Goal: Task Accomplishment & Management: Use online tool/utility

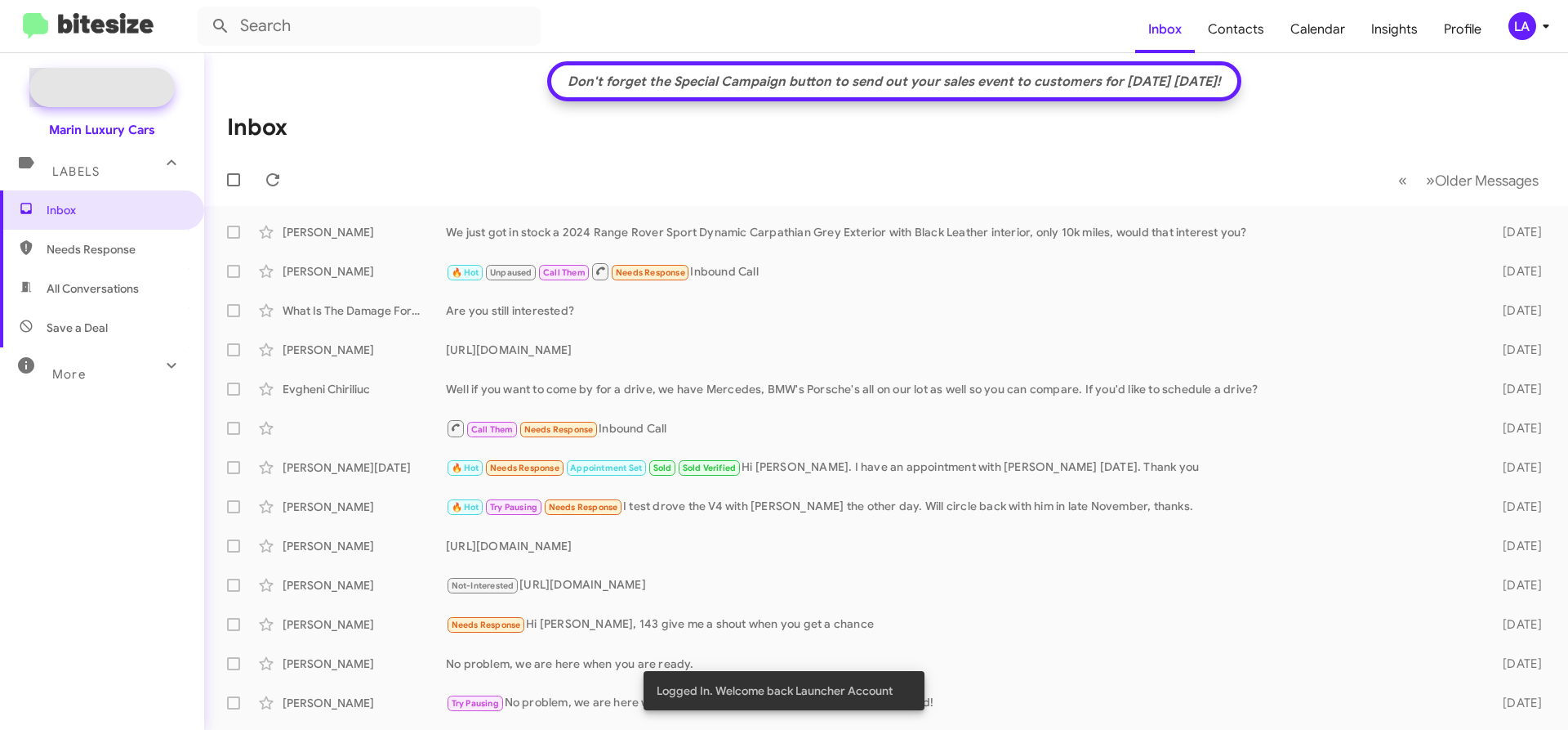
click at [115, 84] on span "New Campaign" at bounding box center [120, 87] width 84 height 16
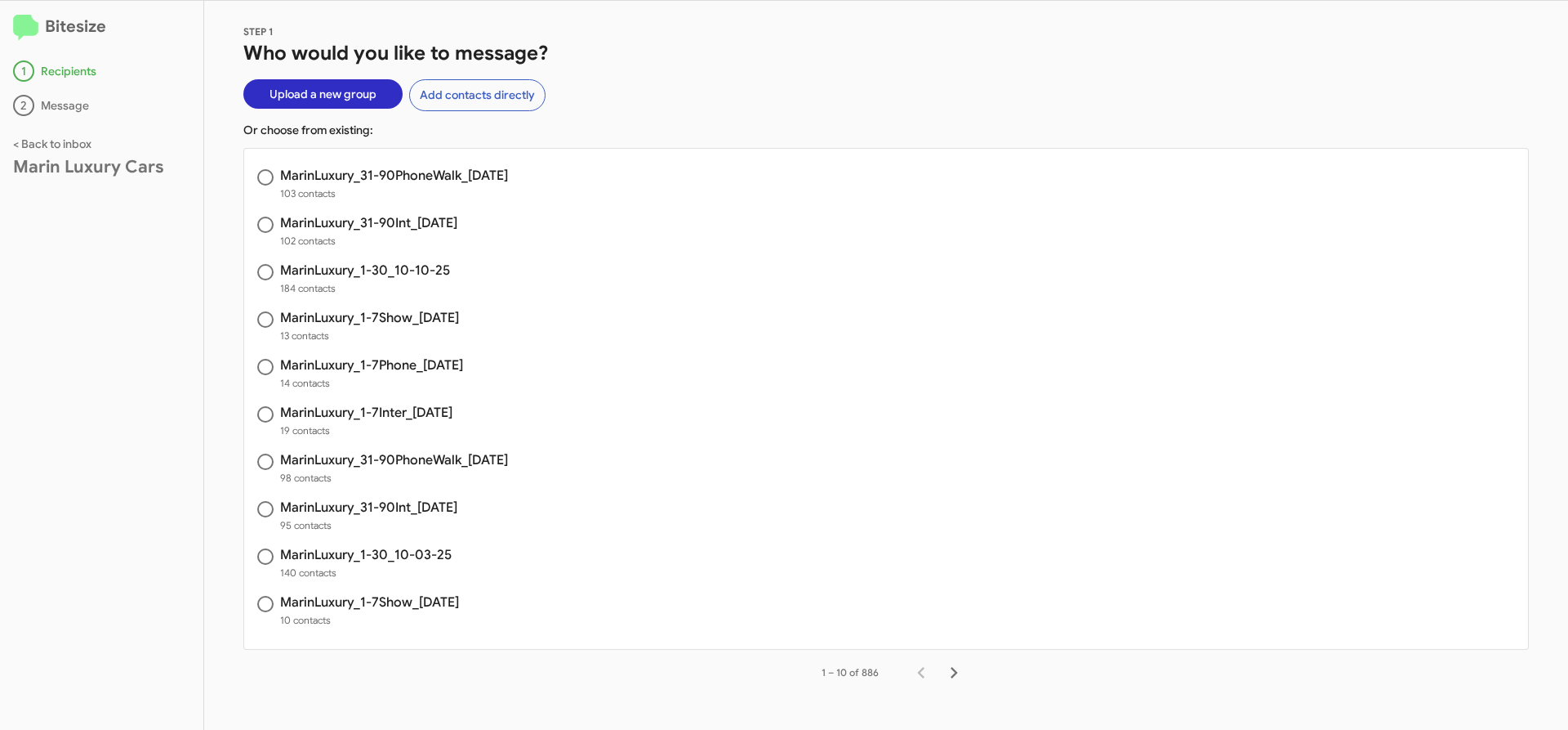
scroll to position [22, 0]
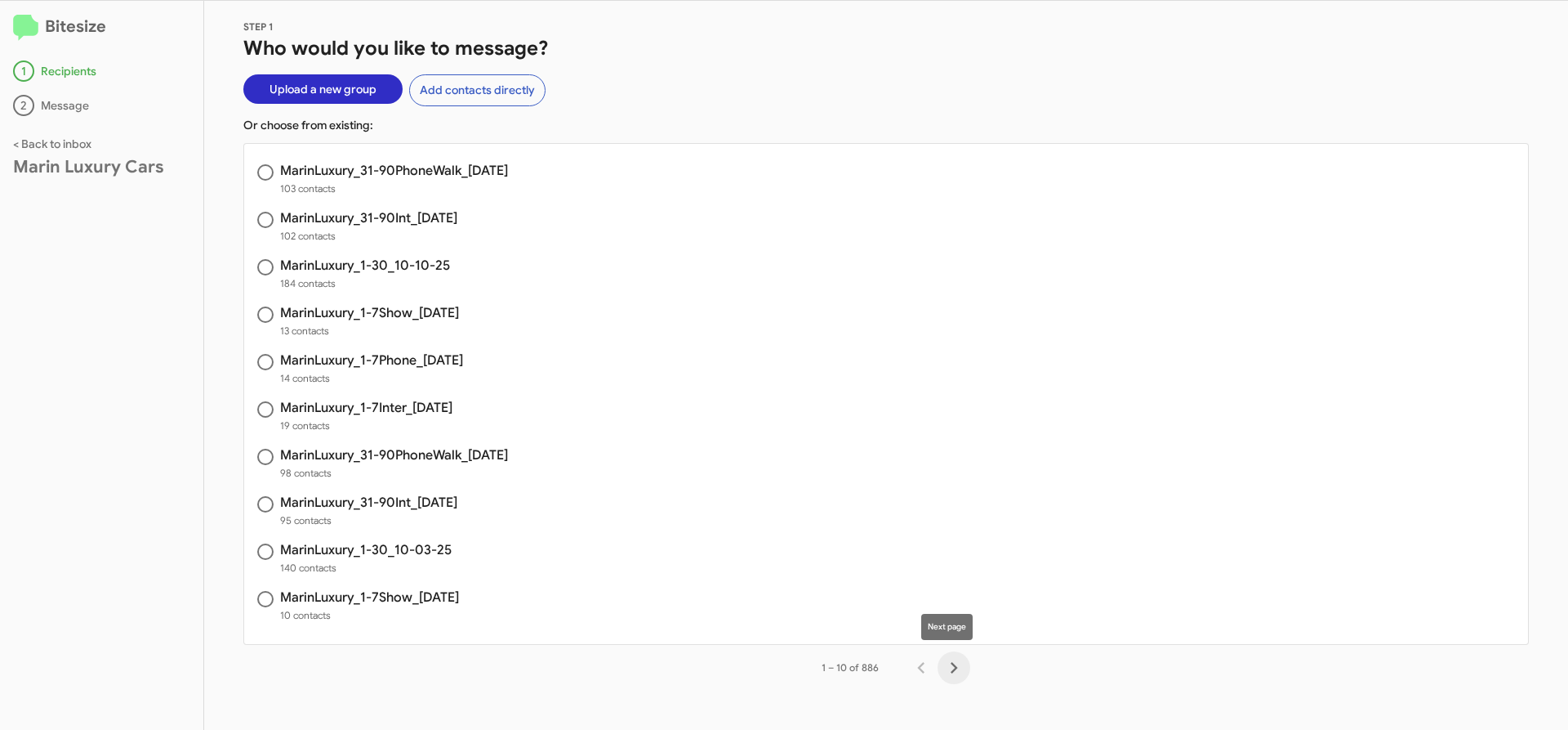
click at [951, 666] on icon "Next page" at bounding box center [955, 667] width 8 height 11
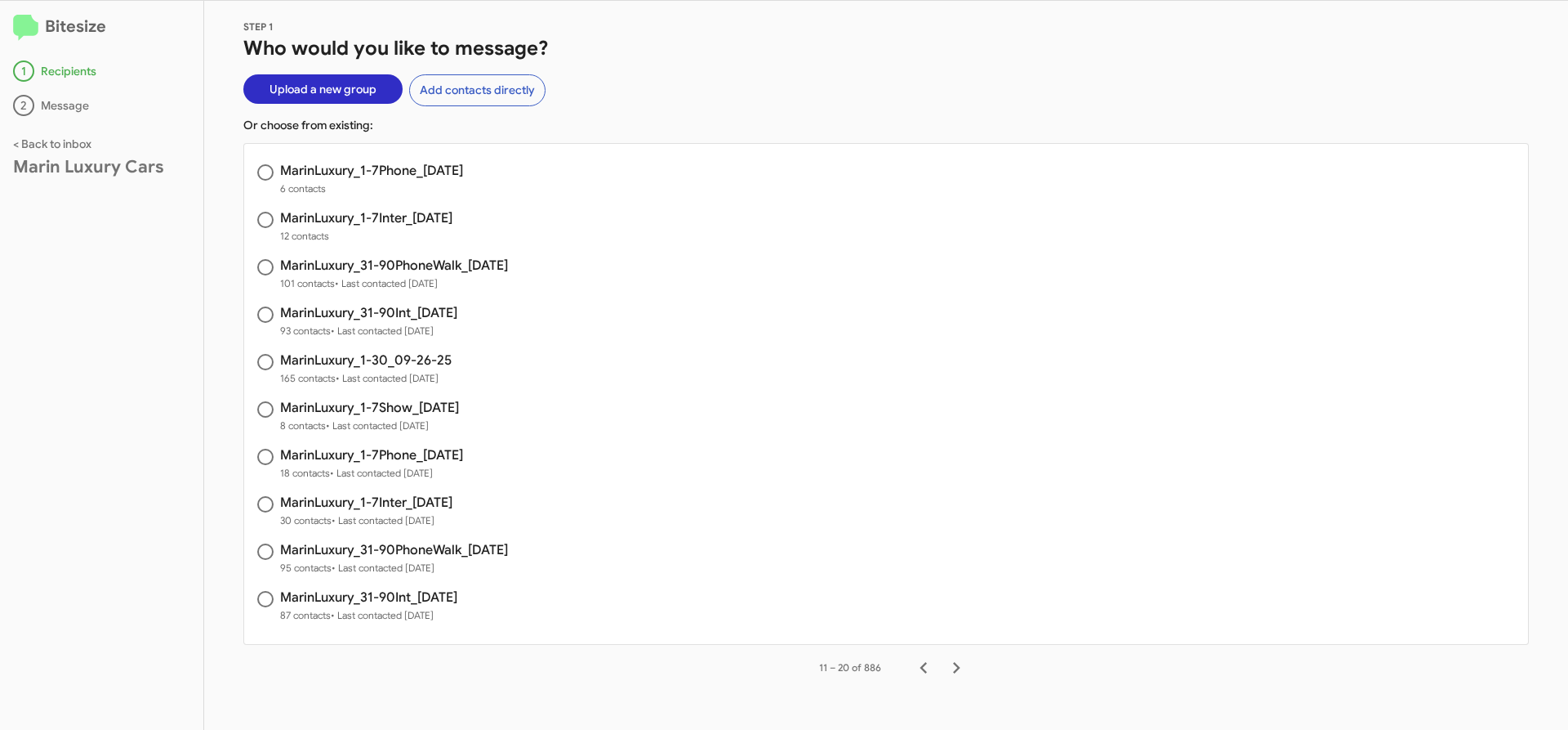
click at [420, 213] on h3 "MarinLuxury_1-7Inter_[DATE]" at bounding box center [366, 218] width 172 height 13
radio input "true"
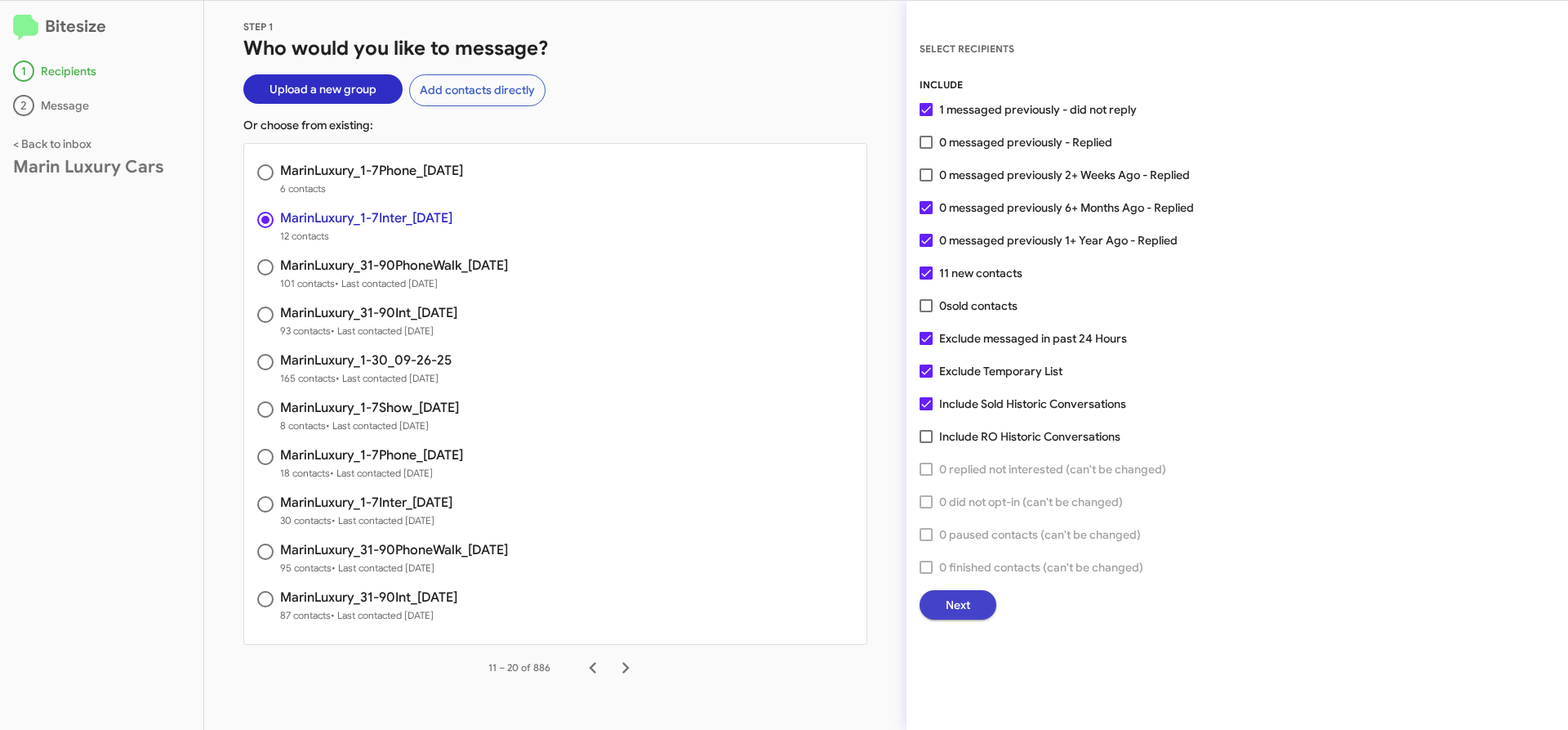
click at [962, 606] on span "Next" at bounding box center [958, 605] width 24 height 29
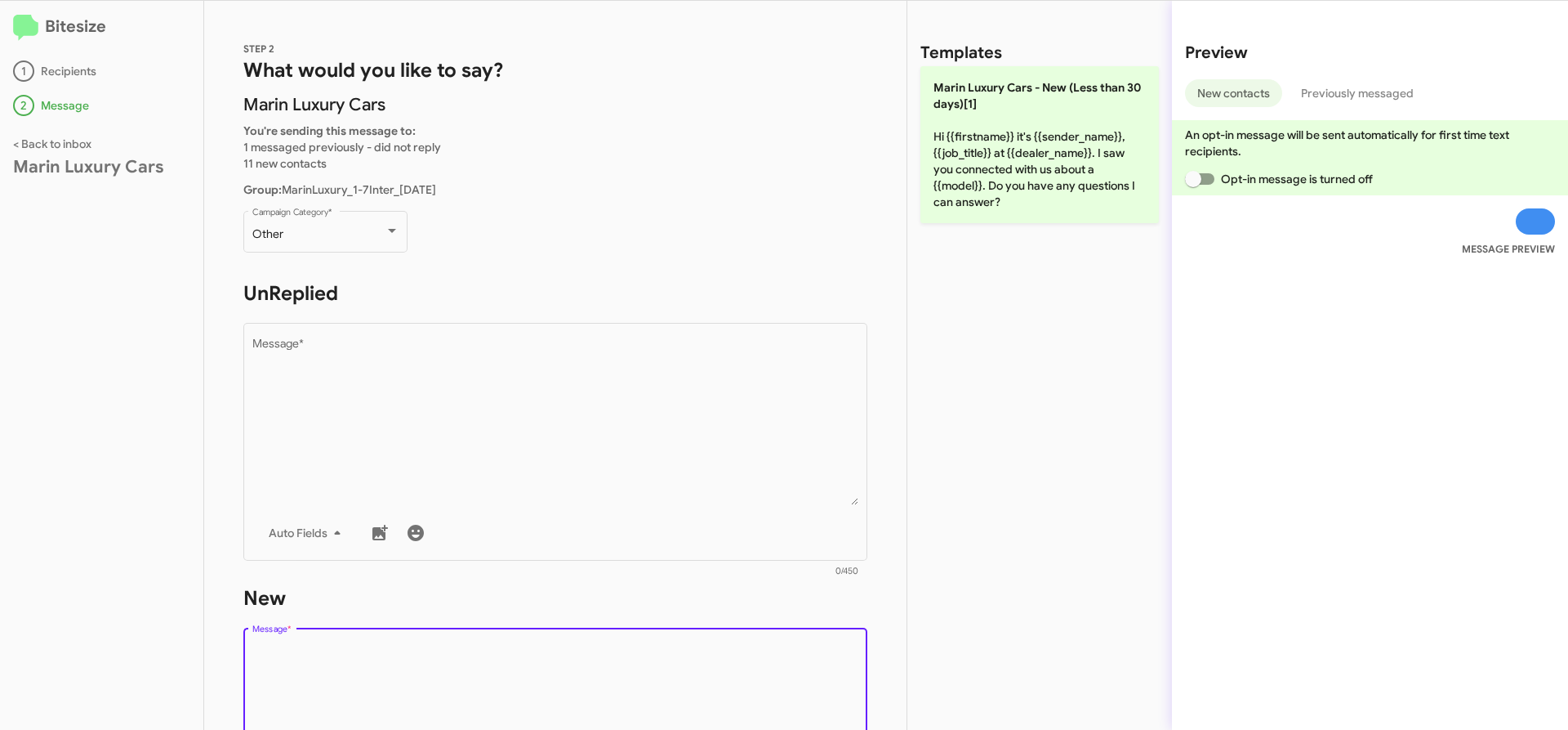
click at [543, 679] on textarea "Message *" at bounding box center [556, 726] width 607 height 166
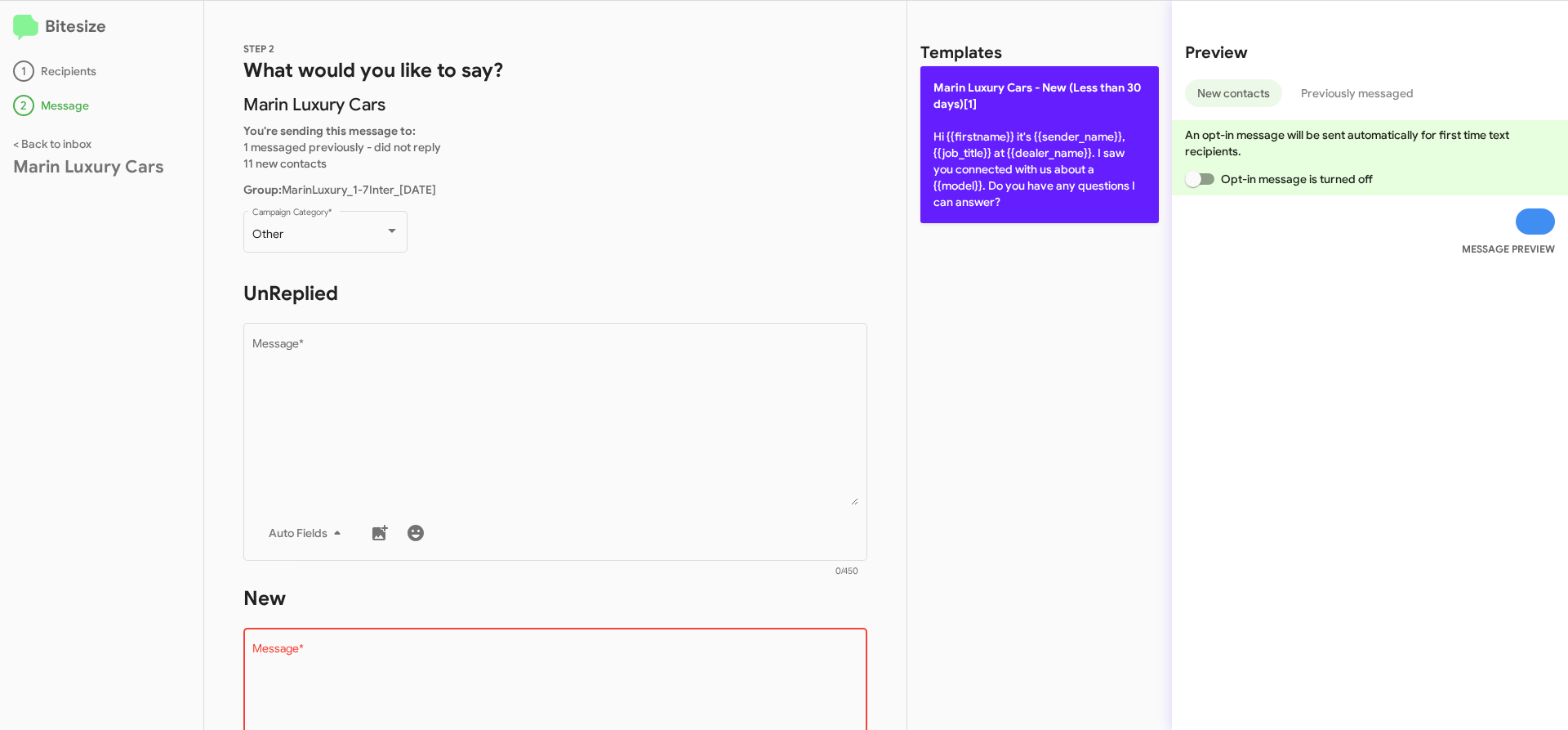
click at [1030, 140] on p "[PERSON_NAME] Cars - New (Less than 30 days)[1] Hi {{firstname}} it's {{sender_…" at bounding box center [1039, 145] width 239 height 157
type textarea "Hi {{firstname}} it's {{sender_name}}, {{job_title}} at {{dealer_name}}. I saw …"
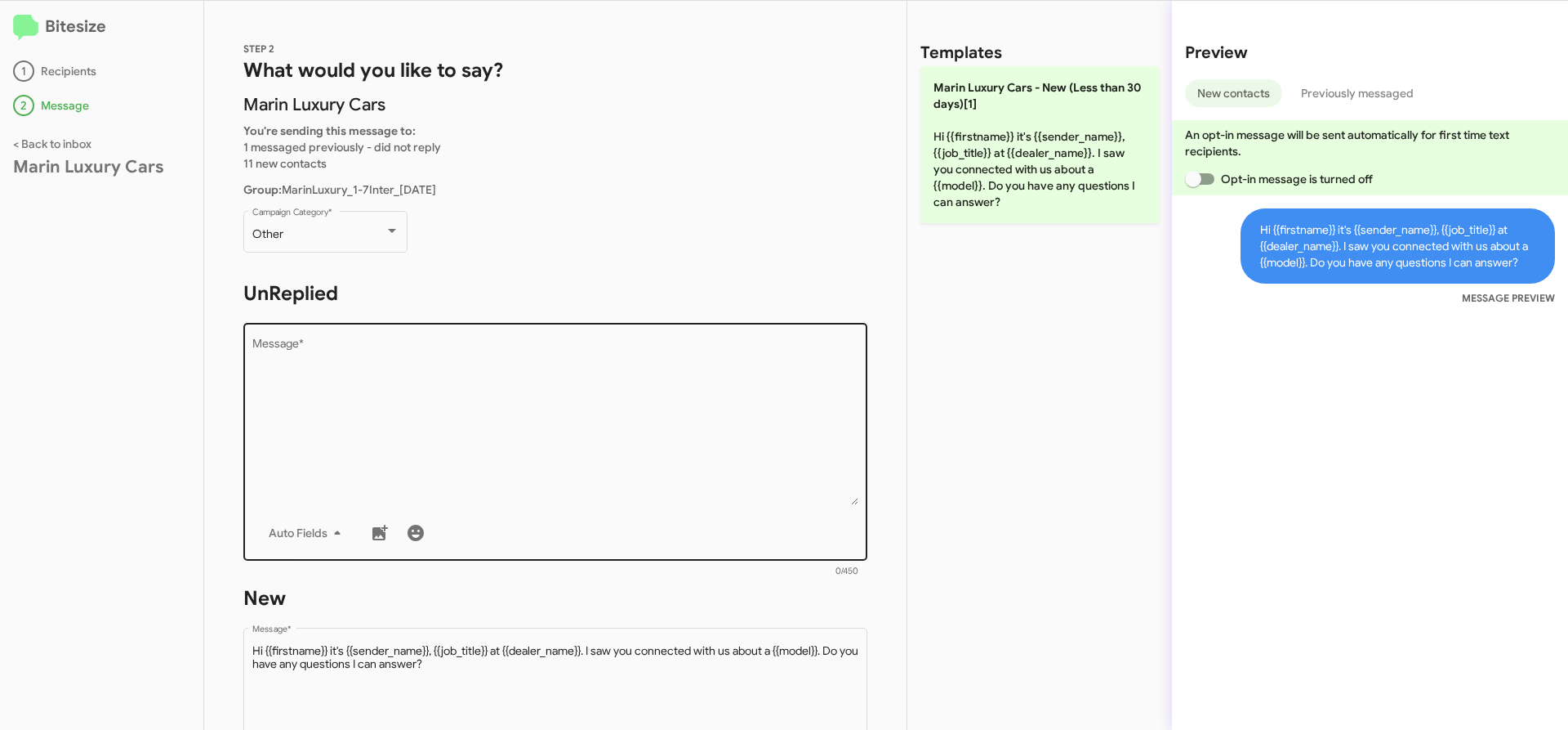
scroll to position [381, 0]
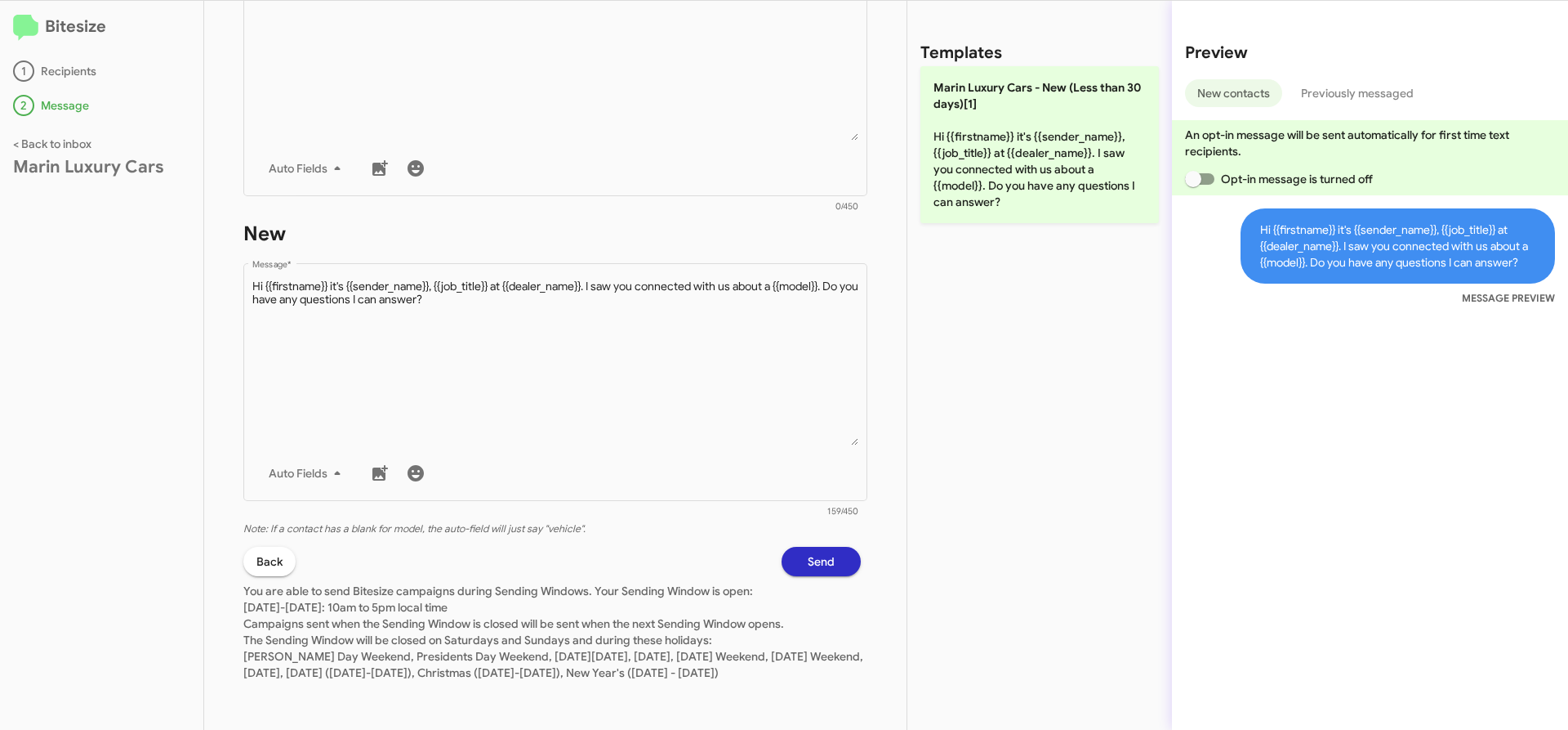
click at [808, 547] on span "Send" at bounding box center [821, 561] width 27 height 29
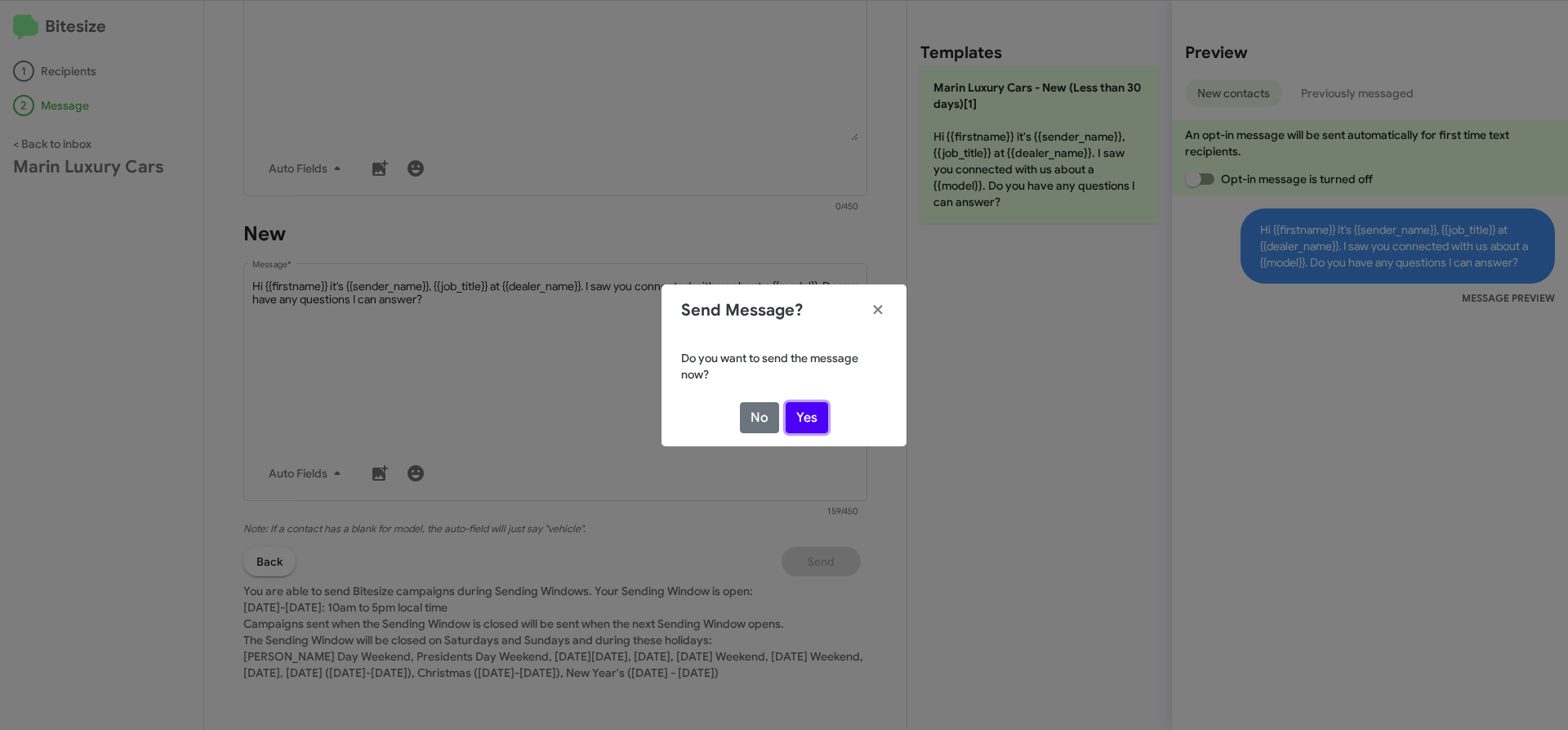
click at [805, 408] on button "Yes" at bounding box center [806, 417] width 42 height 31
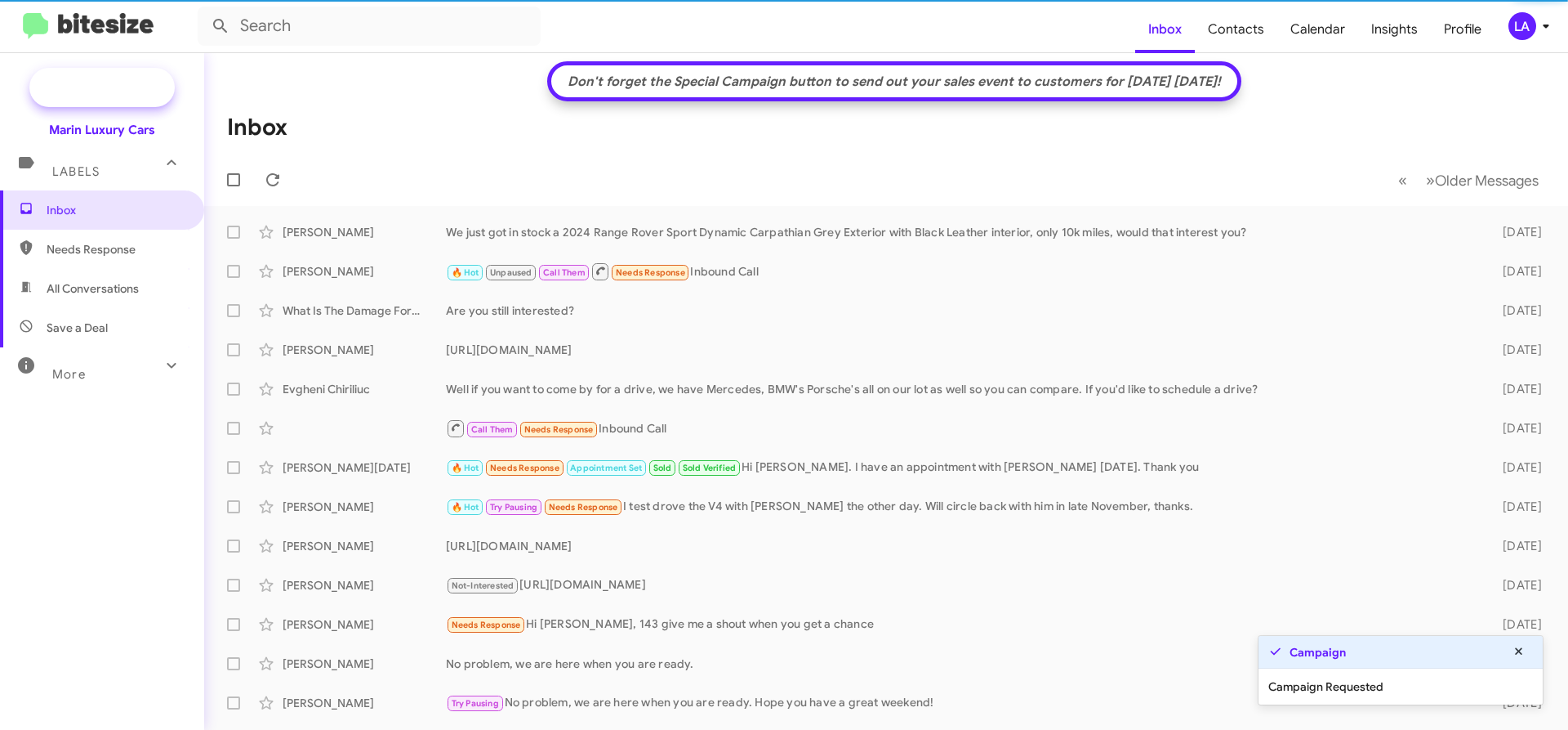
click at [86, 72] on span "New Campaign" at bounding box center [102, 88] width 146 height 40
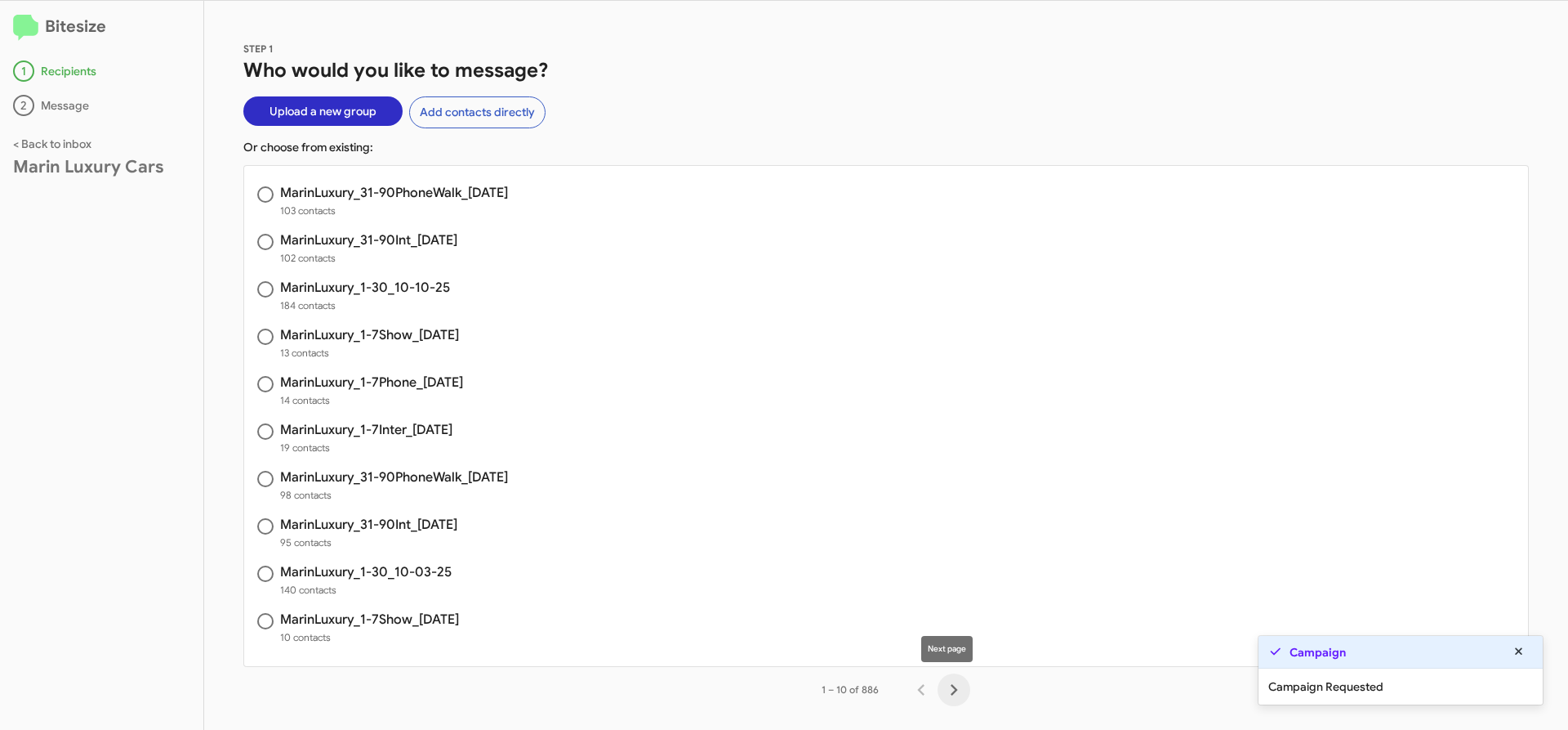
click at [953, 686] on icon "Next page" at bounding box center [954, 689] width 23 height 23
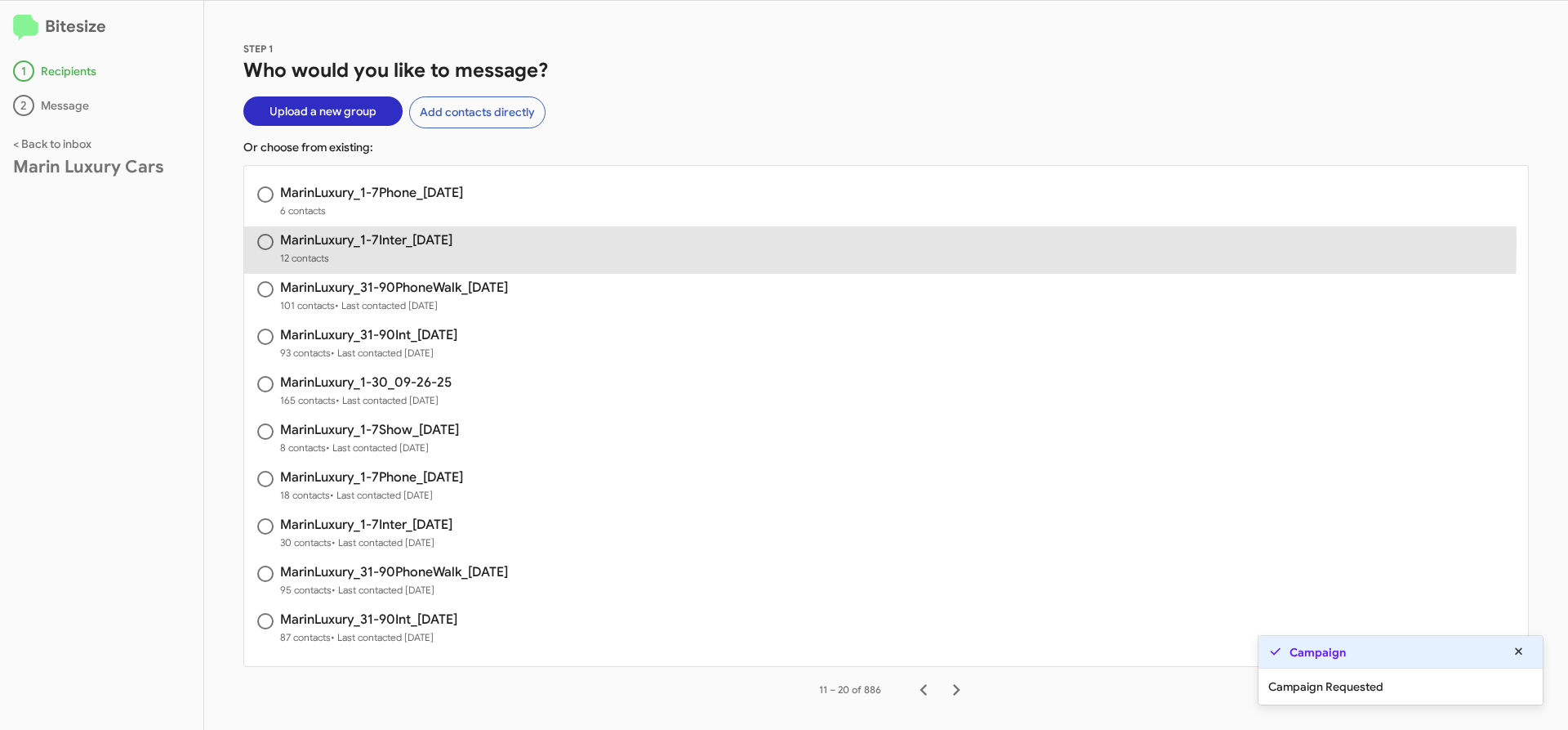
click at [417, 242] on h3 "MarinLuxury_1-7Inter_[DATE]" at bounding box center [366, 240] width 172 height 13
radio input "true"
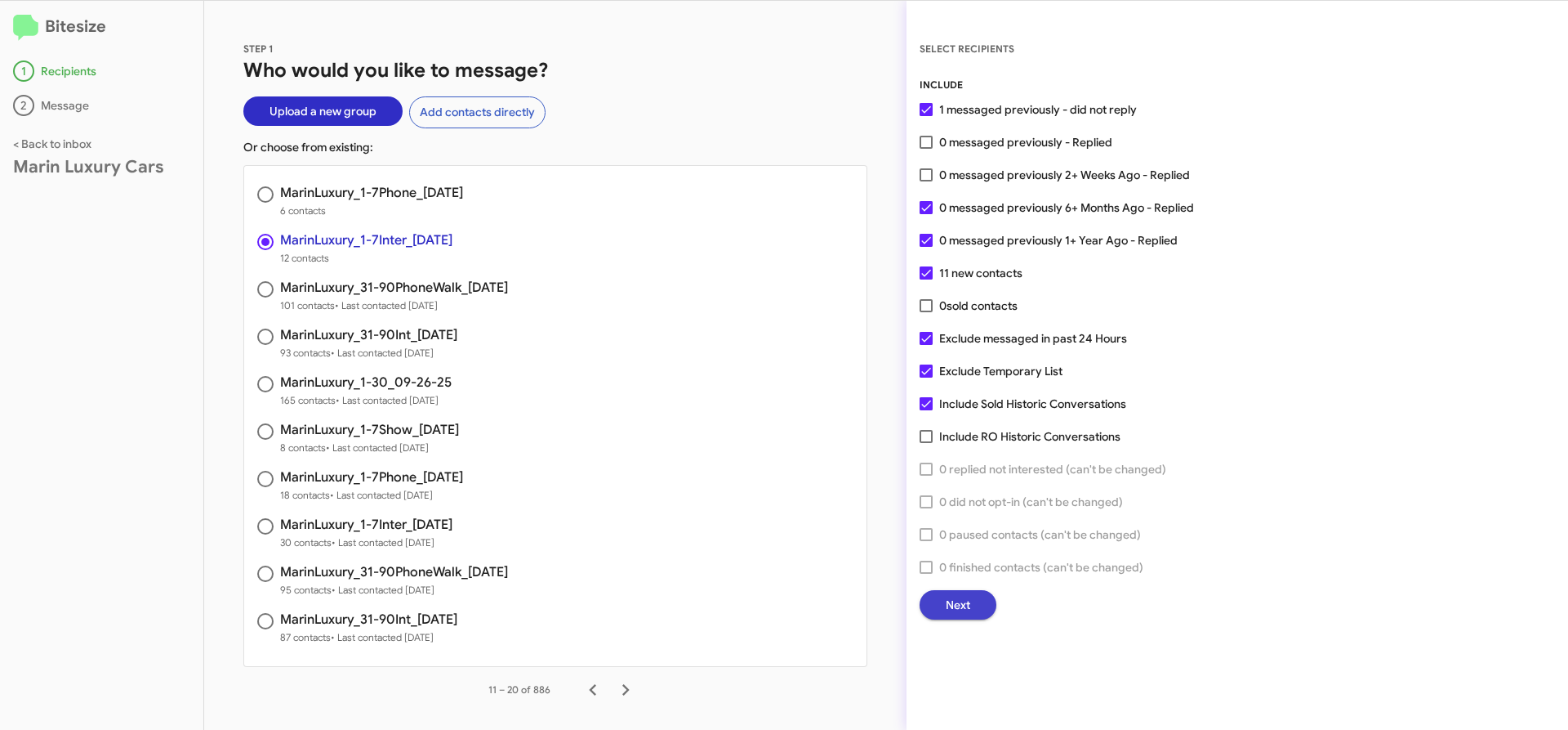
click at [967, 611] on span "Next" at bounding box center [958, 605] width 24 height 29
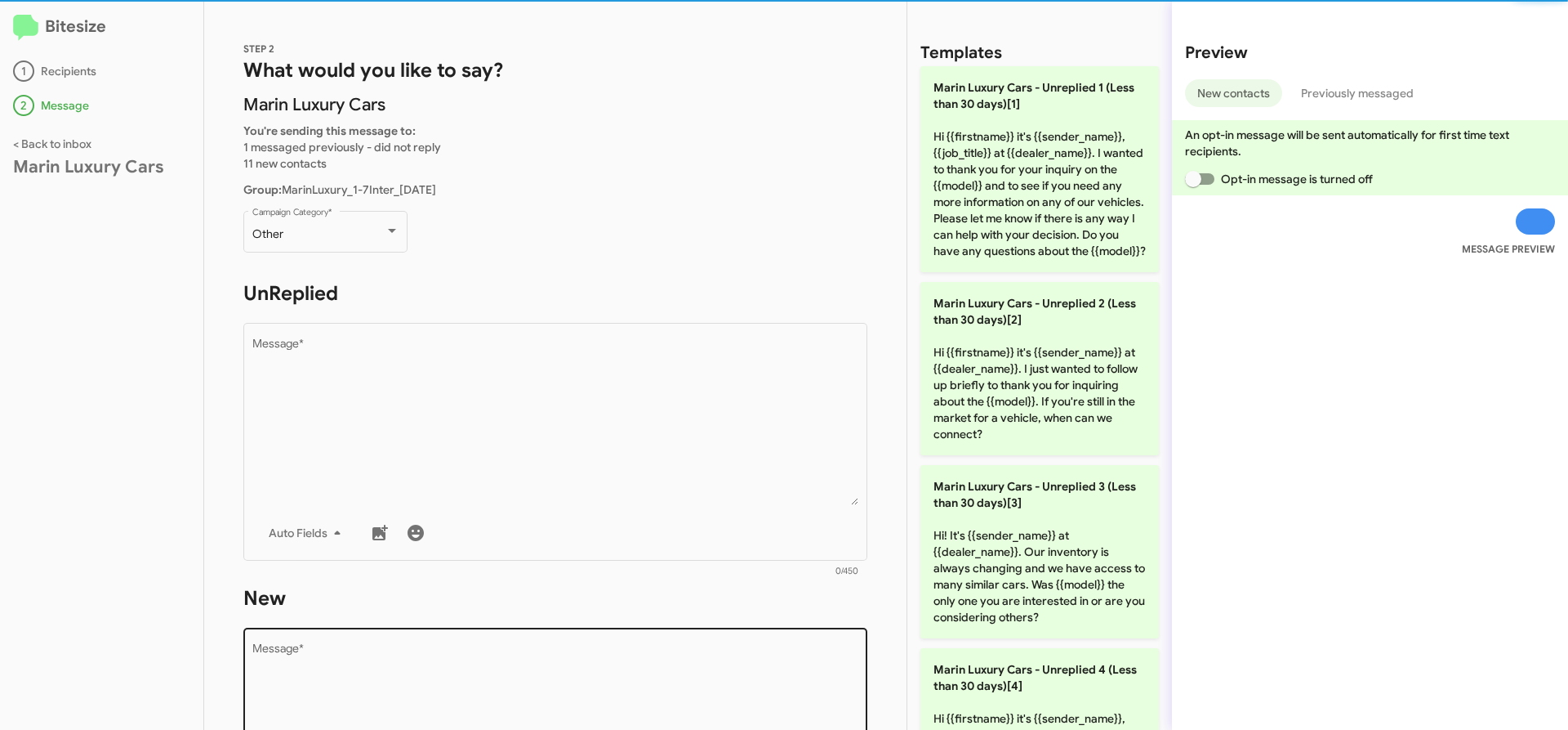
click at [468, 711] on textarea "Message *" at bounding box center [556, 726] width 607 height 166
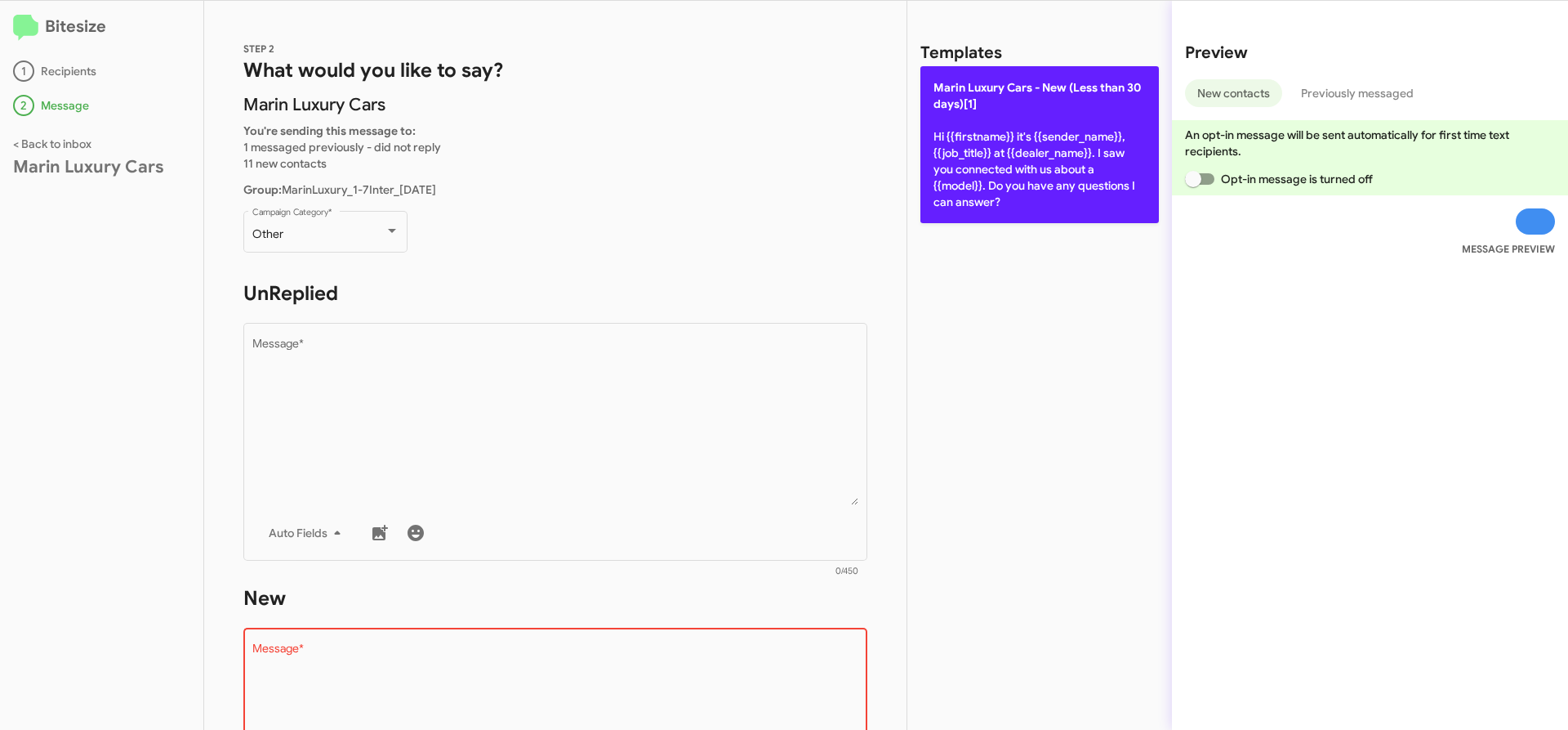
click at [1032, 165] on p "[PERSON_NAME] Cars - New (Less than 30 days)[1] Hi {{firstname}} it's {{sender_…" at bounding box center [1039, 145] width 239 height 157
type textarea "Hi {{firstname}} it's {{sender_name}}, {{job_title}} at {{dealer_name}}. I saw …"
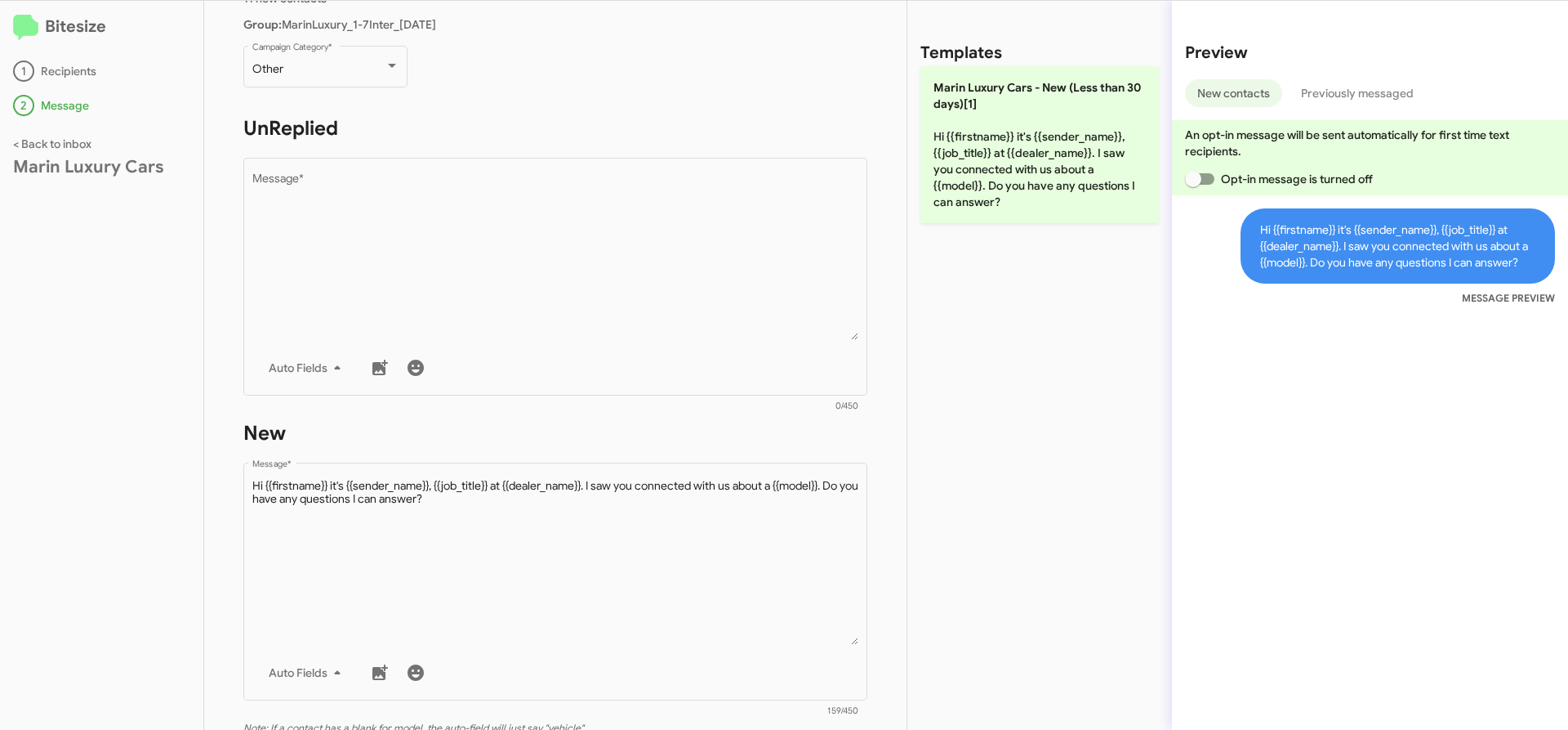
scroll to position [381, 0]
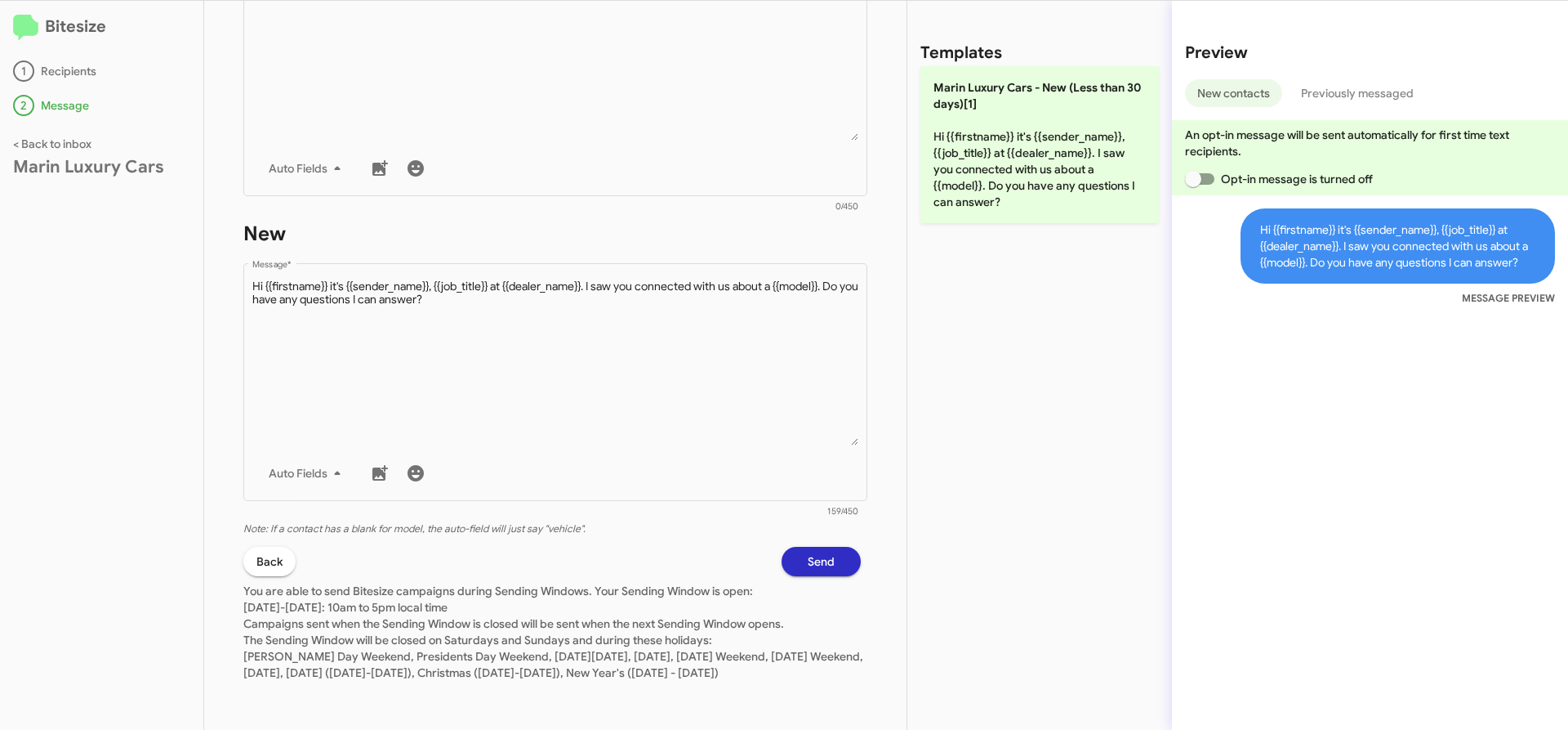
click at [833, 546] on button "Send" at bounding box center [821, 561] width 79 height 29
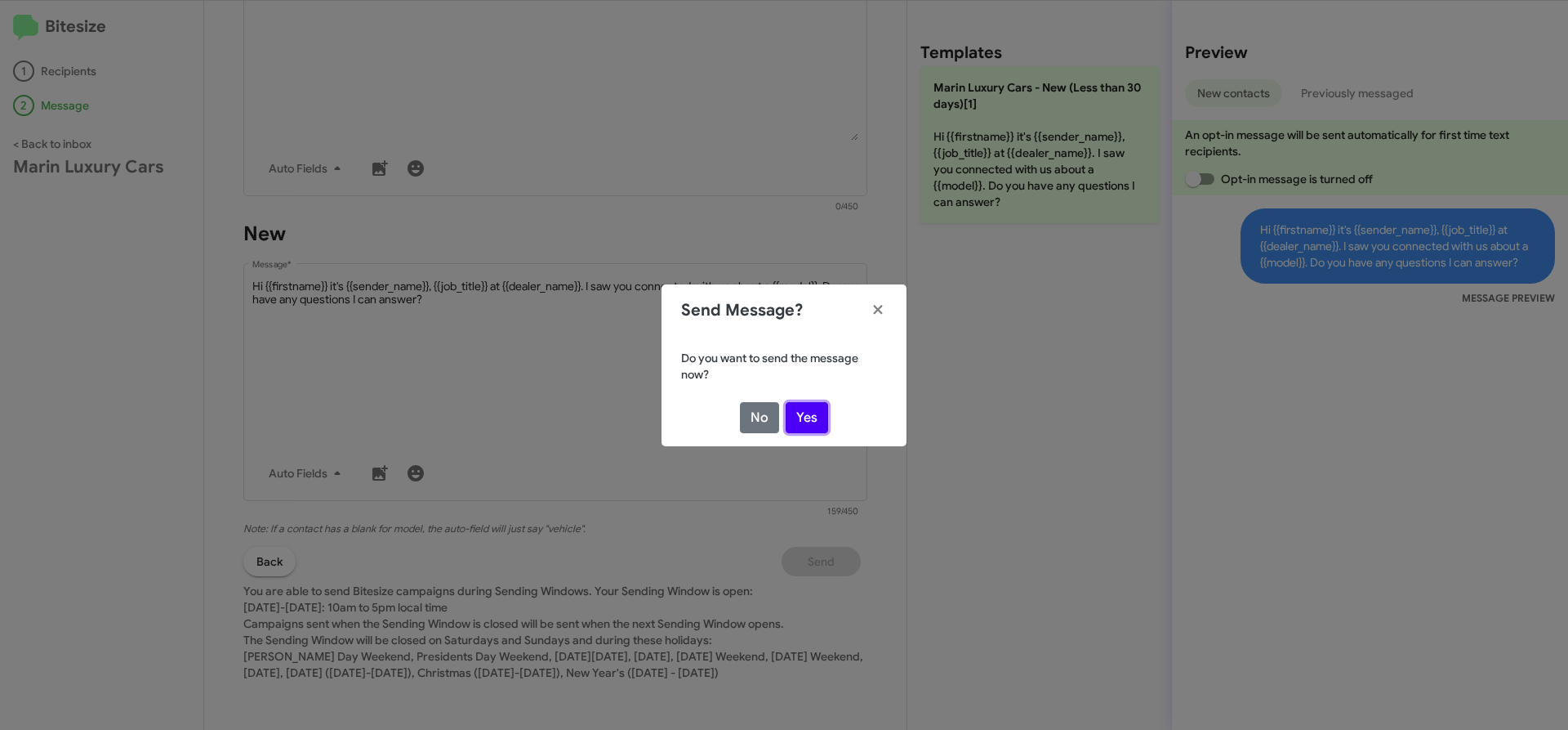
click at [815, 421] on button "Yes" at bounding box center [806, 417] width 42 height 31
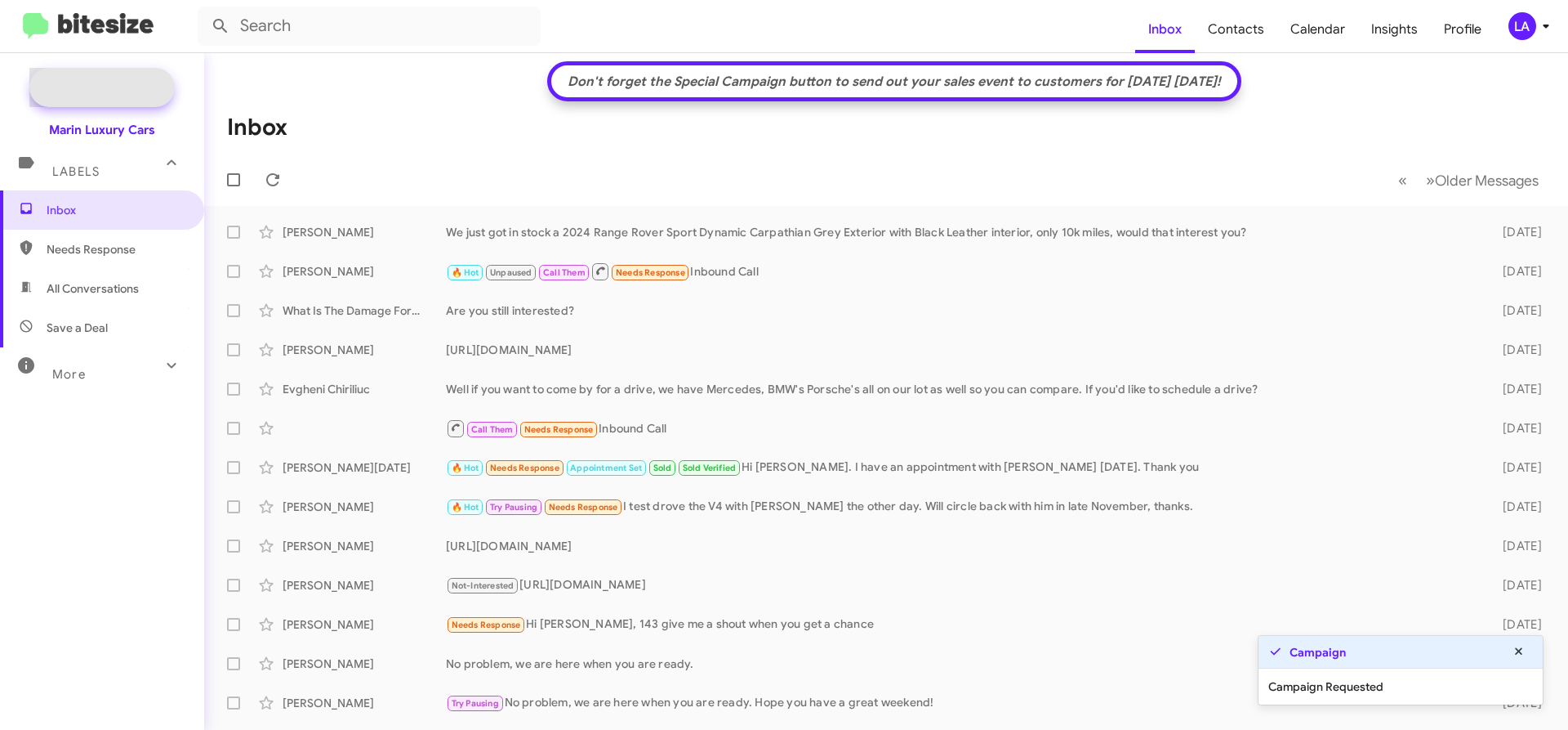
click at [93, 90] on span "New Campaign" at bounding box center [120, 87] width 84 height 16
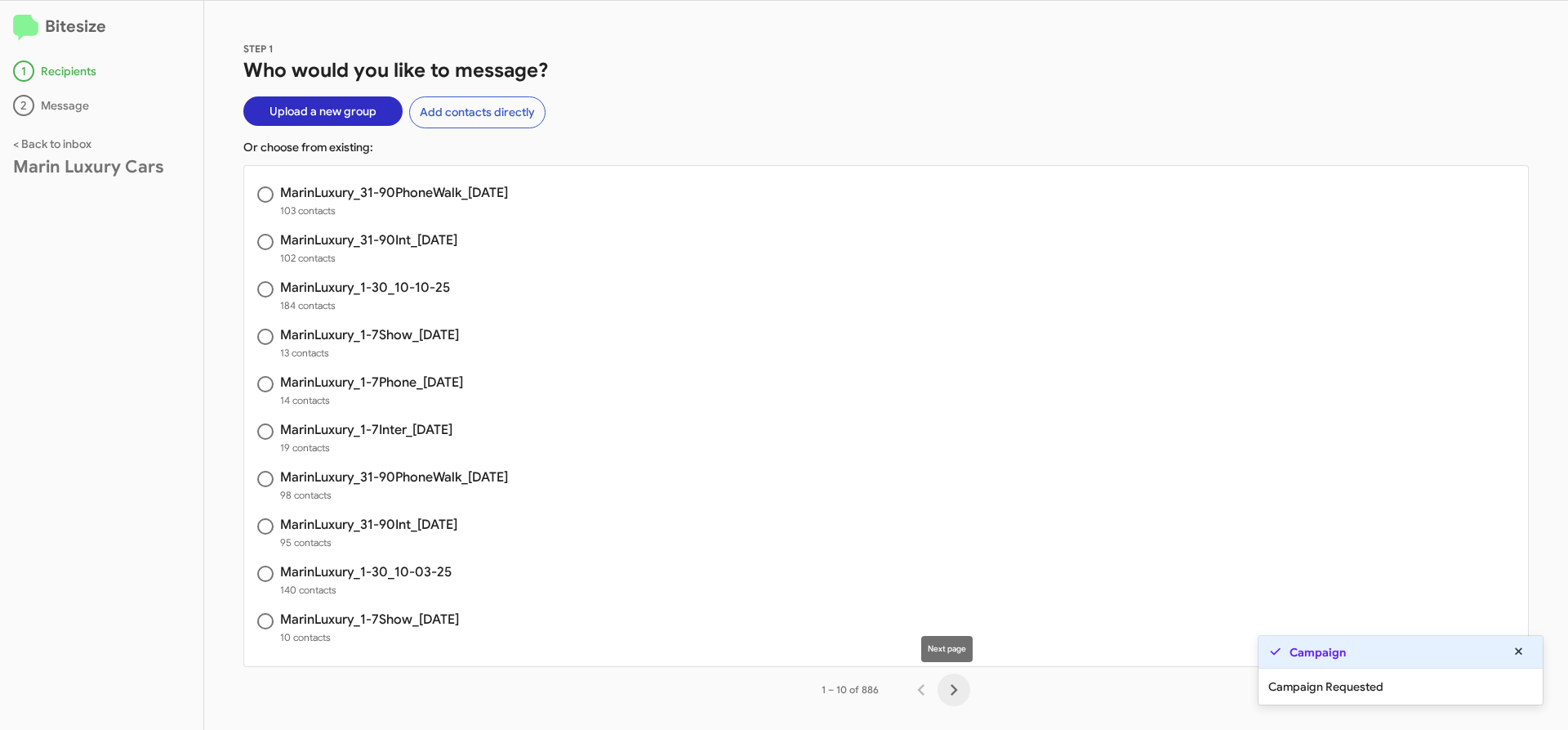
click at [943, 689] on icon "Next page" at bounding box center [954, 689] width 23 height 23
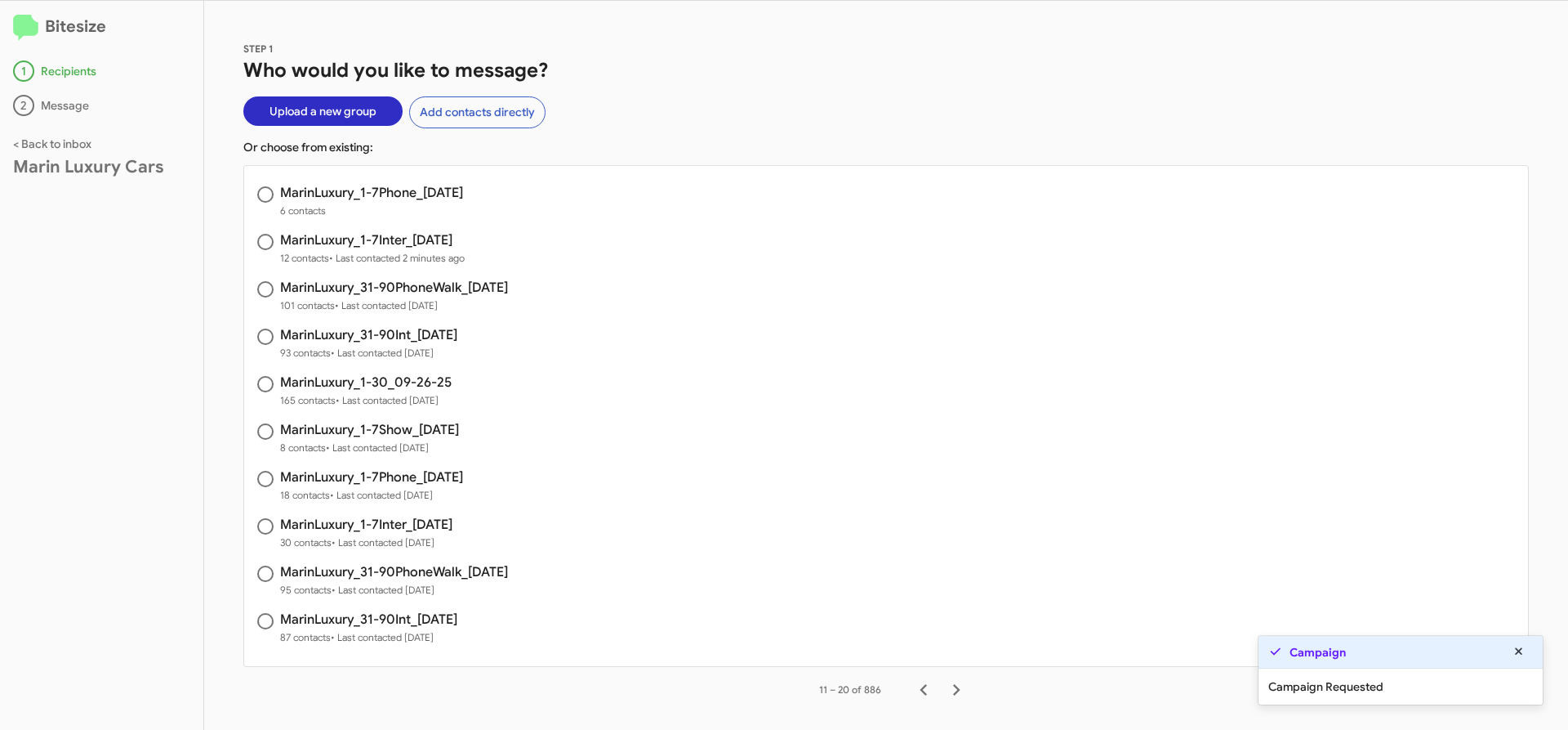
click at [461, 190] on h3 "MarinLuxury_1-7Phone_[DATE]" at bounding box center [371, 192] width 183 height 13
radio input "true"
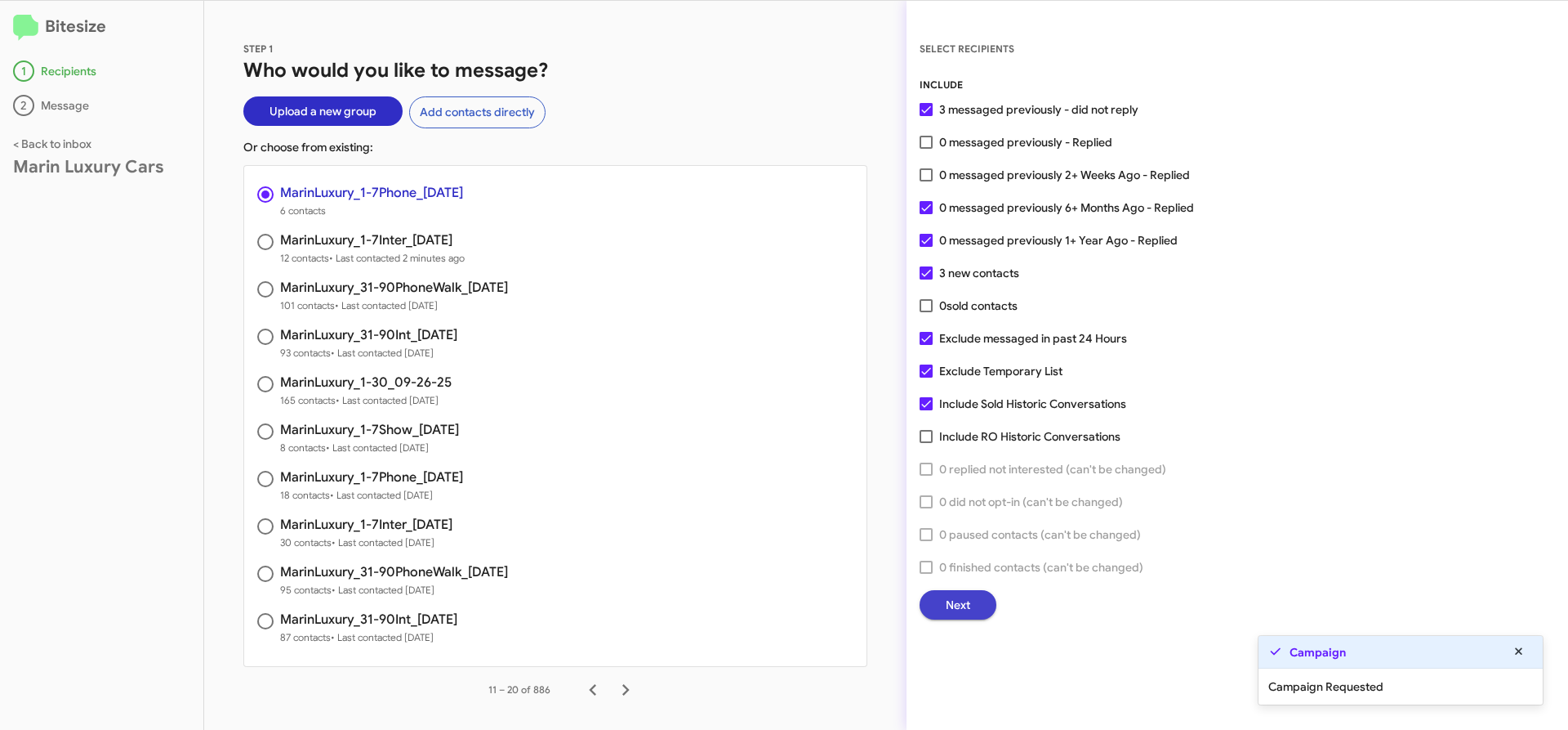
click at [958, 594] on span "Next" at bounding box center [958, 605] width 24 height 29
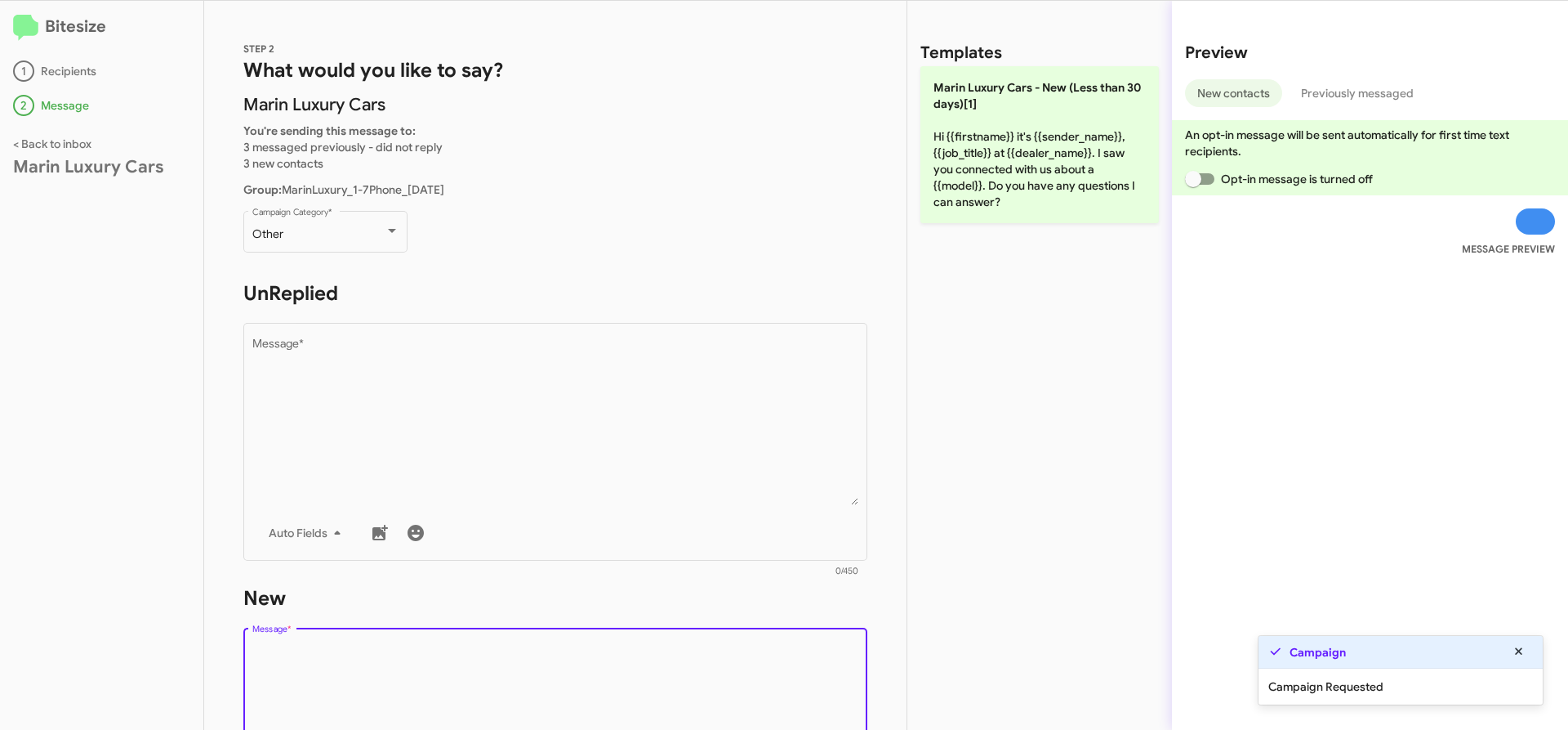
click at [612, 679] on textarea "Message *" at bounding box center [556, 726] width 607 height 166
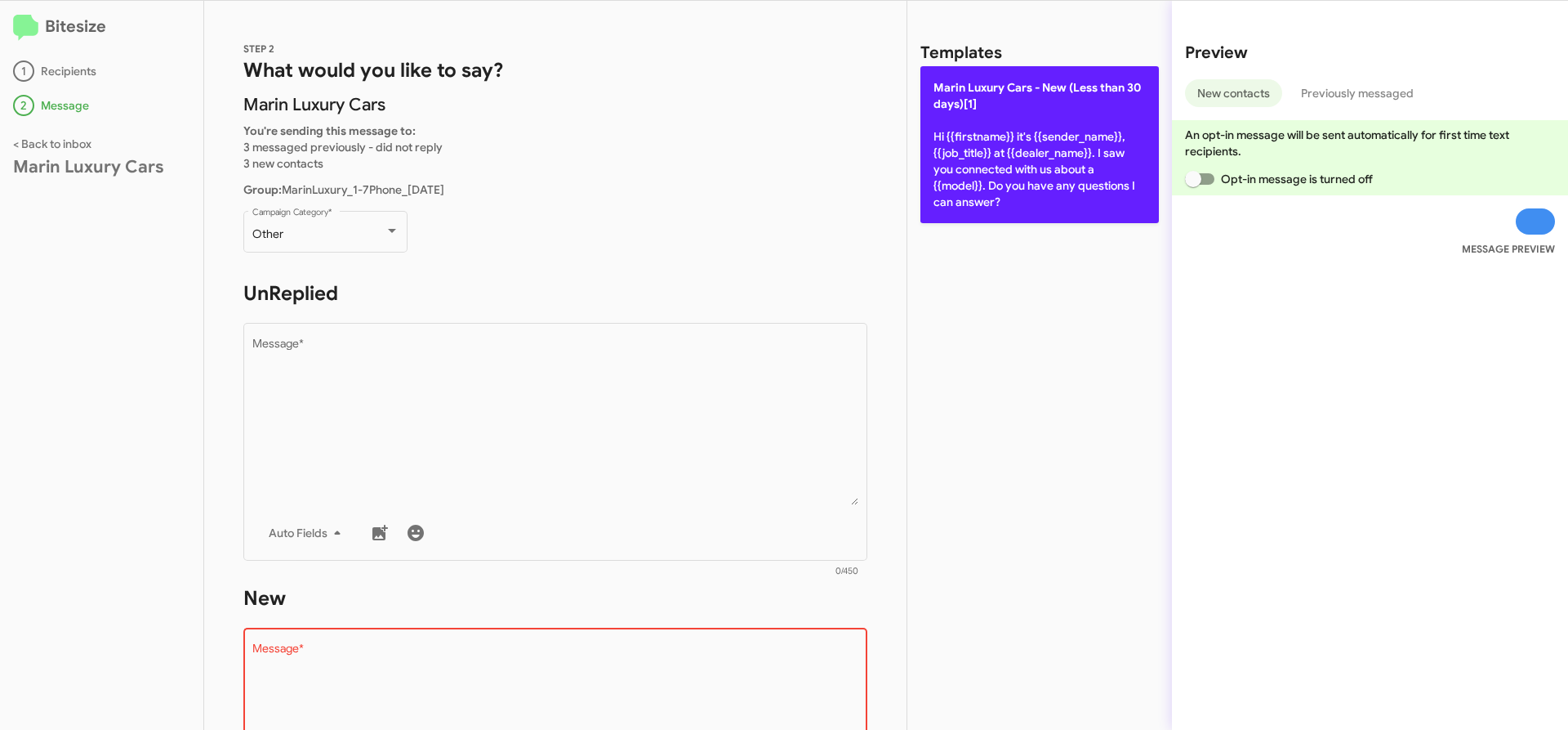
click at [1118, 146] on p "[PERSON_NAME] Cars - New (Less than 30 days)[1] Hi {{firstname}} it's {{sender_…" at bounding box center [1039, 145] width 239 height 157
type textarea "Hi {{firstname}} it's {{sender_name}}, {{job_title}} at {{dealer_name}}. I saw …"
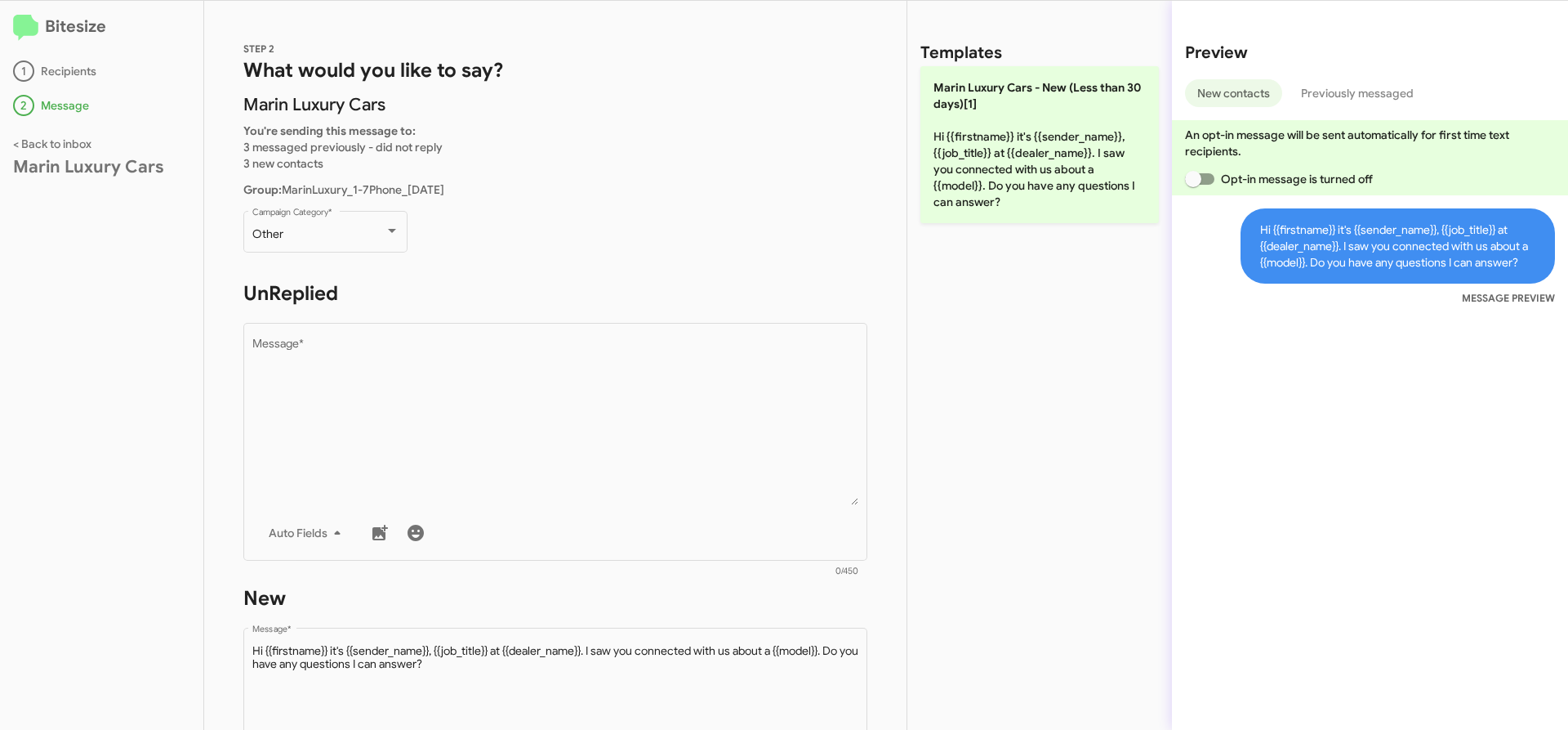
scroll to position [381, 0]
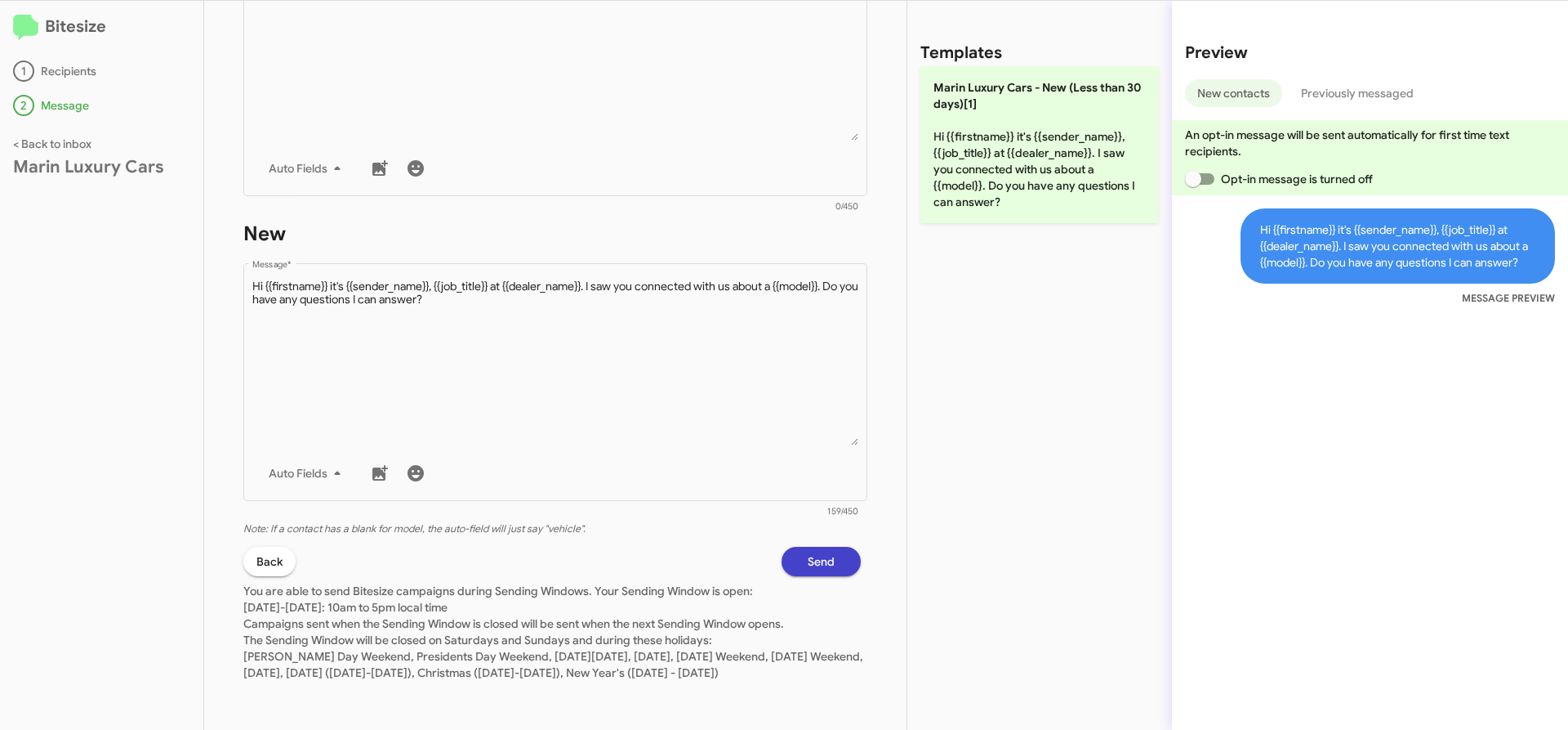
click at [808, 546] on span "Send" at bounding box center [821, 561] width 27 height 29
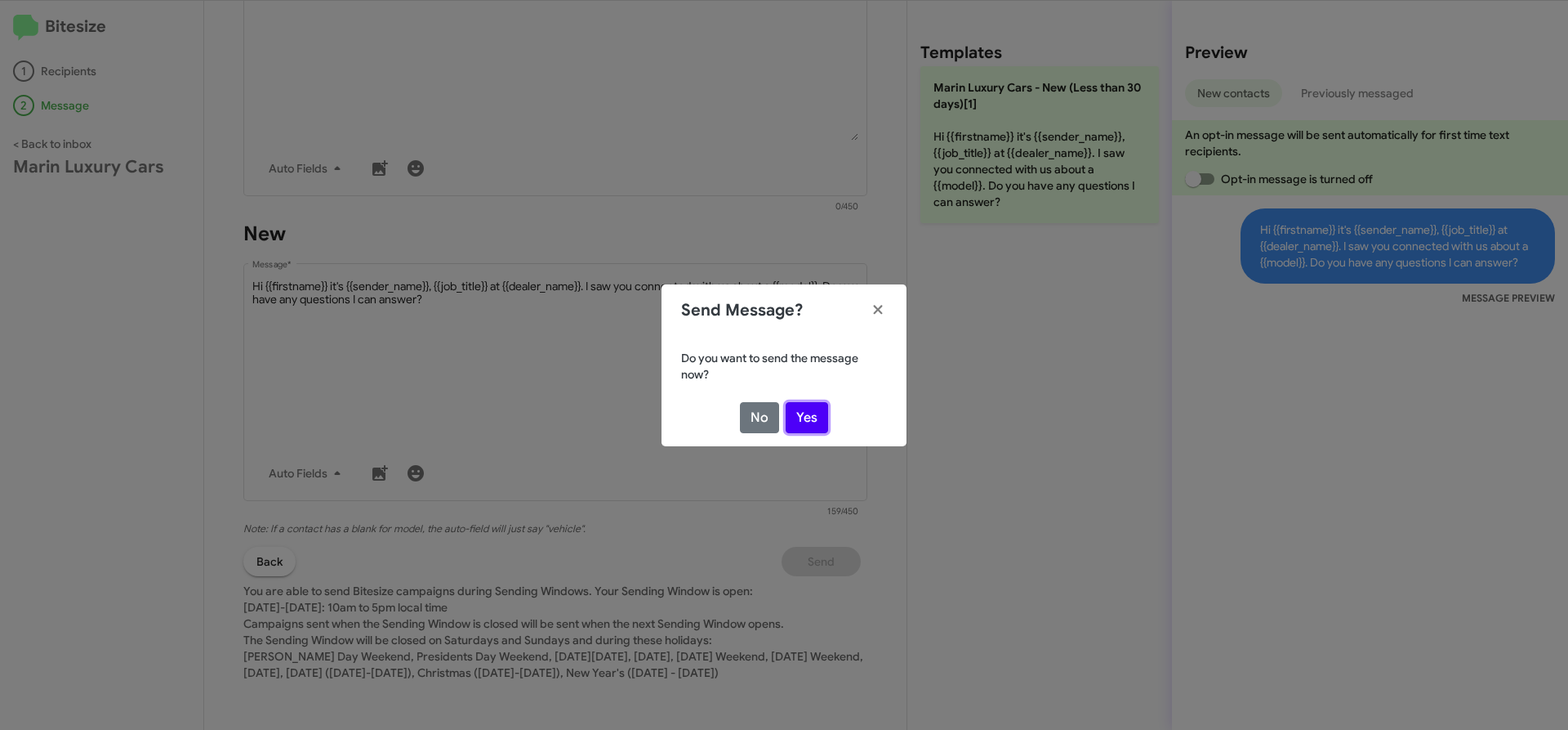
click at [822, 408] on button "Yes" at bounding box center [806, 417] width 42 height 31
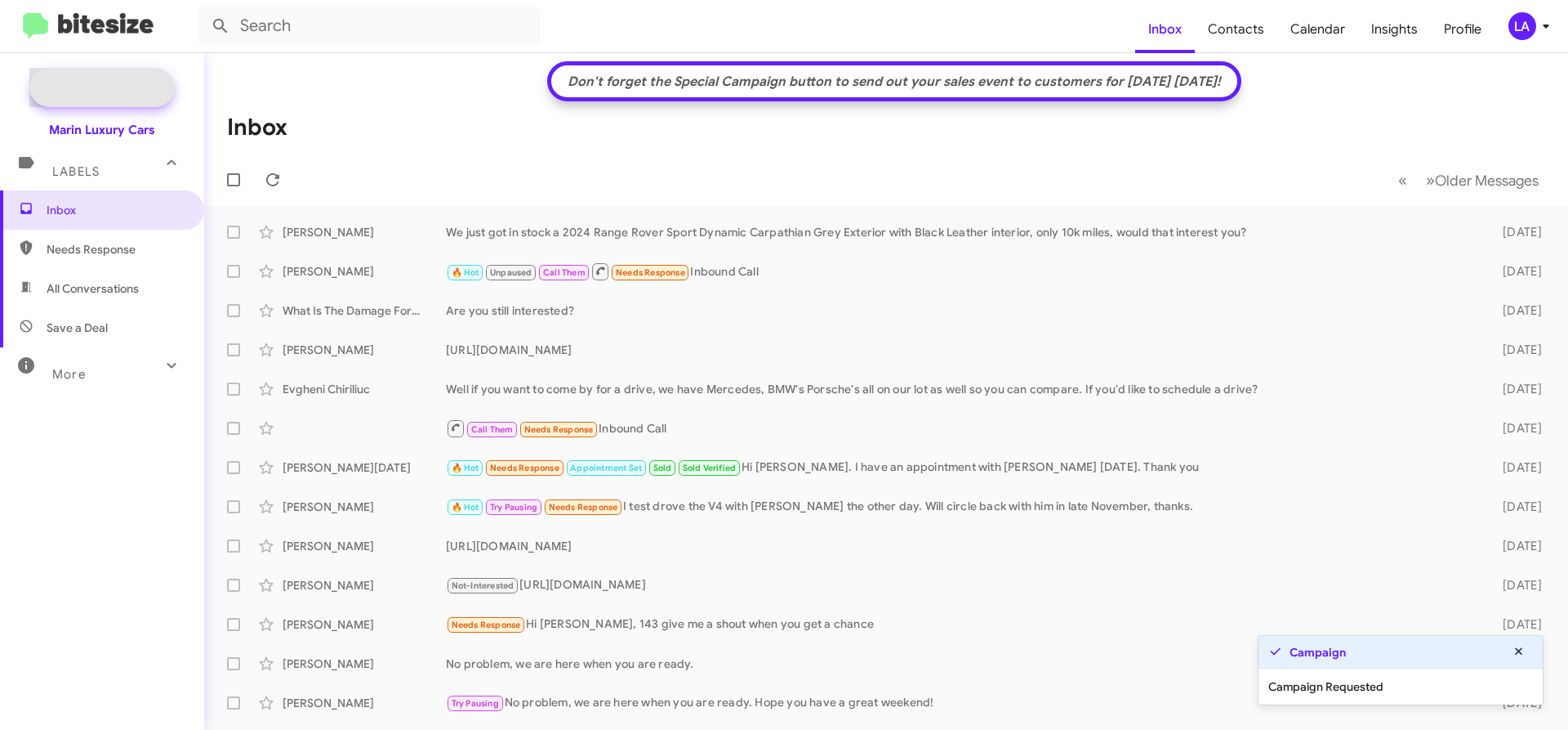
click at [121, 85] on span "New Campaign" at bounding box center [120, 87] width 84 height 16
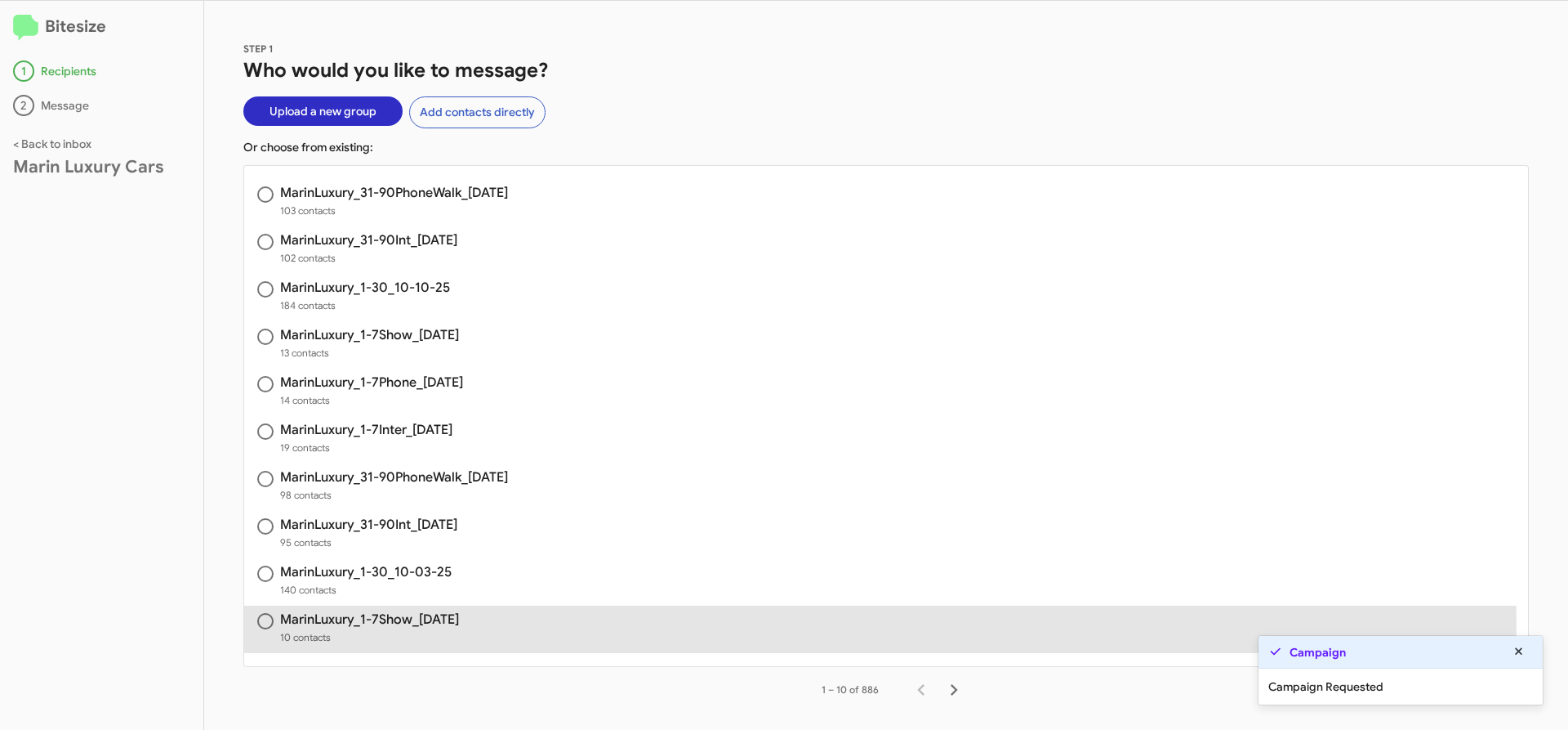
click at [358, 622] on h3 "MarinLuxury_1-7Show_[DATE]" at bounding box center [370, 619] width 179 height 13
radio input "true"
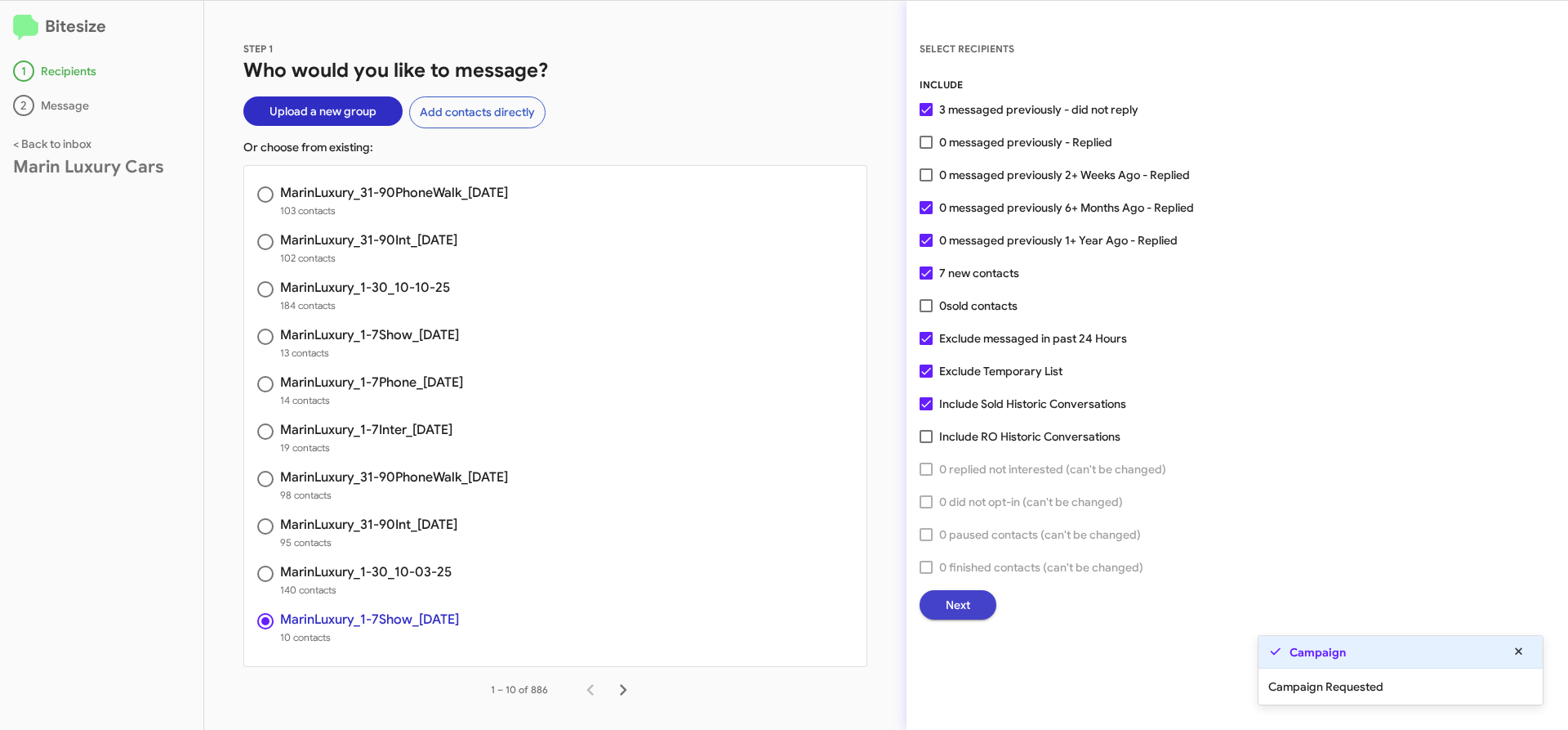
click at [965, 596] on span "Next" at bounding box center [958, 605] width 24 height 29
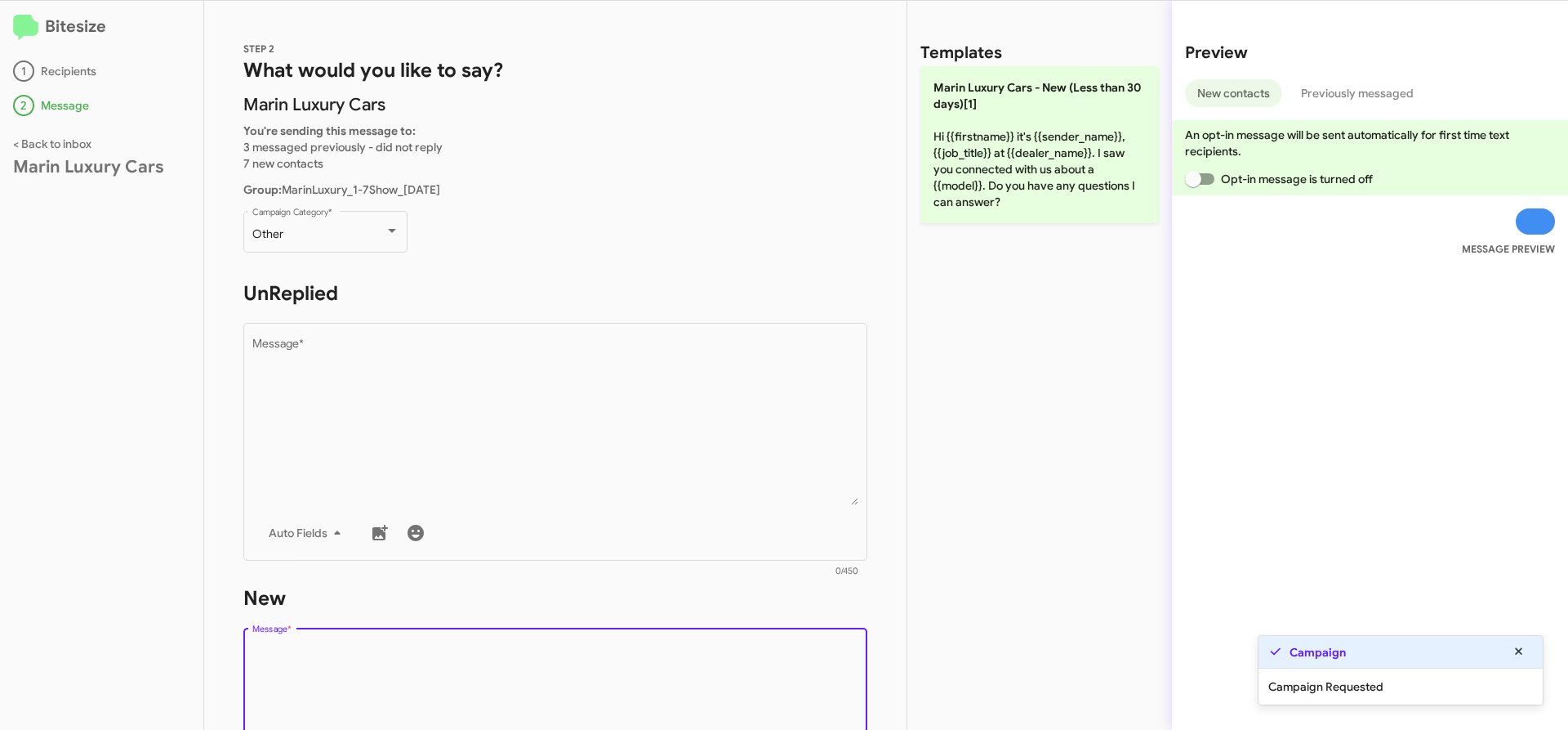
click at [437, 646] on textarea "Message *" at bounding box center [556, 726] width 607 height 166
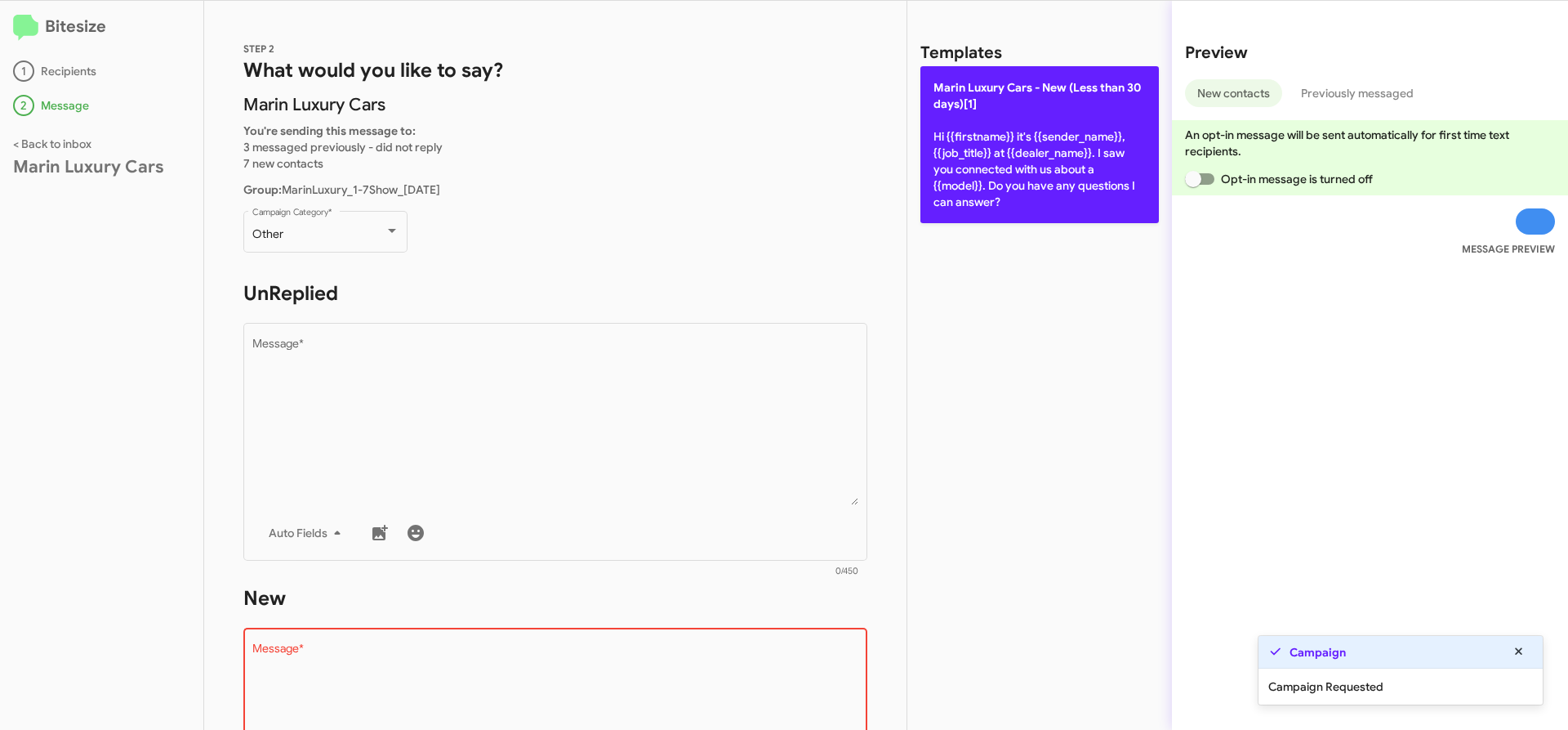
click at [1086, 121] on p "[PERSON_NAME] Cars - New (Less than 30 days)[1] Hi {{firstname}} it's {{sender_…" at bounding box center [1039, 145] width 239 height 157
type textarea "Hi {{firstname}} it's {{sender_name}}, {{job_title}} at {{dealer_name}}. I saw …"
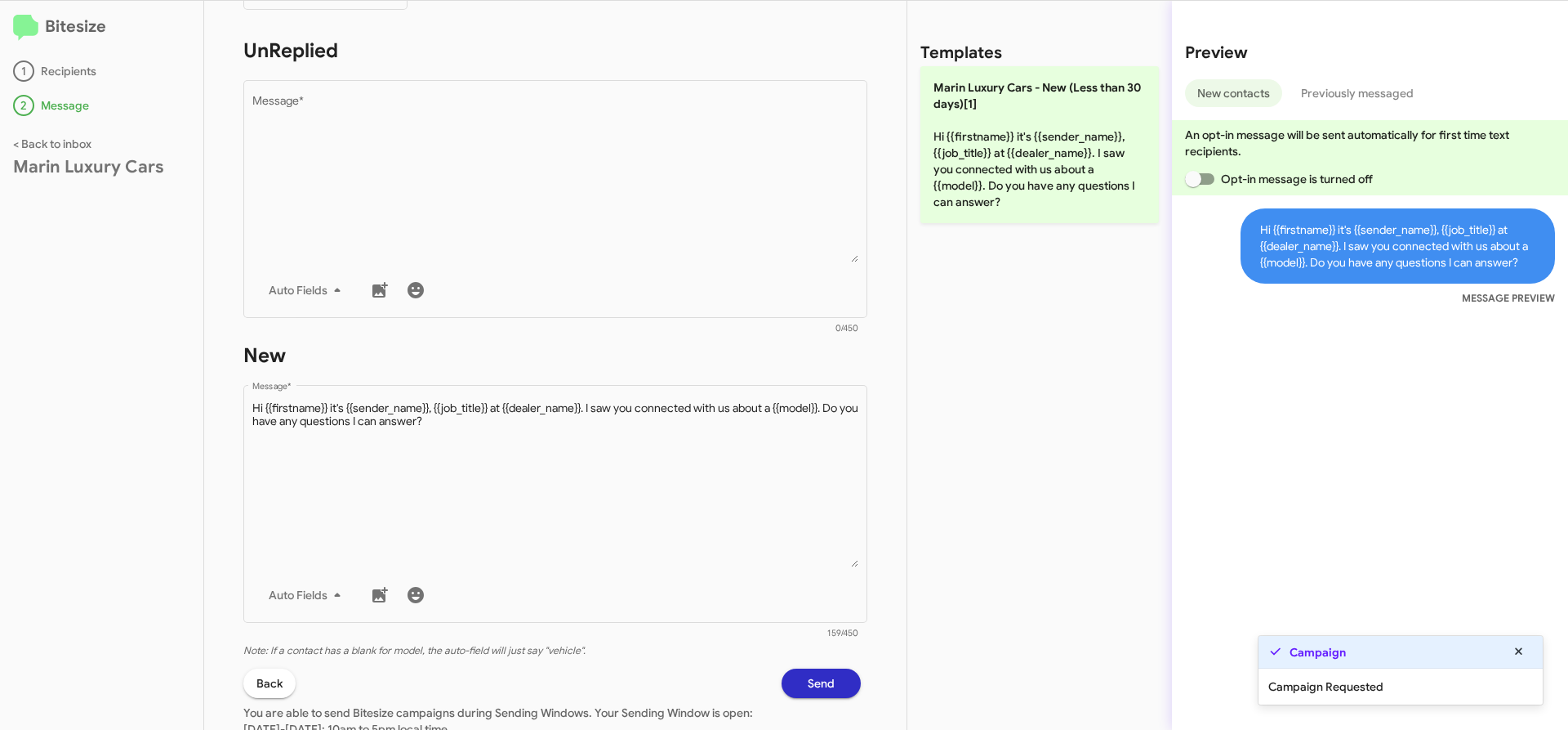
scroll to position [381, 0]
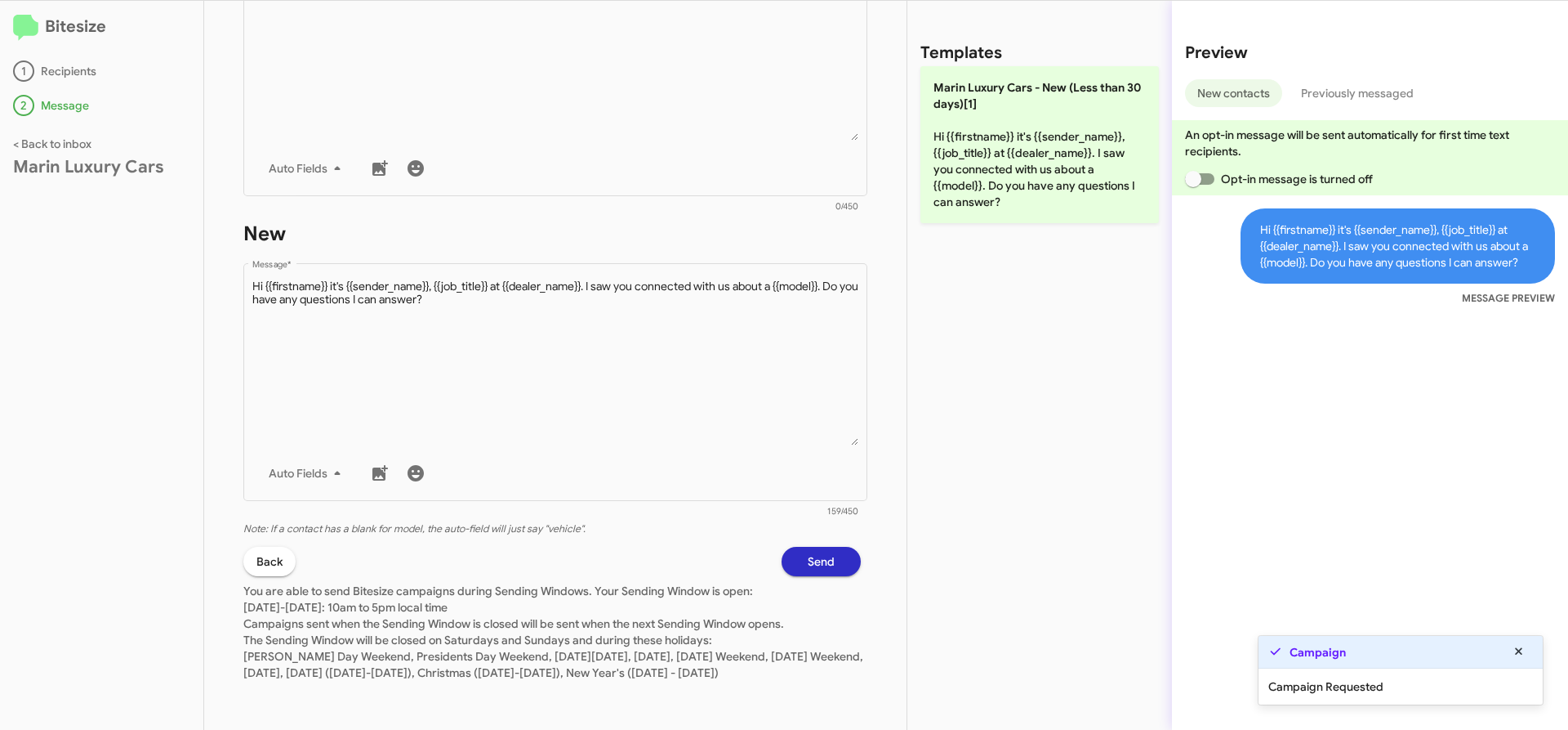
click at [829, 546] on button "Send" at bounding box center [821, 561] width 79 height 29
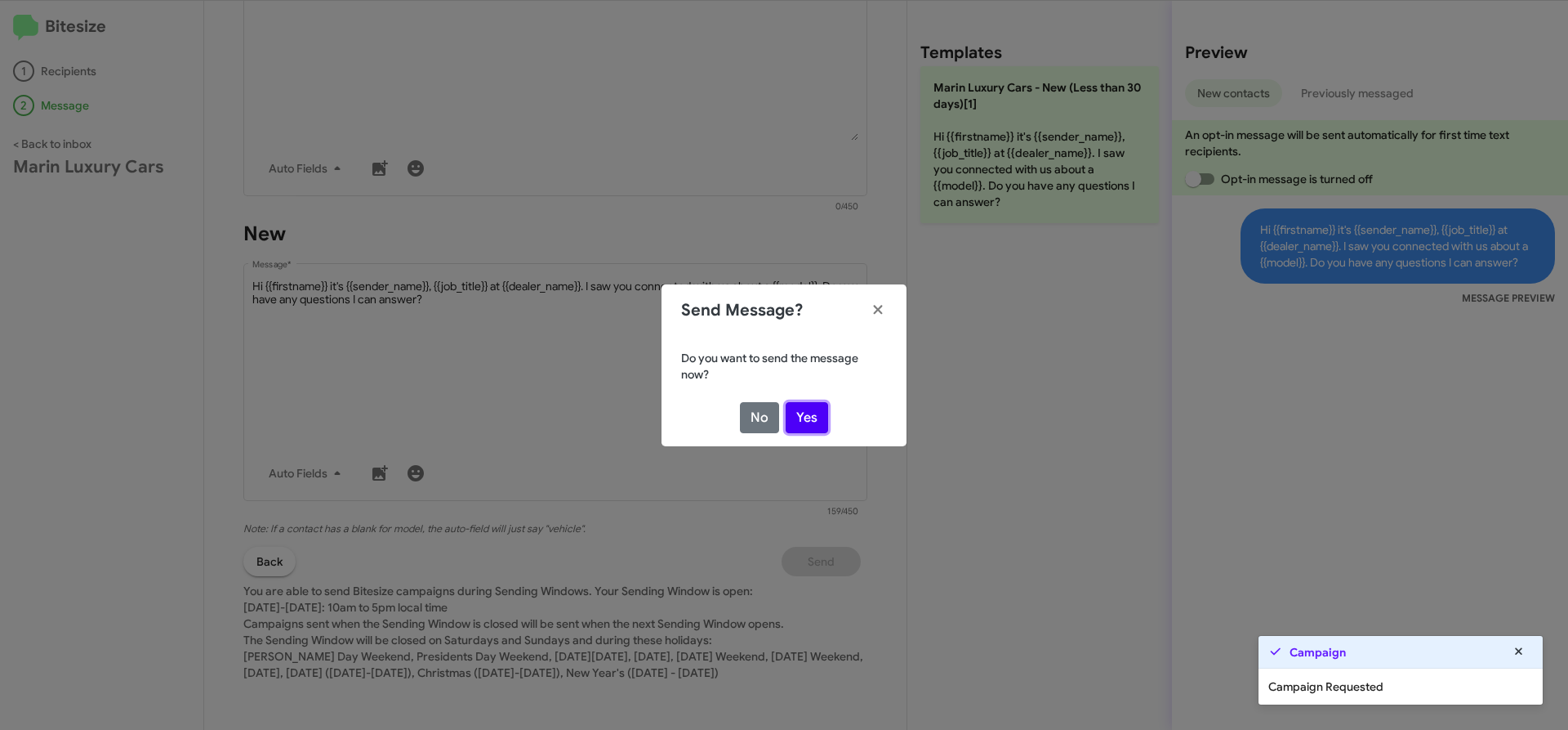
click at [817, 402] on button "Yes" at bounding box center [806, 417] width 42 height 31
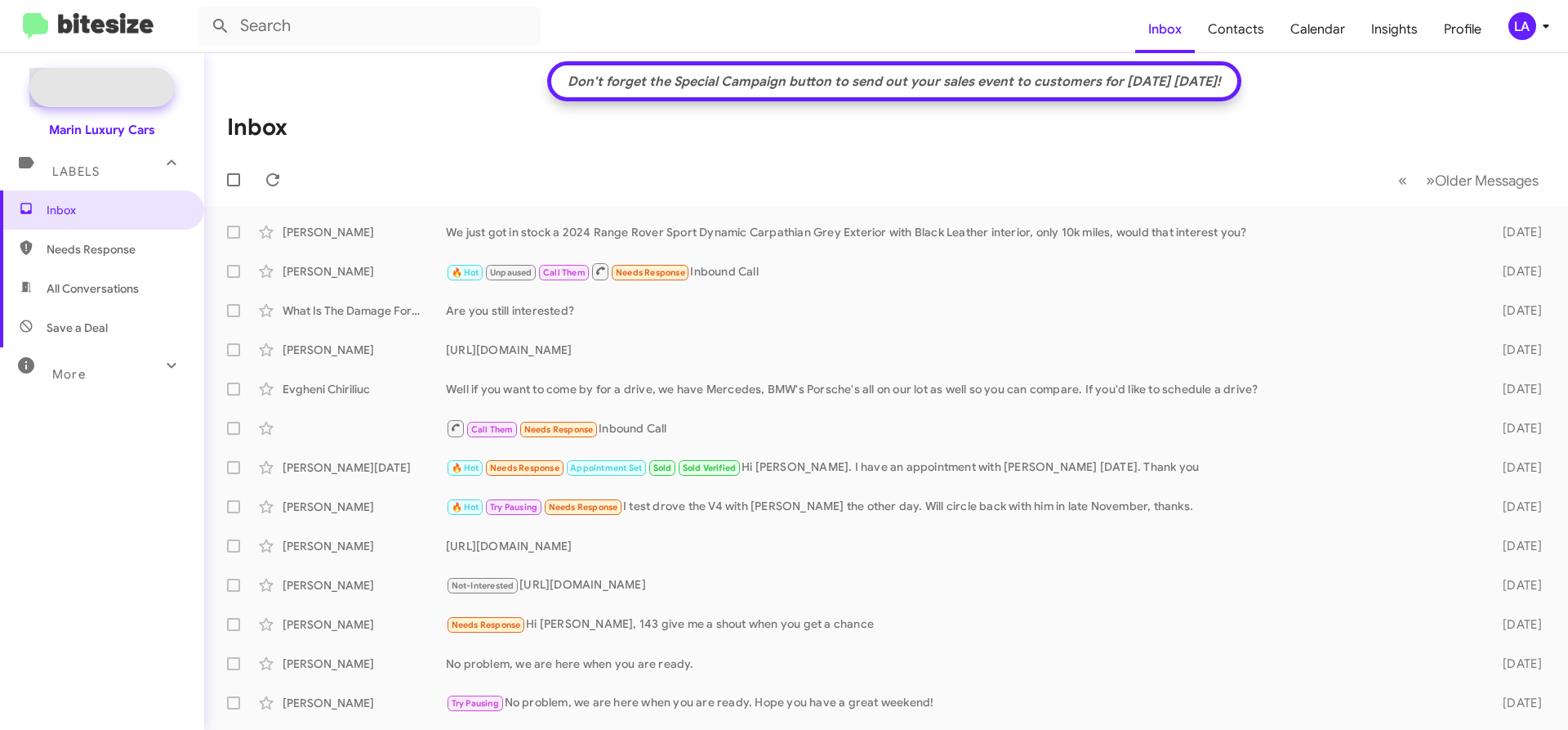
click at [114, 77] on span "New Campaign" at bounding box center [102, 88] width 146 height 40
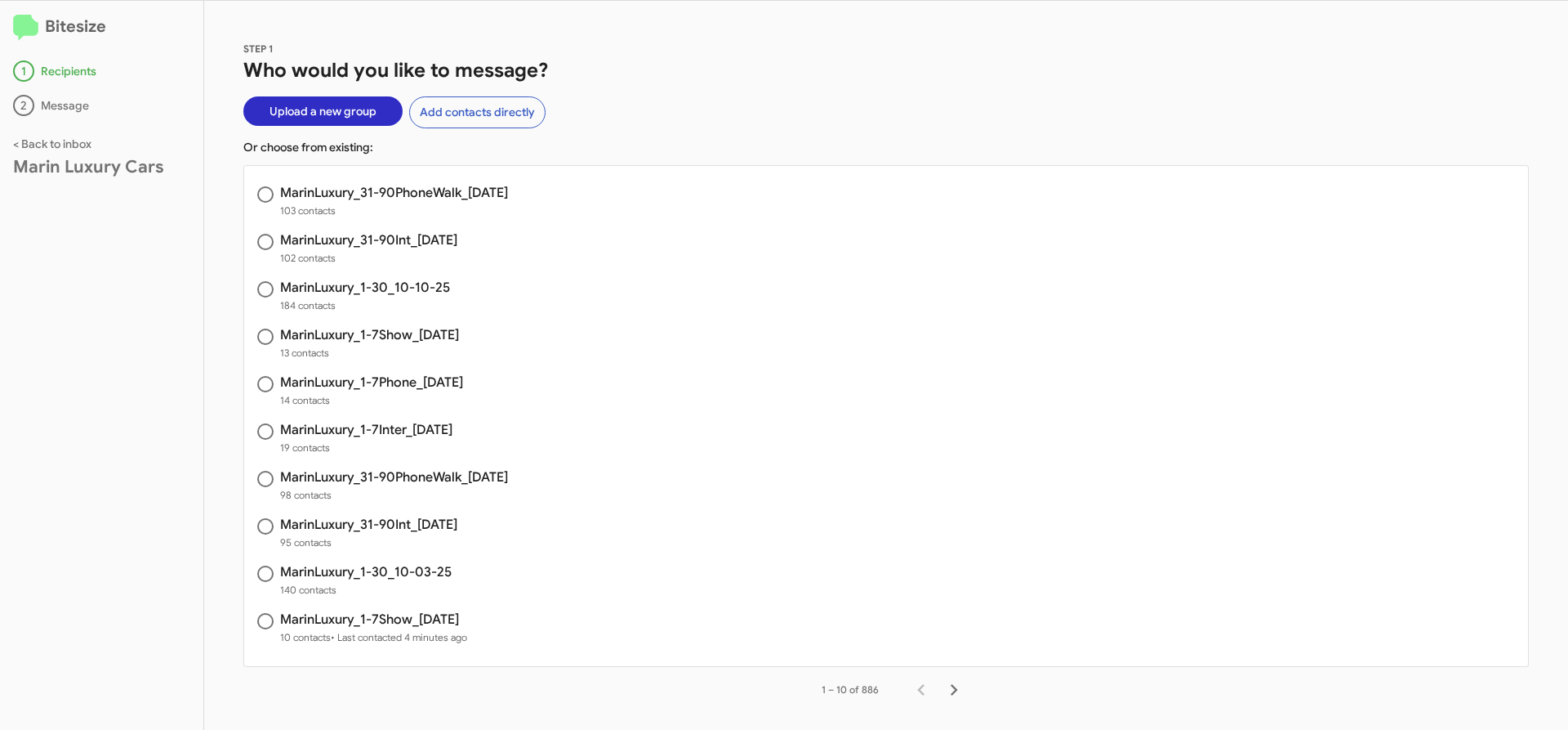
click at [411, 583] on span "140 contacts" at bounding box center [365, 590] width 171 height 16
radio input "true"
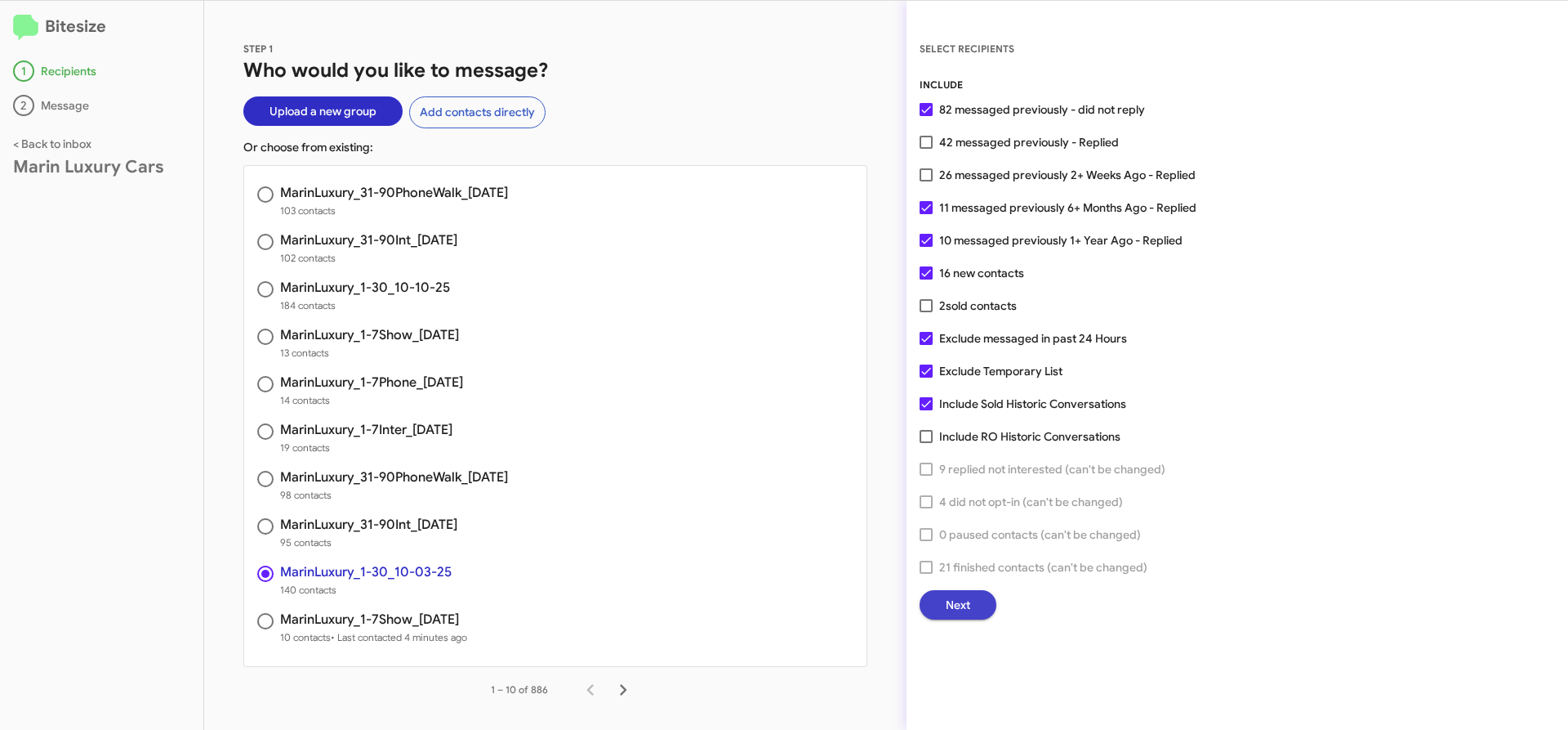
click at [960, 605] on span "Next" at bounding box center [958, 605] width 24 height 29
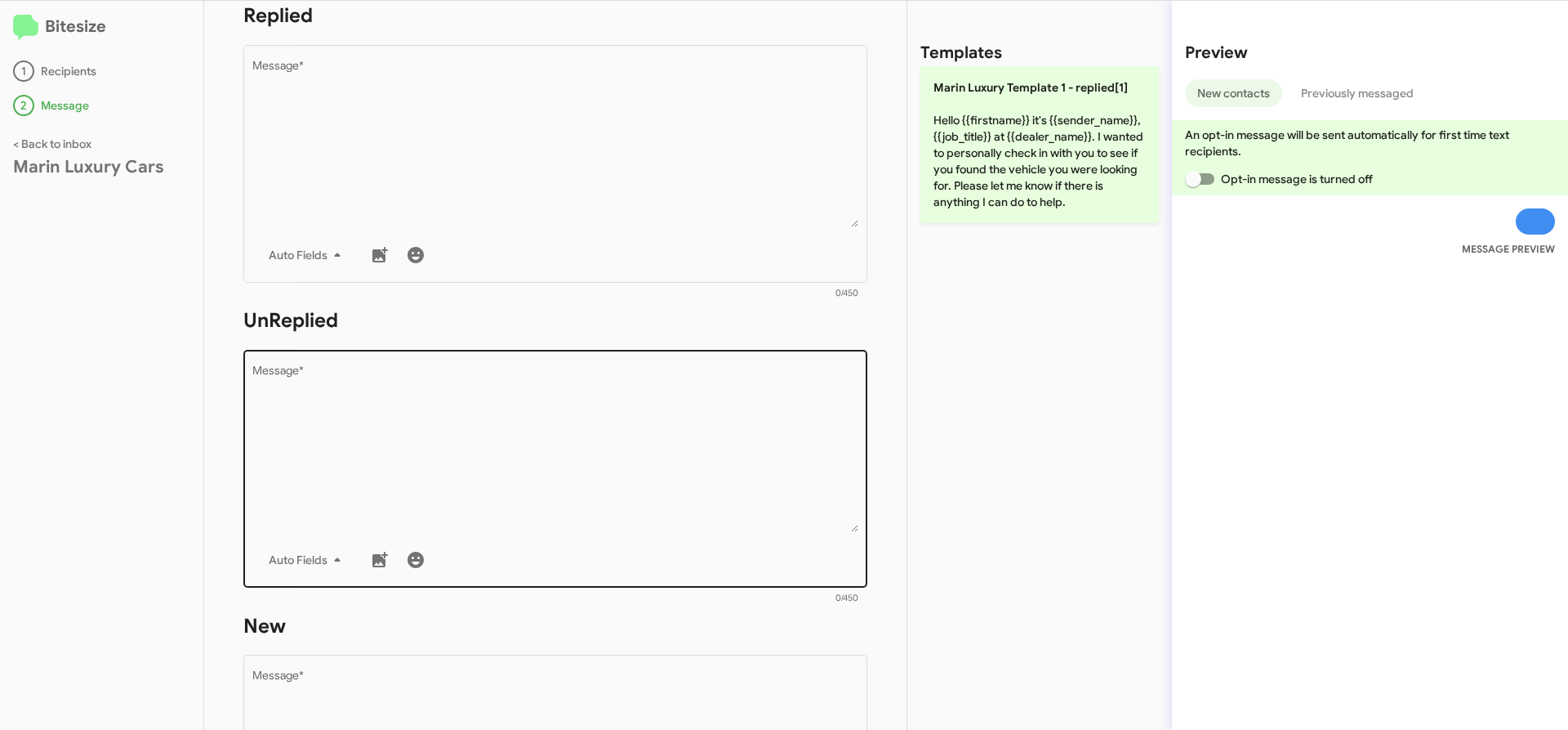
scroll to position [718, 0]
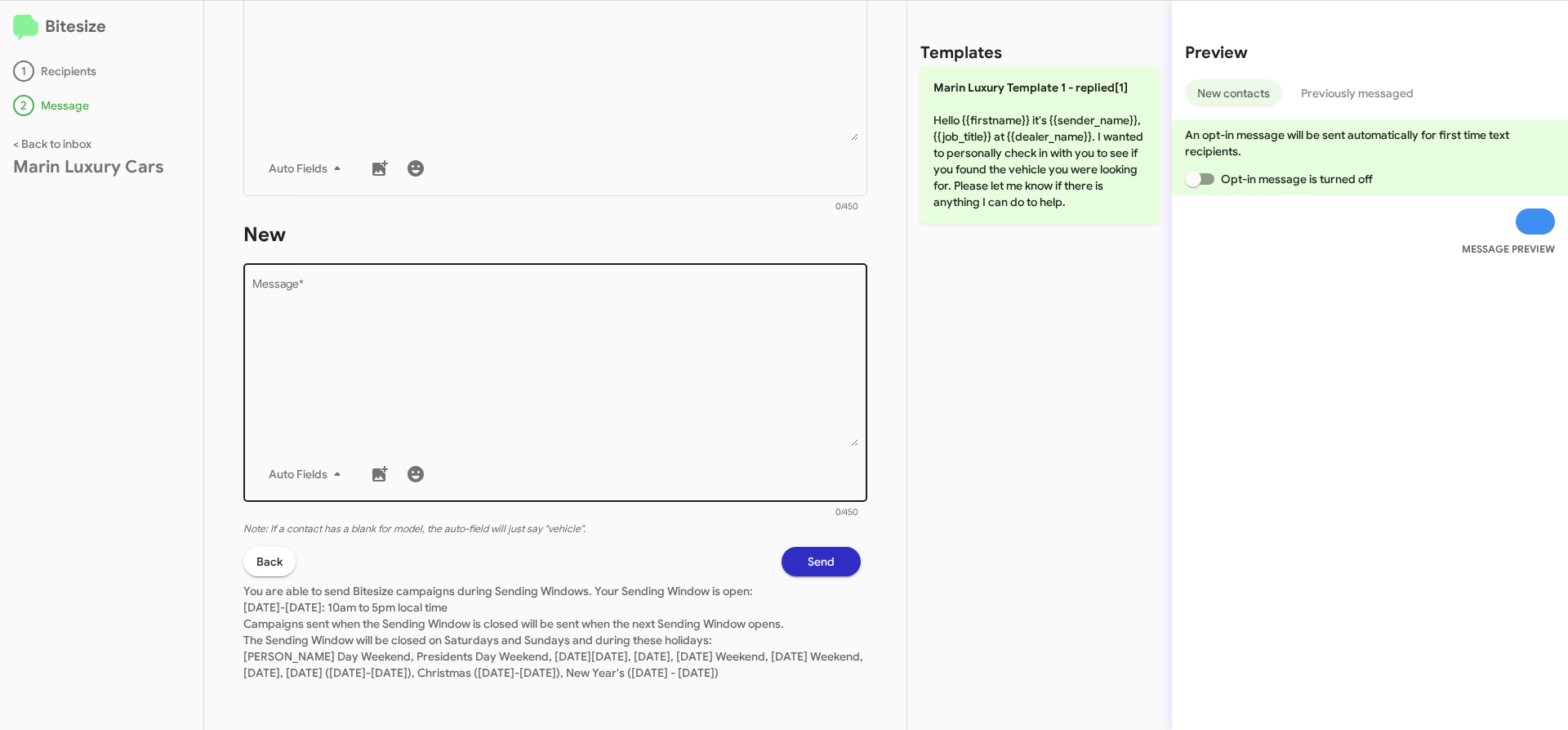
click at [467, 318] on textarea "Message *" at bounding box center [556, 362] width 607 height 166
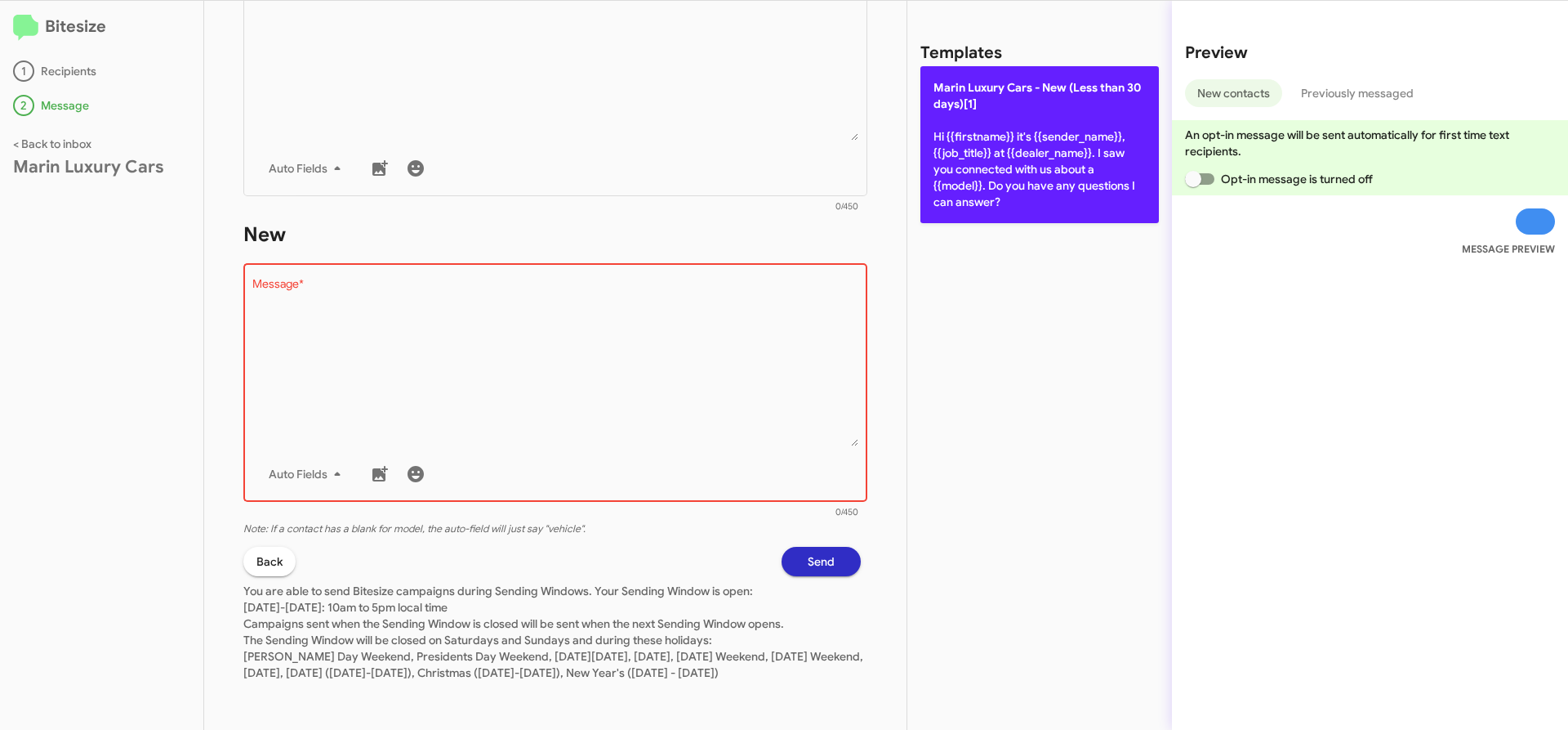
click at [956, 165] on p "[PERSON_NAME] Cars - New (Less than 30 days)[1] Hi {{firstname}} it's {{sender_…" at bounding box center [1039, 145] width 239 height 157
type textarea "Hi {{firstname}} it's {{sender_name}}, {{job_title}} at {{dealer_name}}. I saw …"
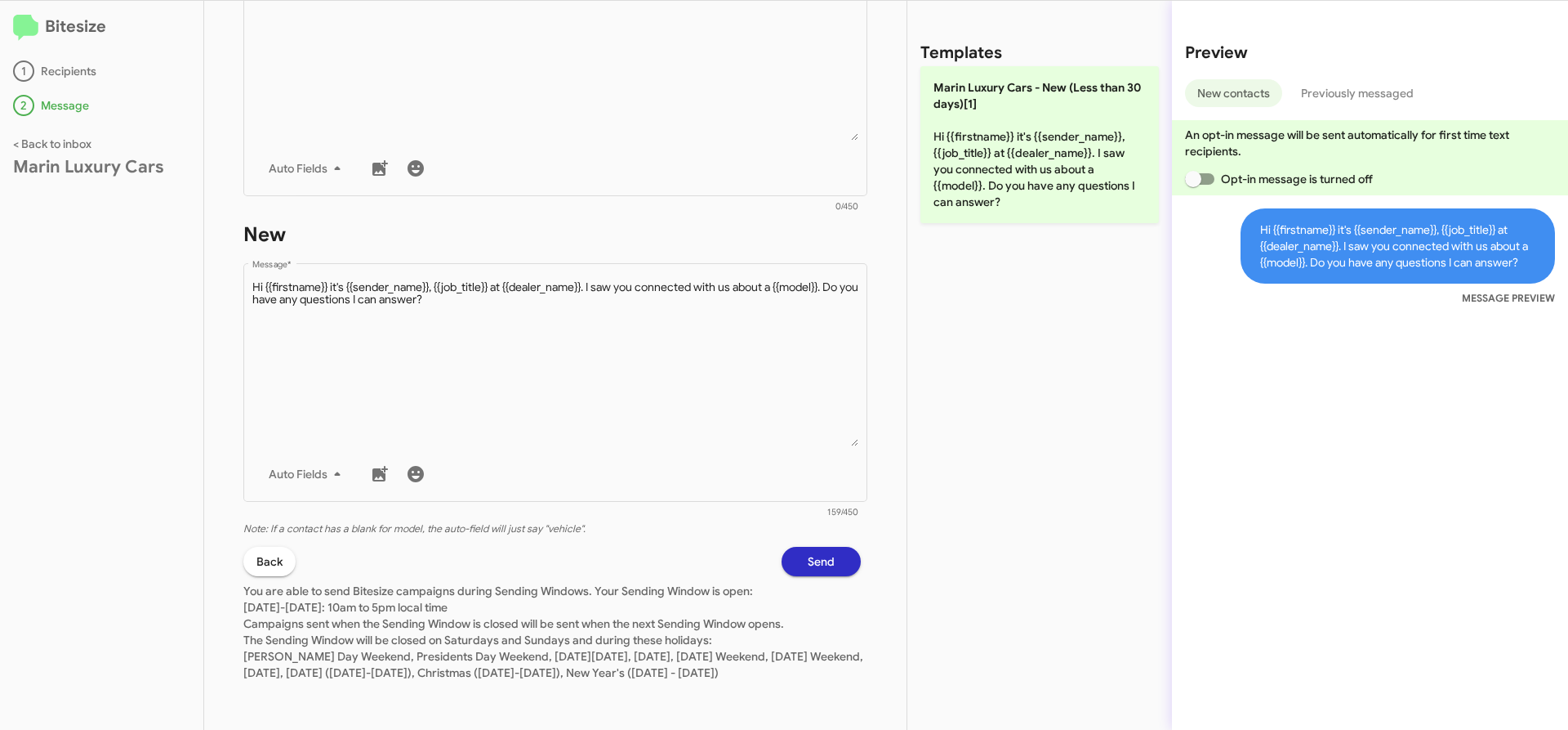
click at [808, 549] on span "Send" at bounding box center [821, 561] width 27 height 29
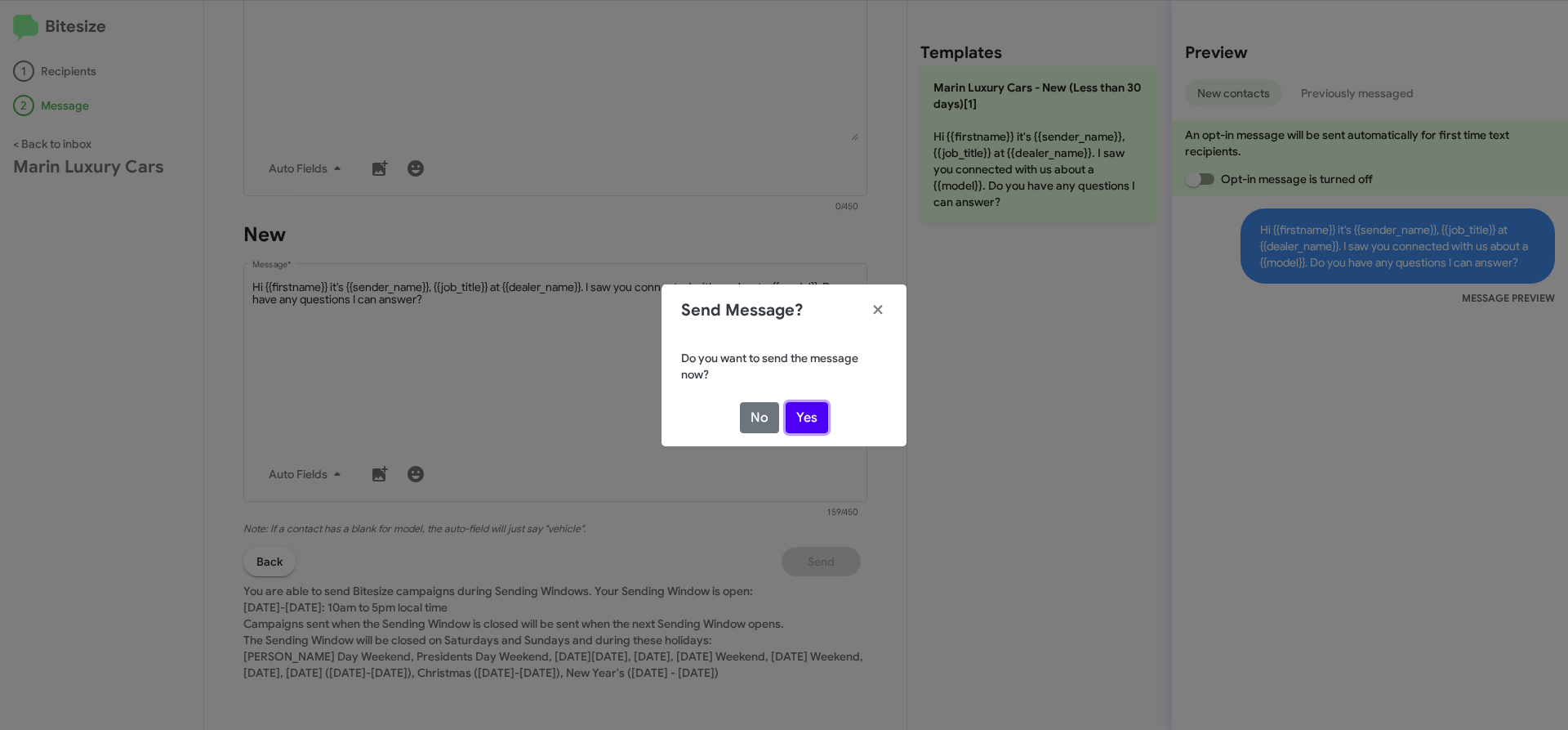
click at [808, 420] on button "Yes" at bounding box center [806, 417] width 42 height 31
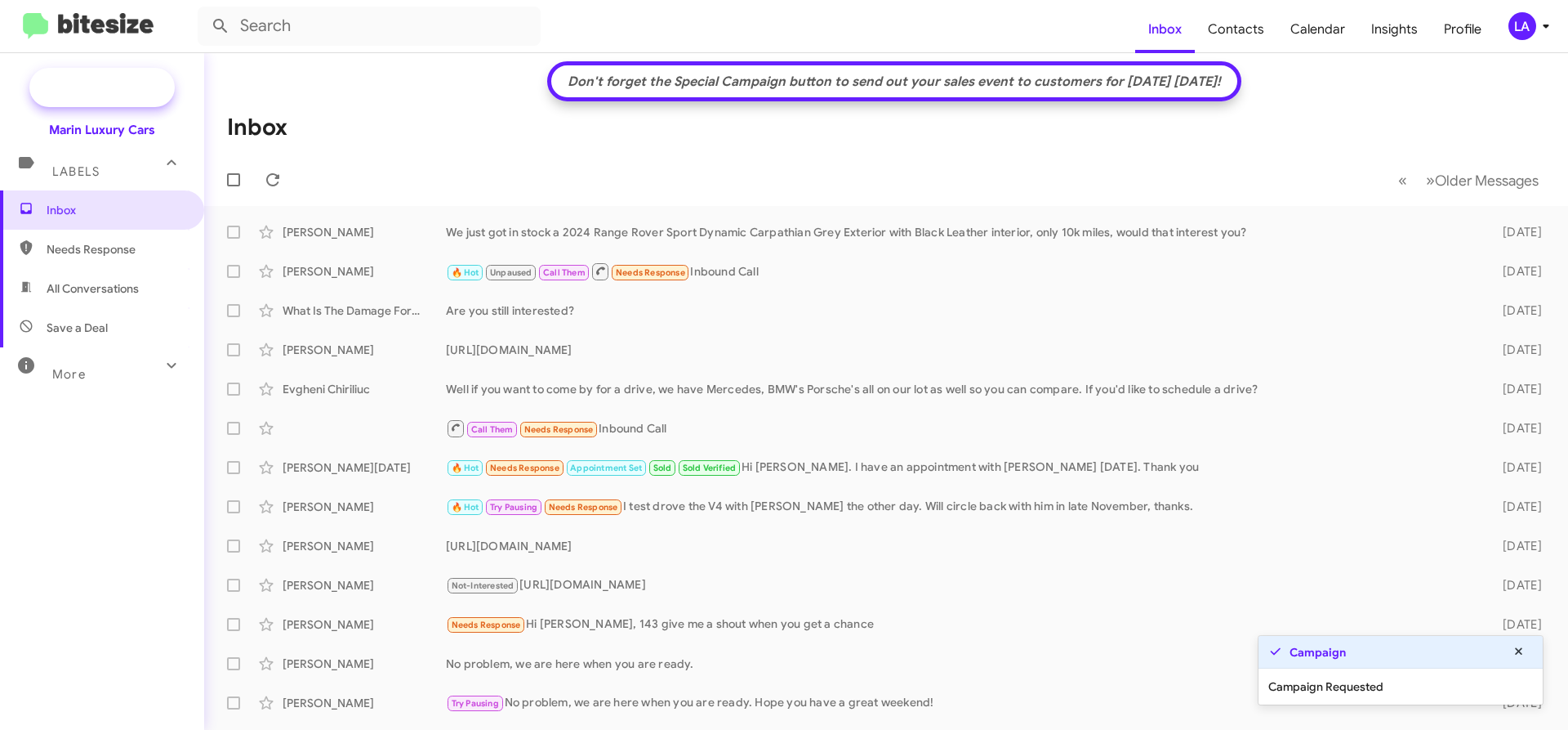
click at [113, 92] on span "New Campaign" at bounding box center [120, 87] width 84 height 16
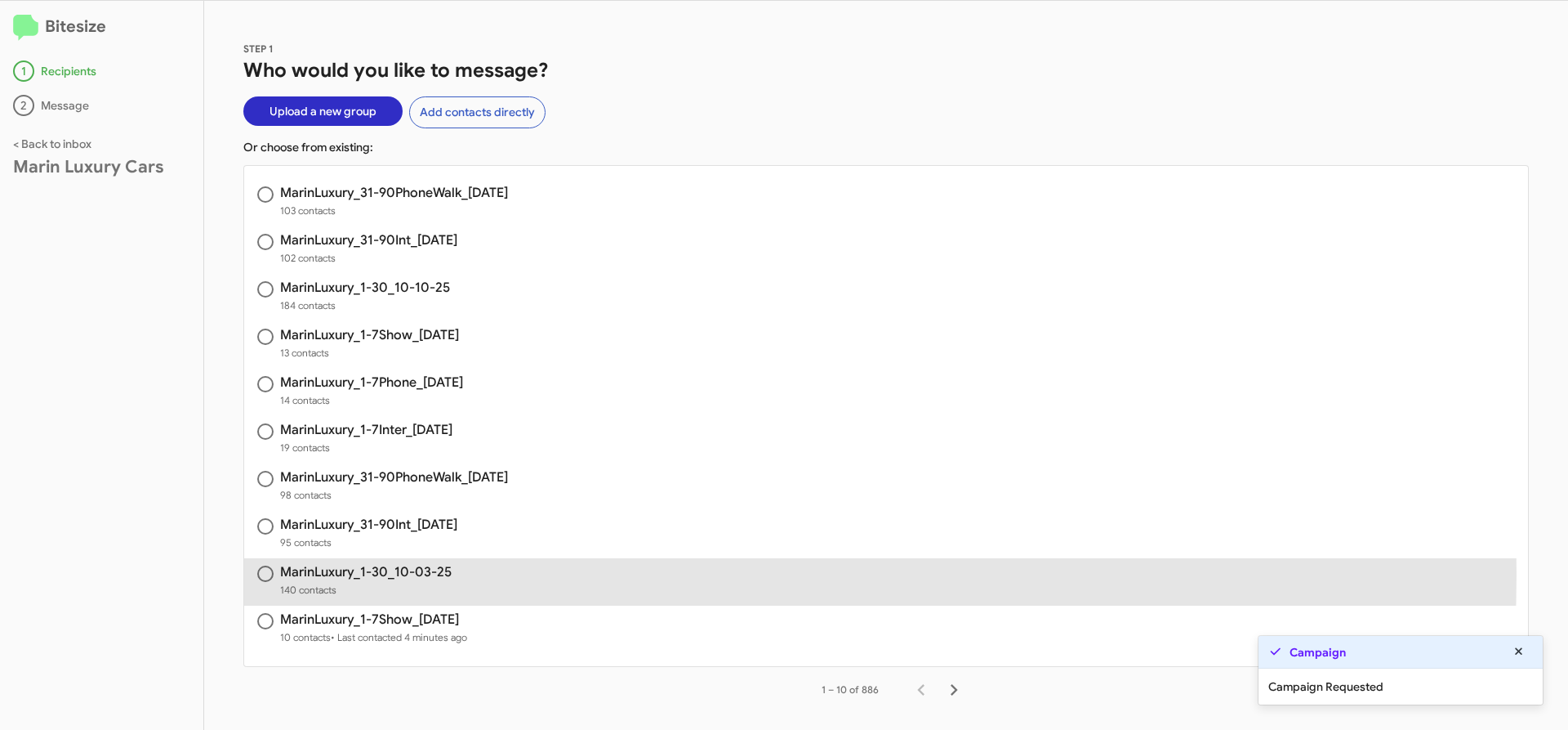
click at [383, 574] on h3 "MarinLuxury_1-30_10-03-25" at bounding box center [365, 571] width 171 height 13
radio input "true"
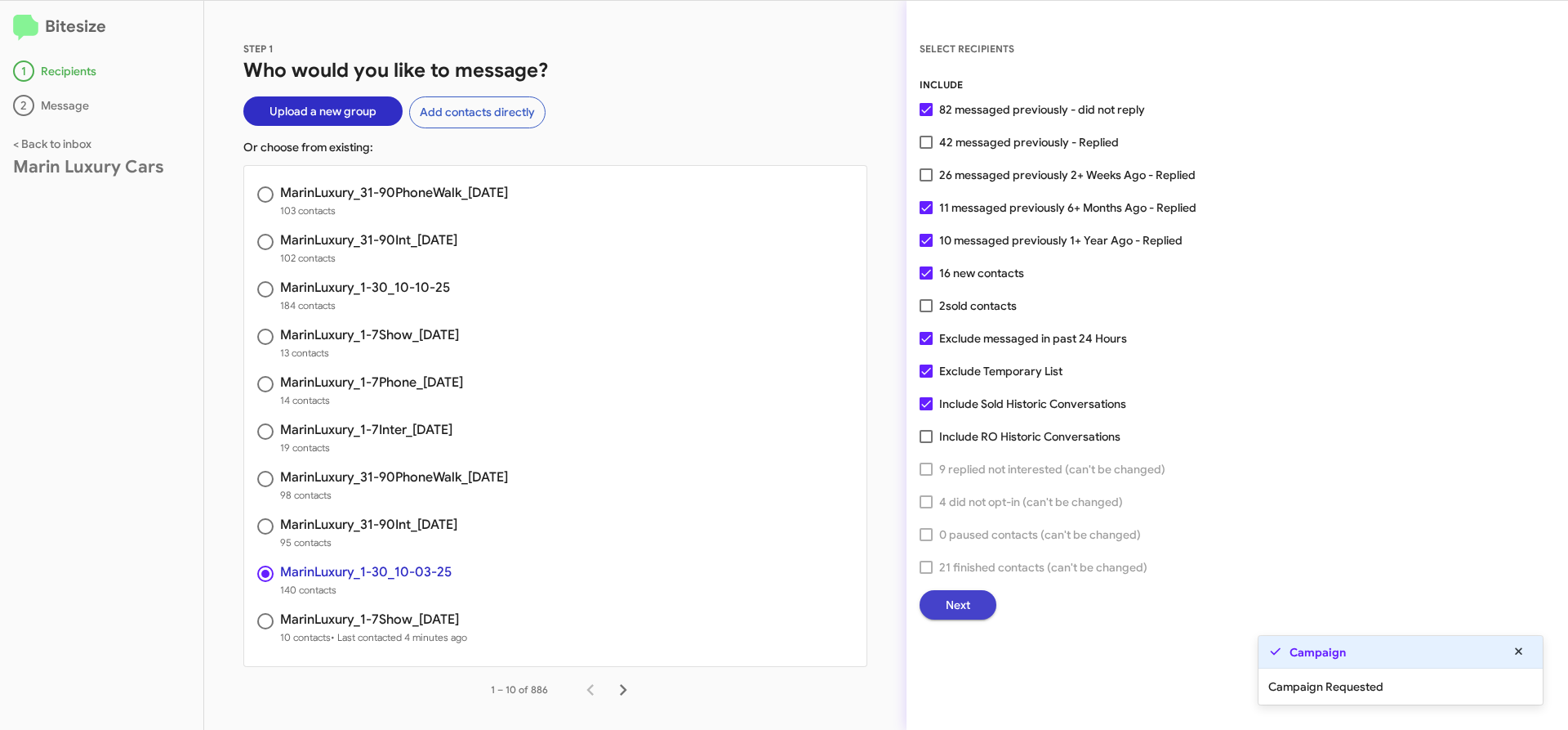
click at [955, 598] on span "Next" at bounding box center [958, 605] width 24 height 29
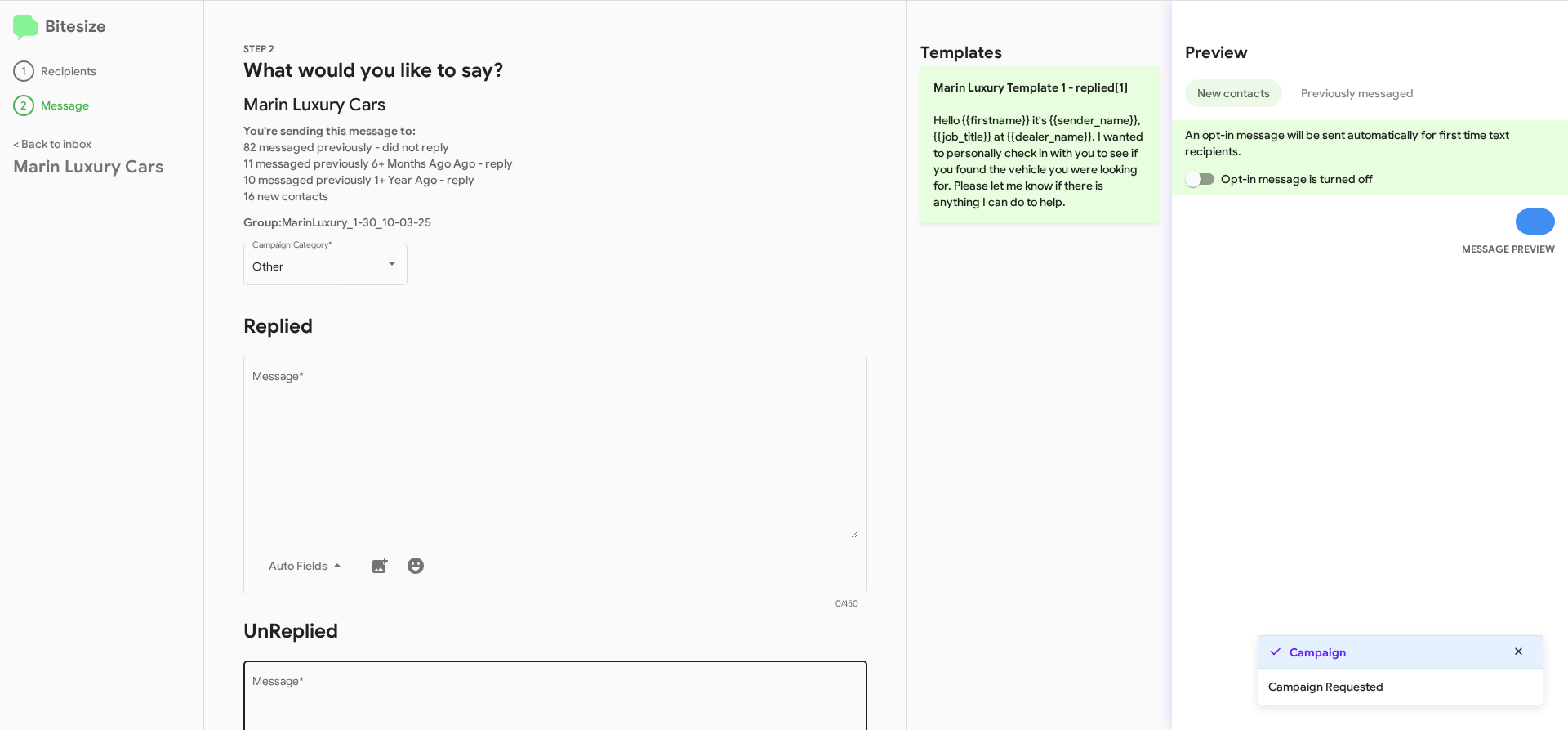
scroll to position [718, 0]
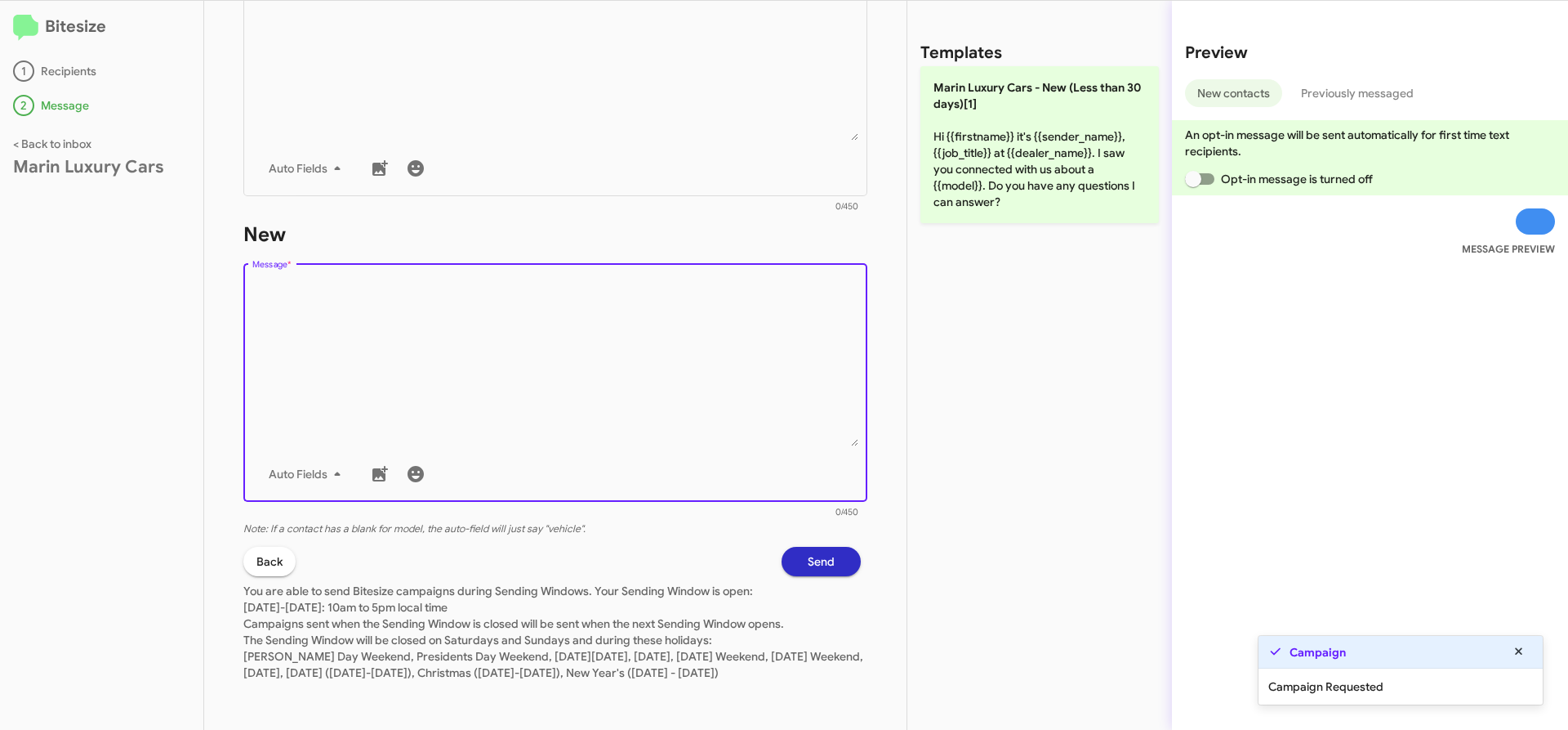
drag, startPoint x: 538, startPoint y: 402, endPoint x: 1026, endPoint y: 224, distance: 519.4
click at [539, 402] on textarea "Message *" at bounding box center [556, 362] width 607 height 166
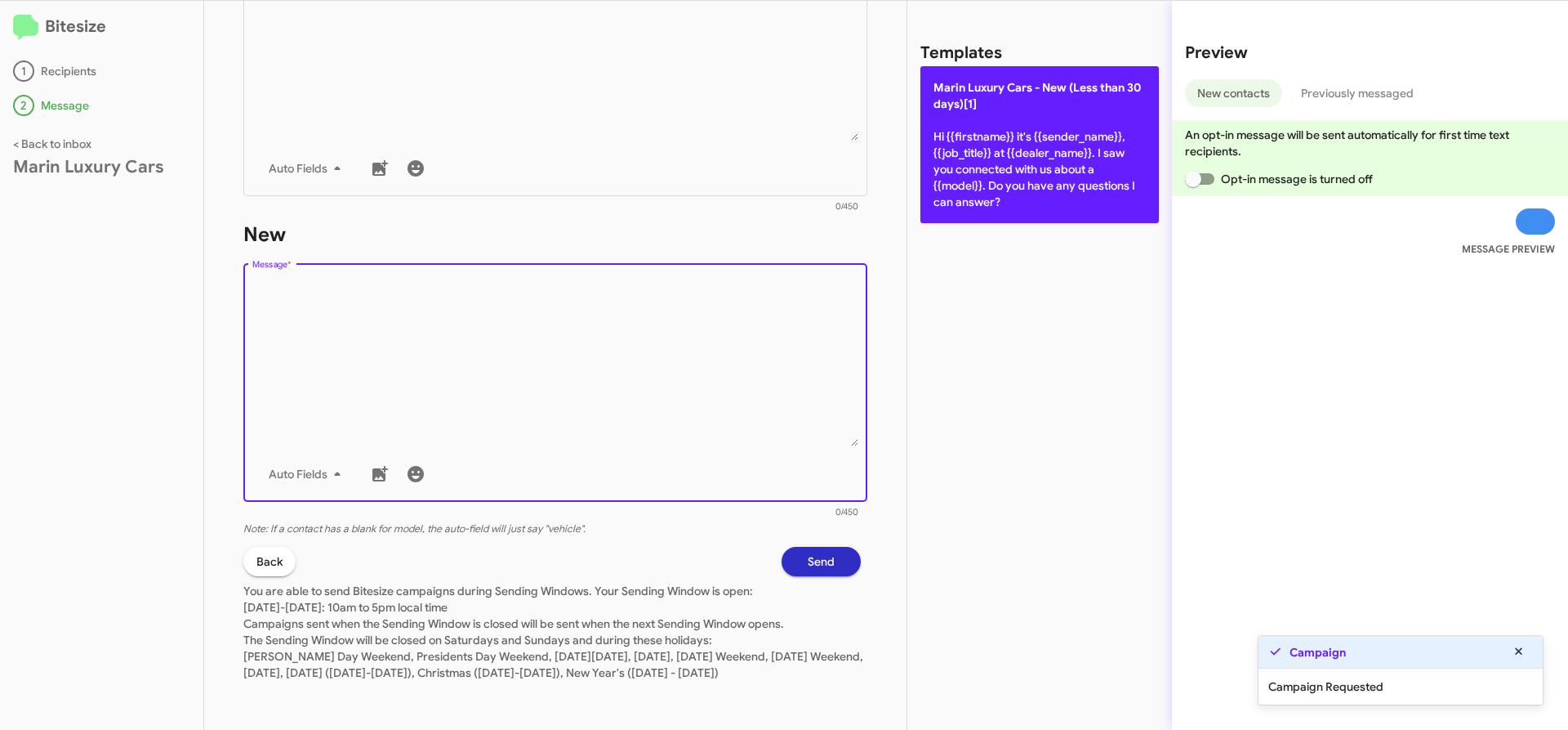
click at [1094, 164] on p "[PERSON_NAME] Cars - New (Less than 30 days)[1] Hi {{firstname}} it's {{sender_…" at bounding box center [1039, 145] width 239 height 157
type textarea "Hi {{firstname}} it's {{sender_name}}, {{job_title}} at {{dealer_name}}. I saw …"
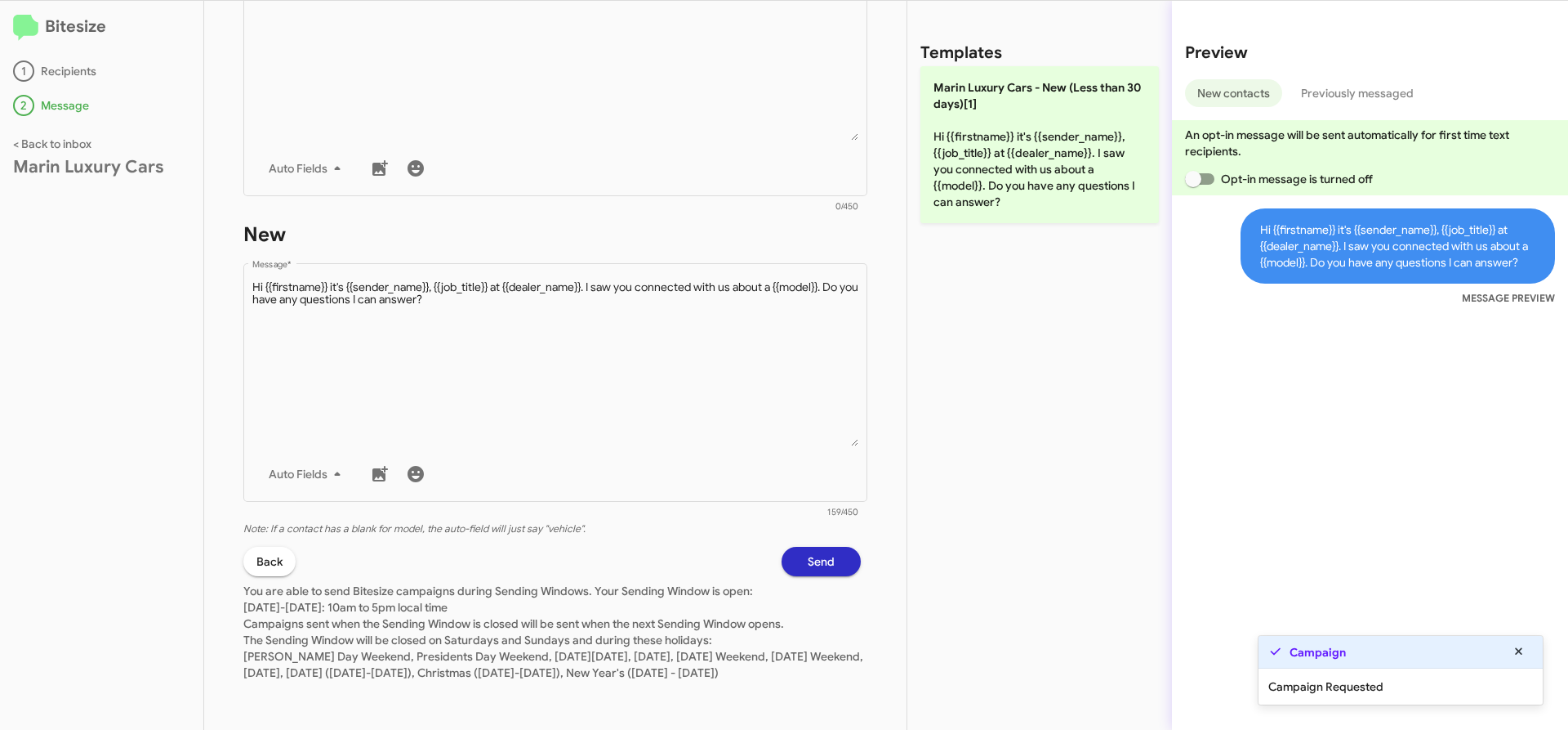
click at [815, 546] on span "Send" at bounding box center [821, 561] width 27 height 29
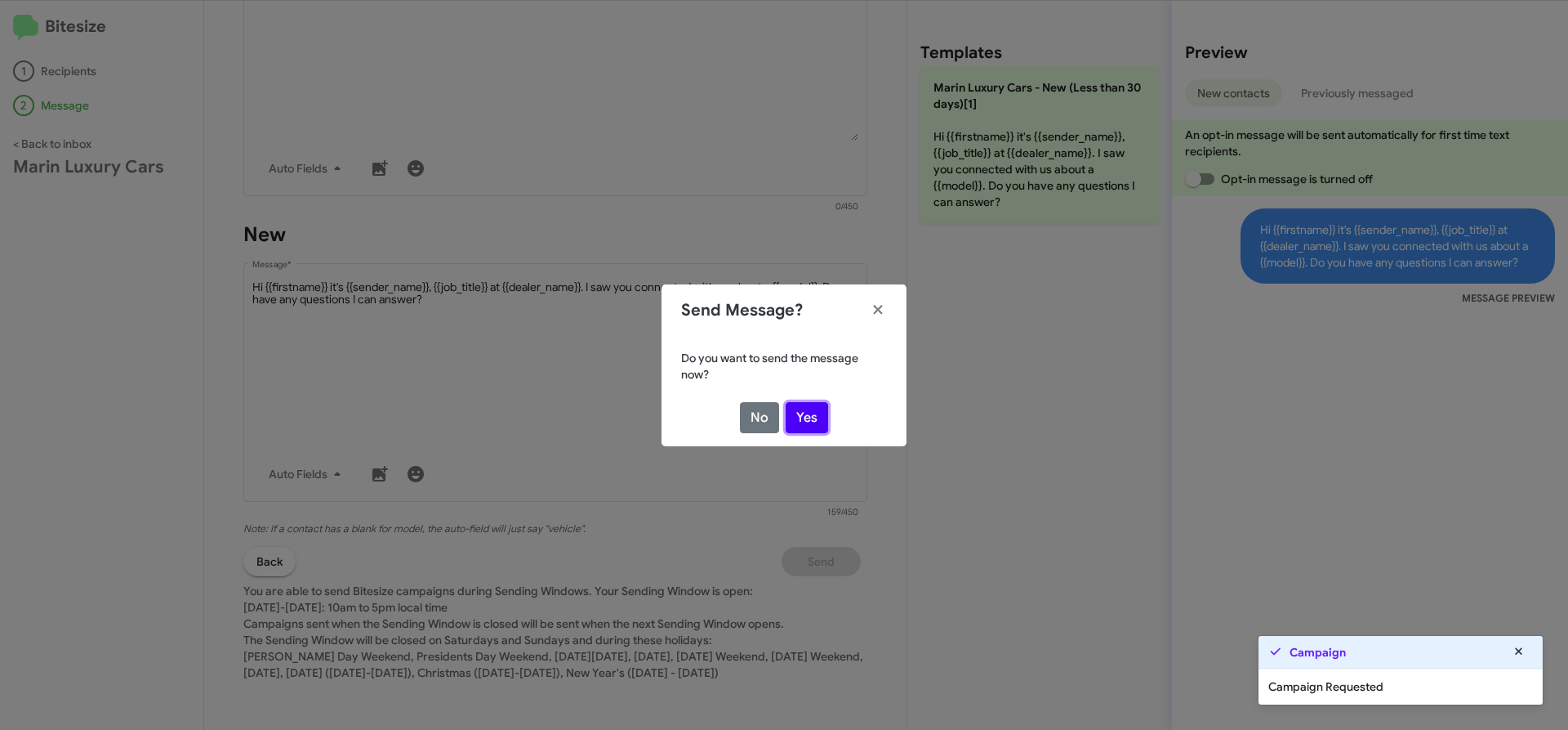
click at [815, 414] on button "Yes" at bounding box center [806, 417] width 42 height 31
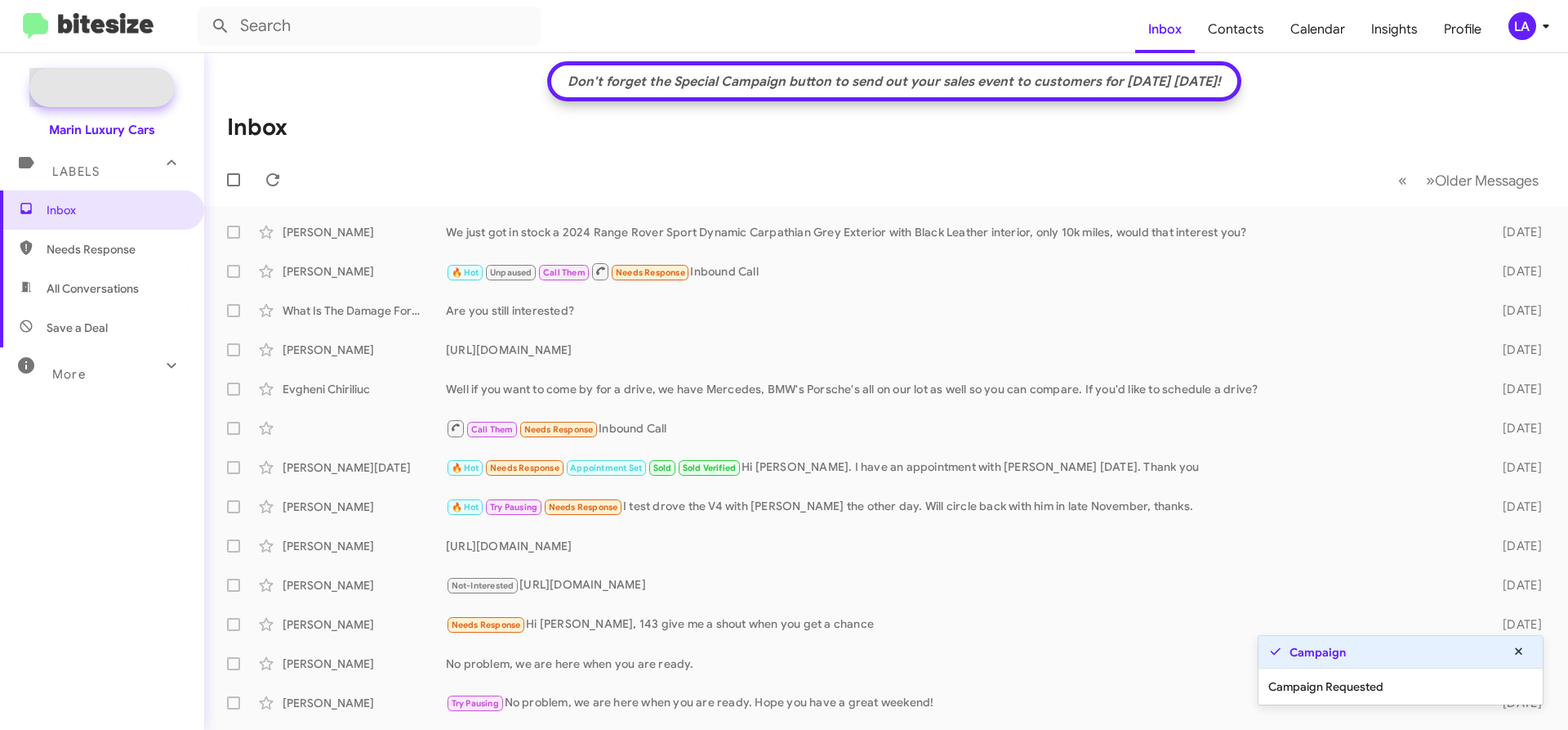
click at [120, 82] on span "New Campaign" at bounding box center [120, 87] width 84 height 16
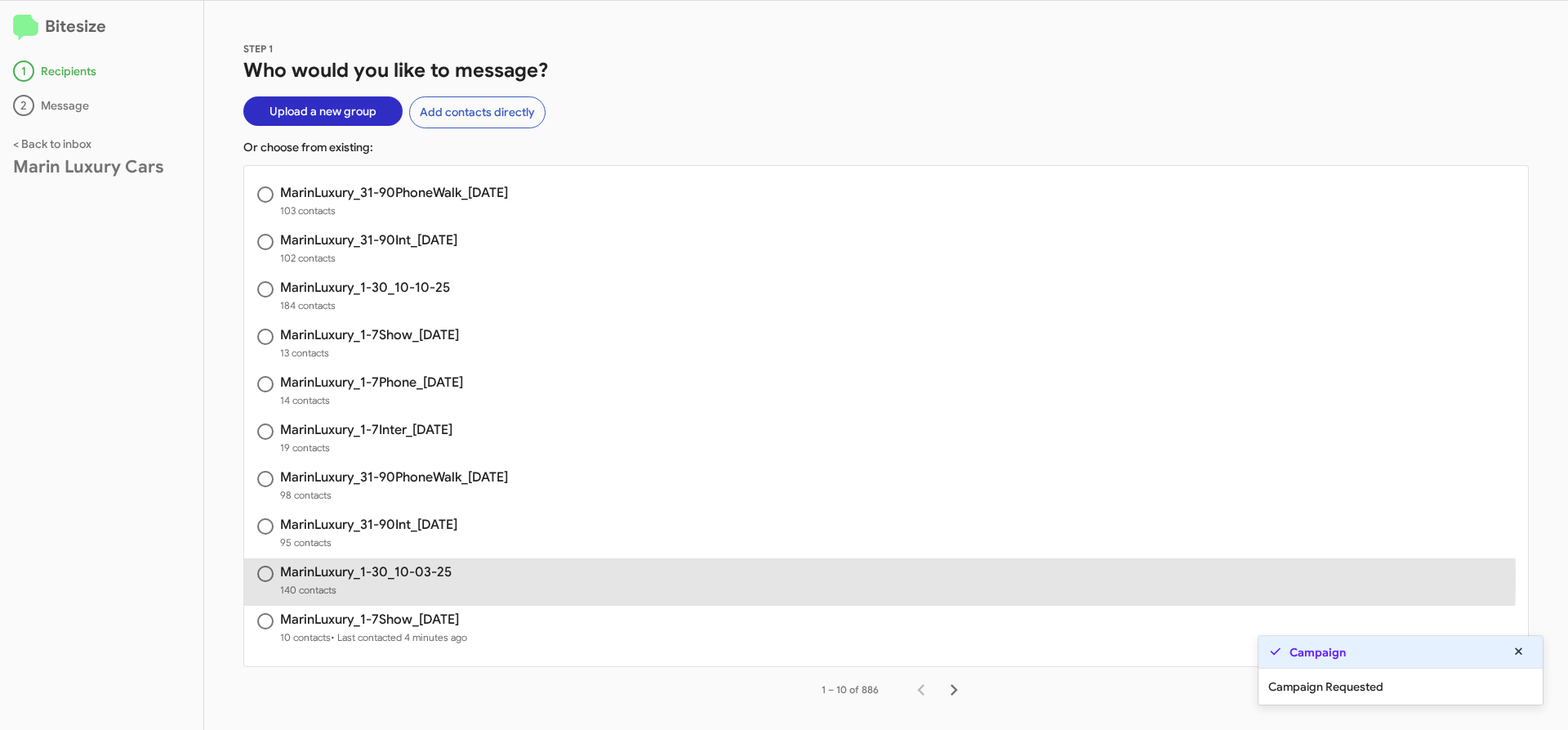
click at [391, 578] on h3 "MarinLuxury_1-30_10-03-25" at bounding box center [365, 571] width 171 height 13
radio input "true"
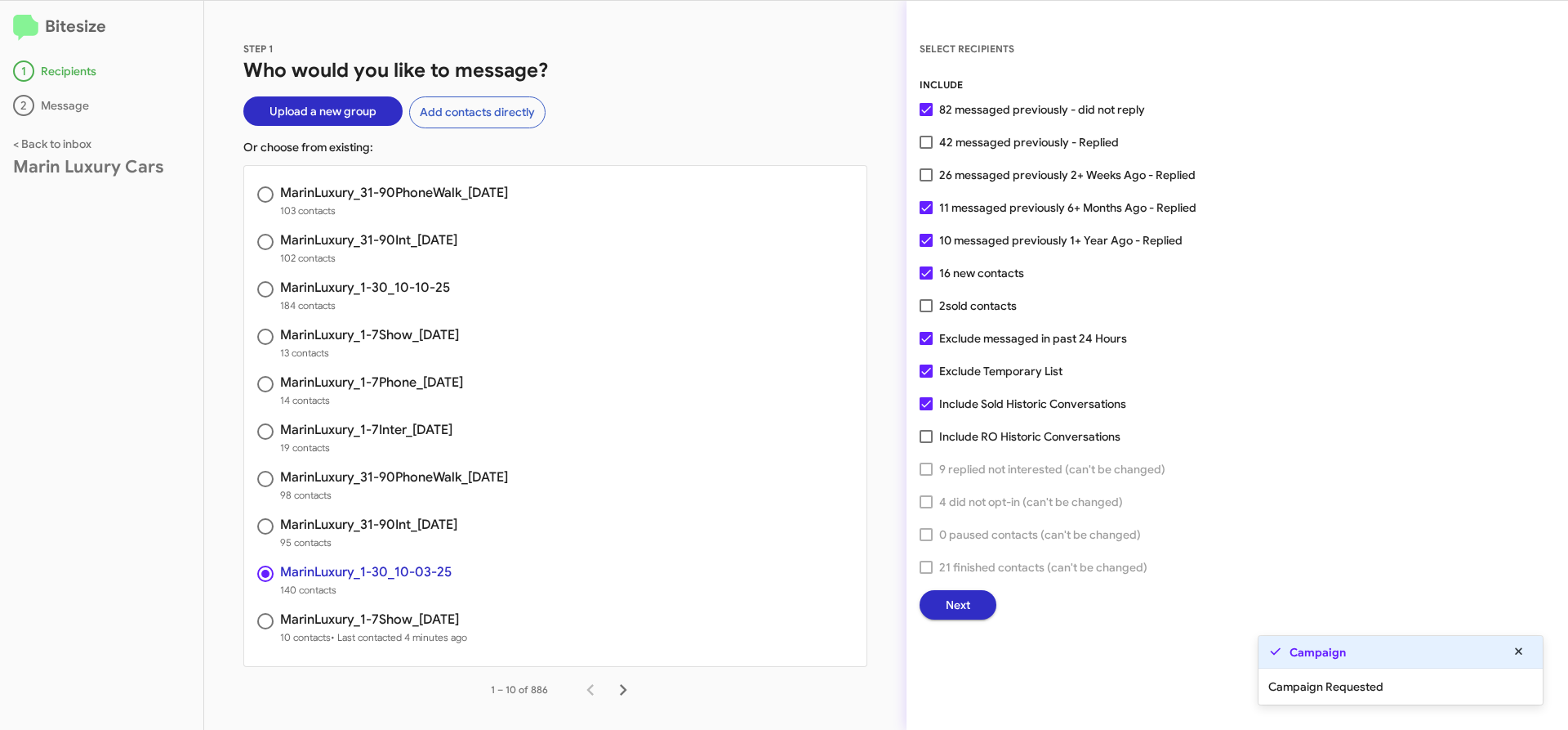
click at [970, 602] on button "Next" at bounding box center [958, 605] width 77 height 29
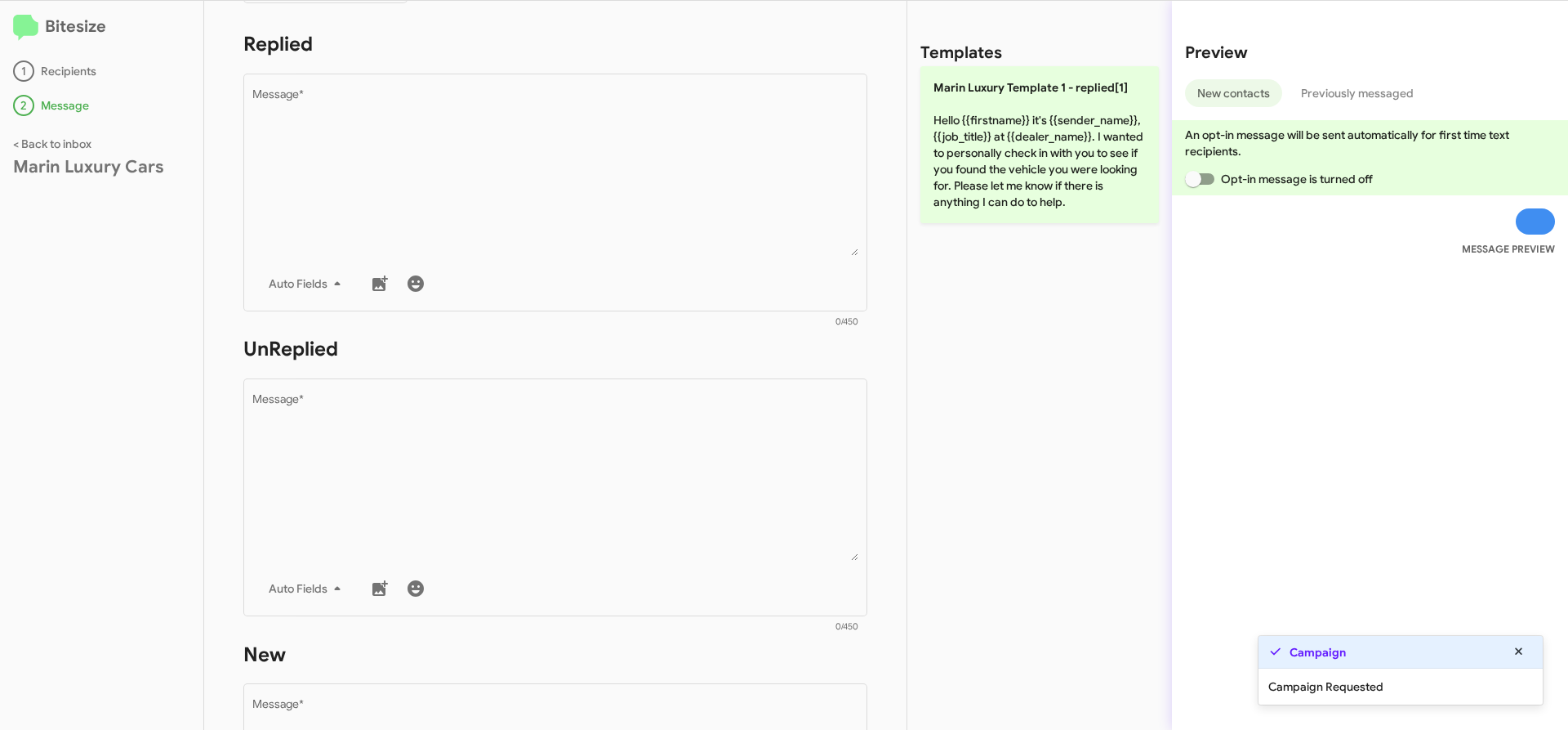
scroll to position [653, 0]
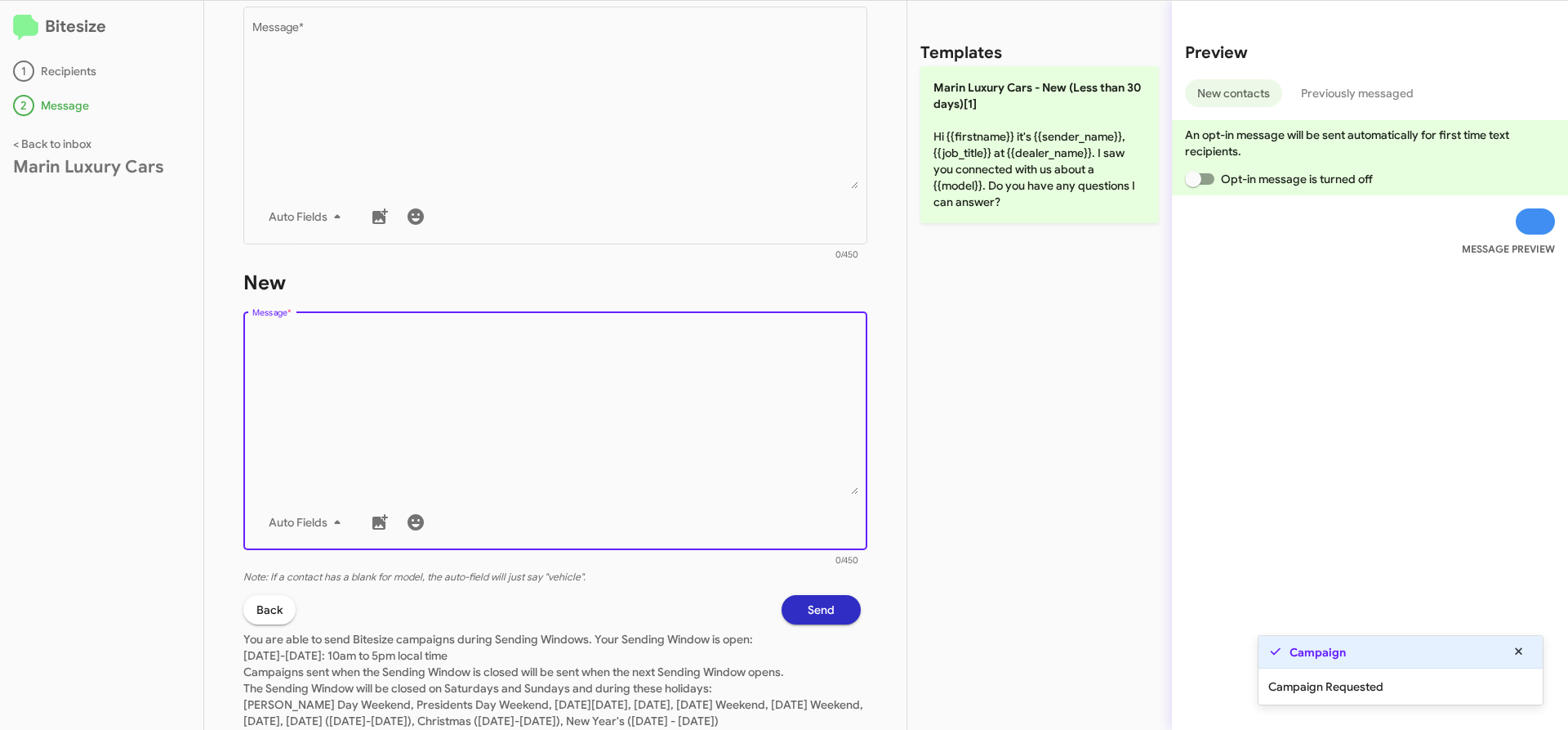
click at [520, 421] on textarea "Message *" at bounding box center [556, 410] width 607 height 166
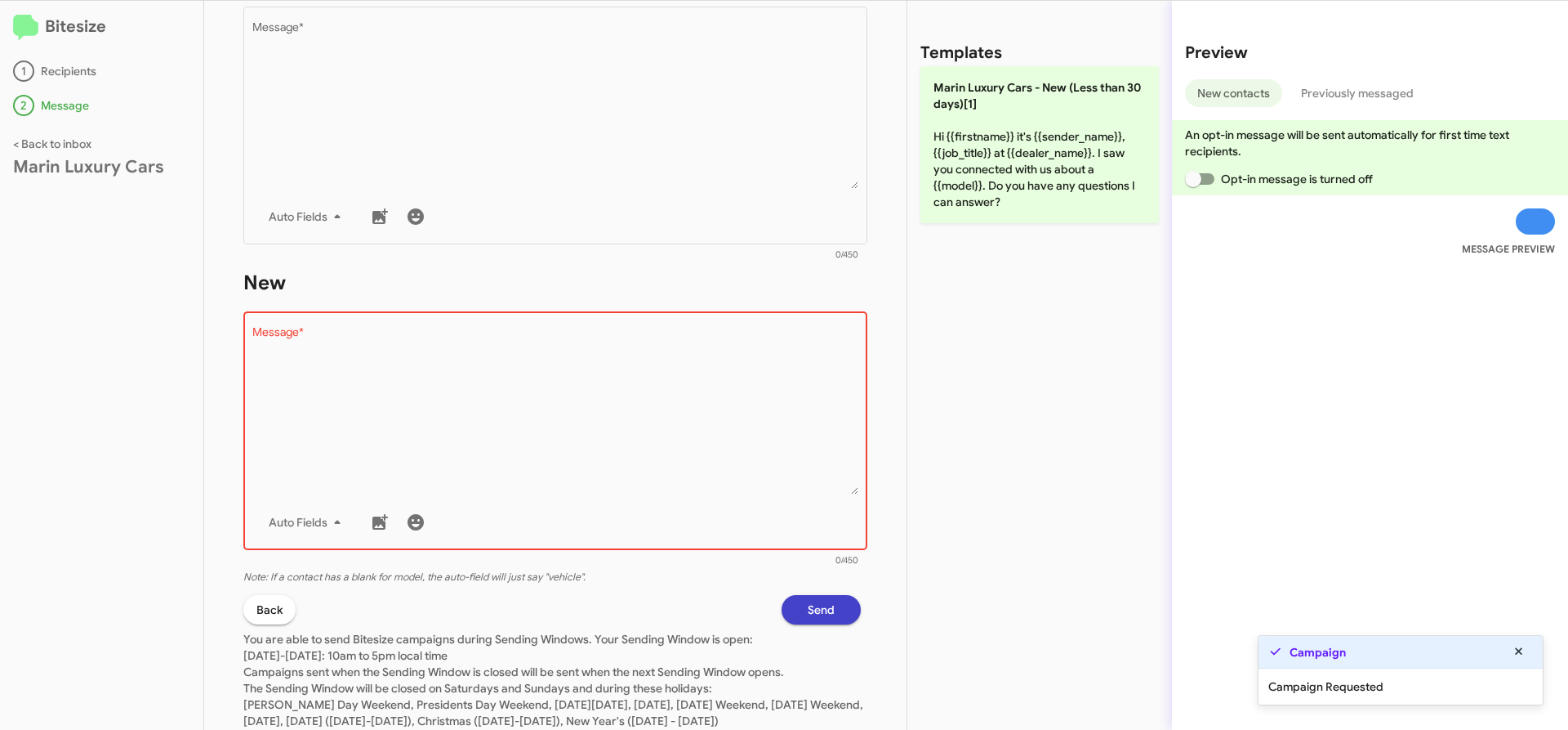
click at [822, 603] on span "Send" at bounding box center [821, 609] width 27 height 29
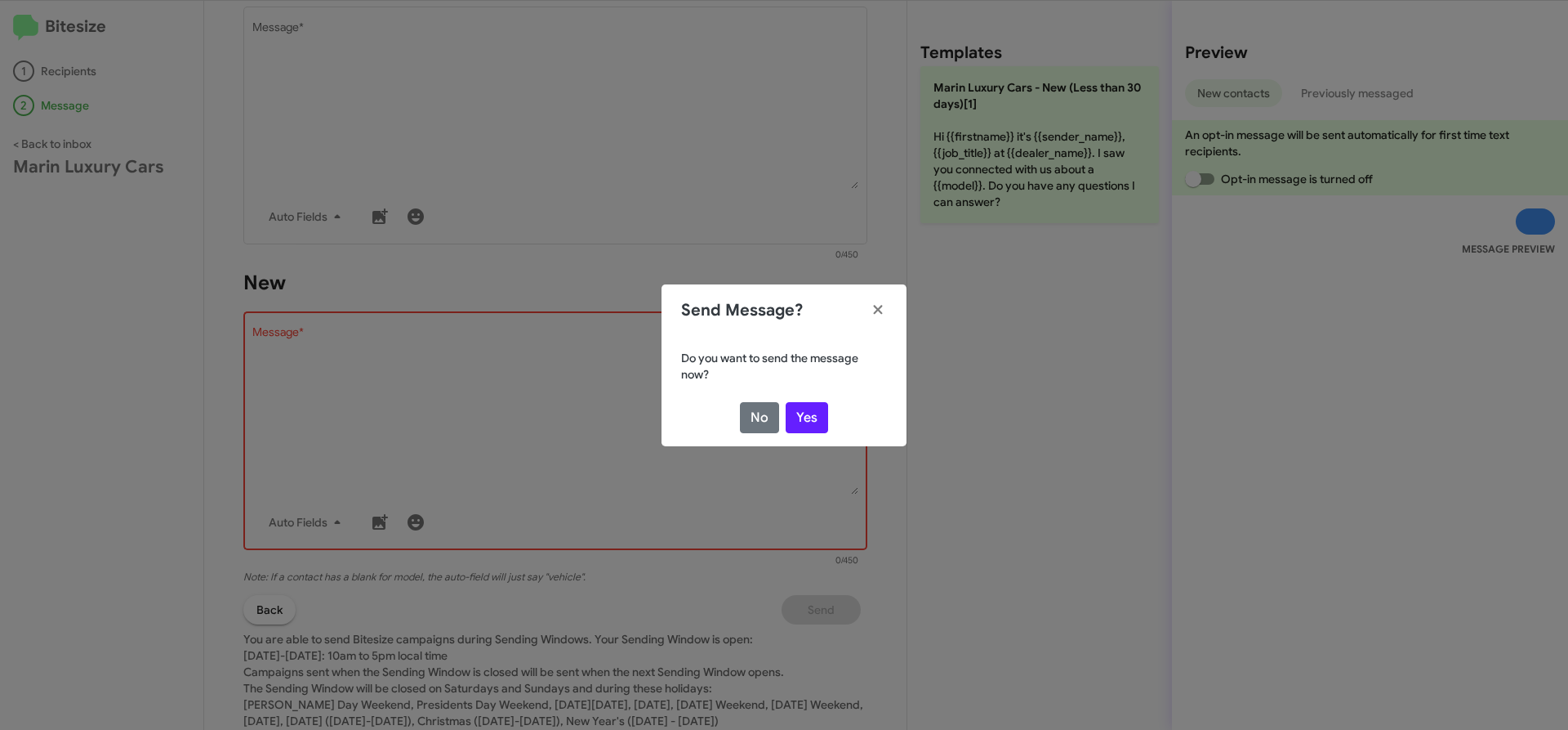
click at [604, 459] on modal-container "Send Message? Do you want to send the message now? No Yes" at bounding box center [784, 365] width 1568 height 730
click at [1003, 153] on modal-container "Send Message? Do you want to send the message now? No Yes" at bounding box center [784, 365] width 1568 height 730
click at [758, 408] on button "No" at bounding box center [760, 417] width 40 height 31
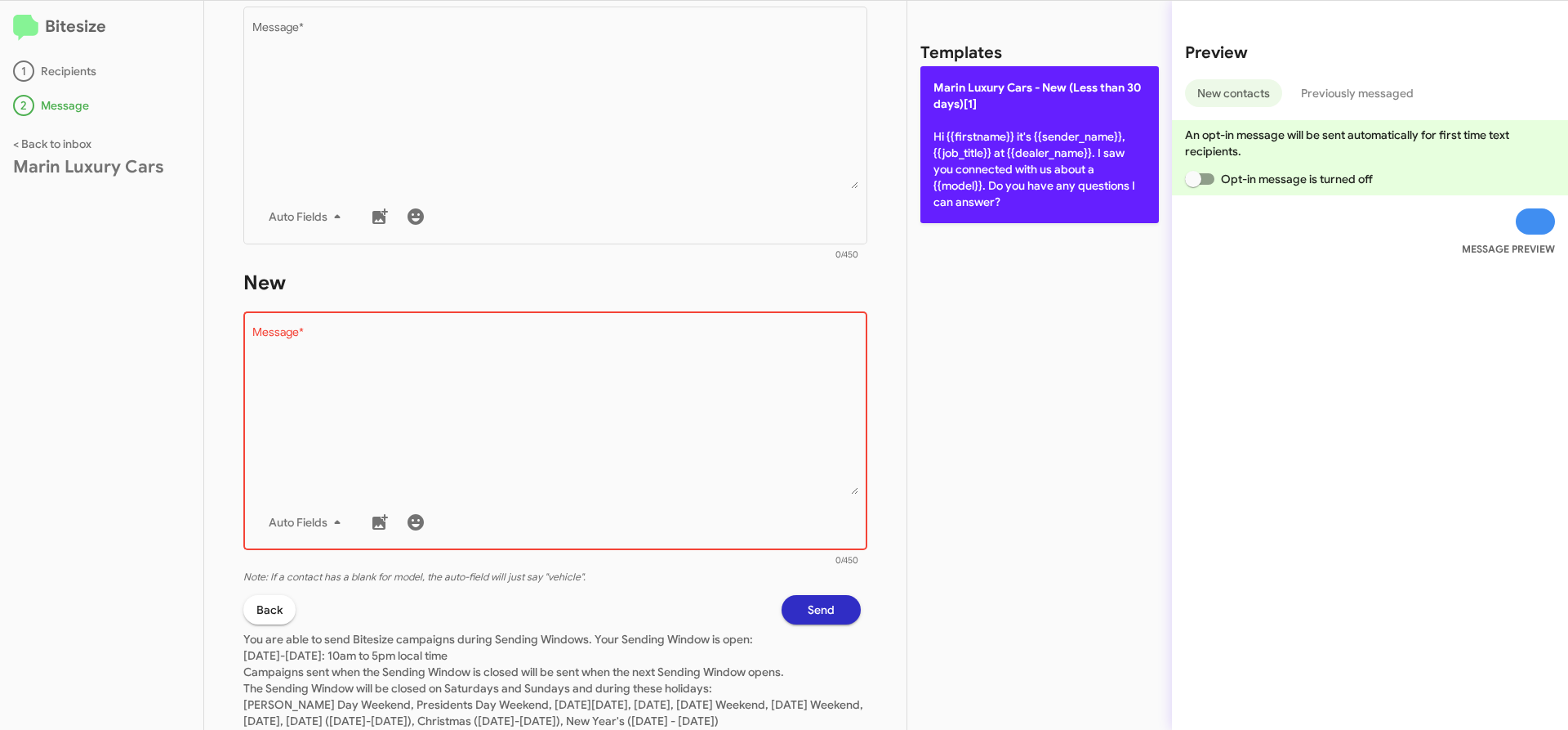
click at [1080, 116] on p "[PERSON_NAME] Cars - New (Less than 30 days)[1] Hi {{firstname}} it's {{sender_…" at bounding box center [1039, 145] width 239 height 157
type textarea "Hi {{firstname}} it's {{sender_name}}, {{job_title}} at {{dealer_name}}. I saw …"
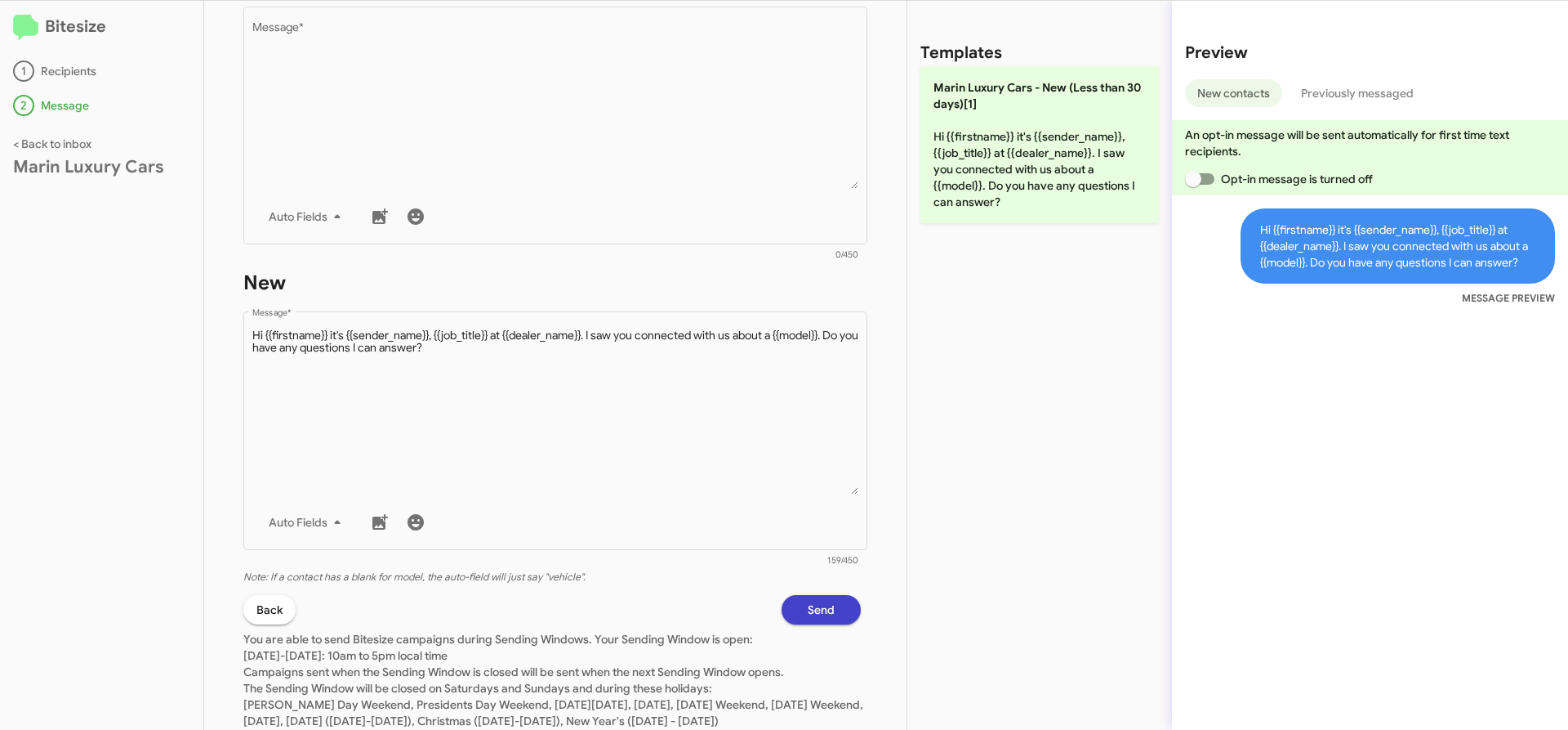
click at [813, 612] on span "Send" at bounding box center [821, 609] width 27 height 29
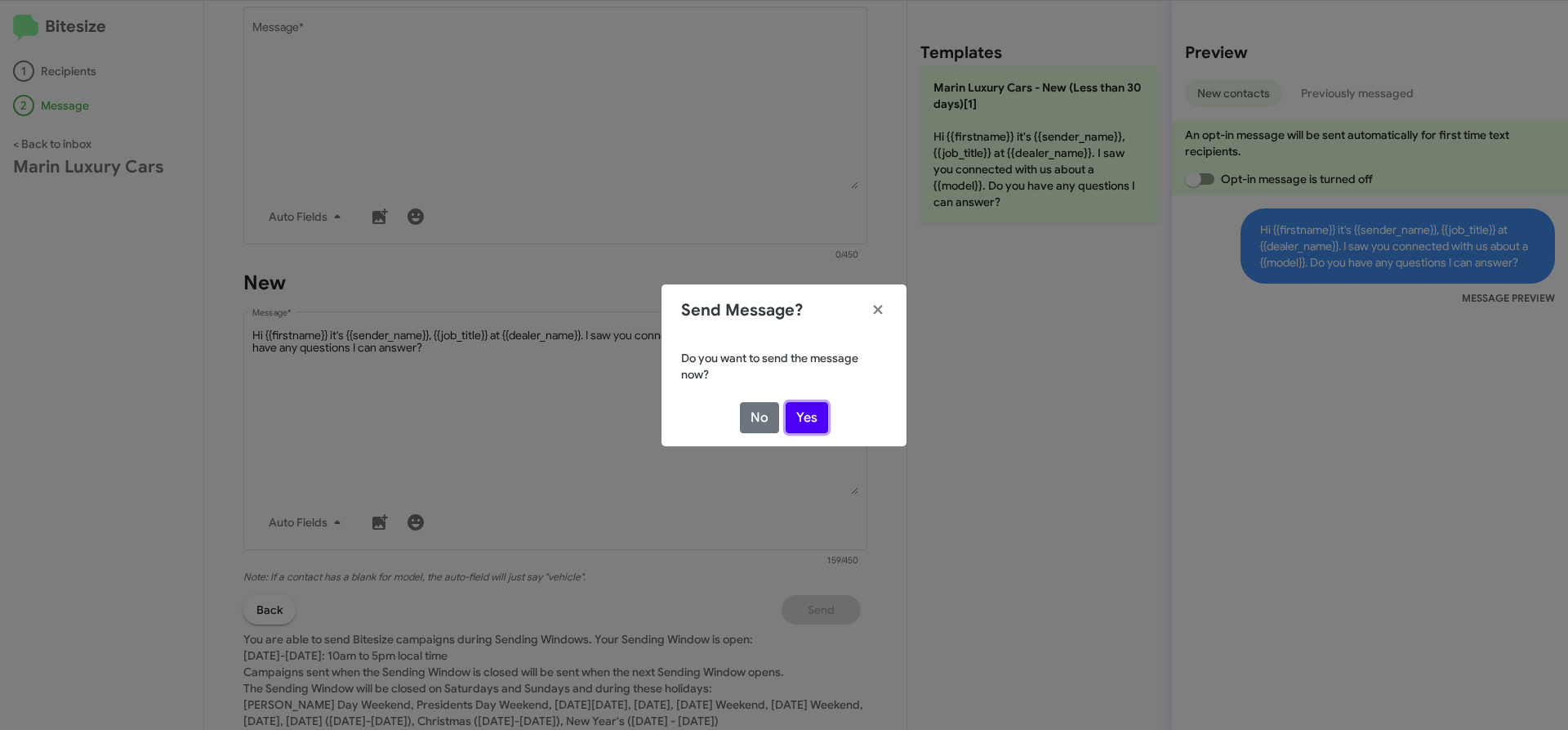
click at [798, 414] on button "Yes" at bounding box center [806, 417] width 42 height 31
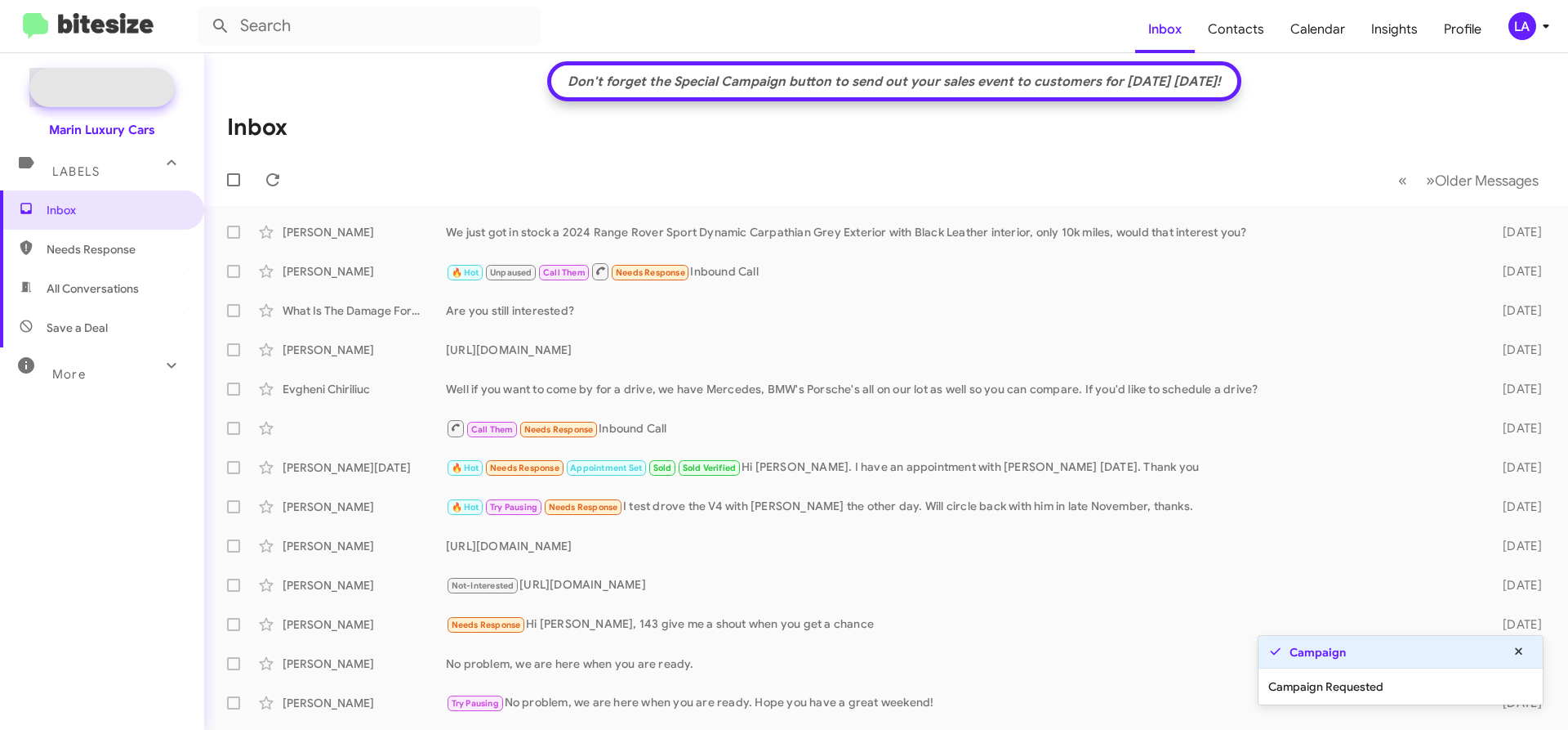
click at [72, 89] on span "New Campaign" at bounding box center [102, 88] width 146 height 40
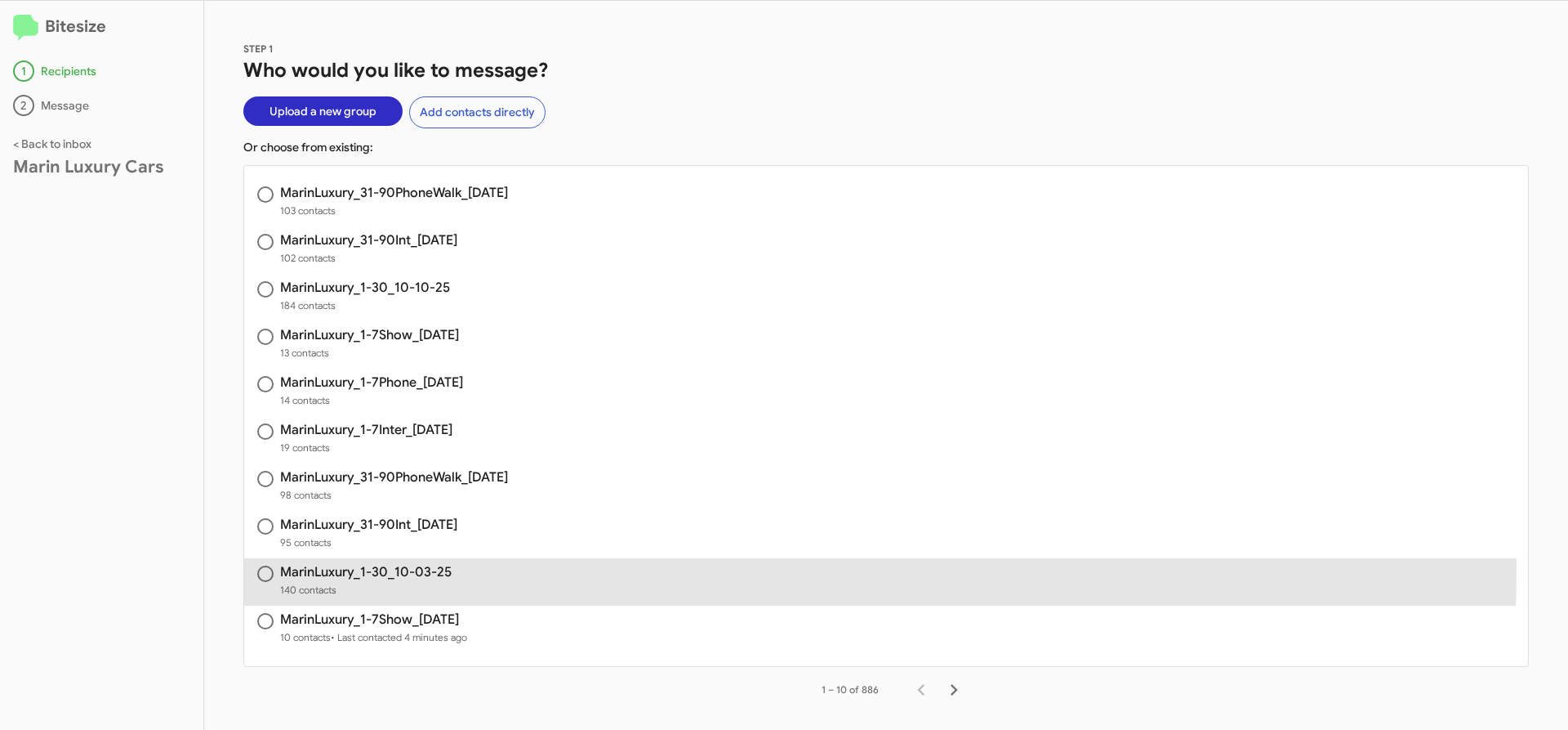
click at [325, 565] on h3 "MarinLuxury_1-30_10-03-25" at bounding box center [365, 571] width 171 height 13
radio input "true"
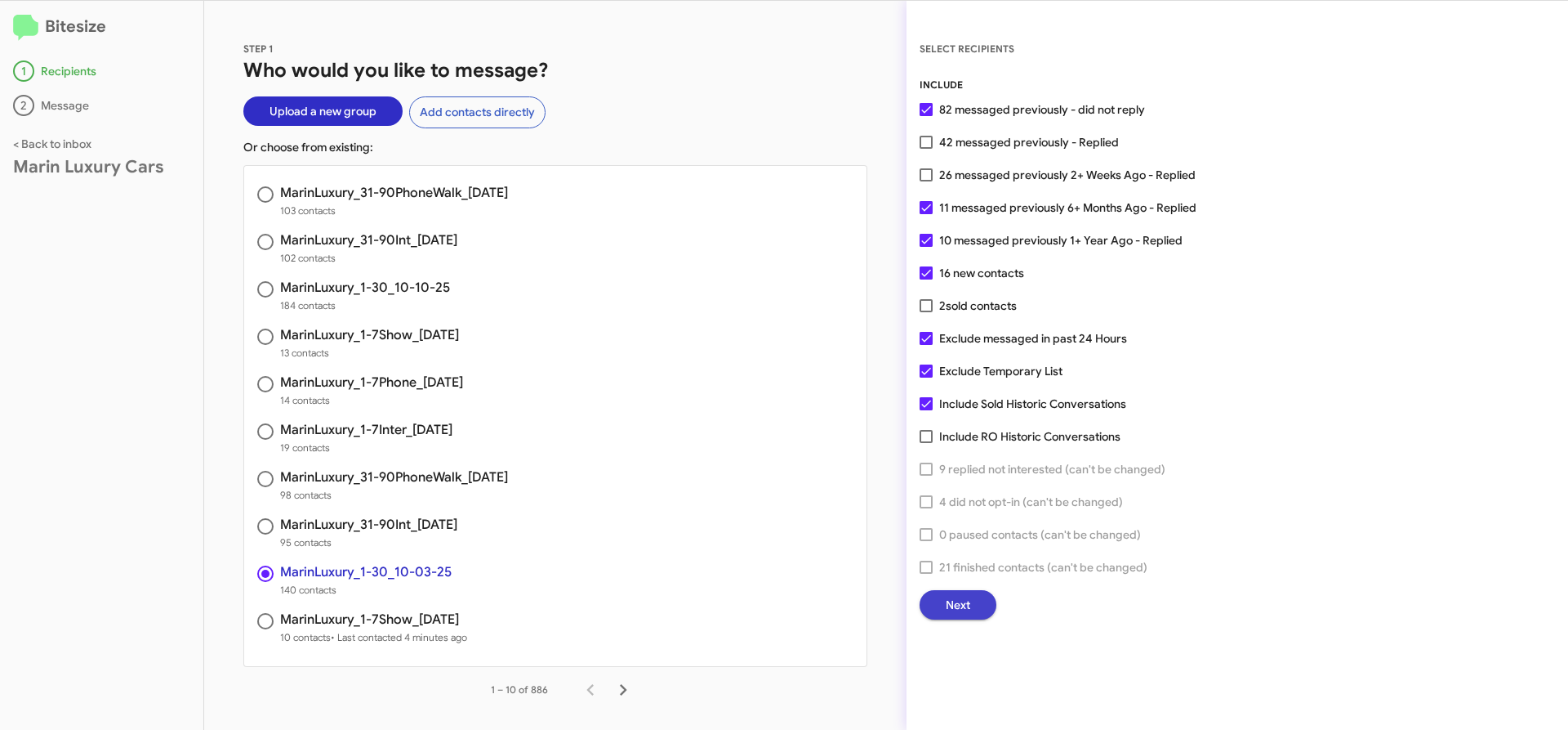
click at [960, 602] on span "Next" at bounding box center [958, 605] width 24 height 29
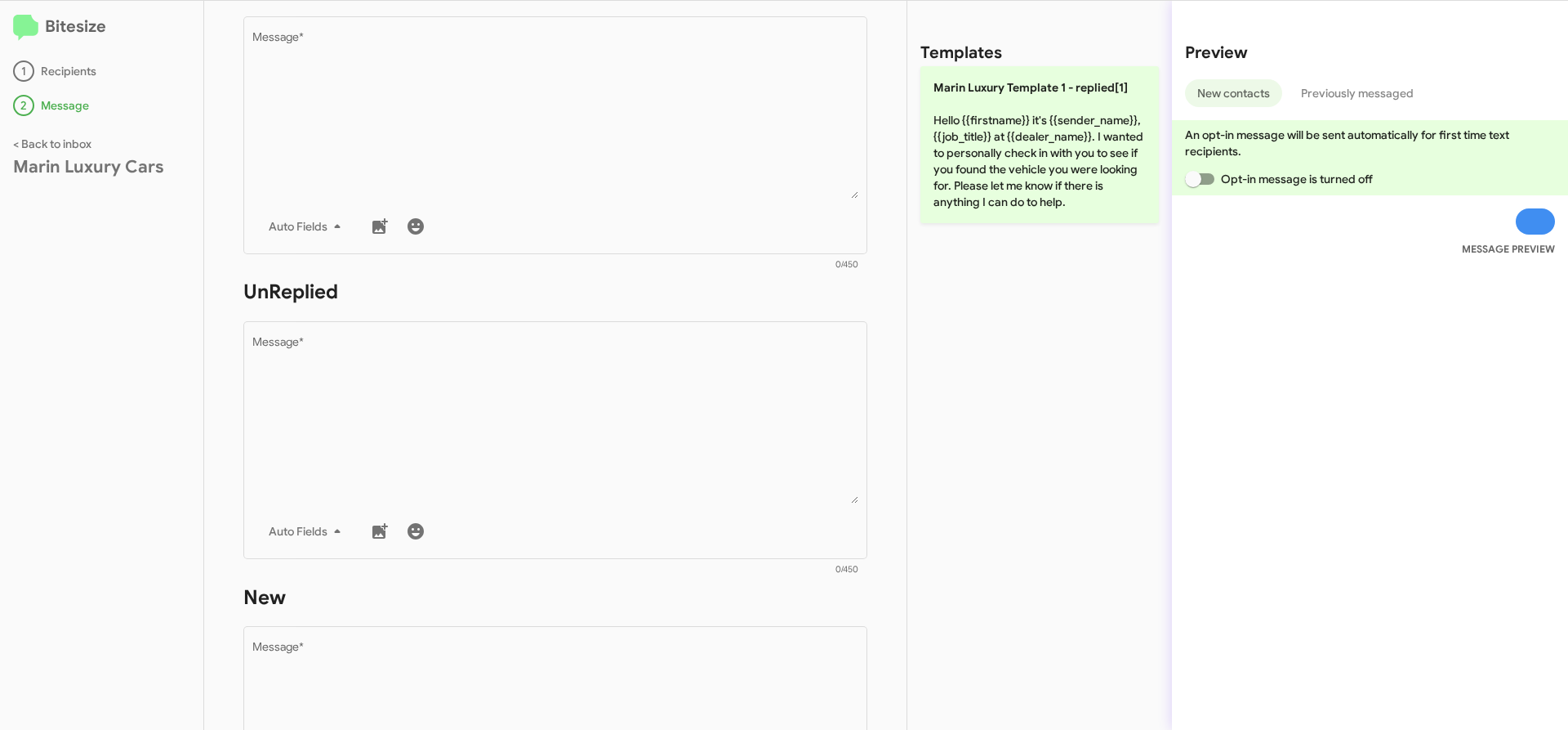
scroll to position [718, 0]
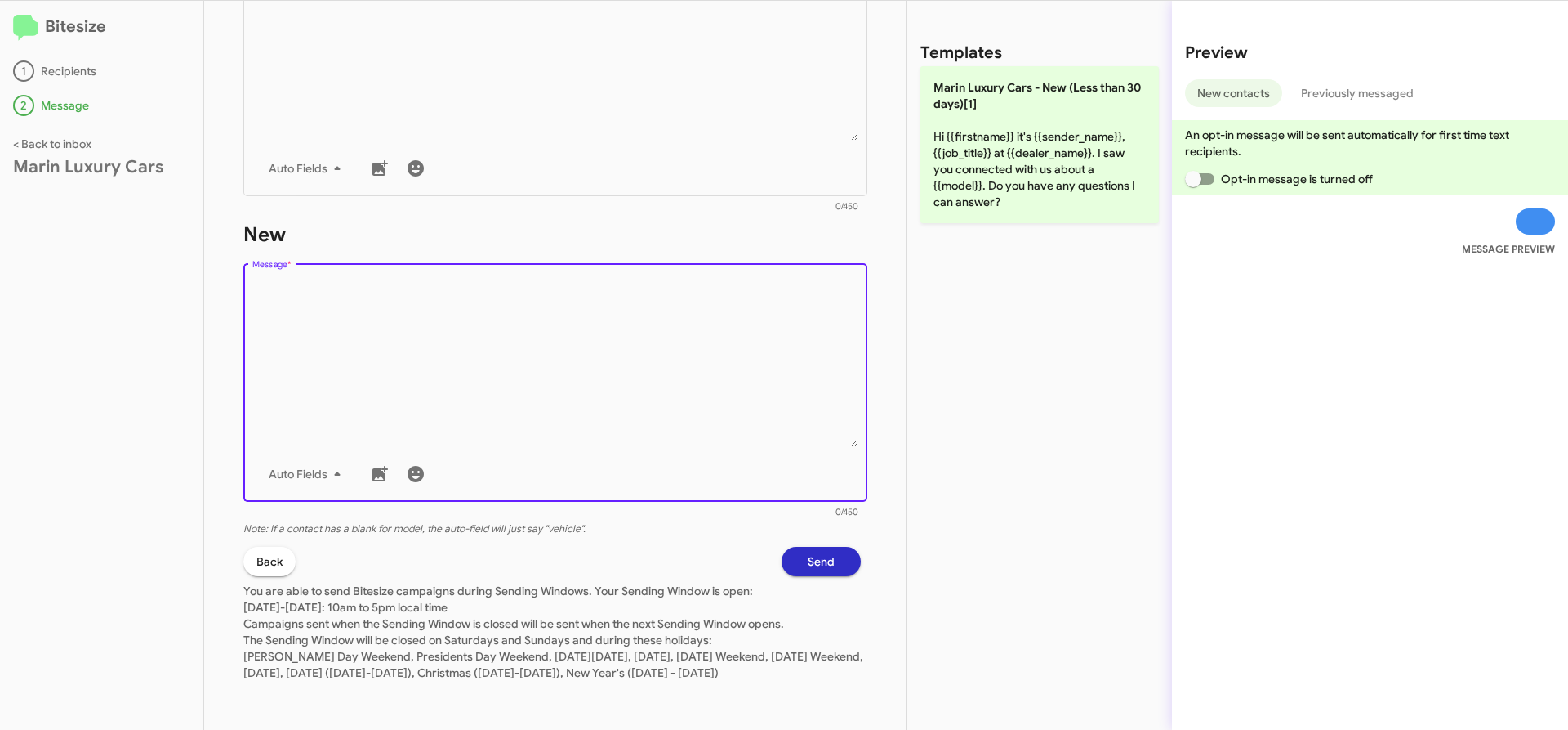
click at [418, 359] on textarea "Message *" at bounding box center [556, 362] width 607 height 166
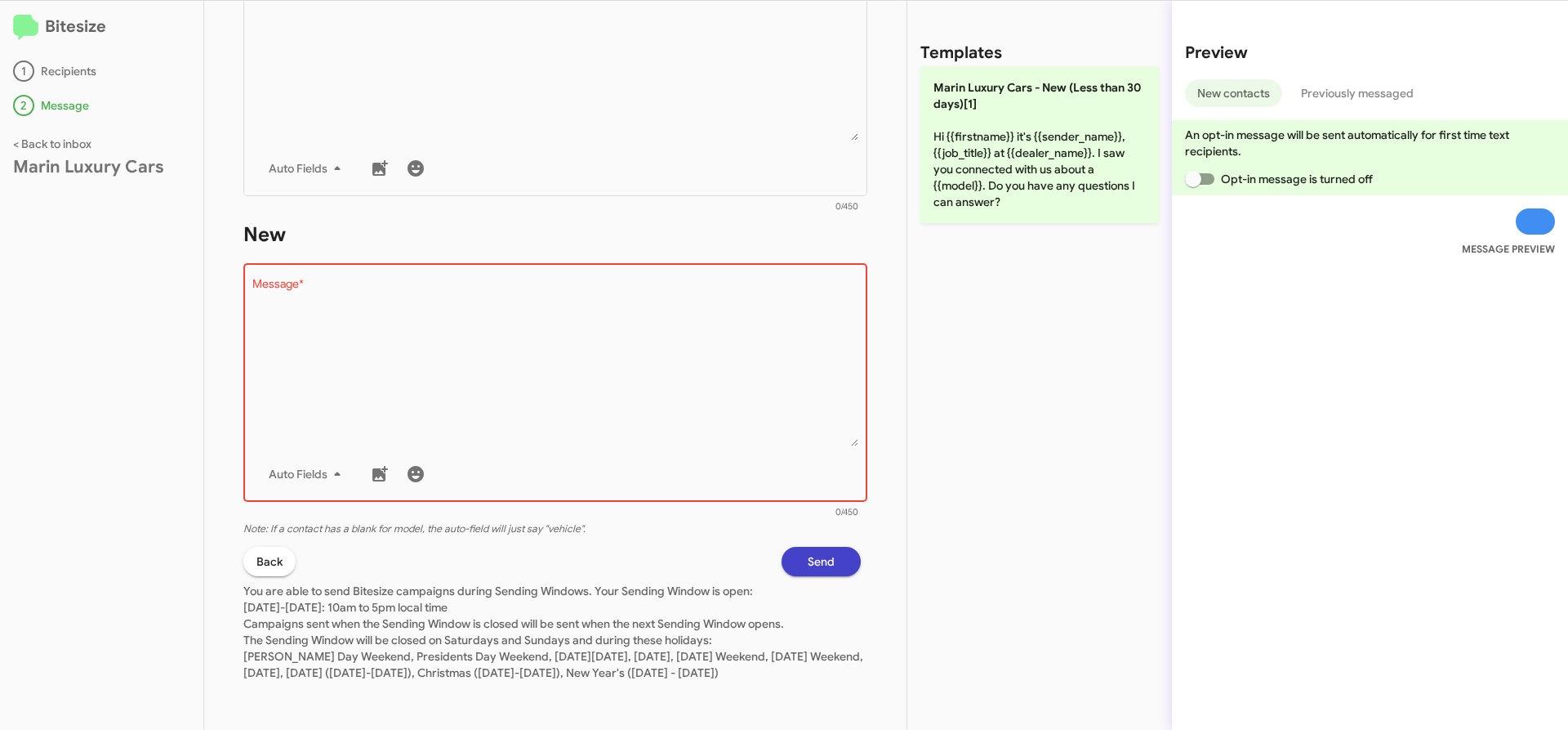
click at [837, 546] on button "Send" at bounding box center [821, 561] width 79 height 29
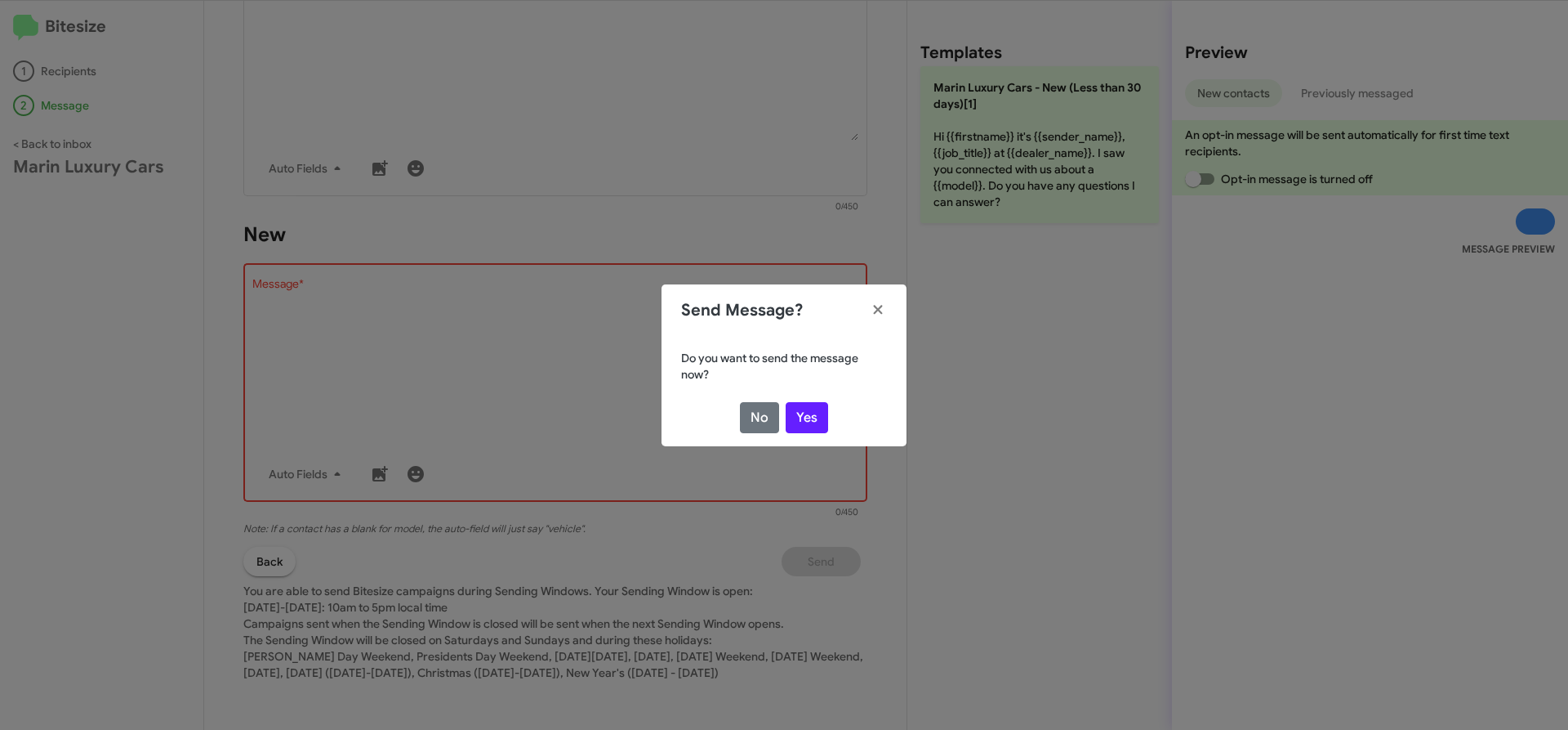
click at [461, 364] on modal-container "Send Message? Do you want to send the message now? No Yes" at bounding box center [784, 365] width 1568 height 730
click at [757, 413] on button "No" at bounding box center [760, 417] width 40 height 31
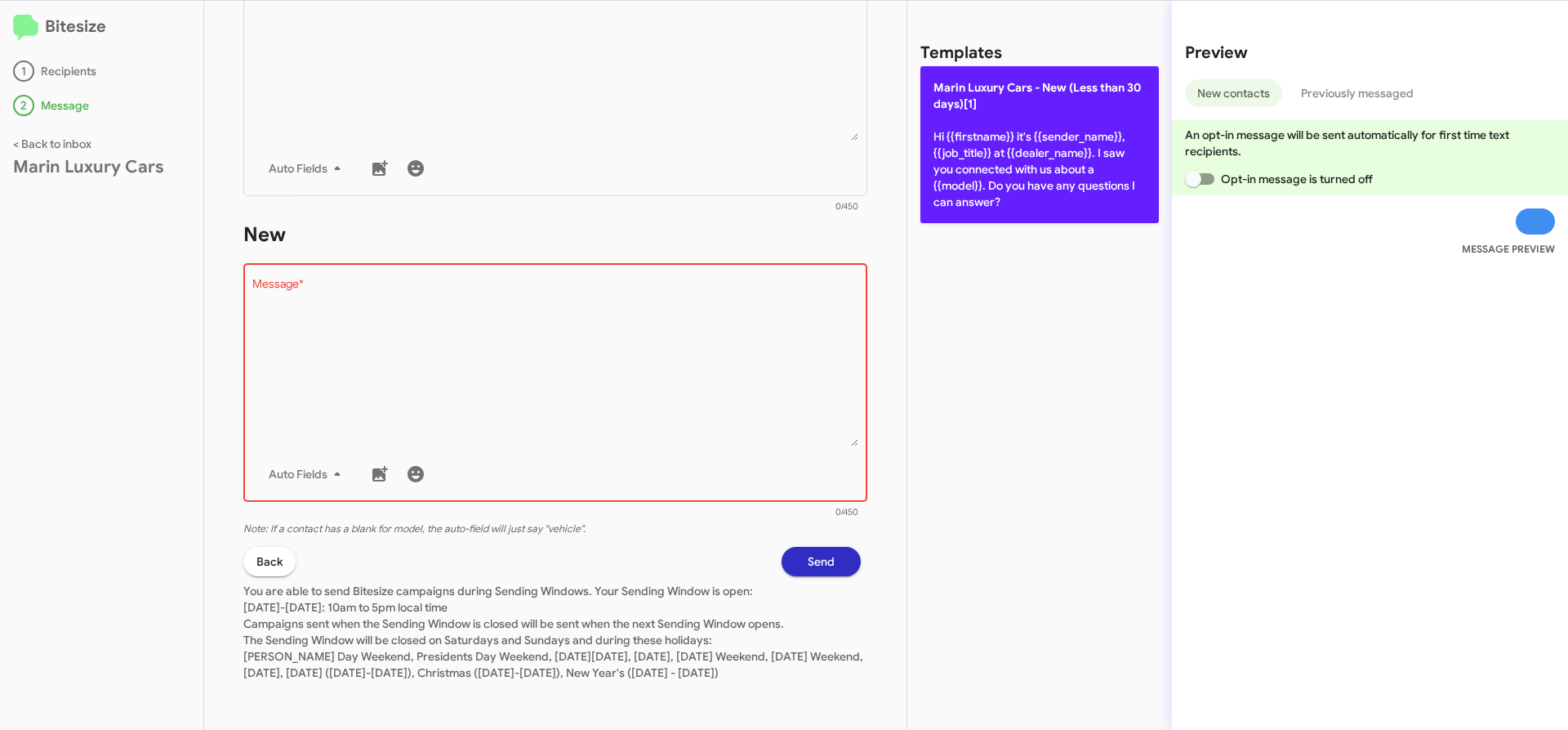
click at [997, 127] on p "[PERSON_NAME] Cars - New (Less than 30 days)[1] Hi {{firstname}} it's {{sender_…" at bounding box center [1039, 145] width 239 height 157
type textarea "Hi {{firstname}} it's {{sender_name}}, {{job_title}} at {{dealer_name}}. I saw …"
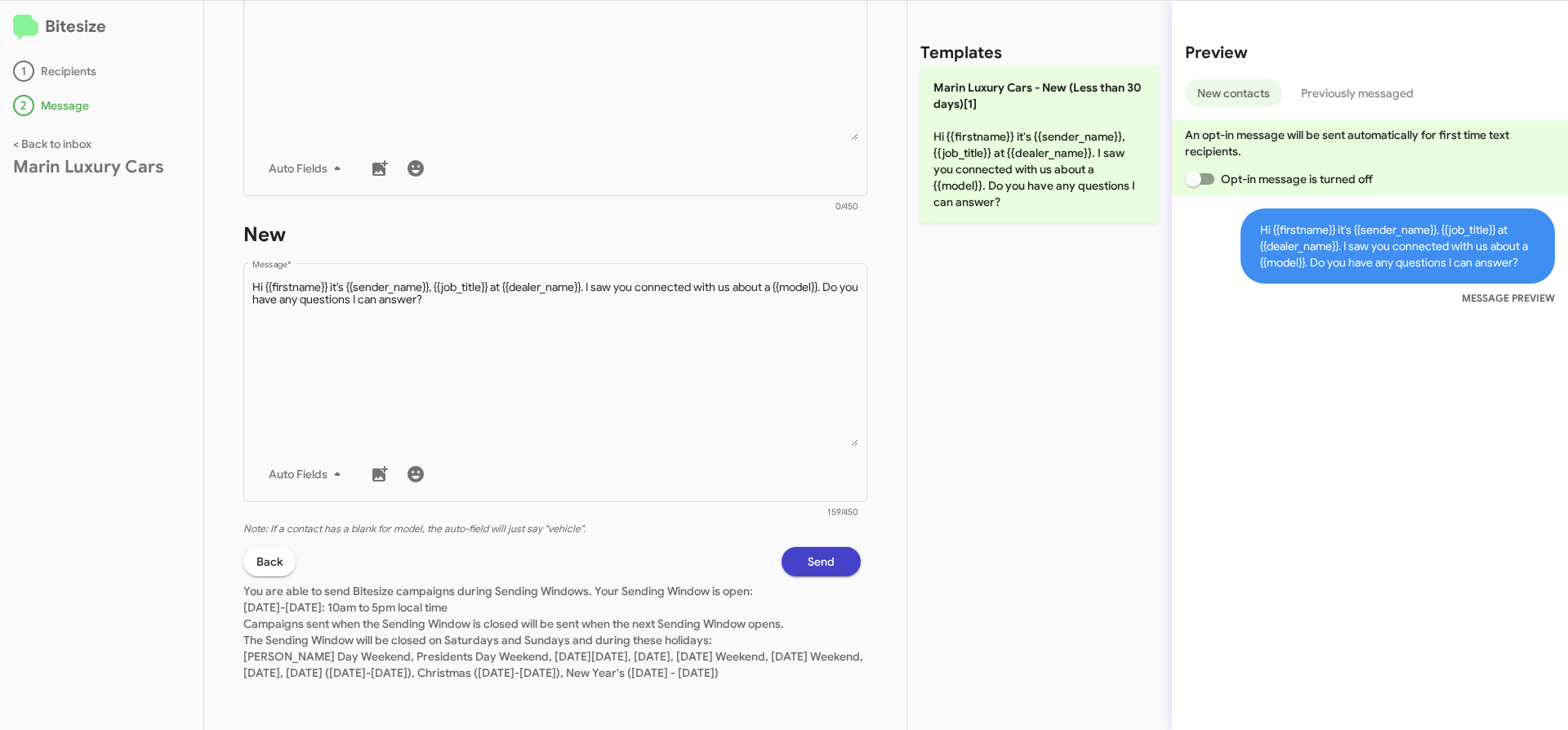
click at [808, 548] on span "Send" at bounding box center [821, 561] width 27 height 29
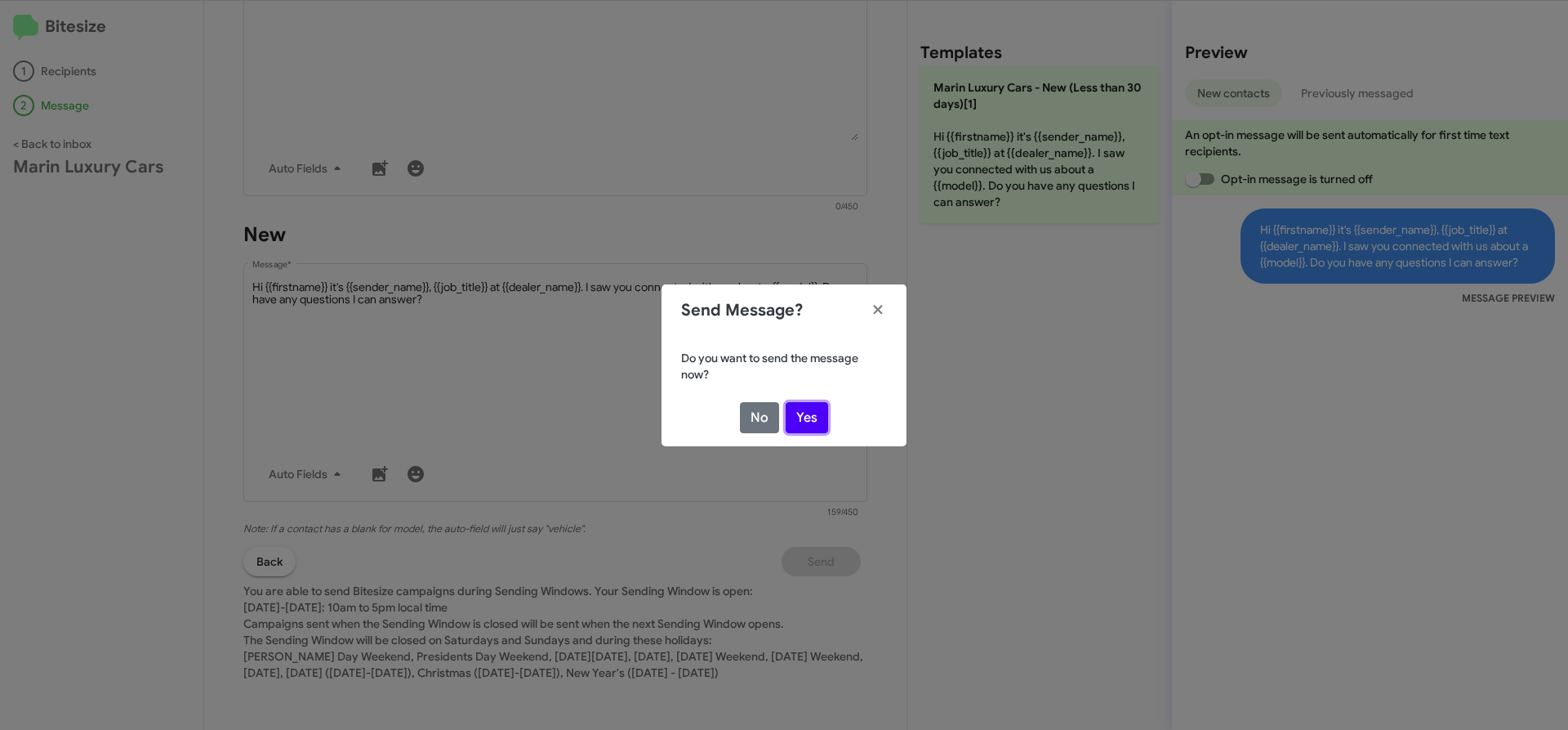
click at [808, 408] on button "Yes" at bounding box center [806, 417] width 42 height 31
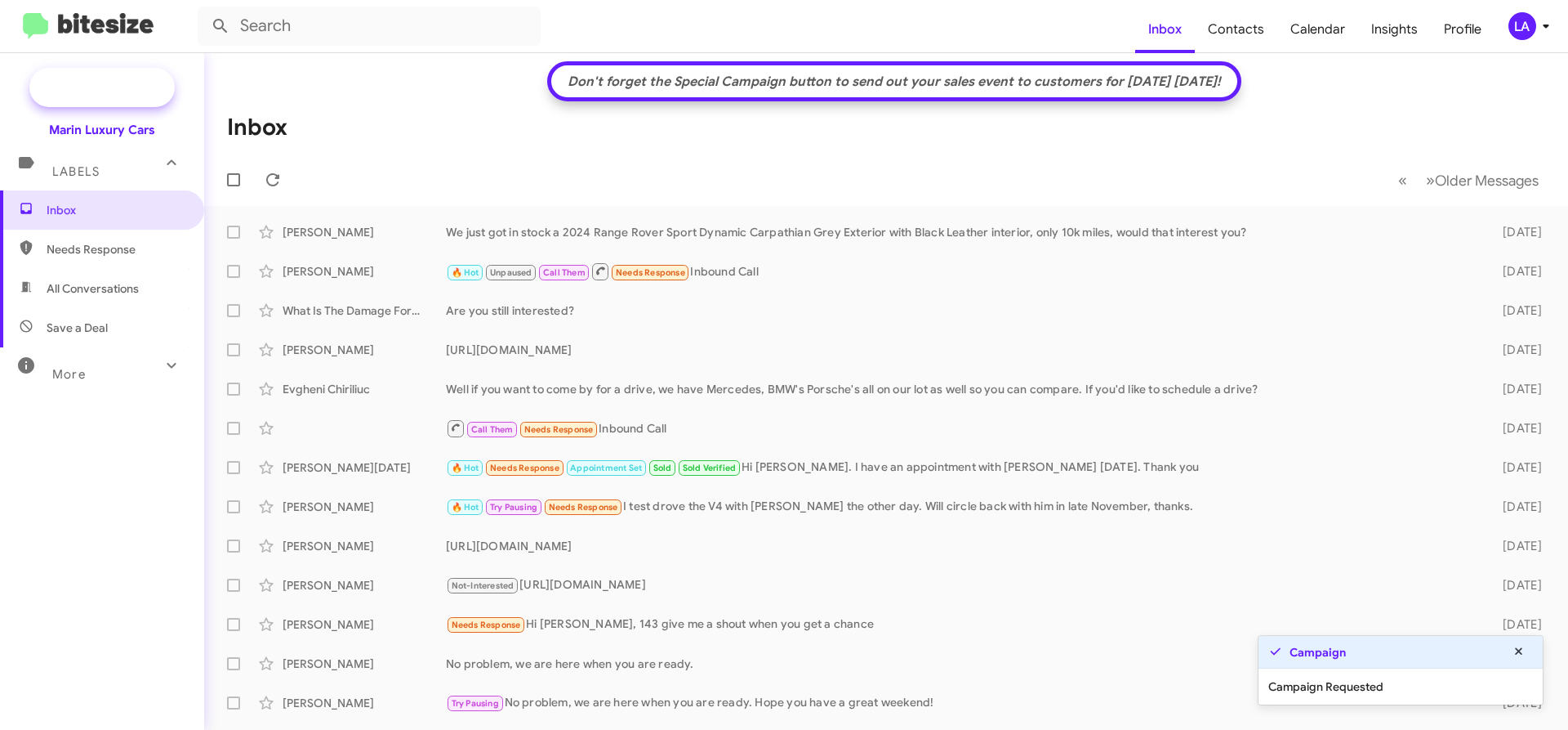
click at [107, 85] on span "New Campaign" at bounding box center [120, 87] width 84 height 16
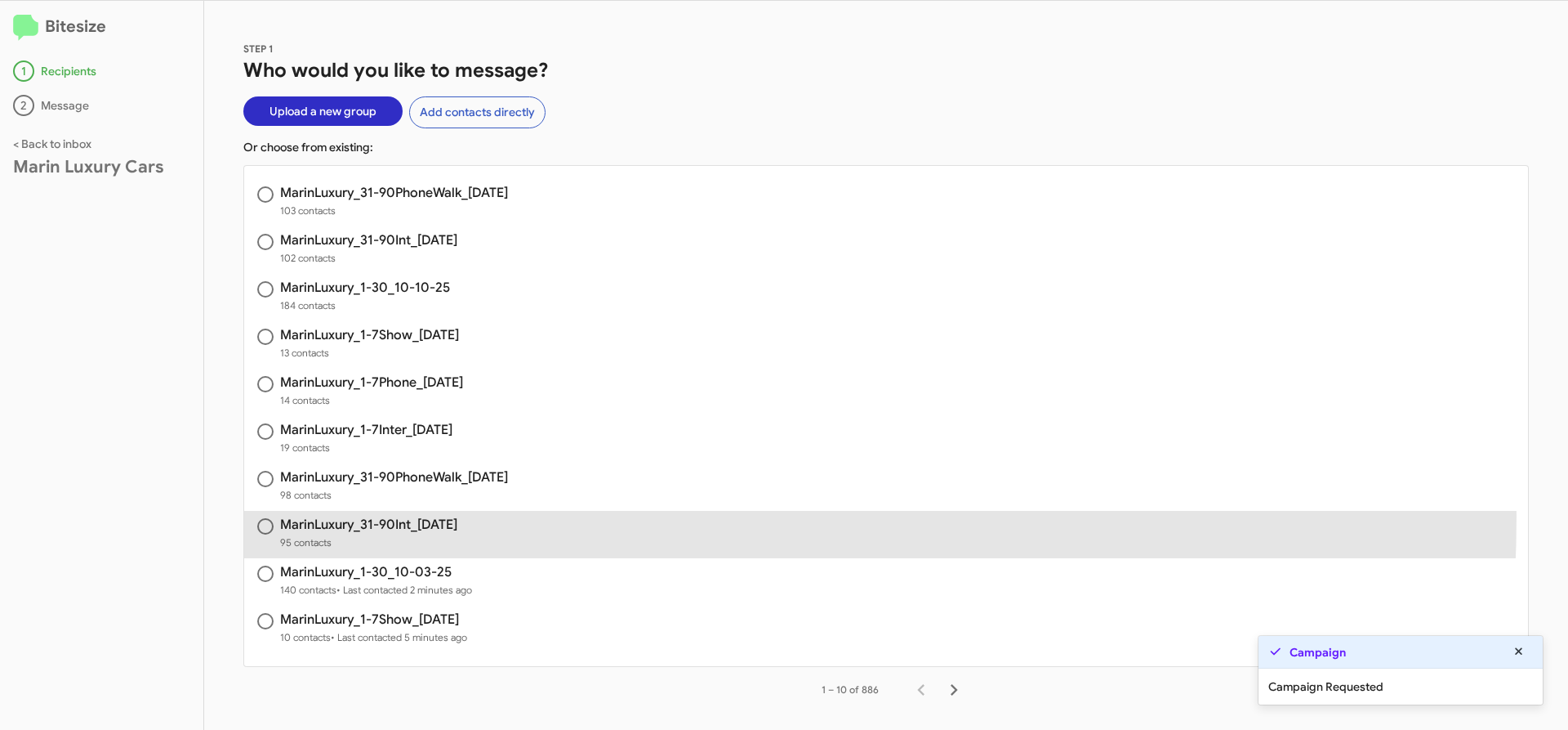
click at [389, 515] on span "MarinLuxury_31-90Int_[DATE] 95 contacts" at bounding box center [886, 534] width 1284 height 47
radio input "true"
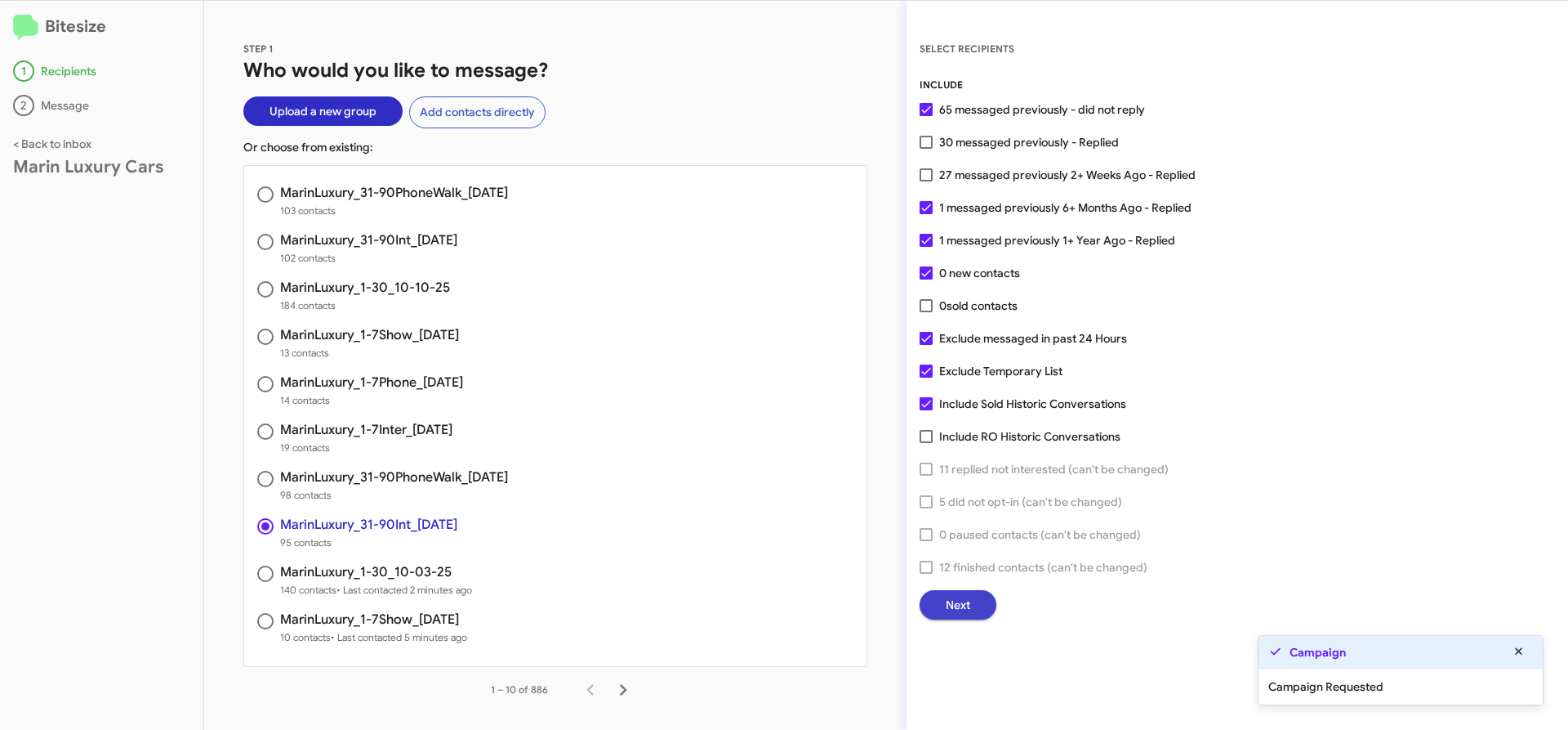
click at [968, 607] on span "Next" at bounding box center [958, 605] width 24 height 29
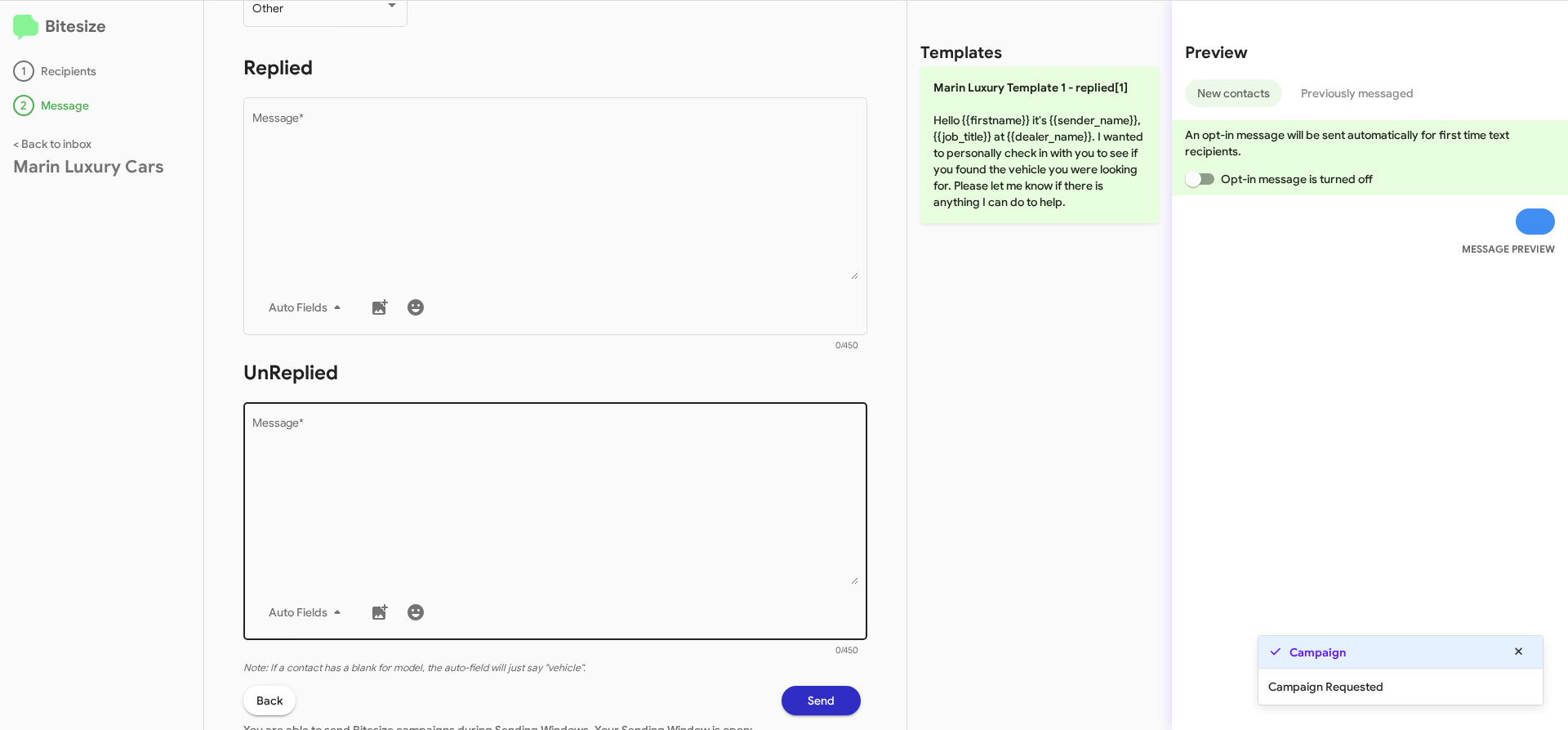
scroll to position [397, 0]
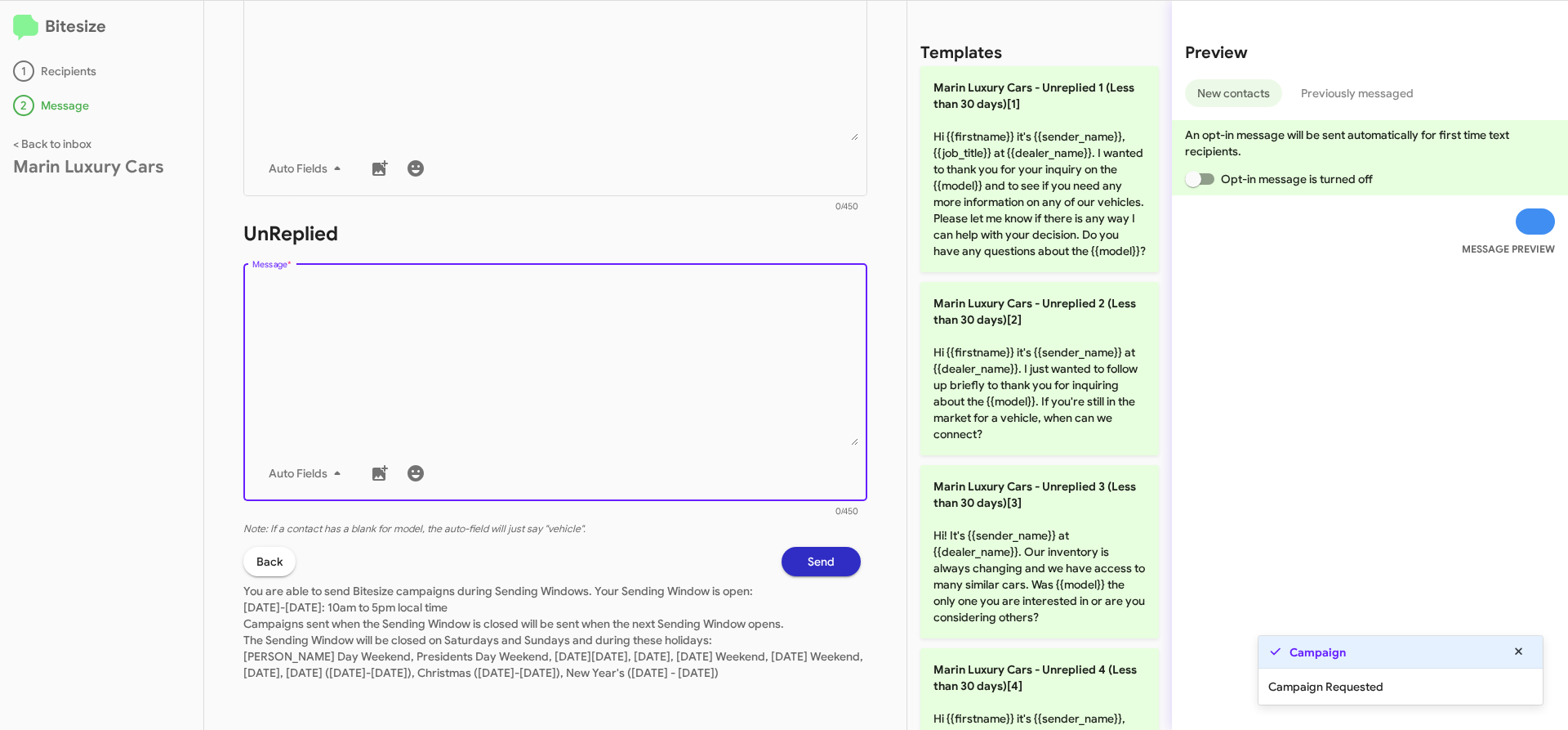
click at [544, 378] on textarea "Message *" at bounding box center [556, 361] width 607 height 166
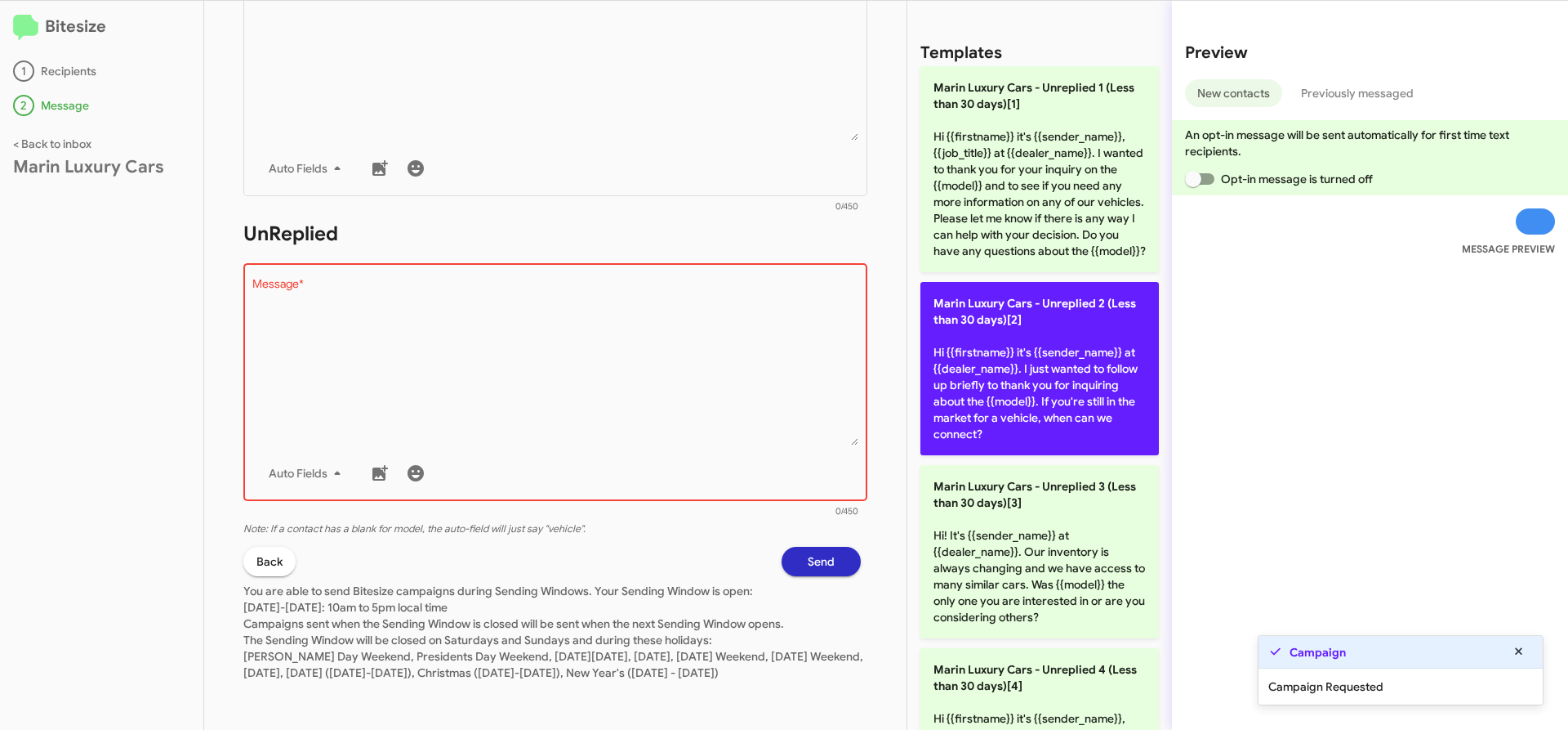
click at [1036, 397] on p "Marin Luxury Cars - Unreplied 2 (Less than 30 days)[2] Hi {{firstname}} it's {{…" at bounding box center [1039, 368] width 239 height 173
type textarea "Hi {{firstname}} it's {{sender_name}} at {{dealer_name}}. I just wanted to foll…"
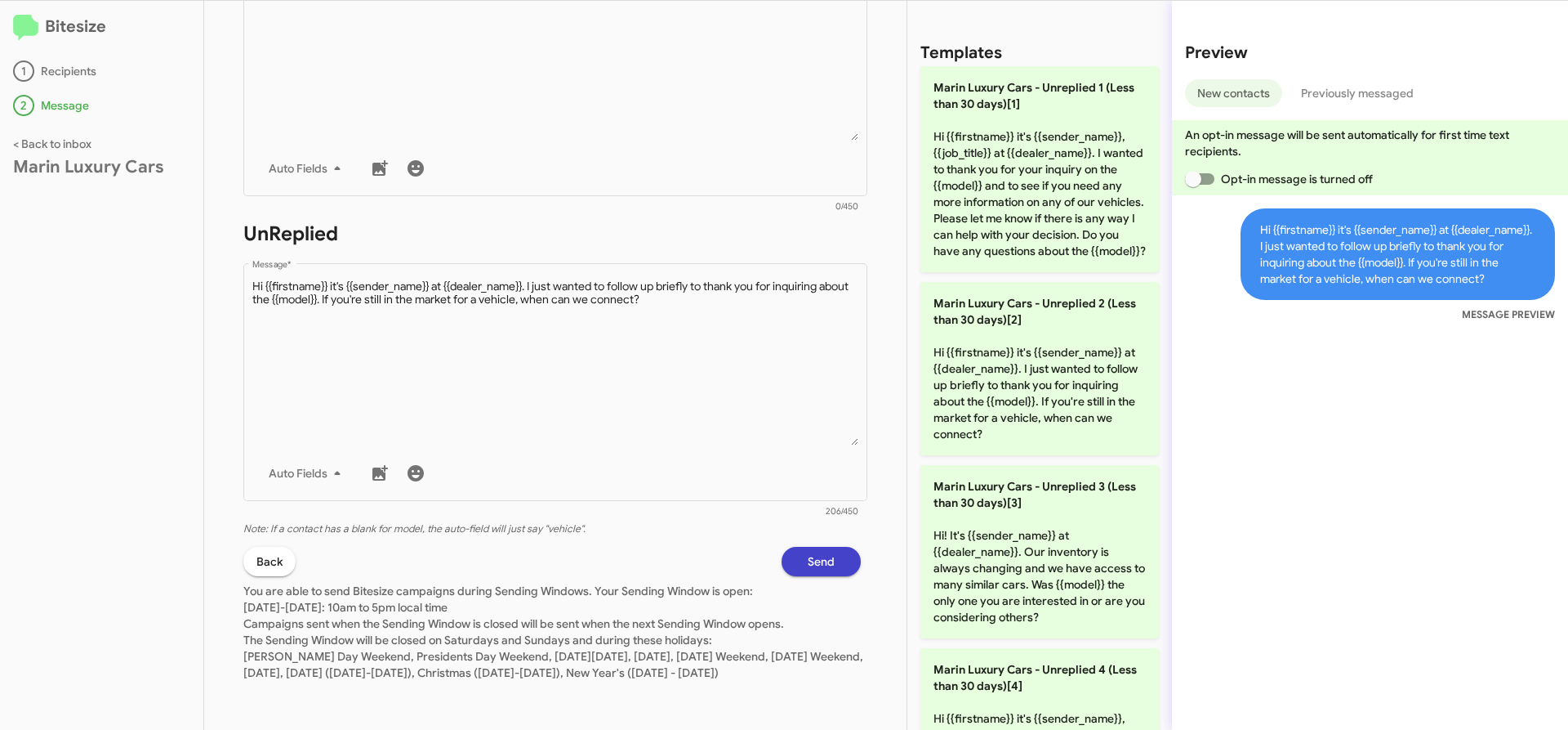
click at [808, 546] on span "Send" at bounding box center [821, 561] width 27 height 29
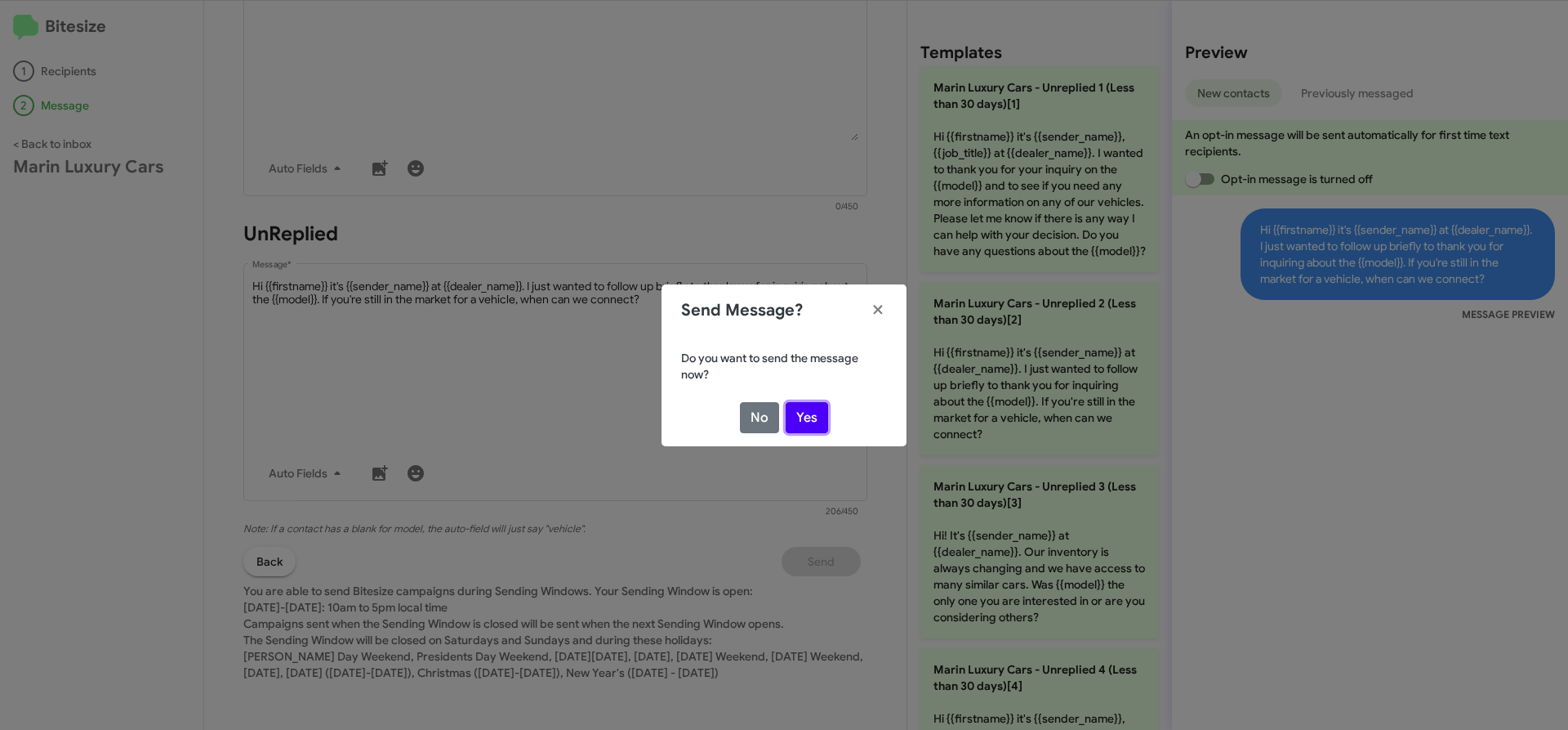
click at [826, 404] on button "Yes" at bounding box center [806, 417] width 42 height 31
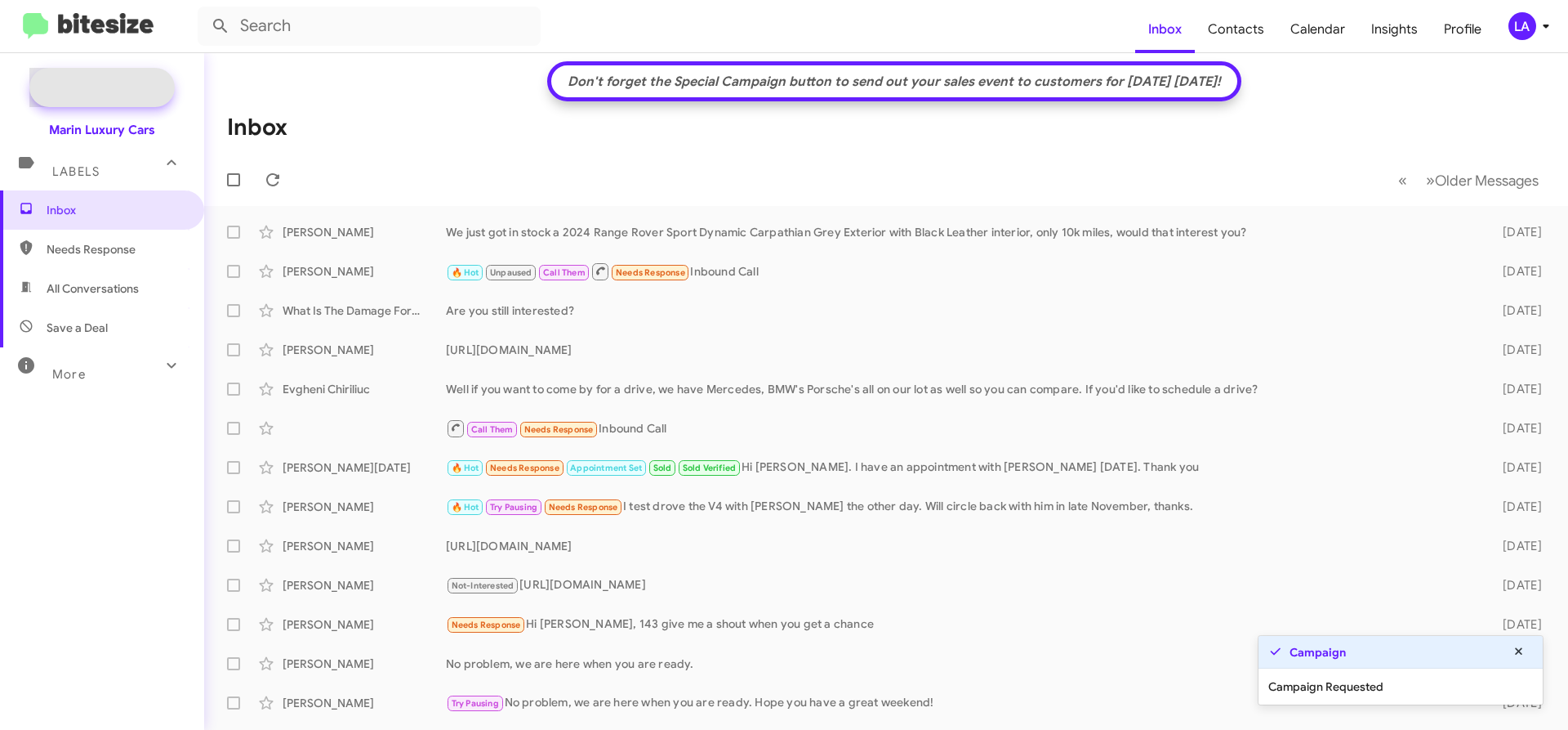
click at [140, 80] on span "New Campaign" at bounding box center [120, 87] width 84 height 16
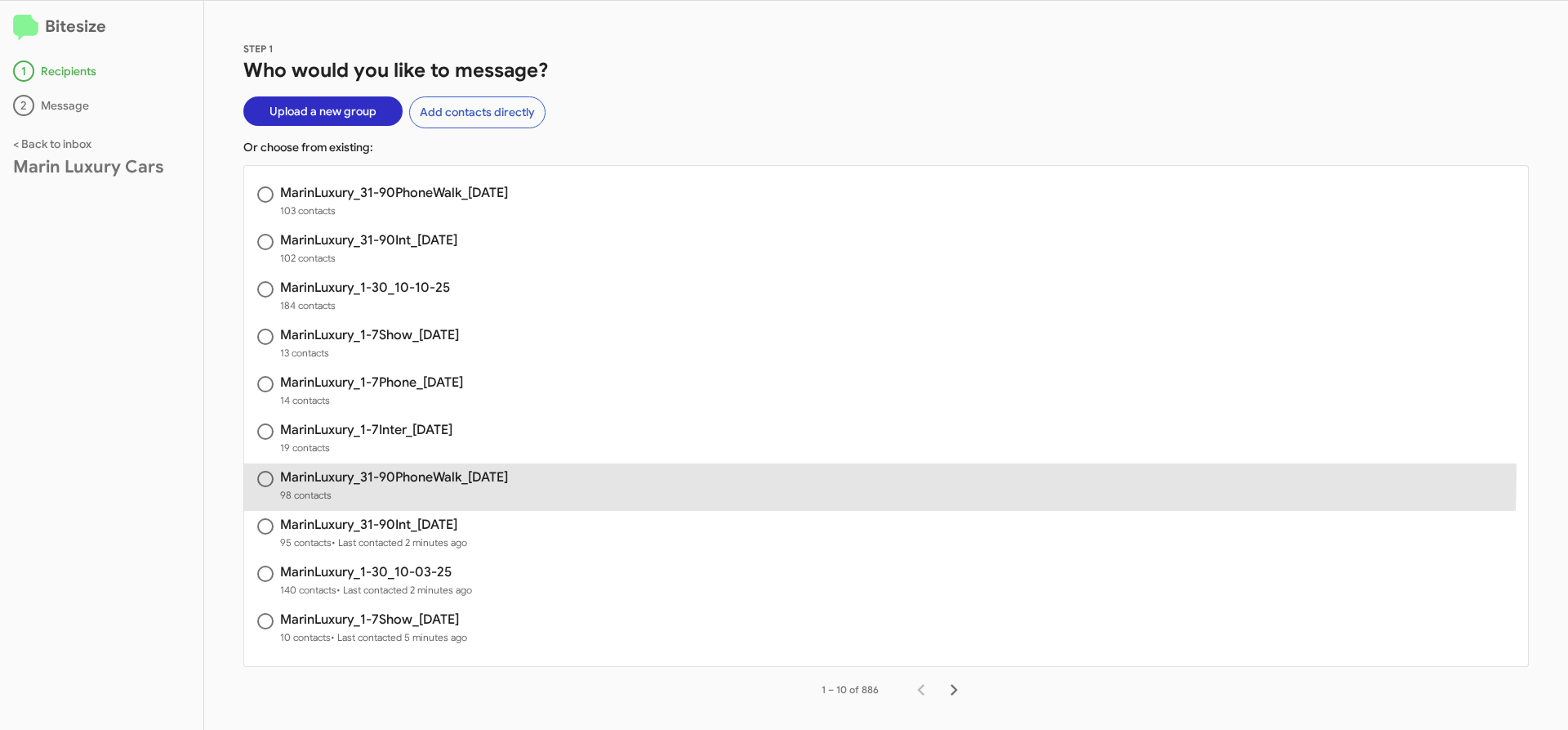
click at [402, 471] on h3 "MarinLuxury_31-90PhoneWalk_[DATE]" at bounding box center [394, 477] width 228 height 13
radio input "true"
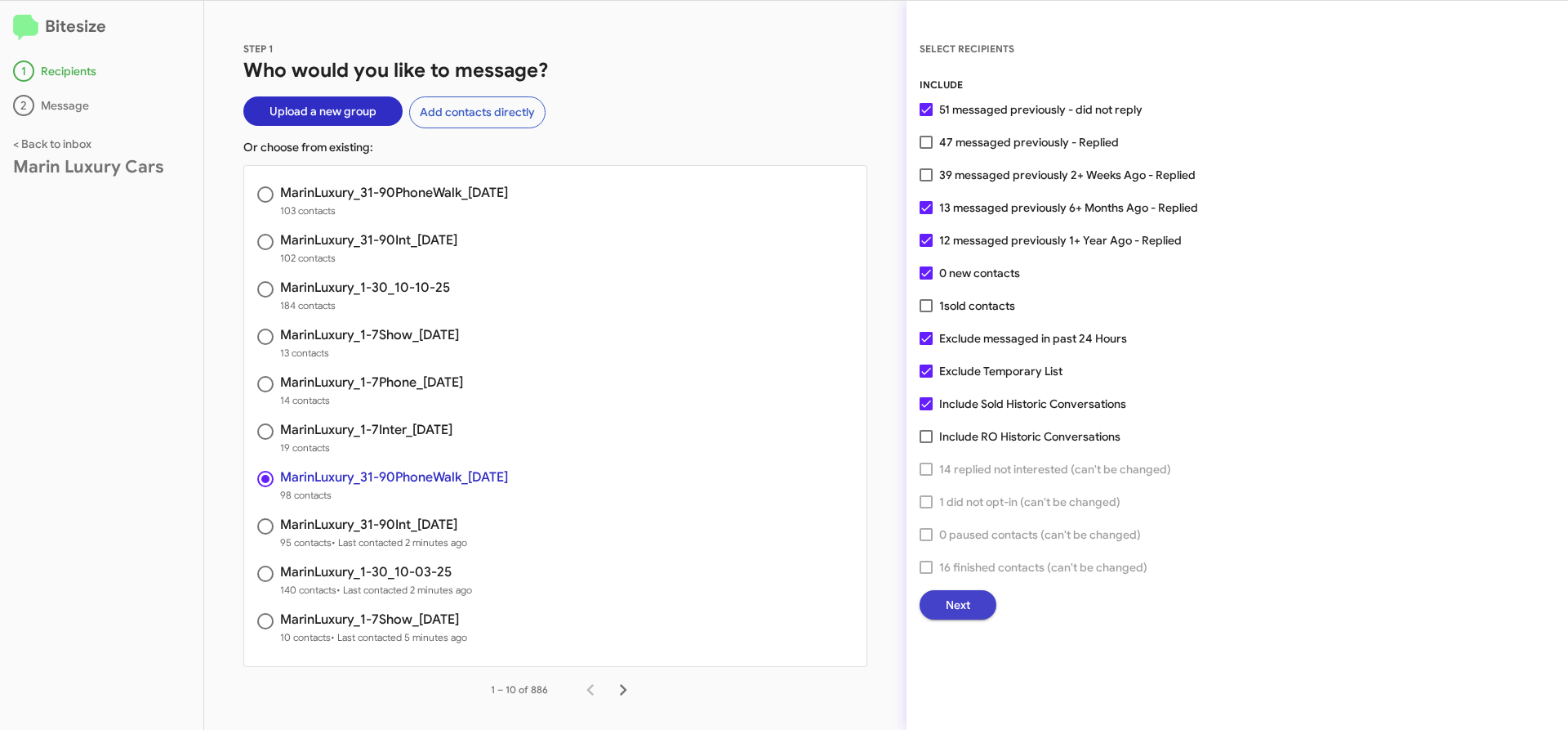
click at [962, 598] on span "Next" at bounding box center [958, 605] width 24 height 29
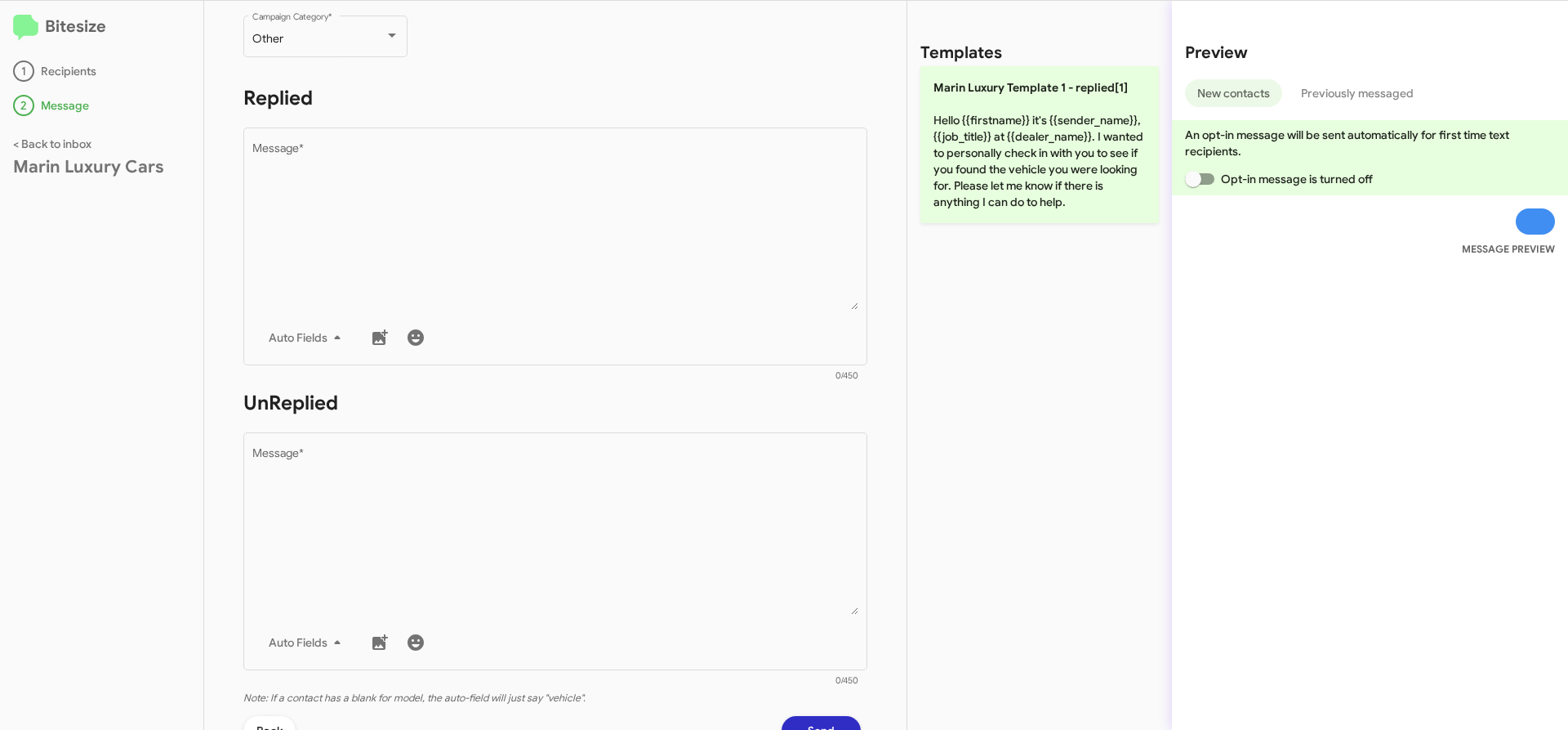
scroll to position [397, 0]
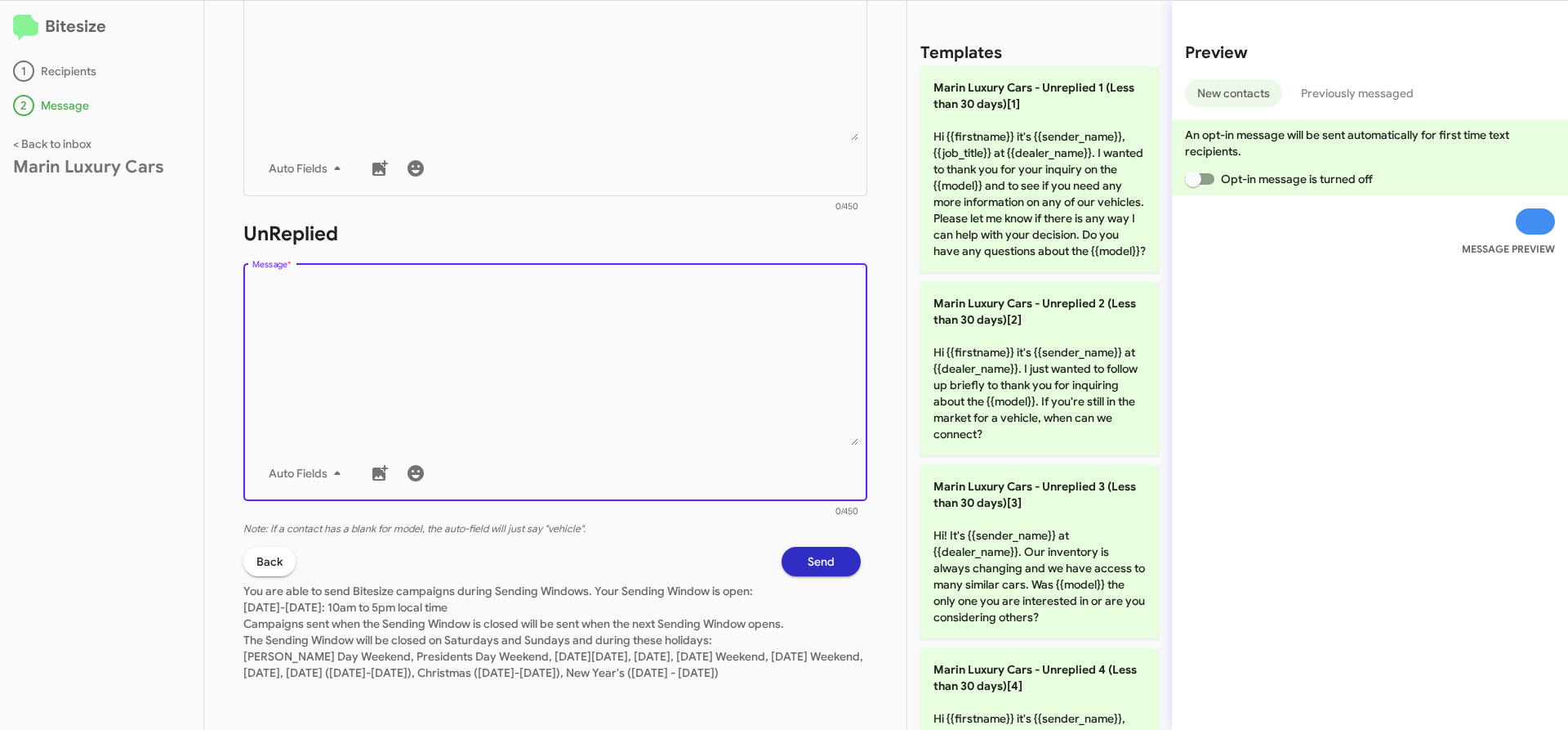
click at [563, 390] on textarea "Message *" at bounding box center [556, 361] width 607 height 166
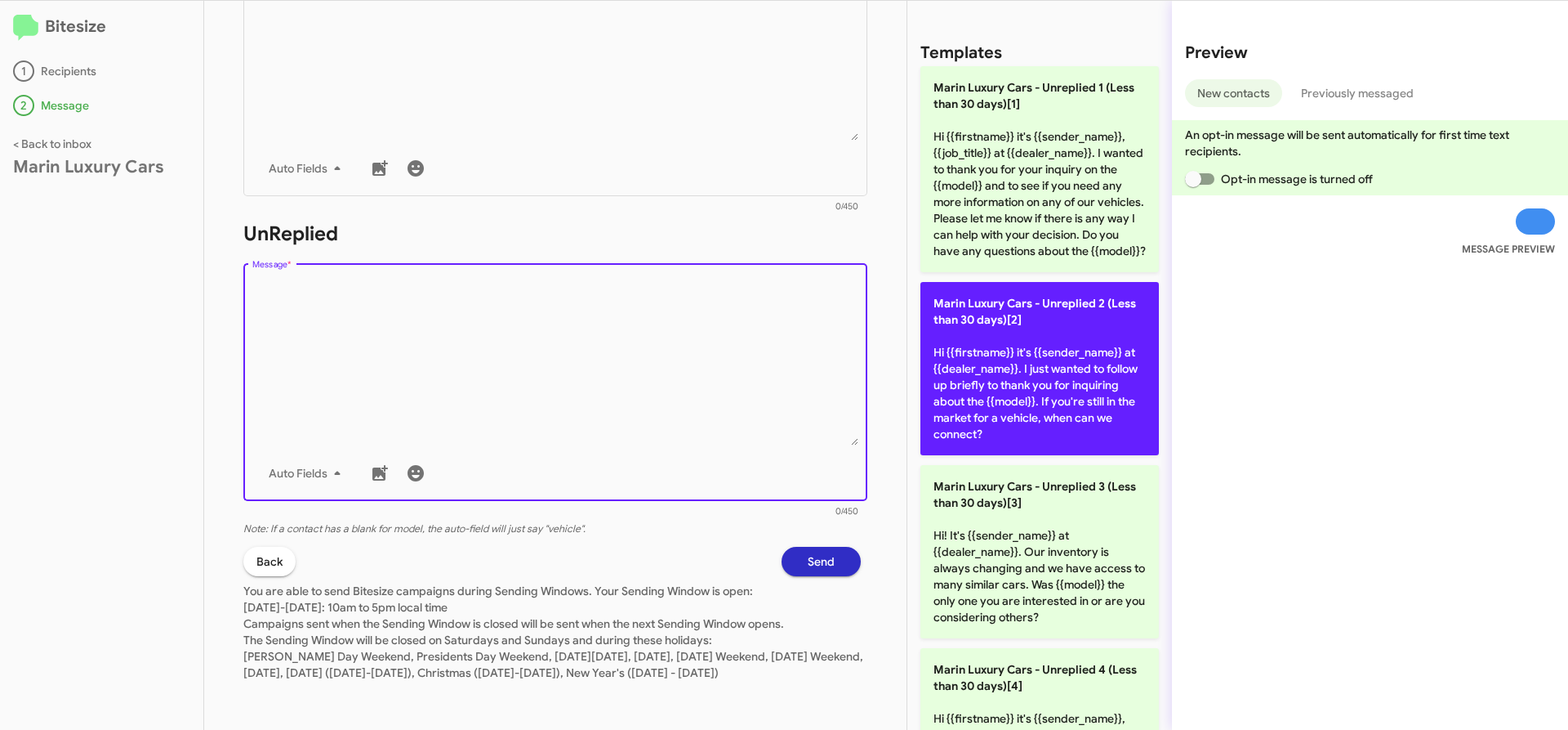
click at [962, 381] on p "Marin Luxury Cars - Unreplied 2 (Less than 30 days)[2] Hi {{firstname}} it's {{…" at bounding box center [1039, 368] width 239 height 173
type textarea "Hi {{firstname}} it's {{sender_name}} at {{dealer_name}}. I just wanted to foll…"
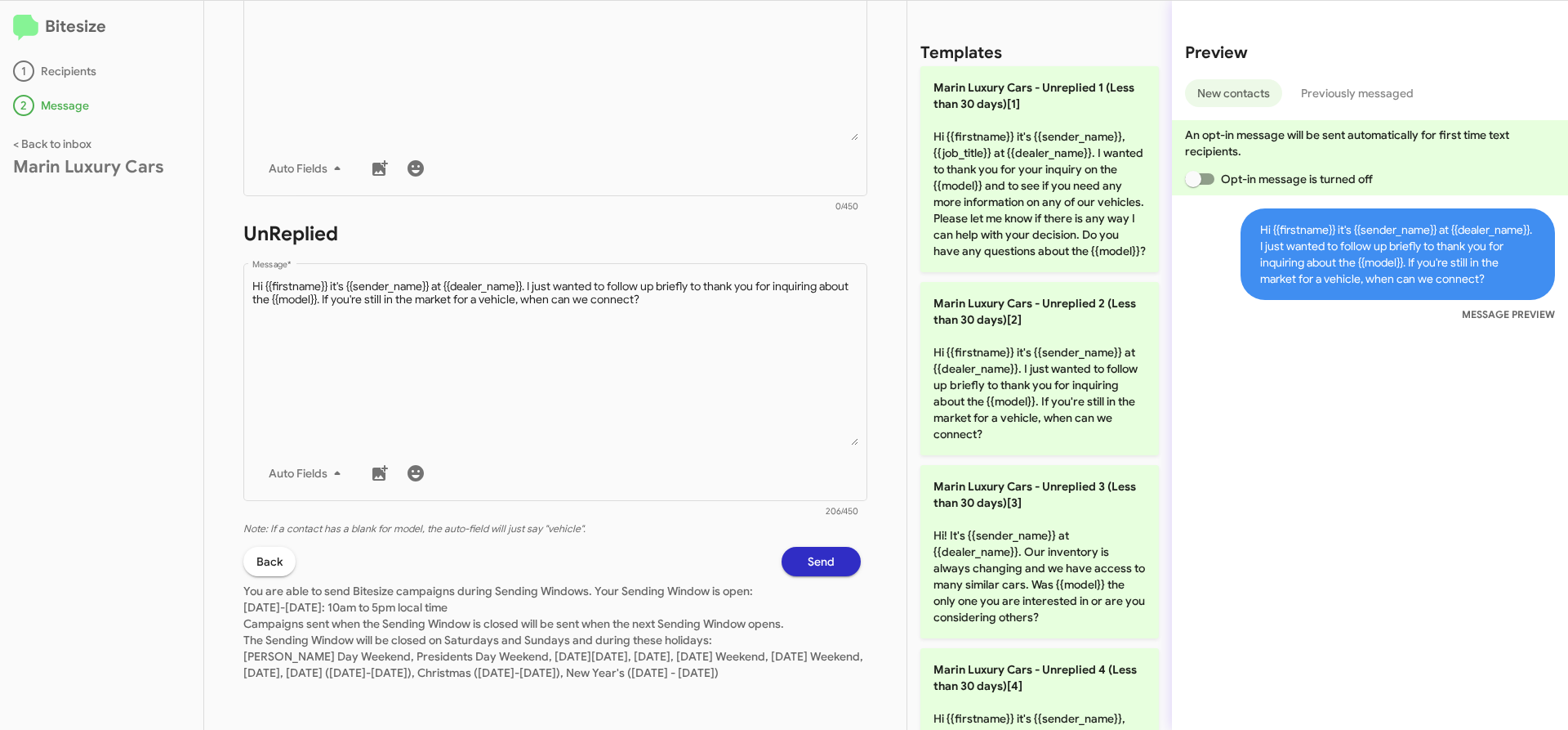
click at [824, 546] on button "Send" at bounding box center [821, 561] width 79 height 29
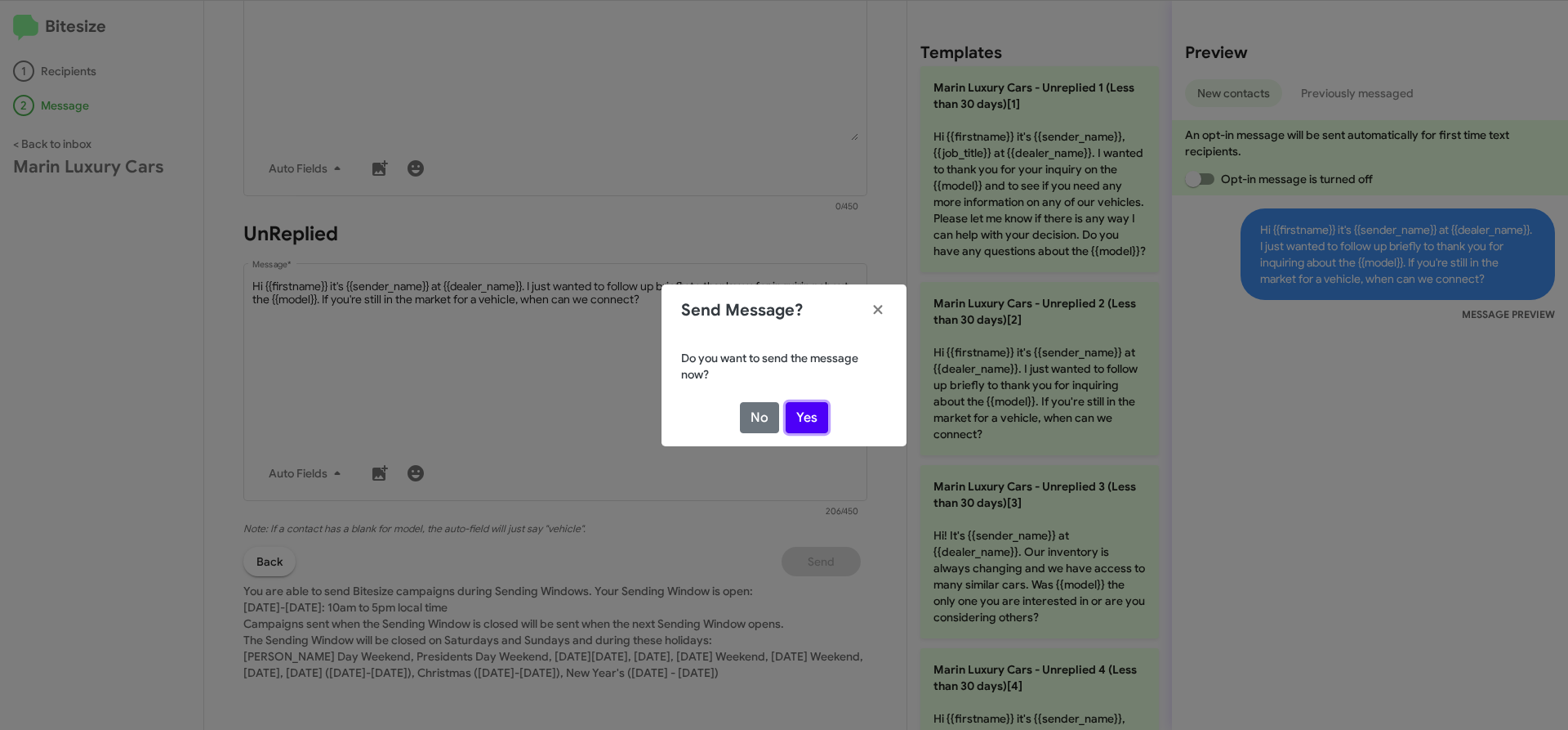
click at [817, 417] on button "Yes" at bounding box center [806, 417] width 42 height 31
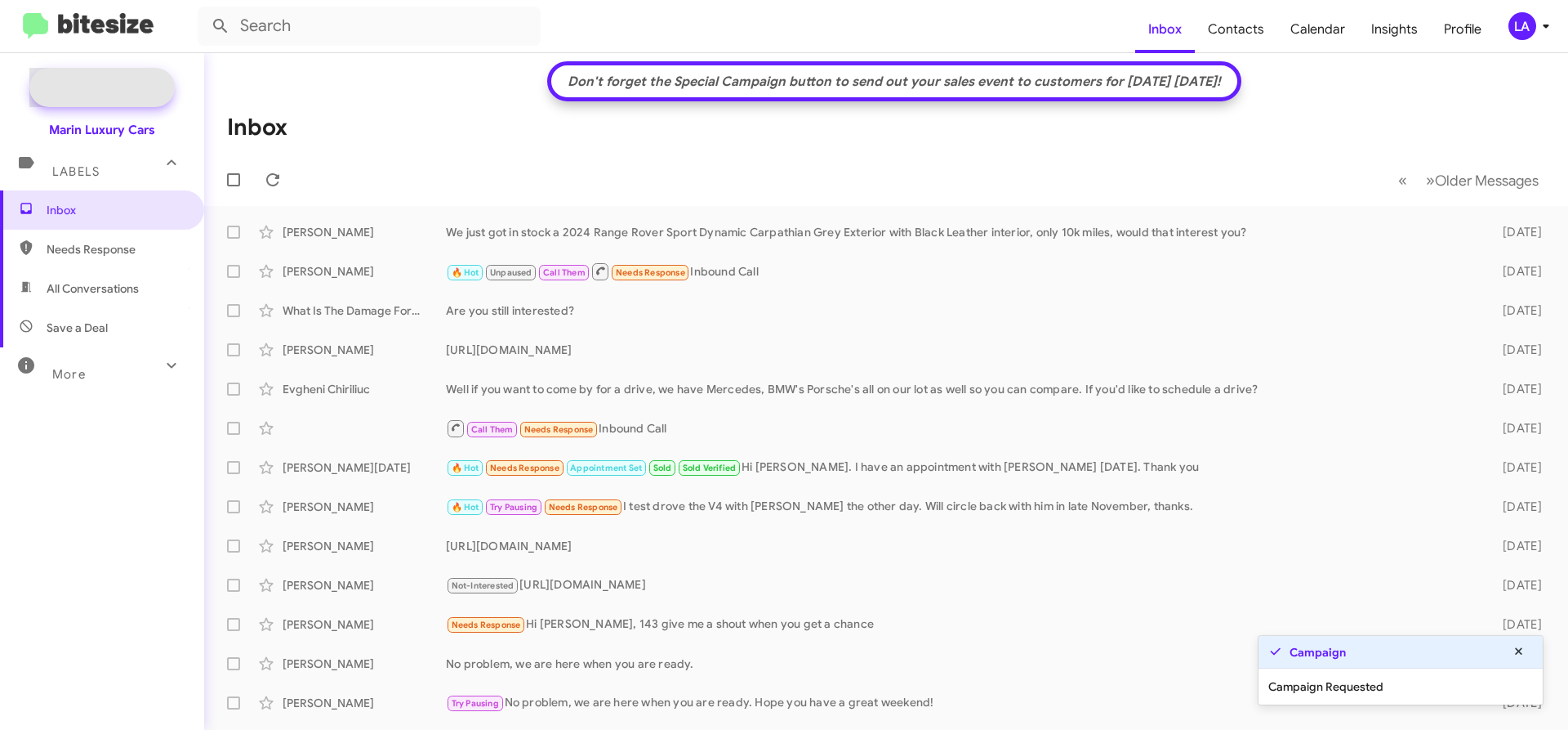
click at [103, 78] on span "New Campaign" at bounding box center [102, 88] width 146 height 40
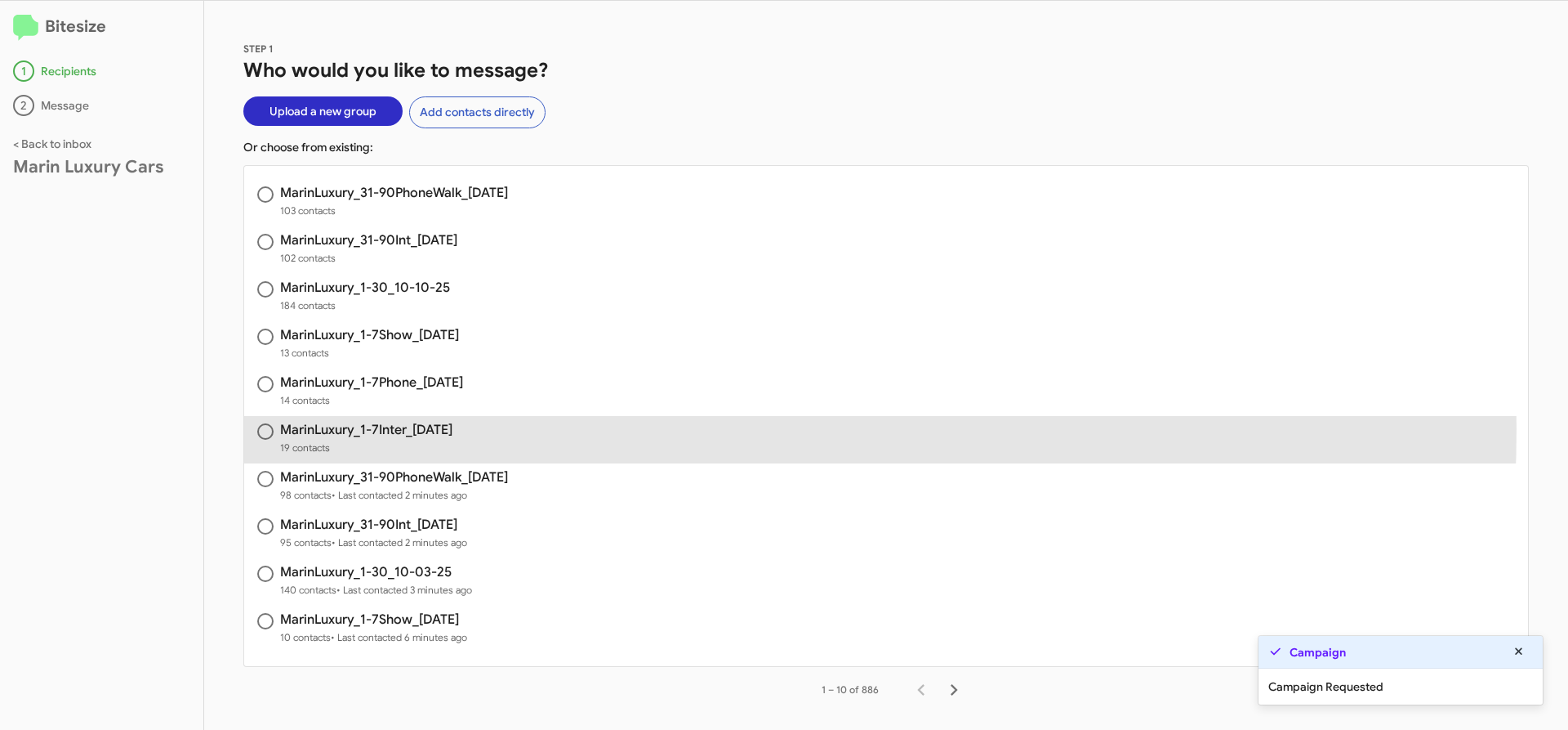
click at [417, 428] on h3 "MarinLuxury_1-7Inter_[DATE]" at bounding box center [366, 429] width 172 height 13
radio input "true"
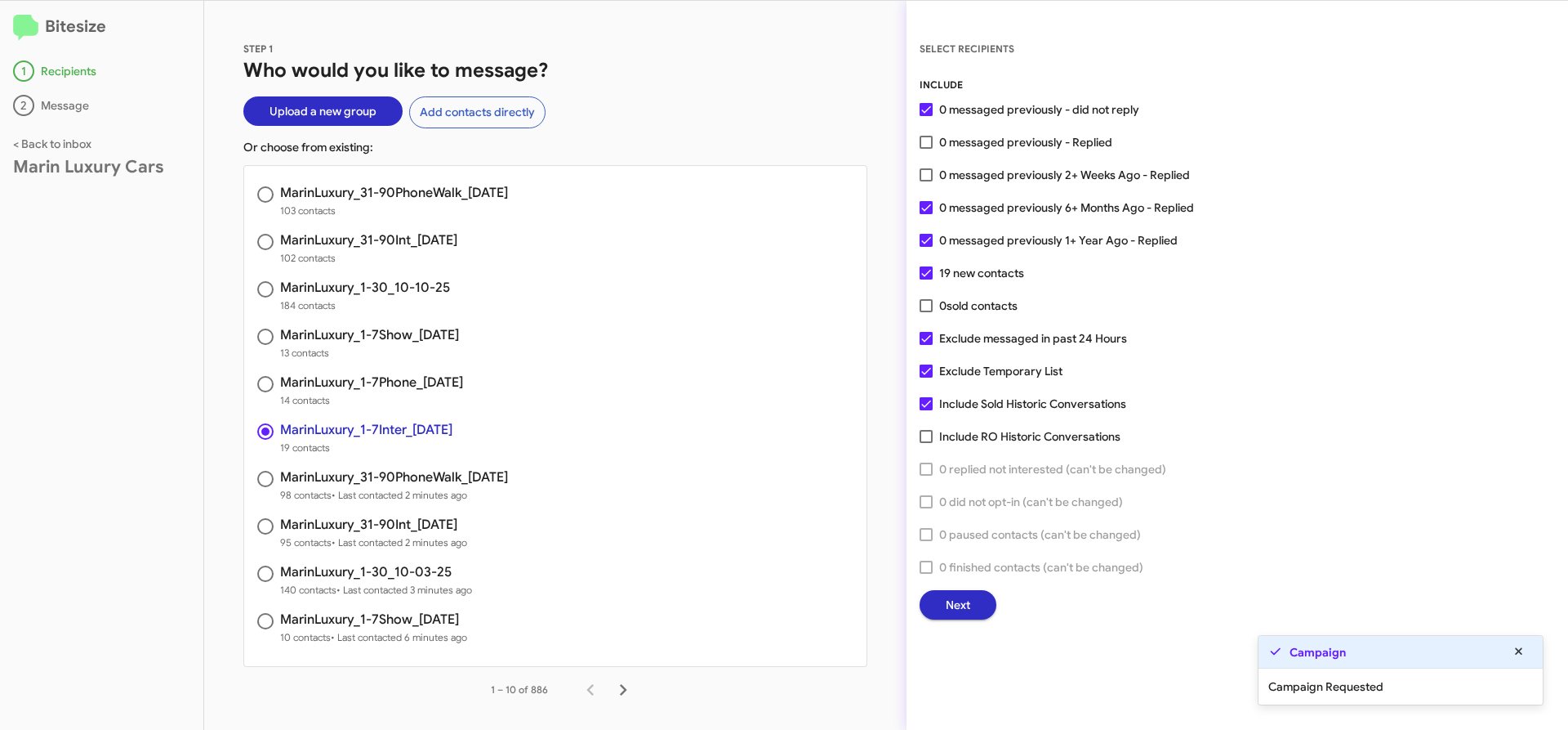
click at [959, 615] on span "Next" at bounding box center [958, 605] width 24 height 29
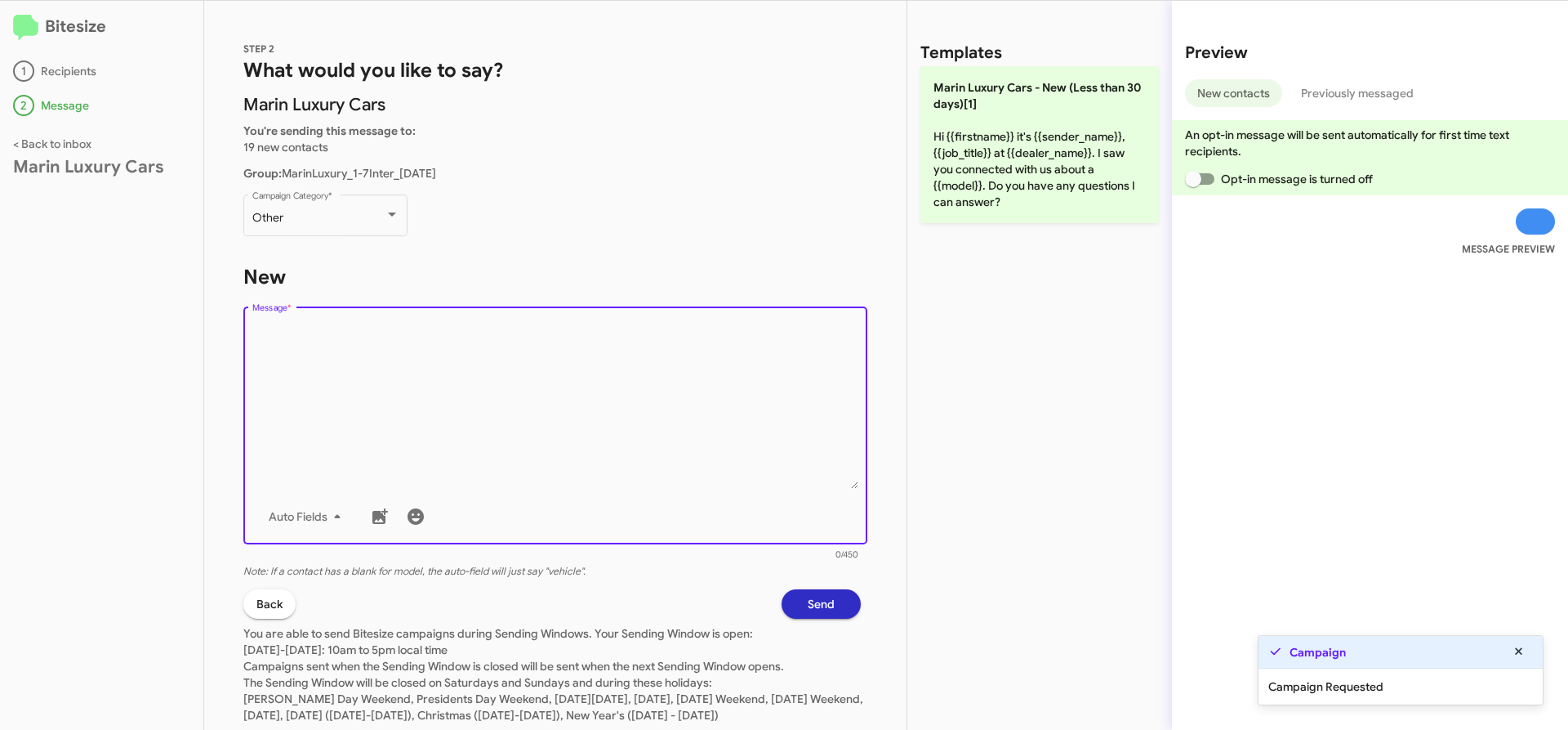
drag, startPoint x: 628, startPoint y: 386, endPoint x: 1011, endPoint y: 164, distance: 442.7
click at [628, 385] on textarea "Message *" at bounding box center [556, 405] width 607 height 166
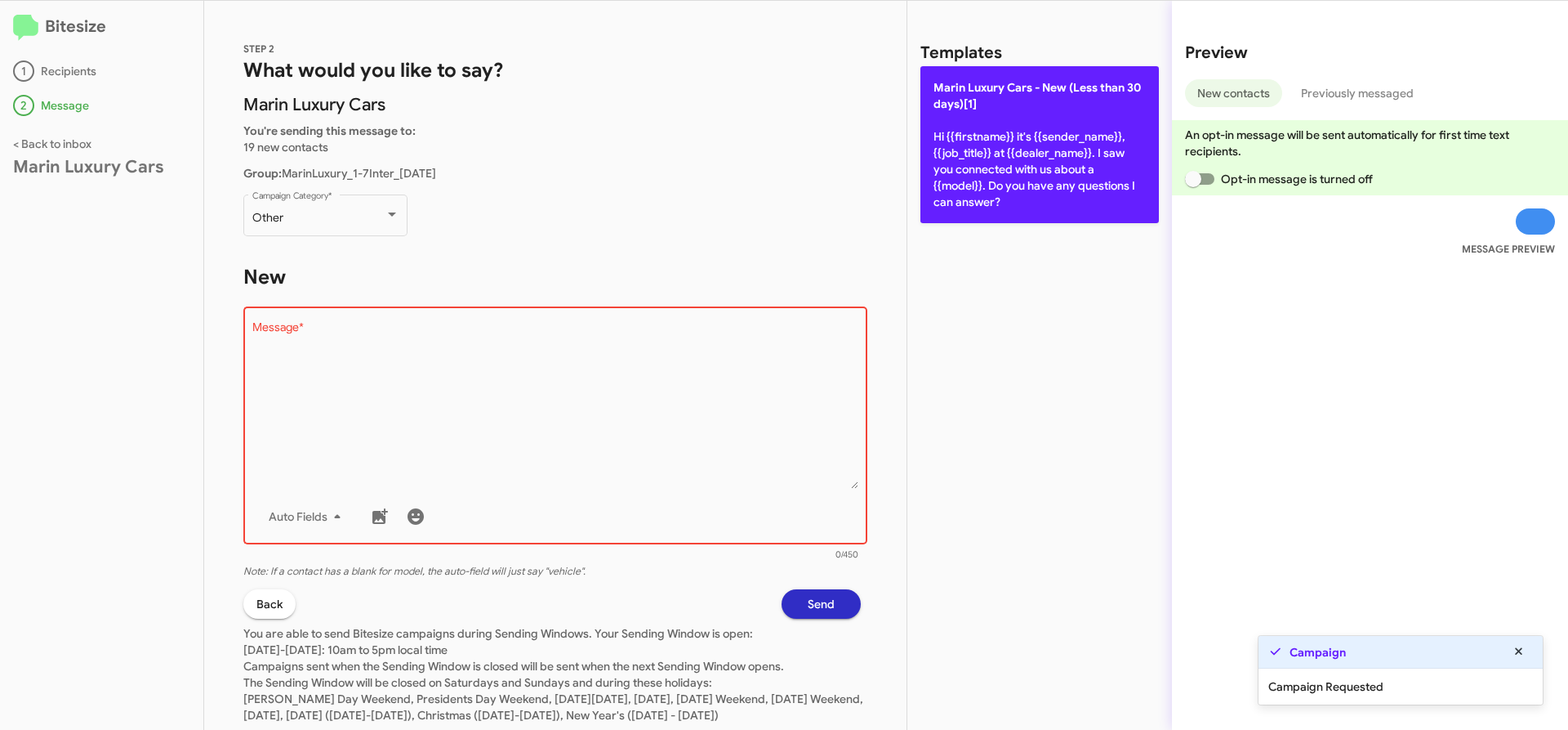
click at [1021, 140] on p "[PERSON_NAME] Cars - New (Less than 30 days)[1] Hi {{firstname}} it's {{sender_…" at bounding box center [1039, 145] width 239 height 157
type textarea "Hi {{firstname}} it's {{sender_name}}, {{job_title}} at {{dealer_name}}. I saw …"
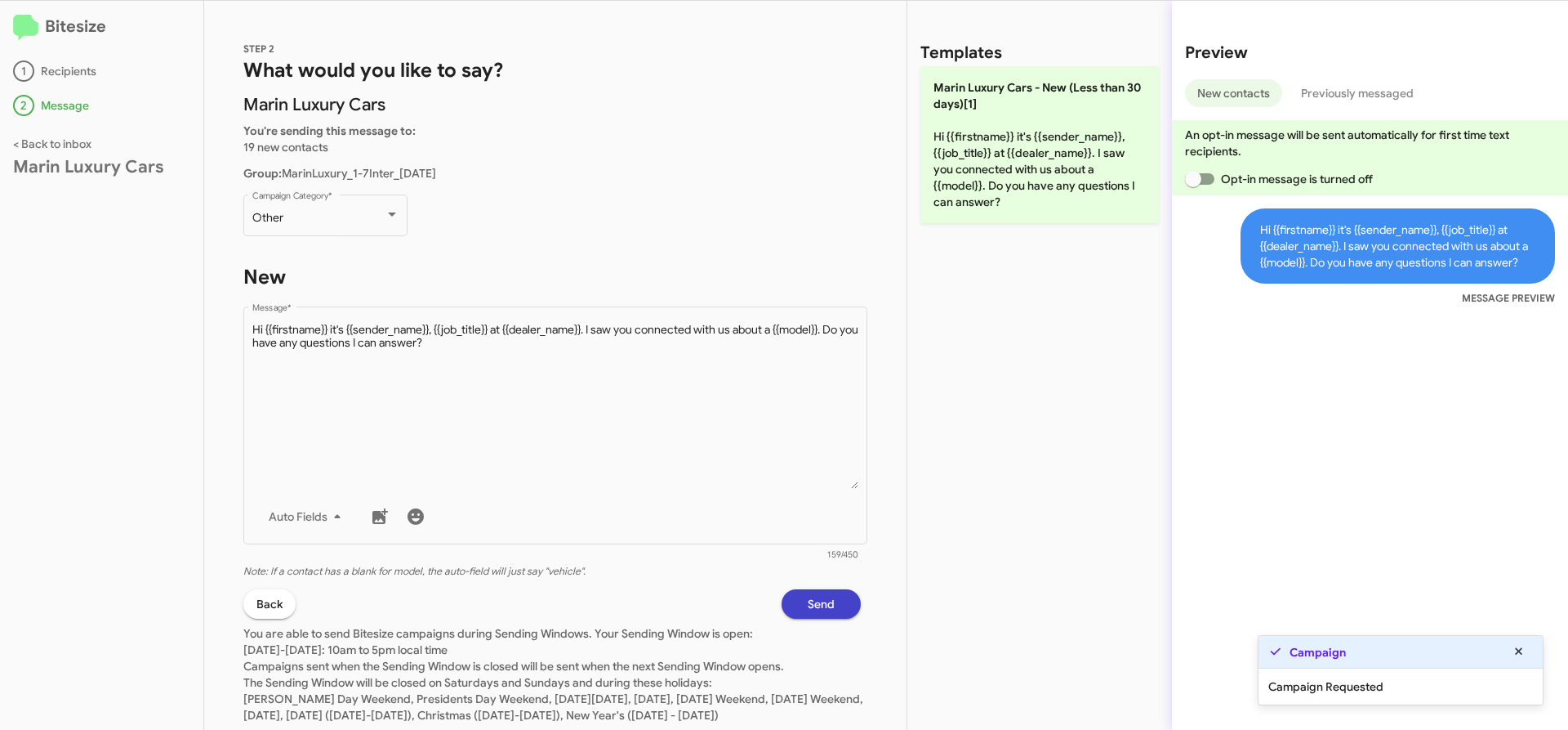
click at [811, 604] on span "Send" at bounding box center [821, 604] width 27 height 29
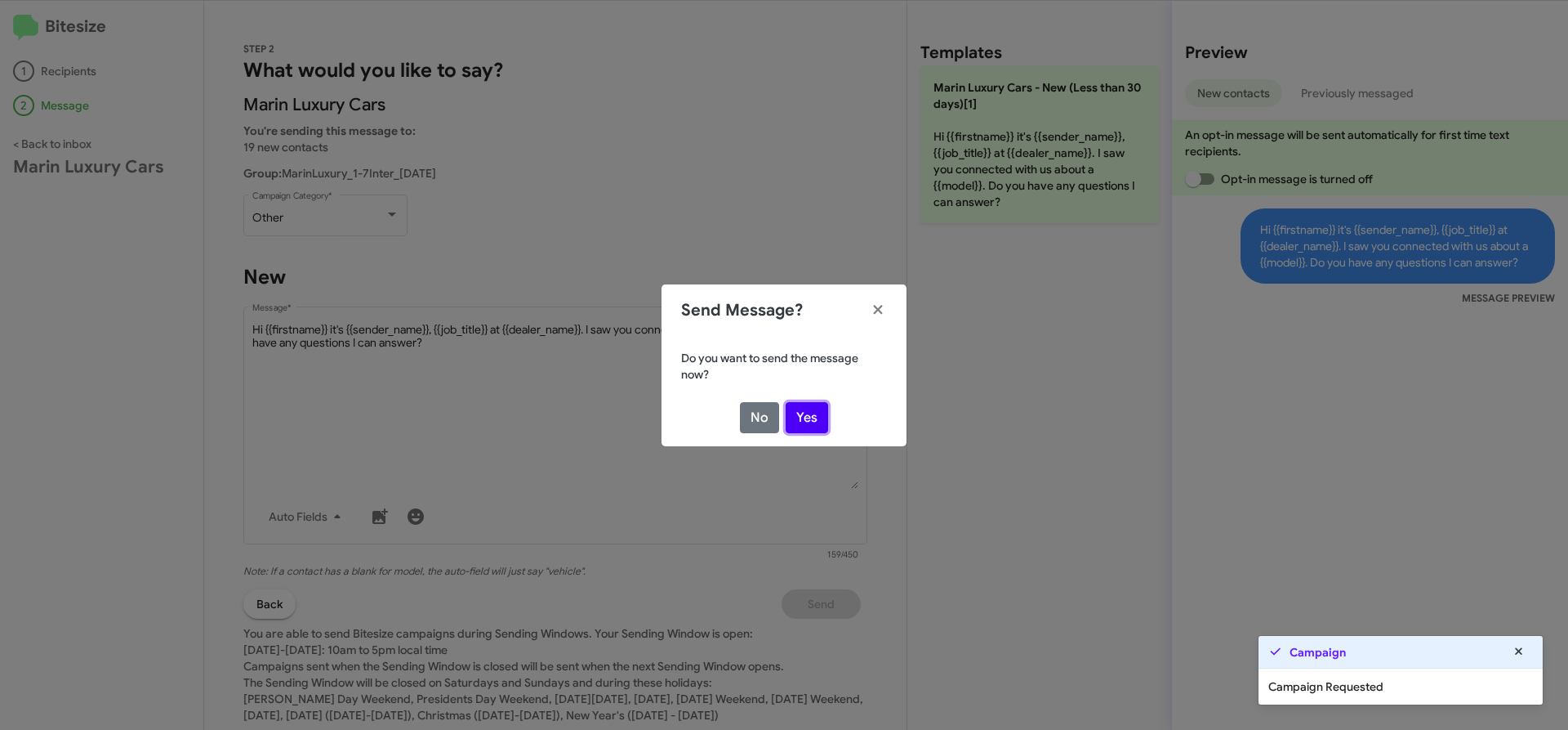
click at [811, 412] on button "Yes" at bounding box center [806, 417] width 42 height 31
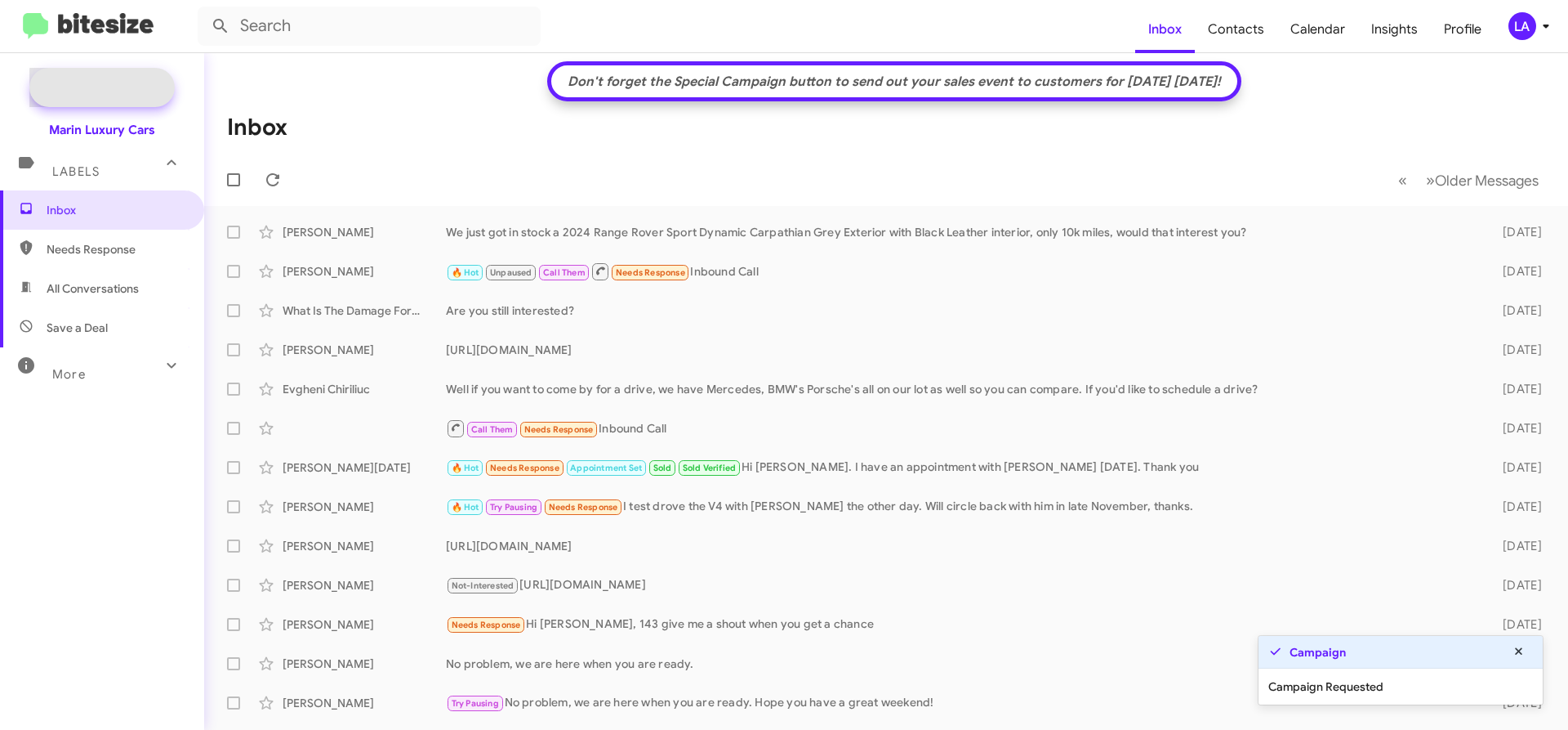
click at [146, 88] on span "New Campaign" at bounding box center [120, 87] width 84 height 16
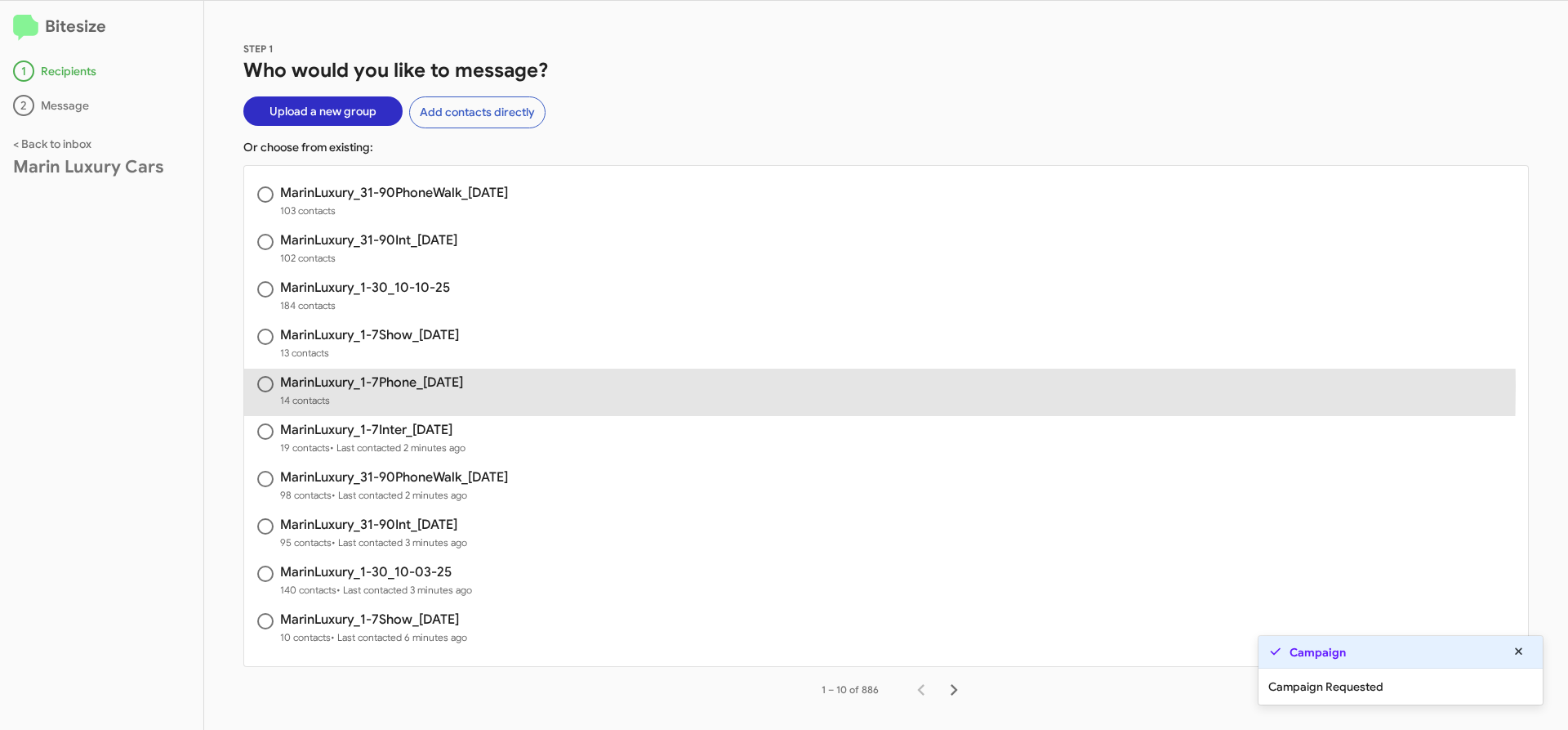
click at [373, 385] on h3 "MarinLuxury_1-7Phone_[DATE]" at bounding box center [371, 382] width 183 height 13
radio input "true"
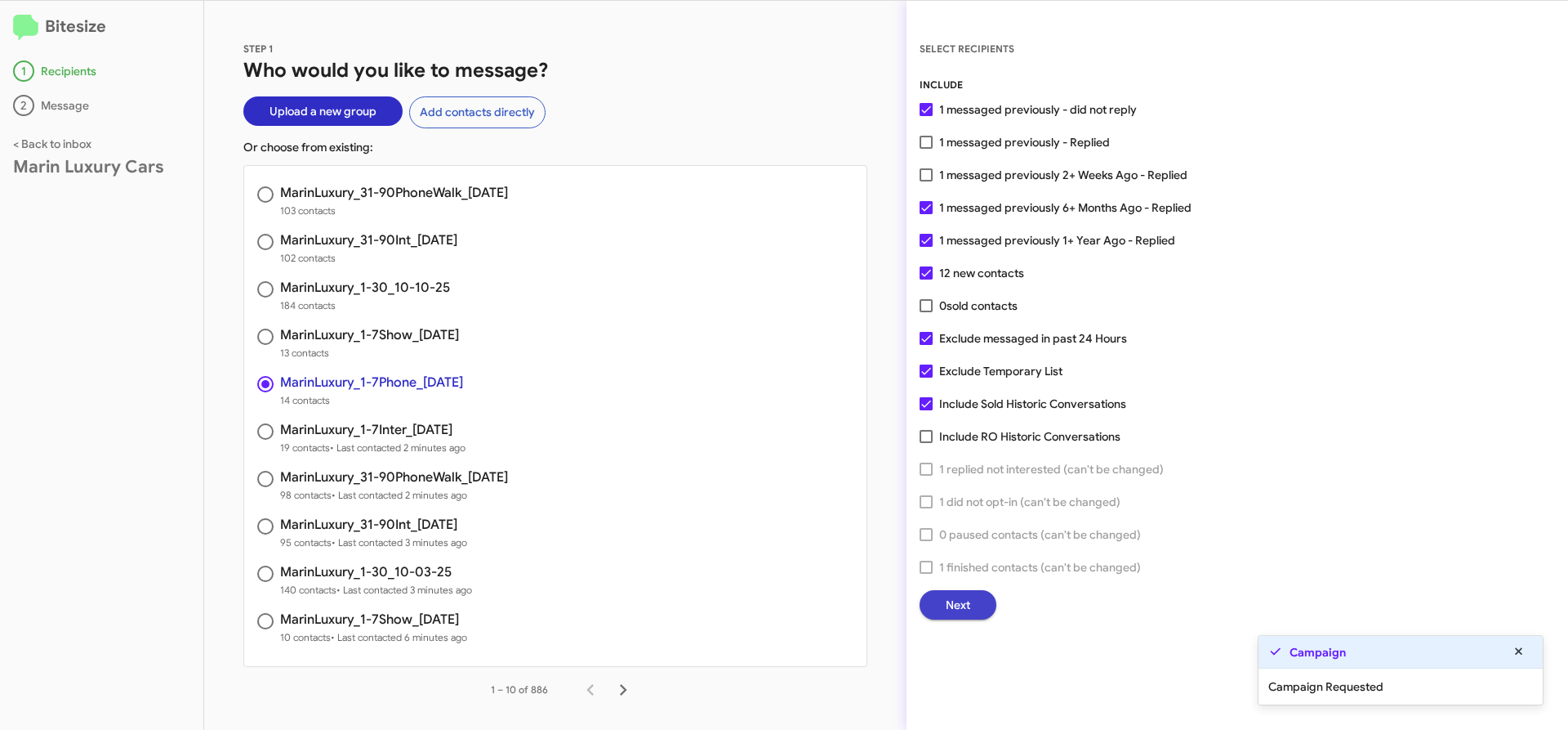
click at [976, 604] on button "Next" at bounding box center [958, 605] width 77 height 29
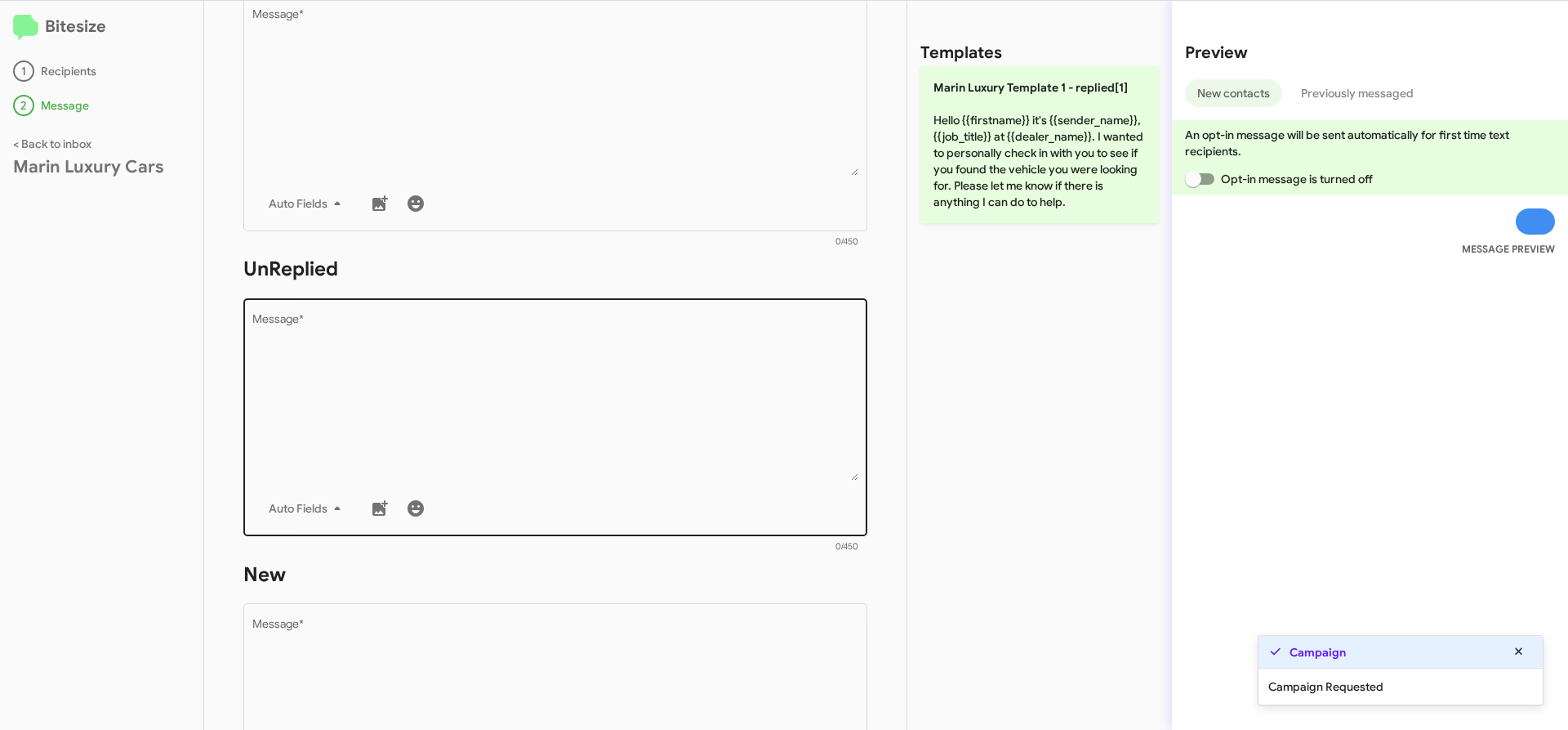
scroll to position [718, 0]
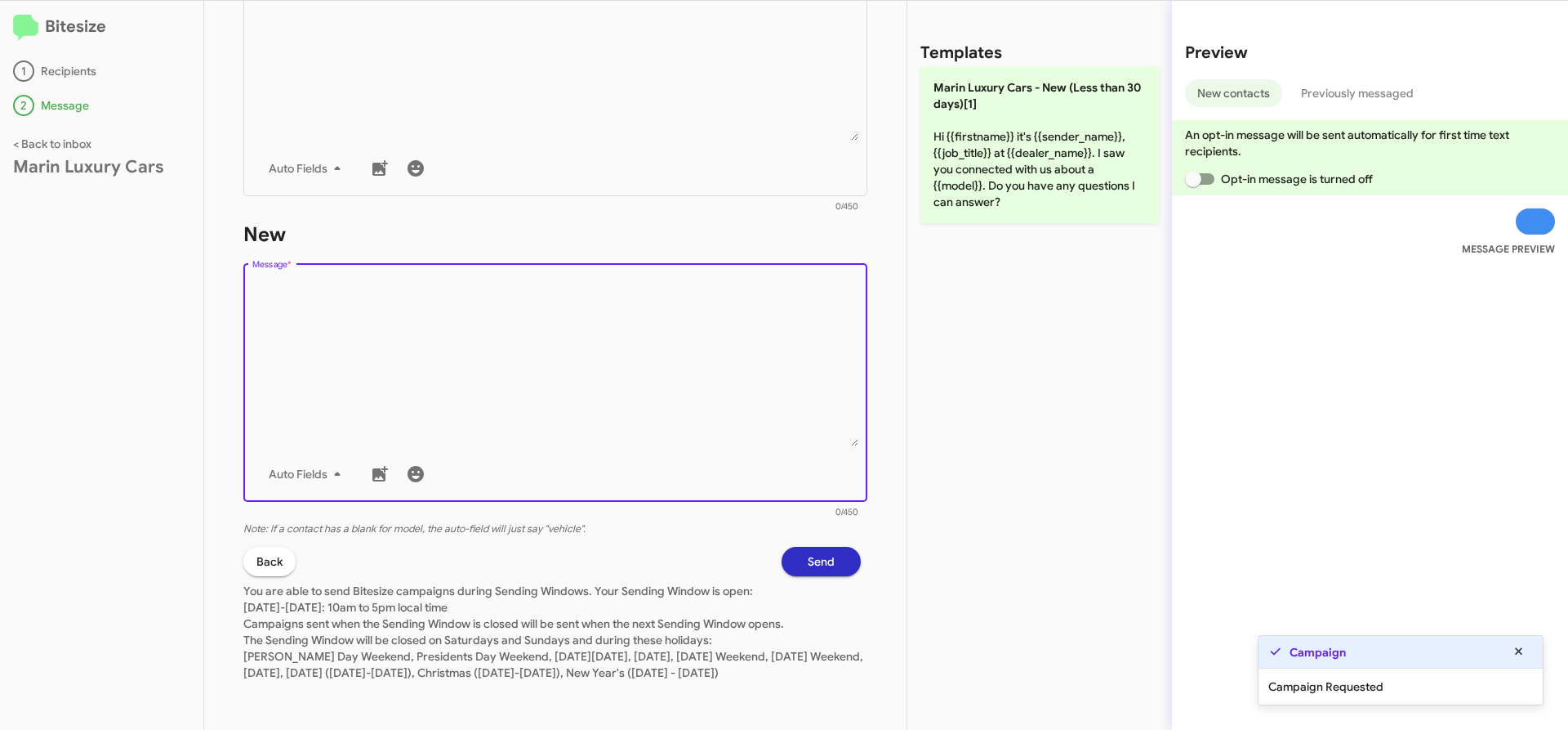
click at [523, 365] on textarea "Message *" at bounding box center [556, 362] width 607 height 166
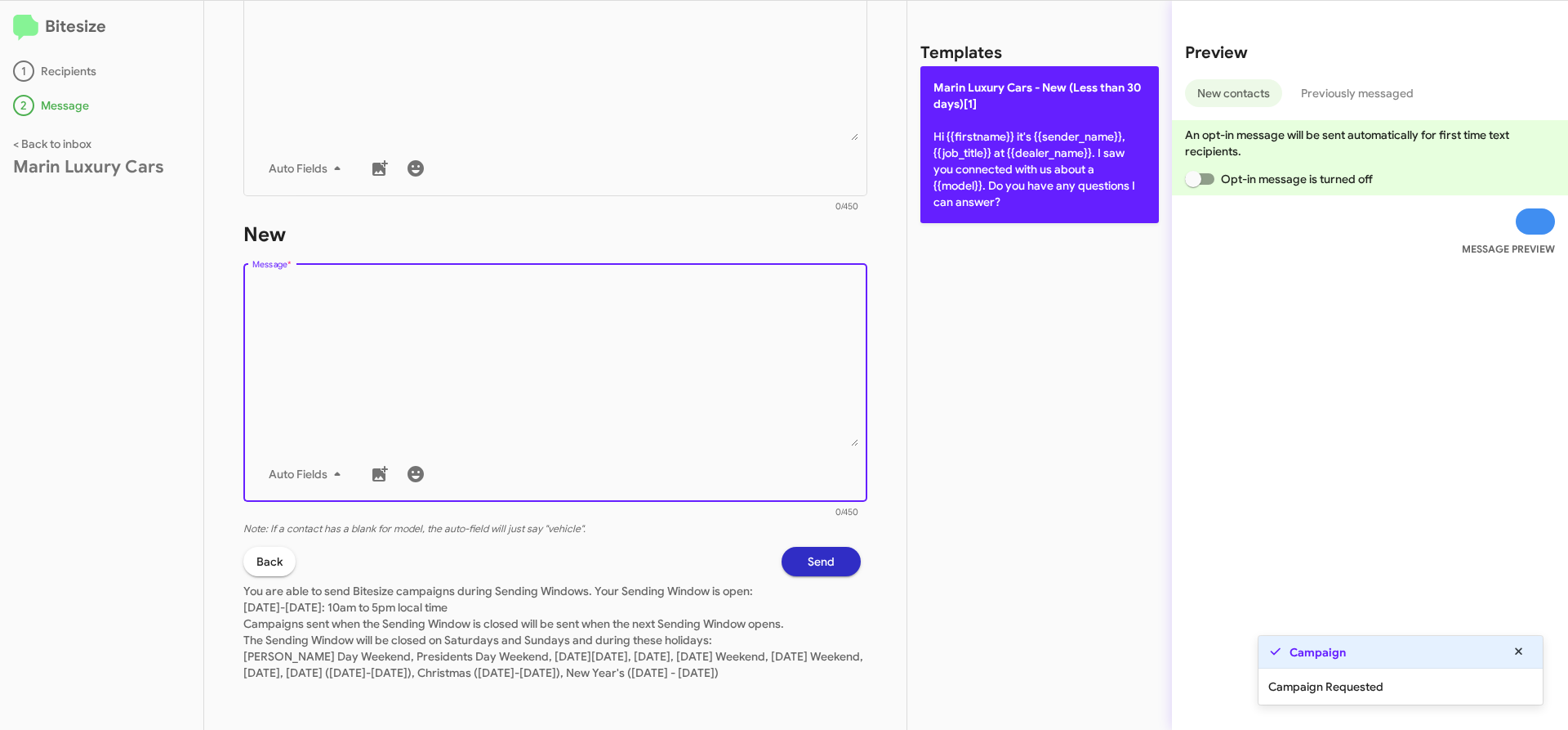
click at [966, 114] on p "[PERSON_NAME] Cars - New (Less than 30 days)[1] Hi {{firstname}} it's {{sender_…" at bounding box center [1039, 145] width 239 height 157
type textarea "Hi {{firstname}} it's {{sender_name}}, {{job_title}} at {{dealer_name}}. I saw …"
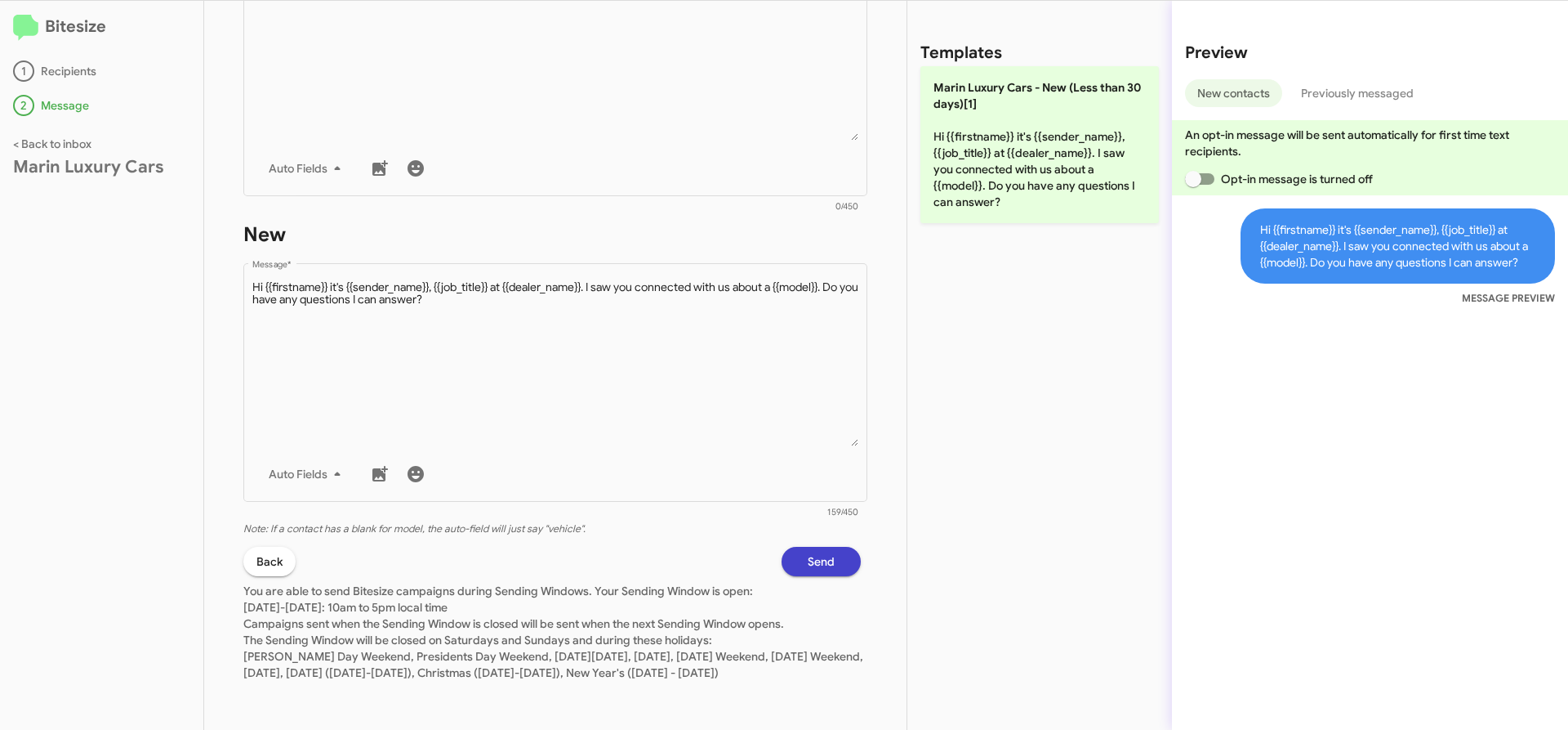
click at [781, 547] on button "Send" at bounding box center [821, 561] width 79 height 29
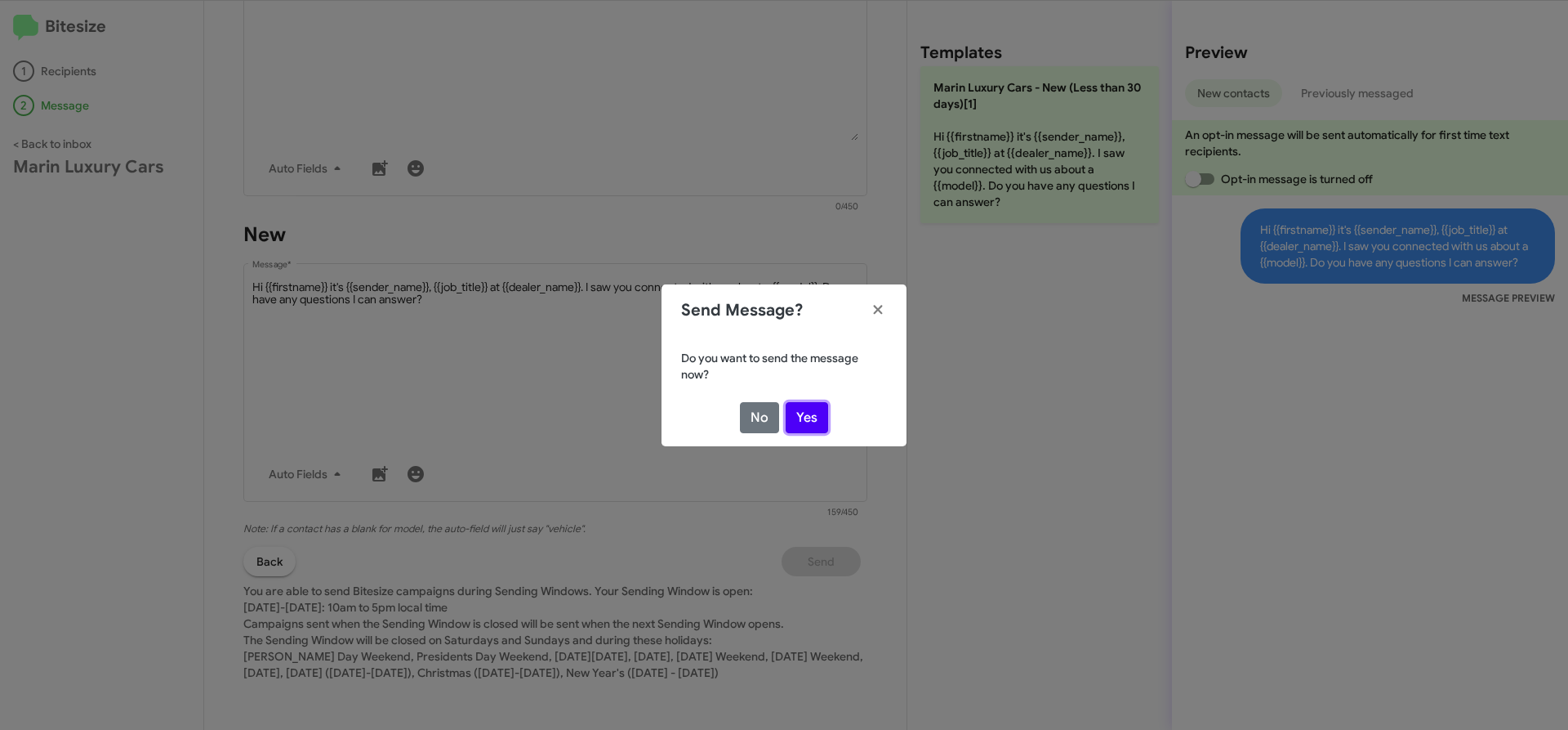
click at [799, 410] on button "Yes" at bounding box center [806, 417] width 42 height 31
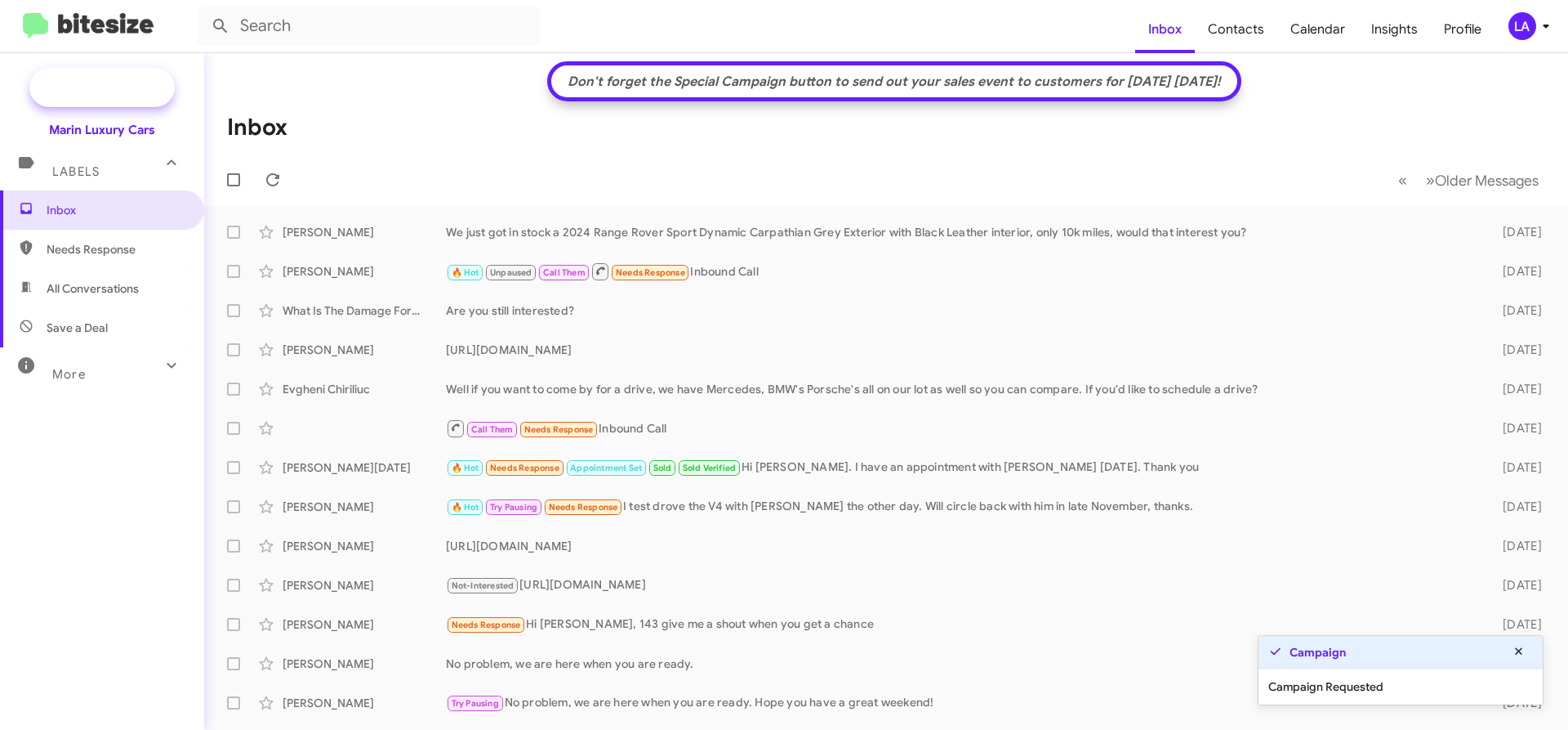
click at [128, 84] on span "New Campaign" at bounding box center [120, 87] width 84 height 16
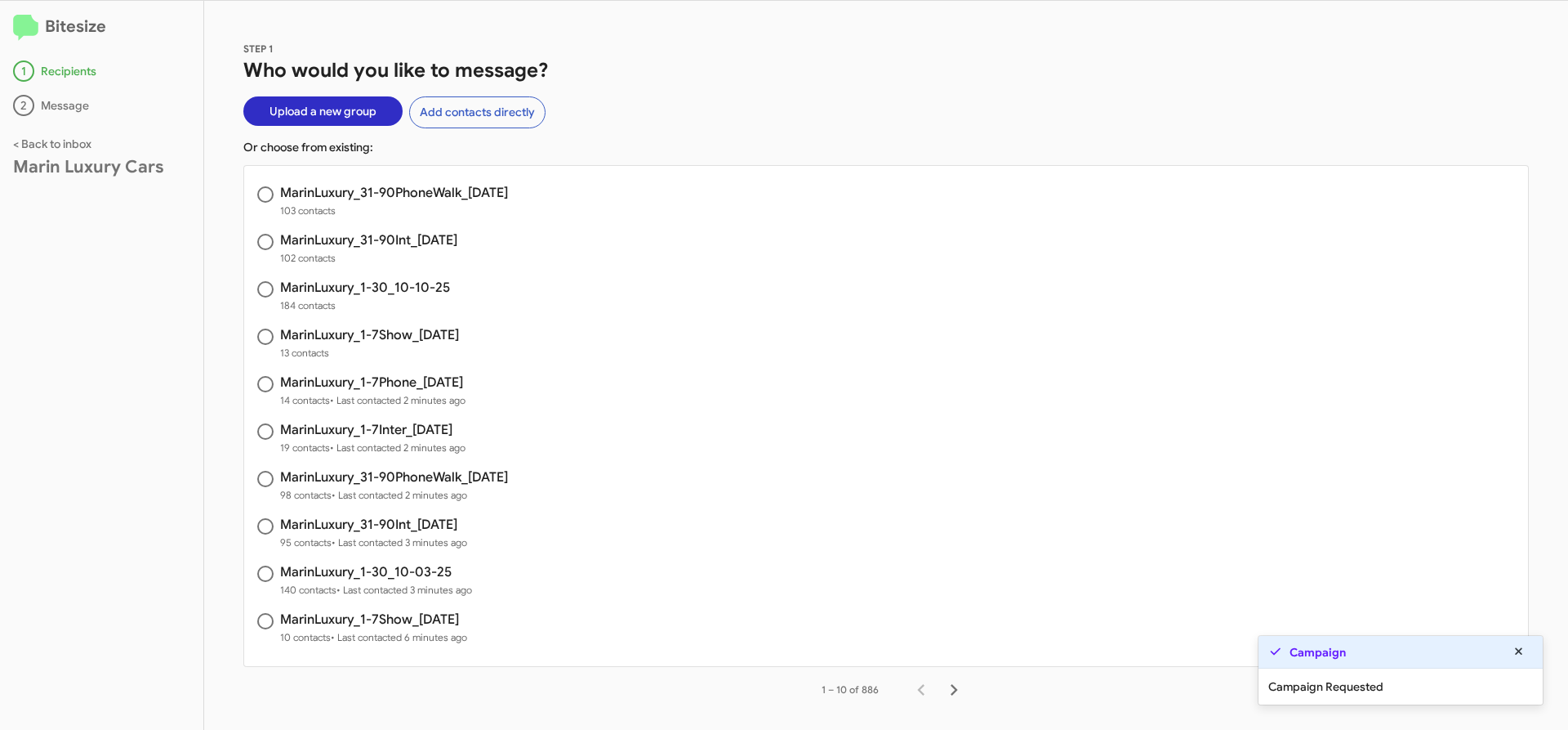
click at [454, 328] on h3 "MarinLuxury_1-7Show_[DATE]" at bounding box center [370, 334] width 179 height 13
radio input "true"
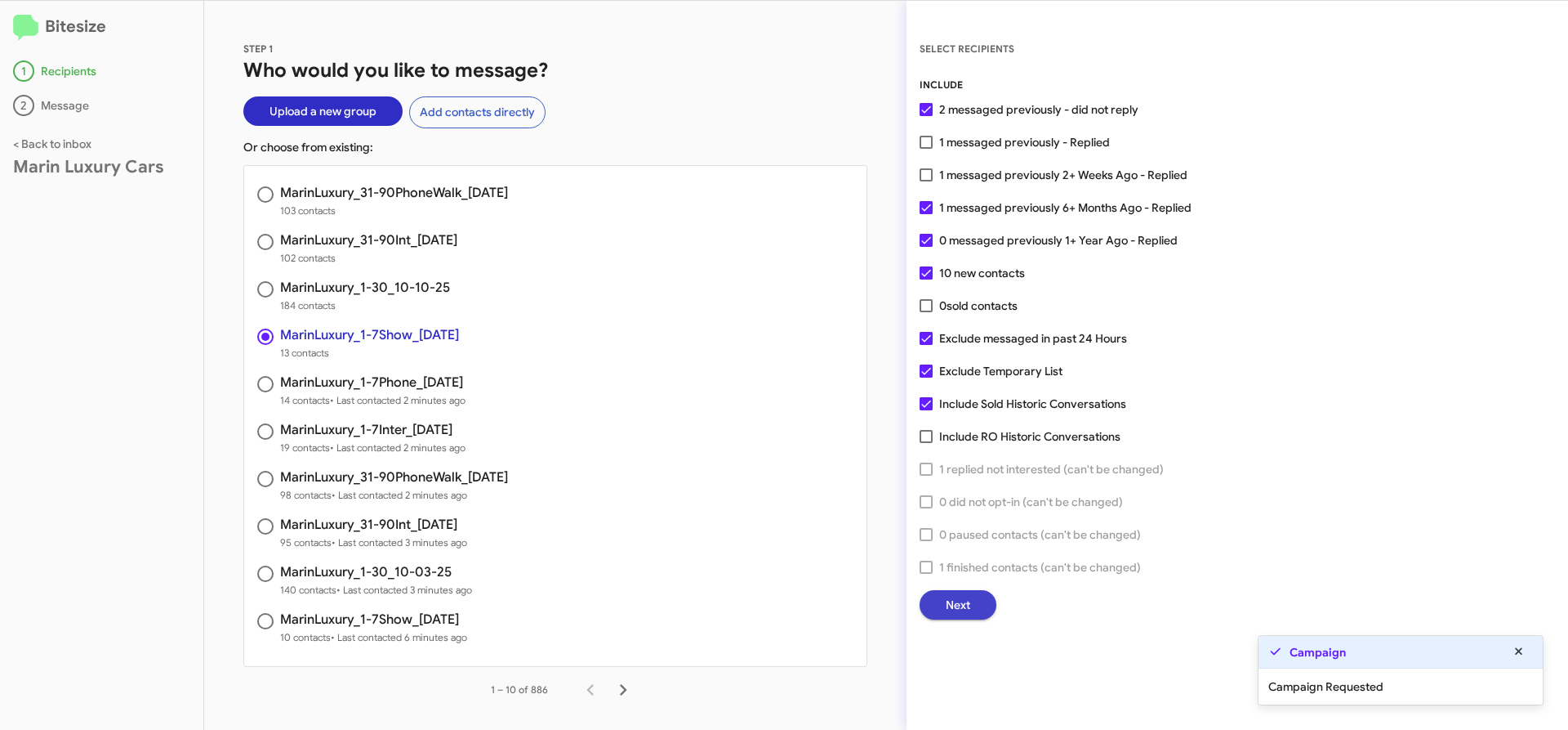
click at [965, 602] on span "Next" at bounding box center [958, 605] width 24 height 29
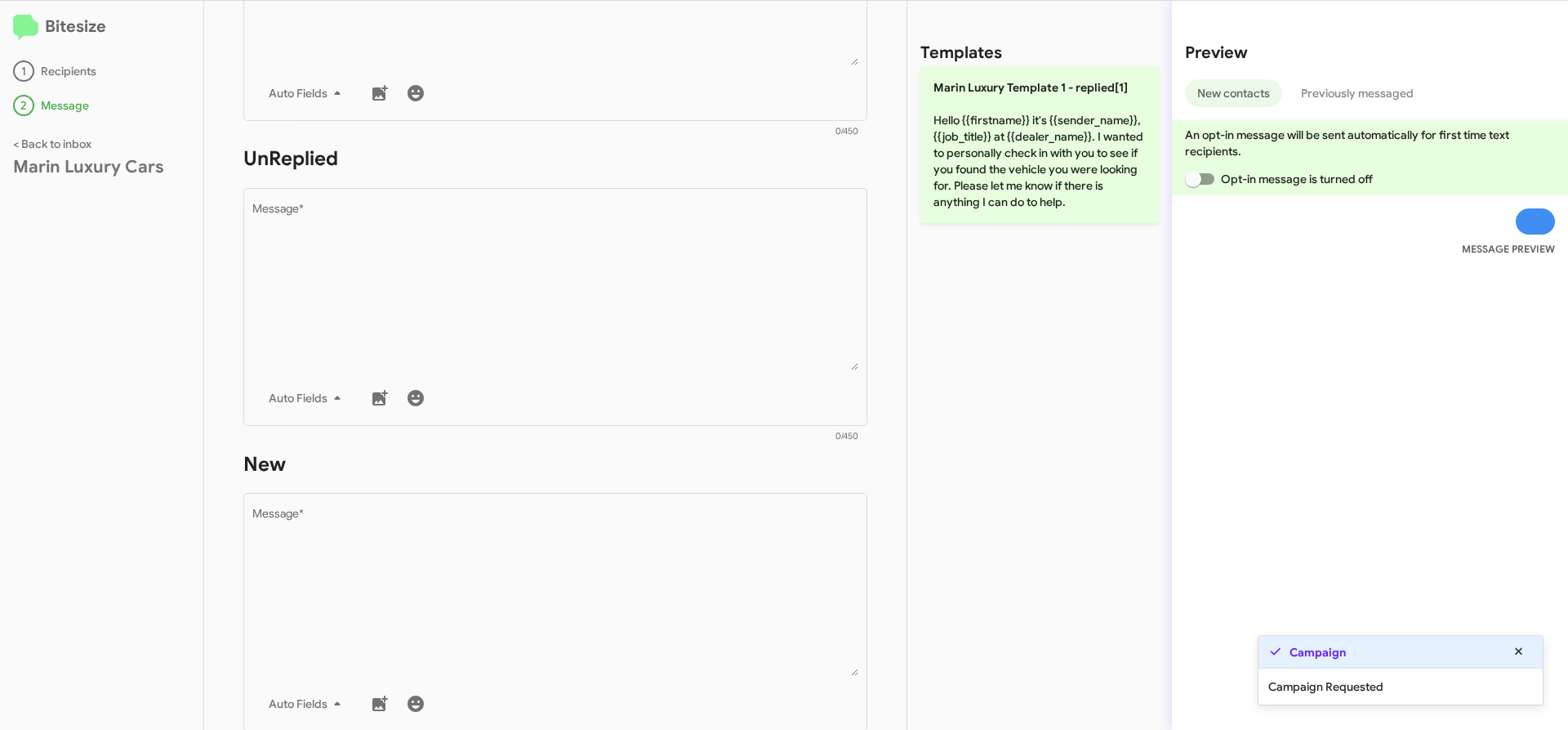
scroll to position [702, 0]
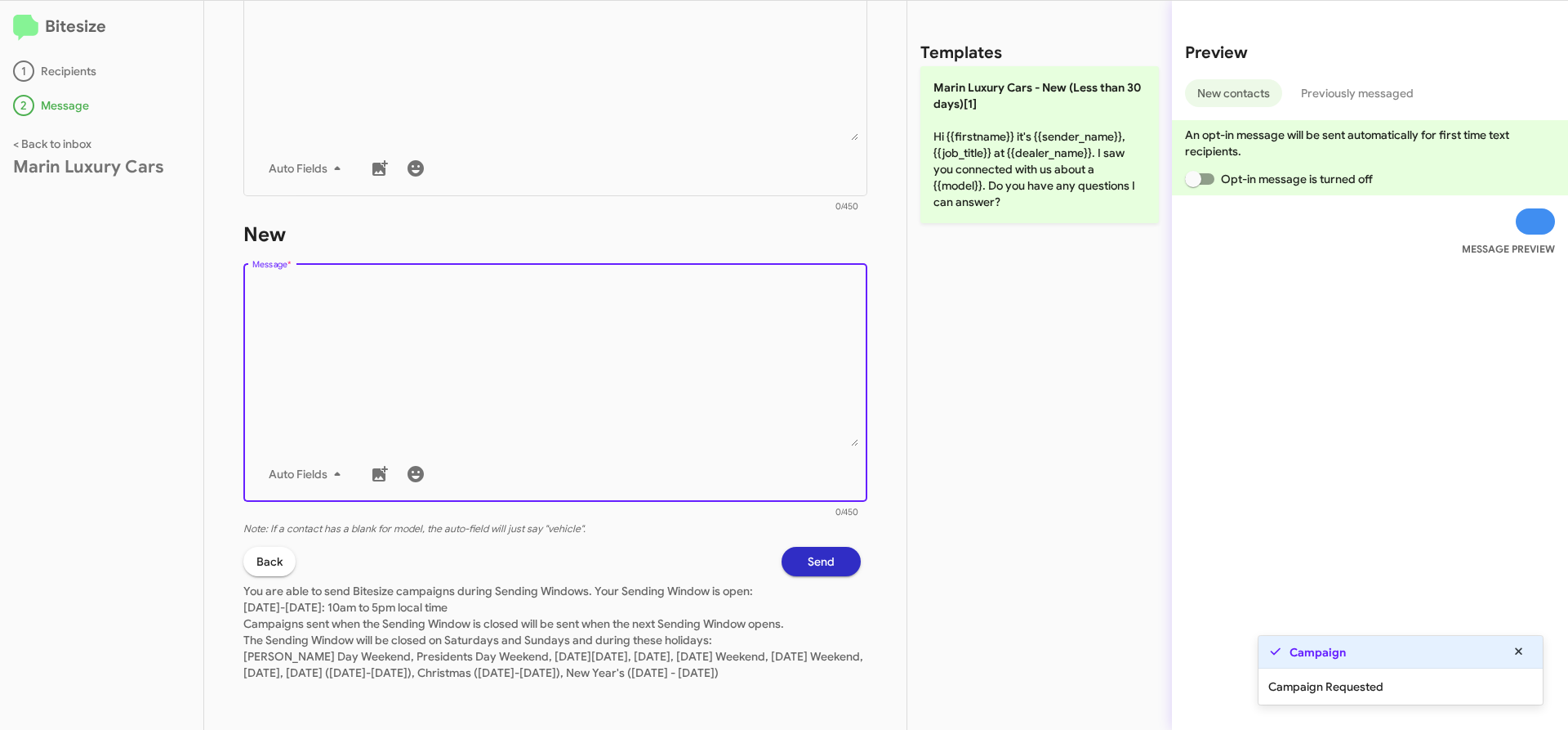
click at [586, 368] on textarea "Message *" at bounding box center [556, 362] width 607 height 166
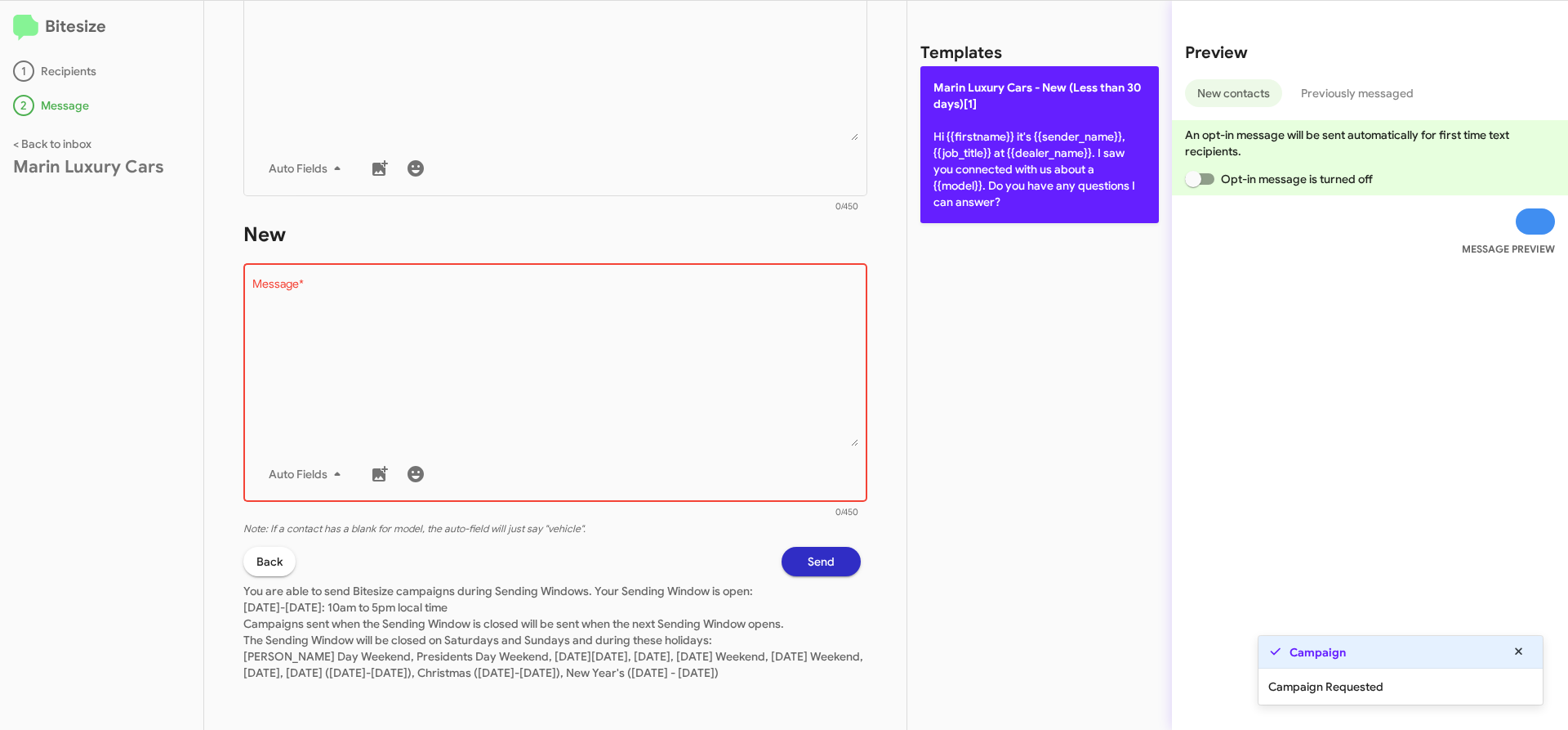
click at [930, 194] on p "[PERSON_NAME] Cars - New (Less than 30 days)[1] Hi {{firstname}} it's {{sender_…" at bounding box center [1039, 145] width 239 height 157
type textarea "Hi {{firstname}} it's {{sender_name}}, {{job_title}} at {{dealer_name}}. I saw …"
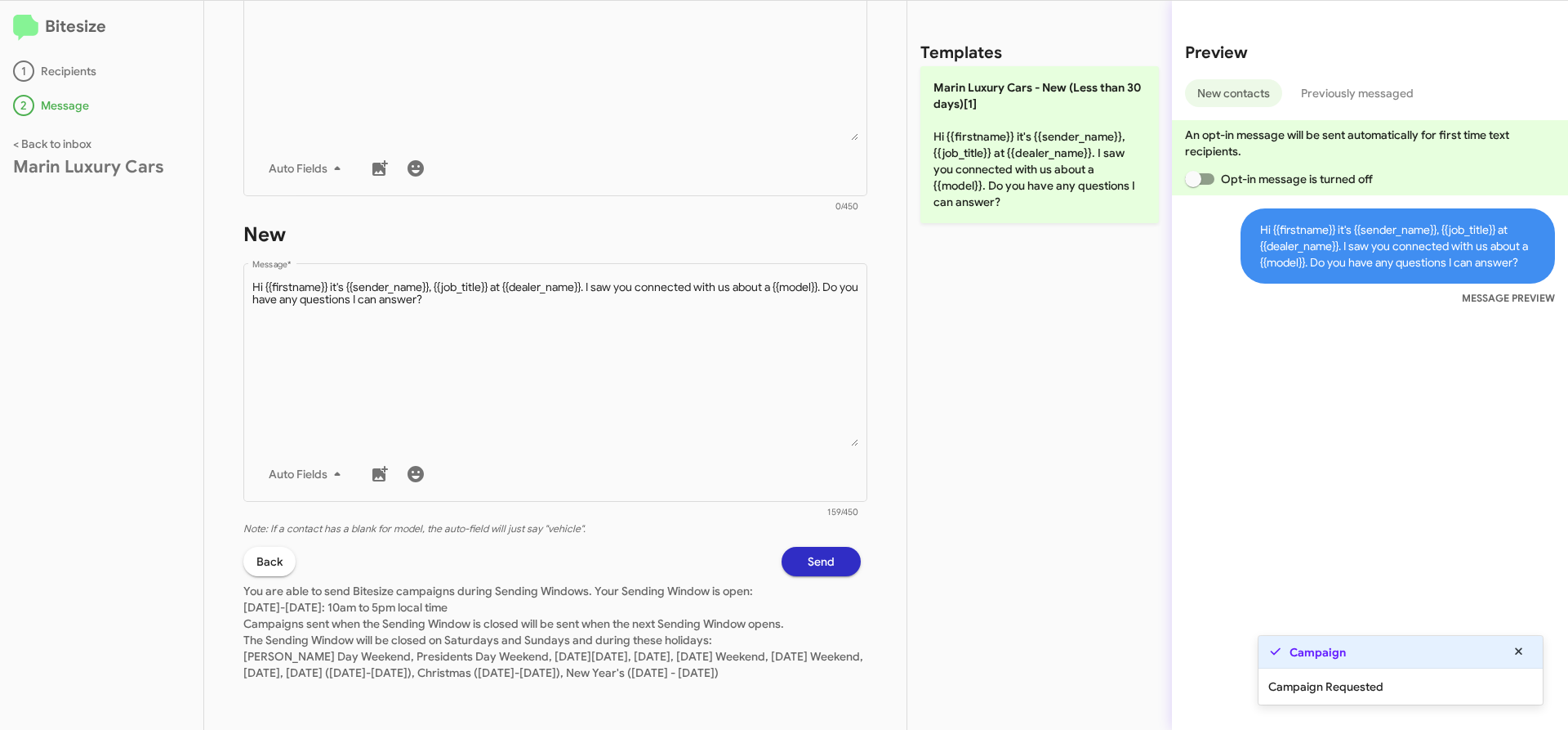
click at [822, 553] on span "Send" at bounding box center [821, 561] width 27 height 29
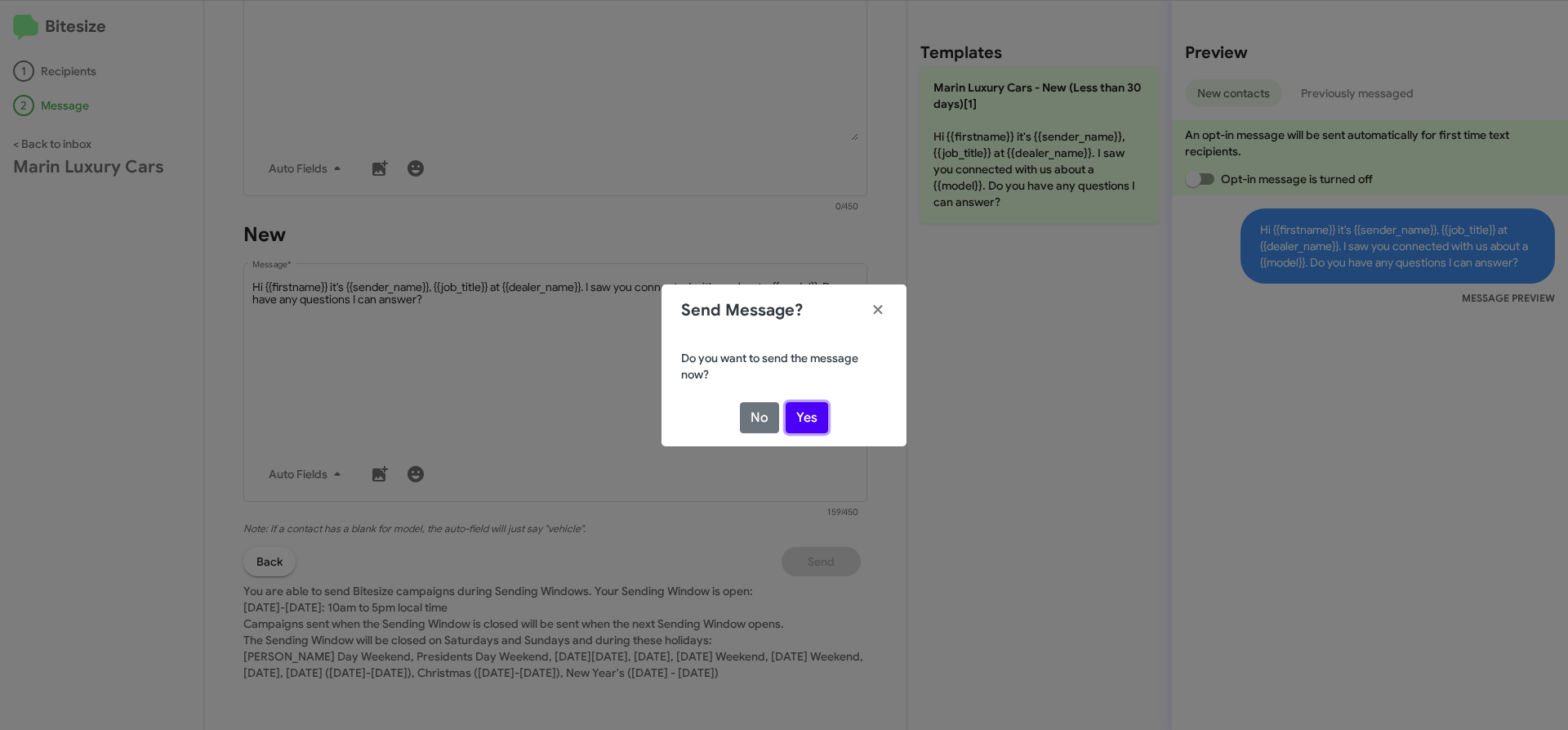
click at [812, 403] on button "Yes" at bounding box center [806, 417] width 42 height 31
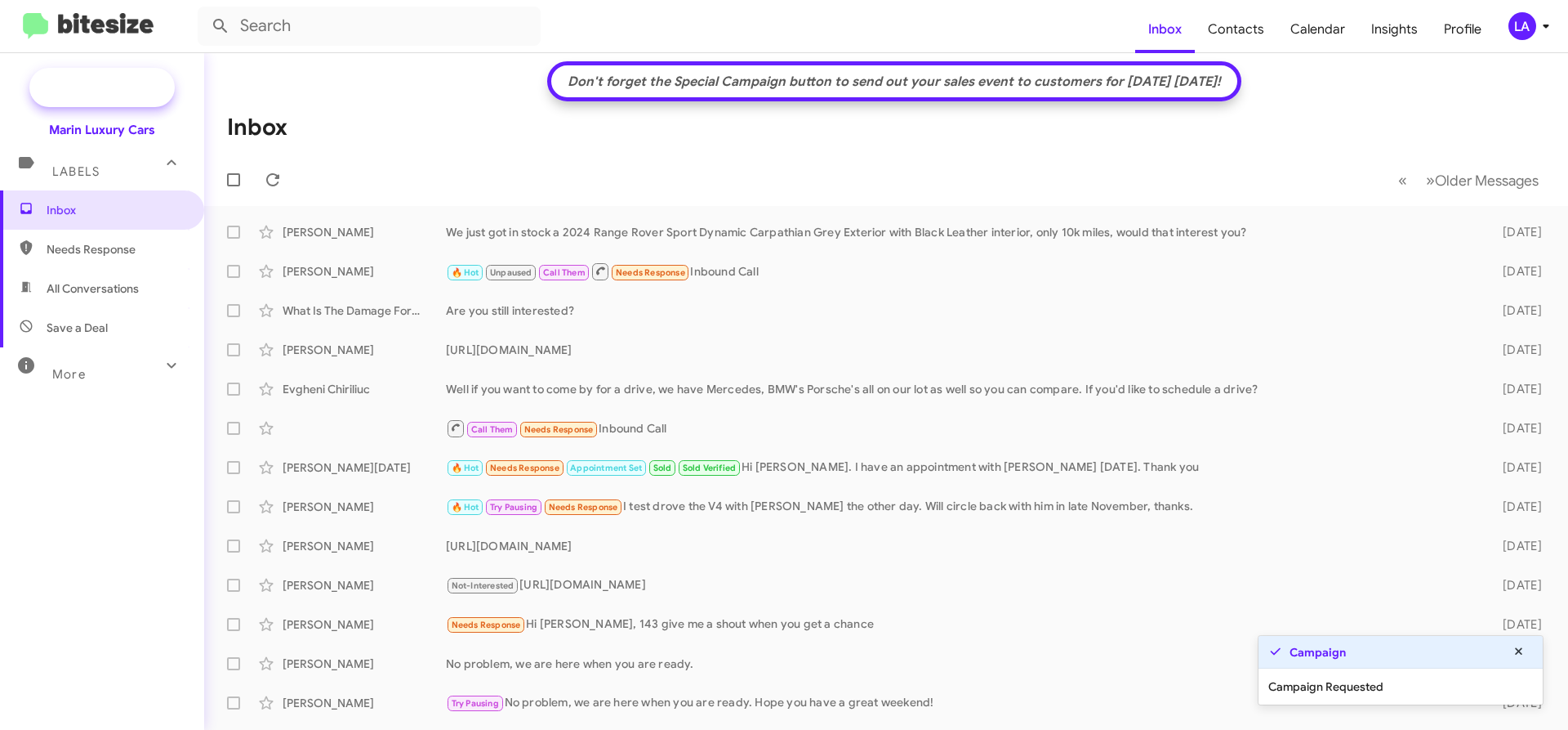
click at [101, 90] on span "New Campaign" at bounding box center [120, 87] width 84 height 16
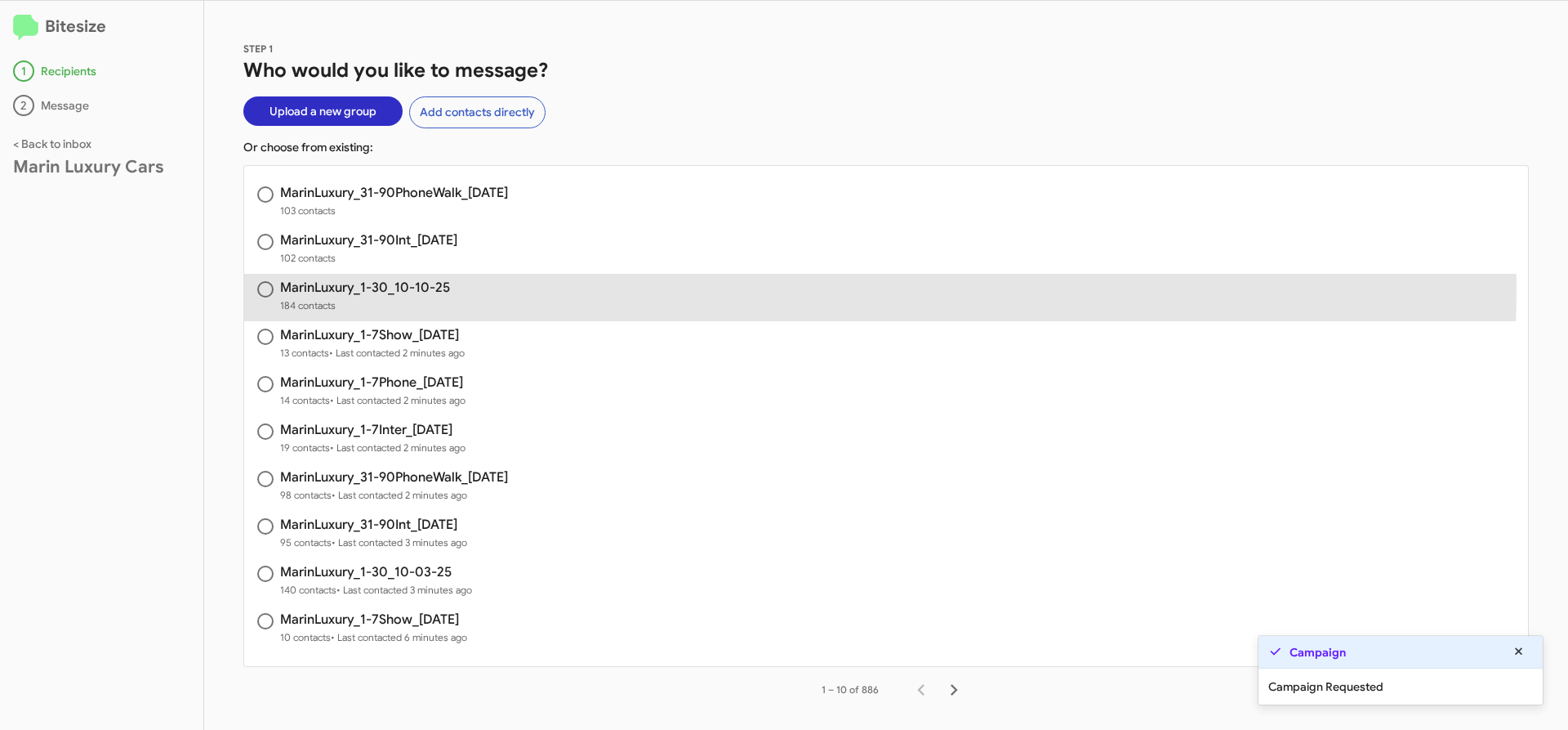
click at [407, 287] on h3 "MarinLuxury_1-30_10-10-25" at bounding box center [364, 287] width 170 height 13
radio input "true"
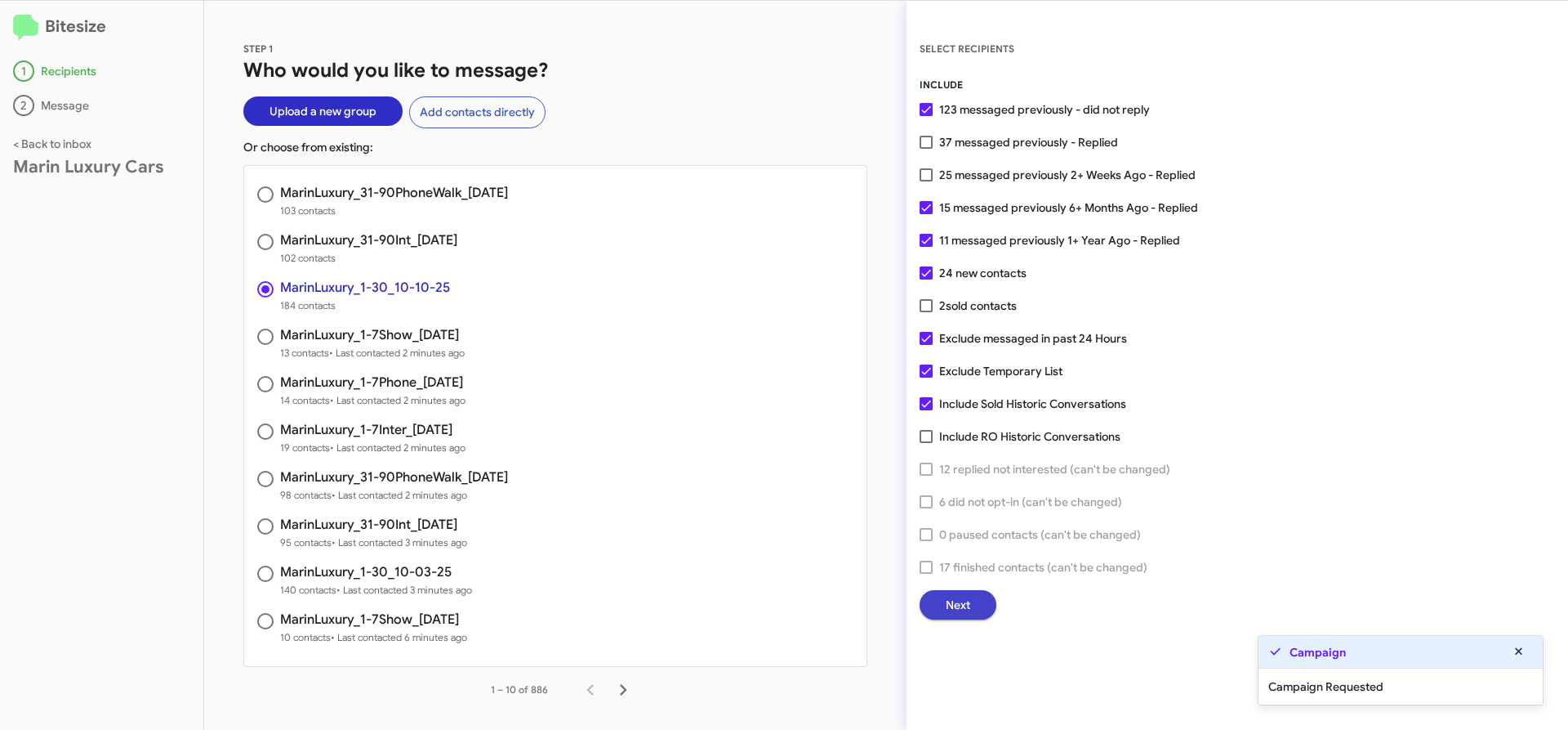
click at [986, 602] on button "Next" at bounding box center [958, 605] width 77 height 29
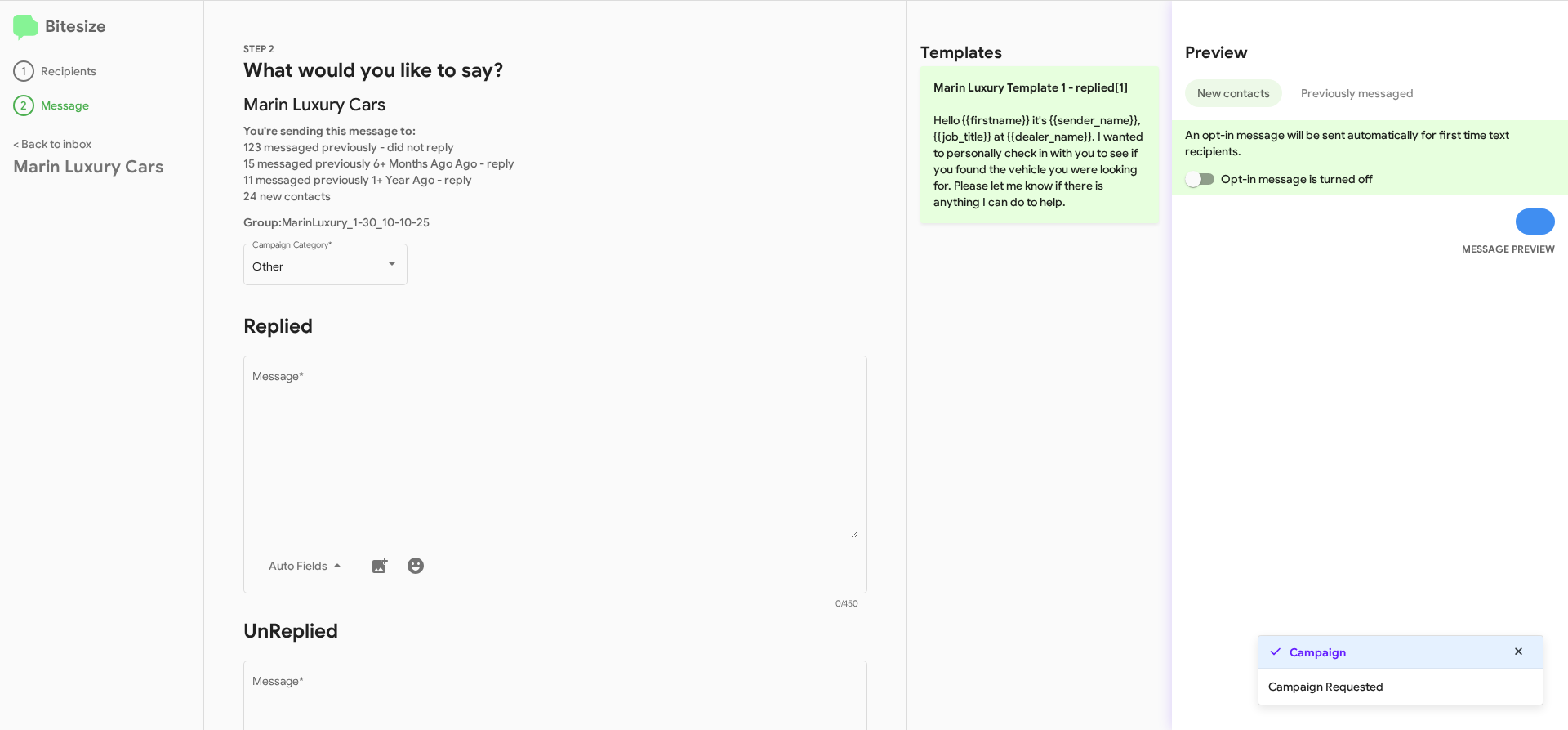
scroll to position [718, 0]
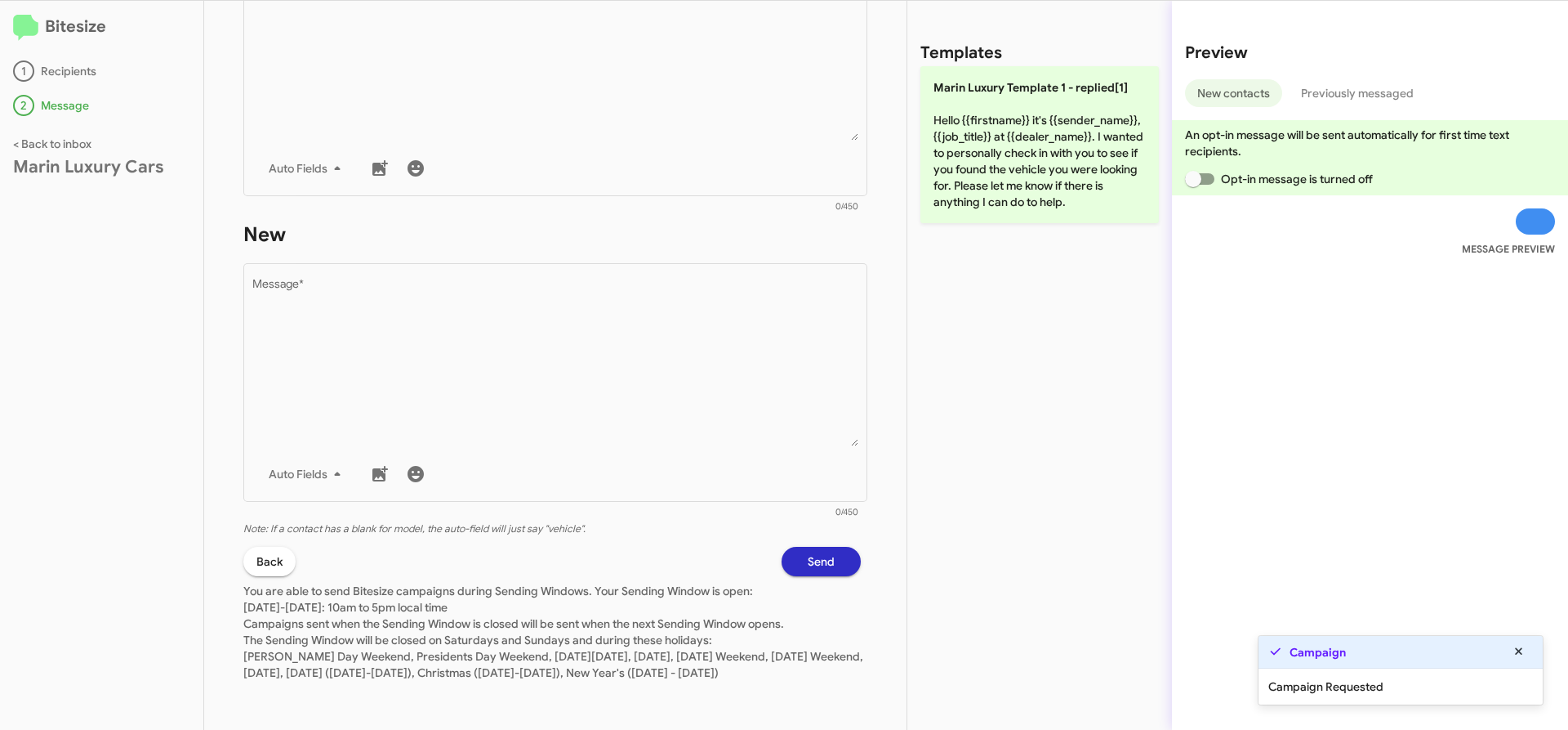
click at [819, 224] on h1 "New" at bounding box center [556, 234] width 624 height 26
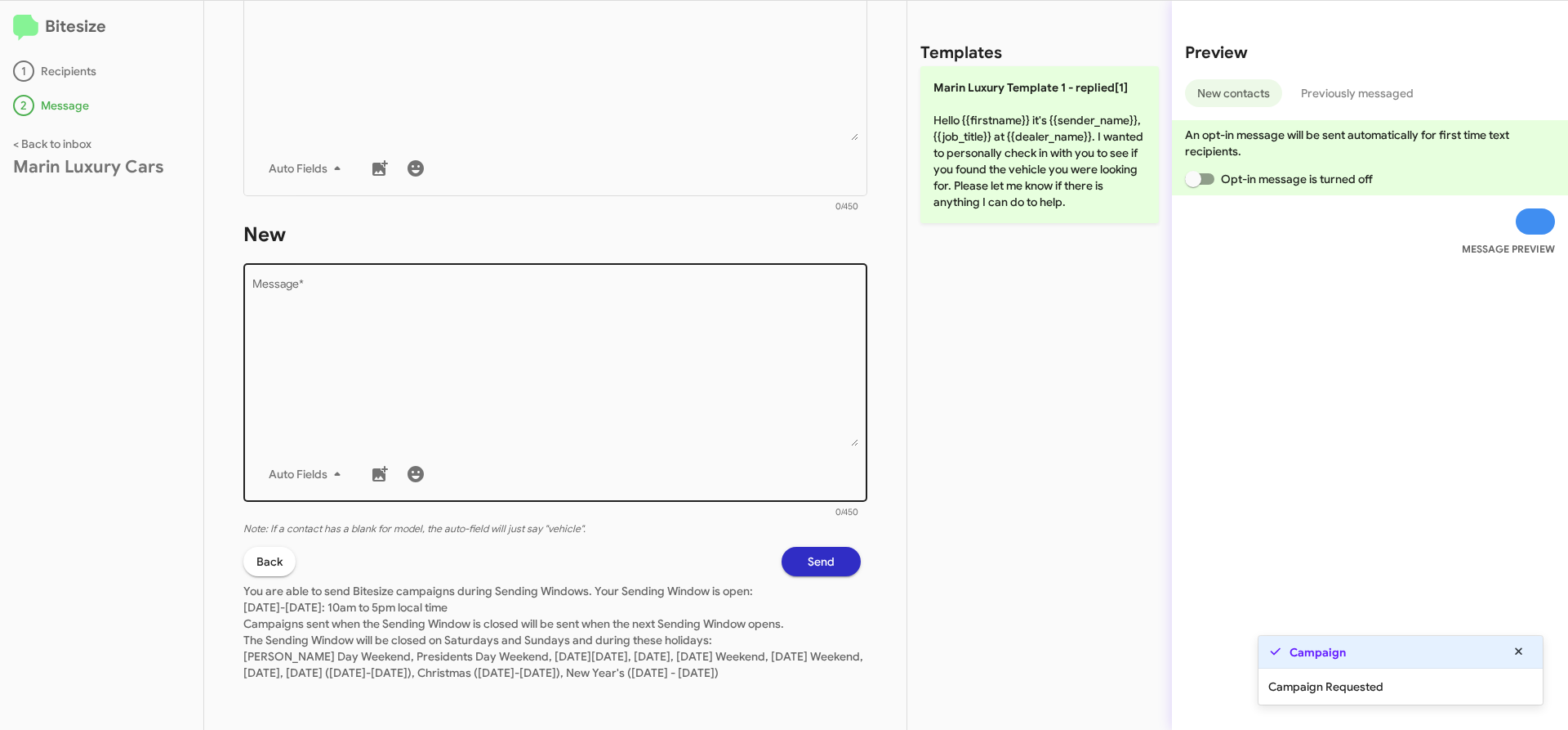
click at [708, 403] on textarea "Message *" at bounding box center [556, 362] width 607 height 166
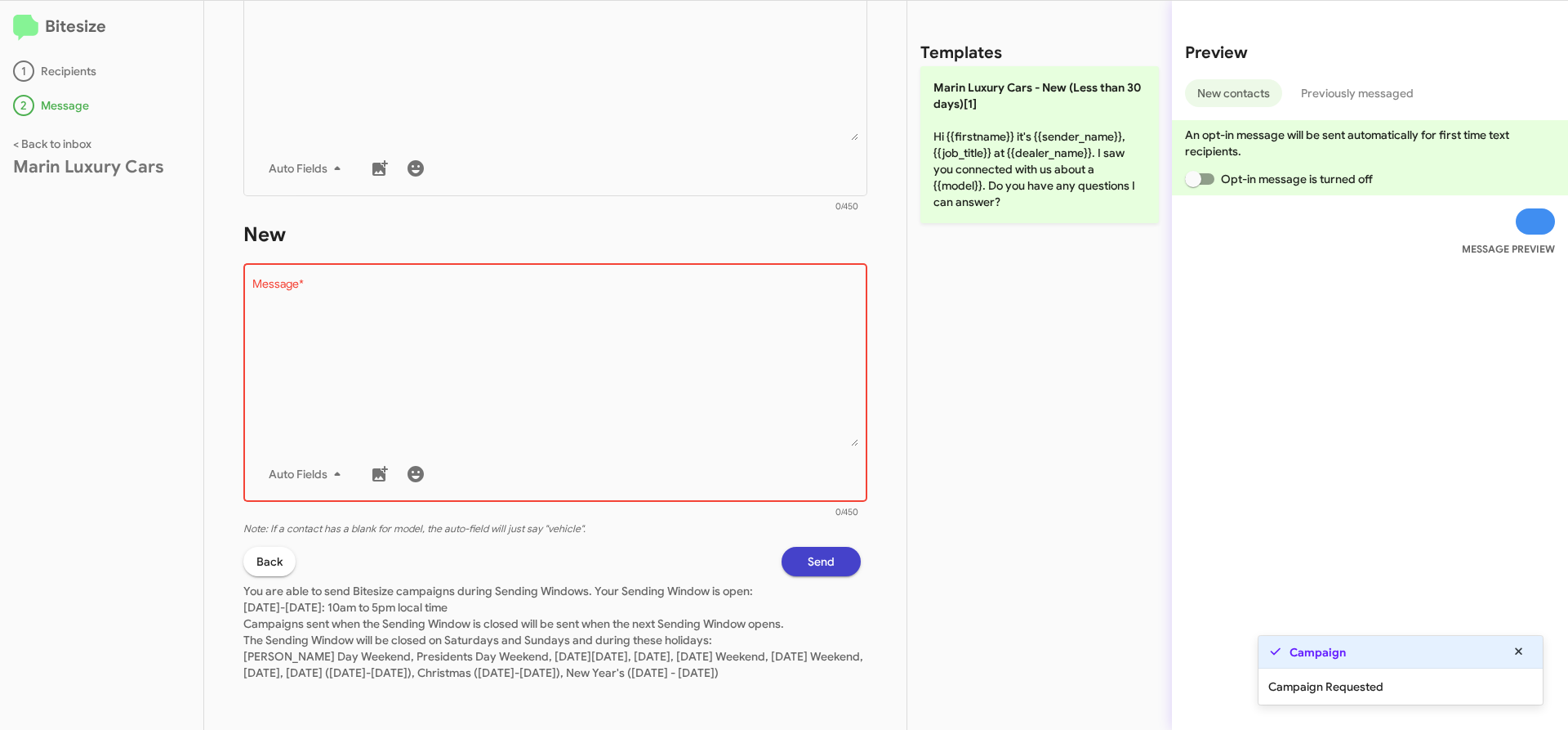
click at [842, 546] on button "Send" at bounding box center [821, 561] width 79 height 29
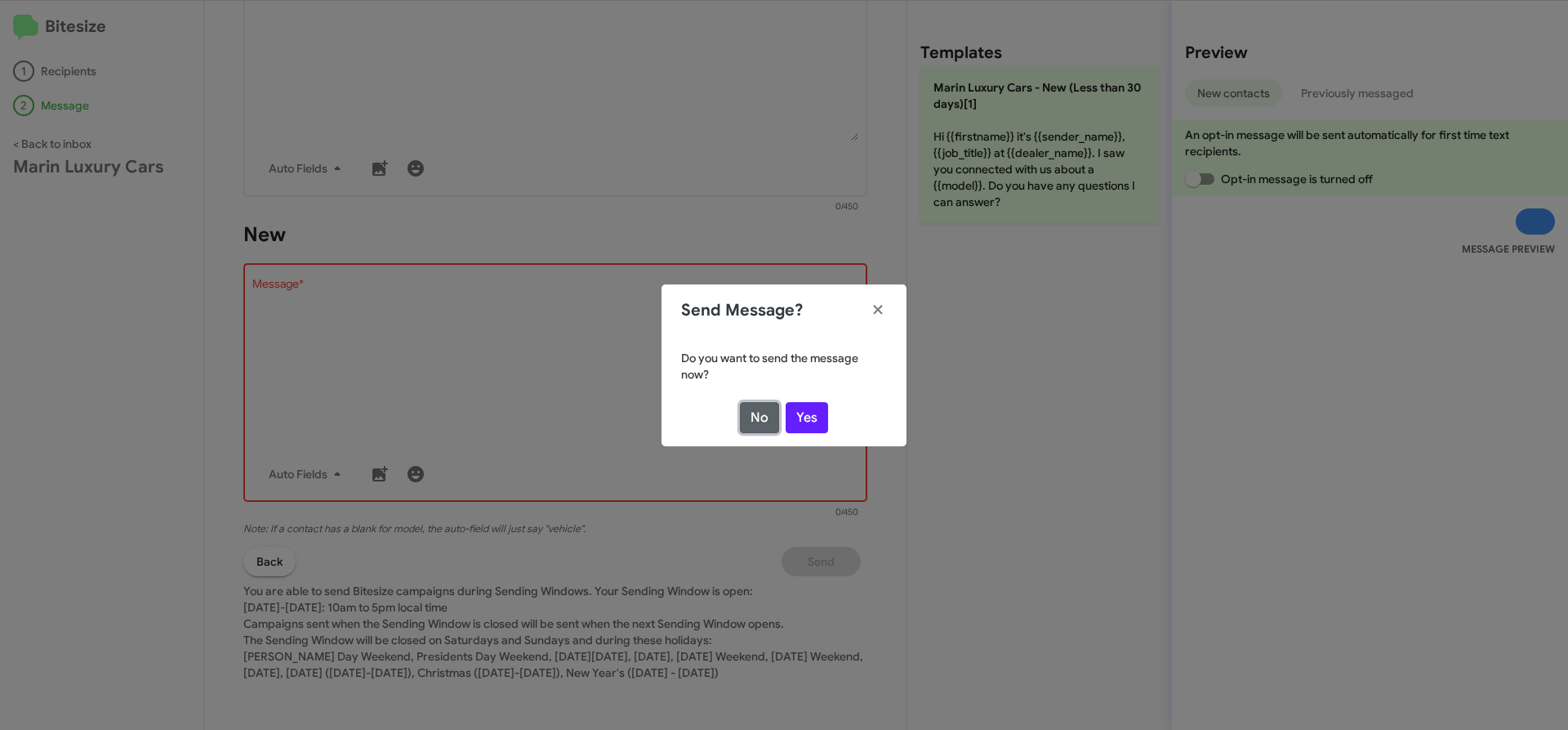
click at [749, 409] on button "No" at bounding box center [760, 417] width 40 height 31
click at [620, 348] on modal-container "Send Message? Do you want to send the message now? No Yes" at bounding box center [784, 365] width 1568 height 730
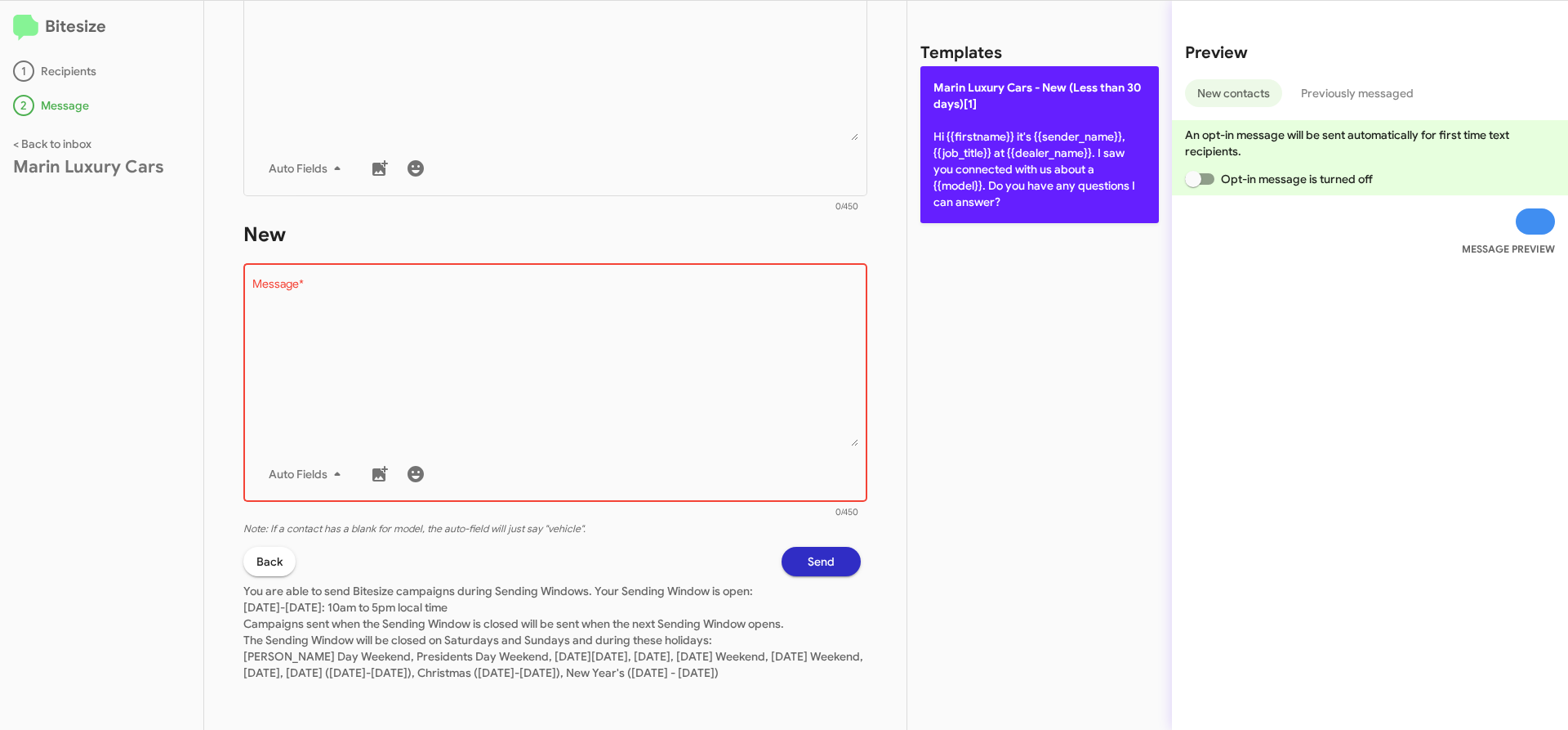
click at [1047, 127] on p "[PERSON_NAME] Cars - New (Less than 30 days)[1] Hi {{firstname}} it's {{sender_…" at bounding box center [1039, 145] width 239 height 157
type textarea "Hi {{firstname}} it's {{sender_name}}, {{job_title}} at {{dealer_name}}. I saw …"
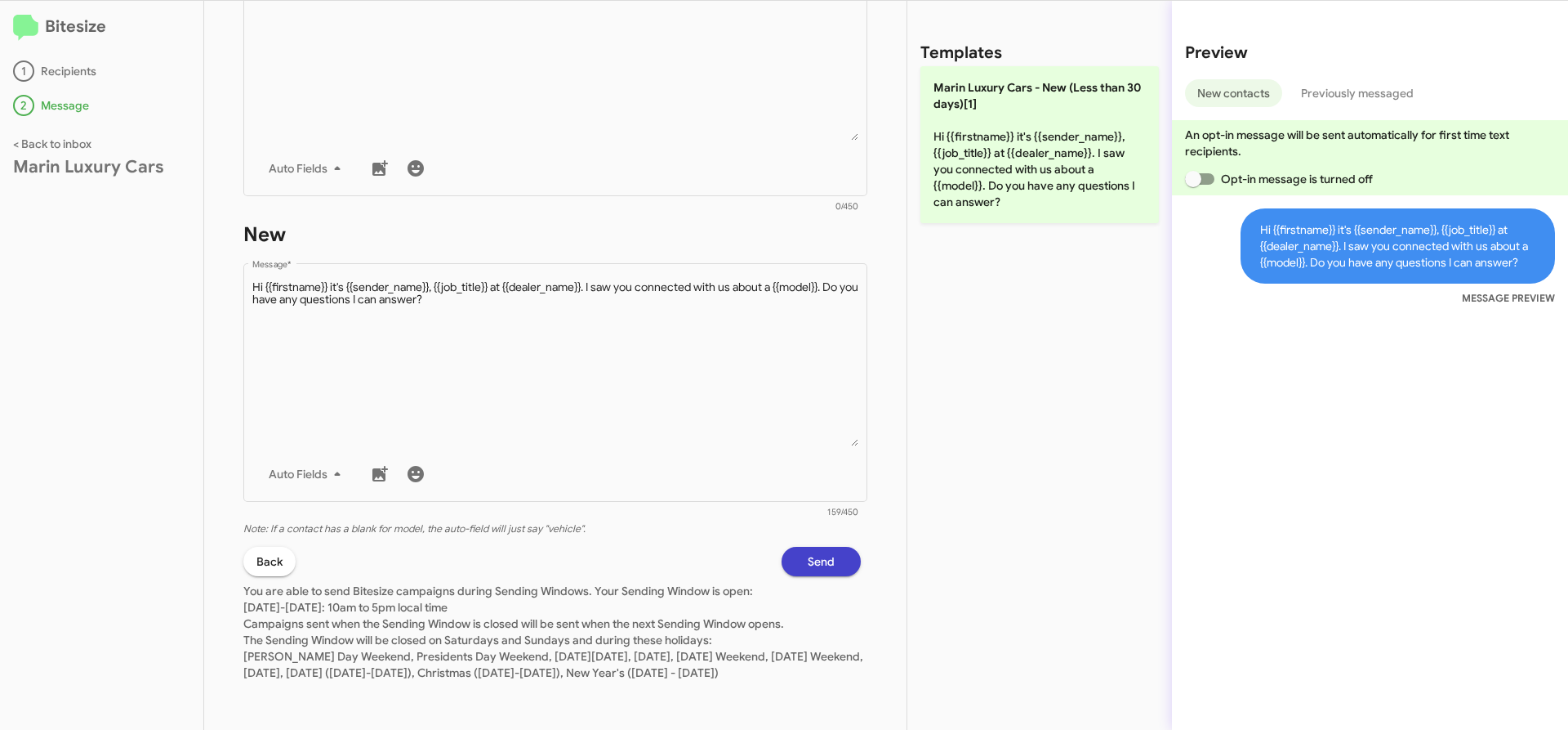
click at [826, 546] on button "Send" at bounding box center [821, 561] width 79 height 29
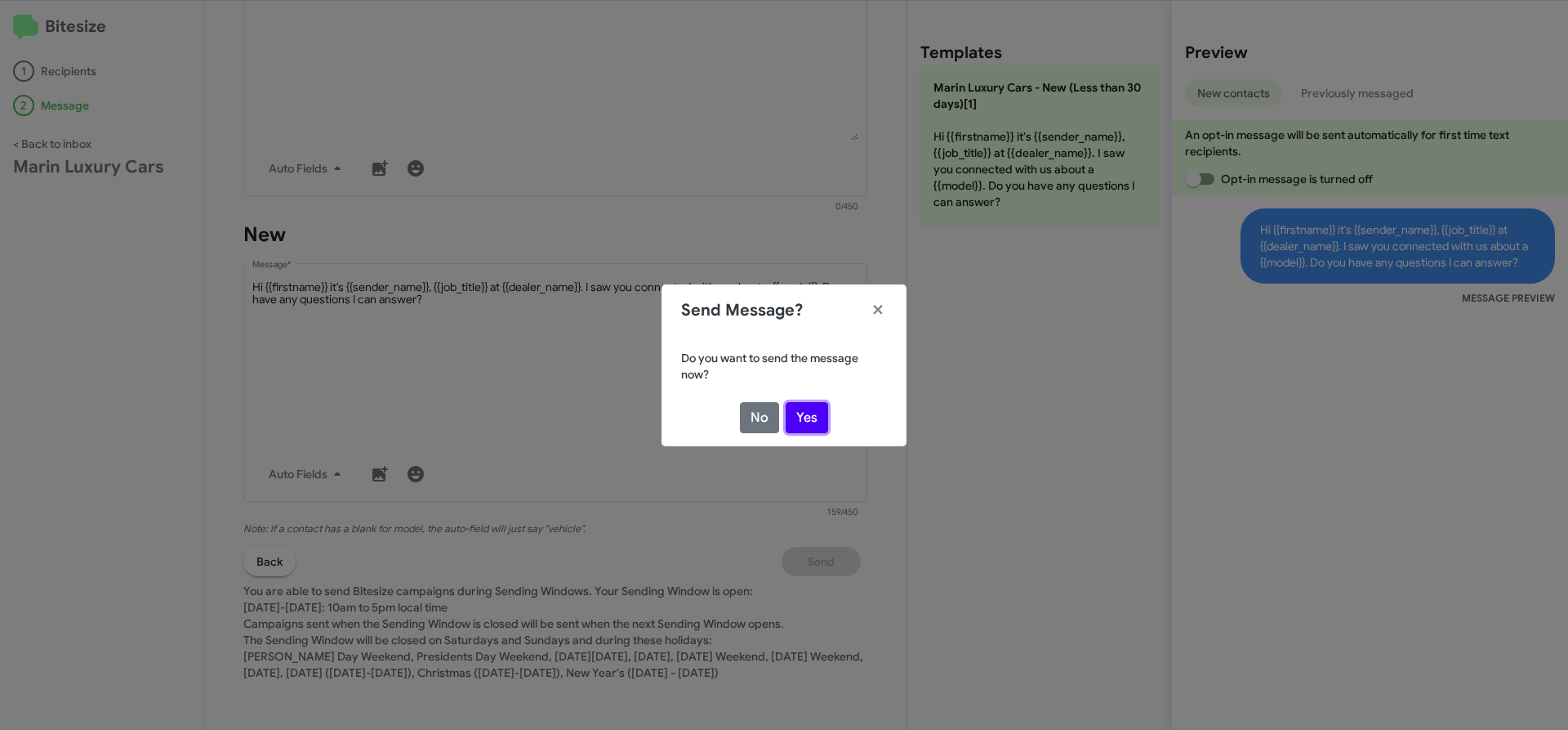
click at [794, 406] on button "Yes" at bounding box center [806, 417] width 42 height 31
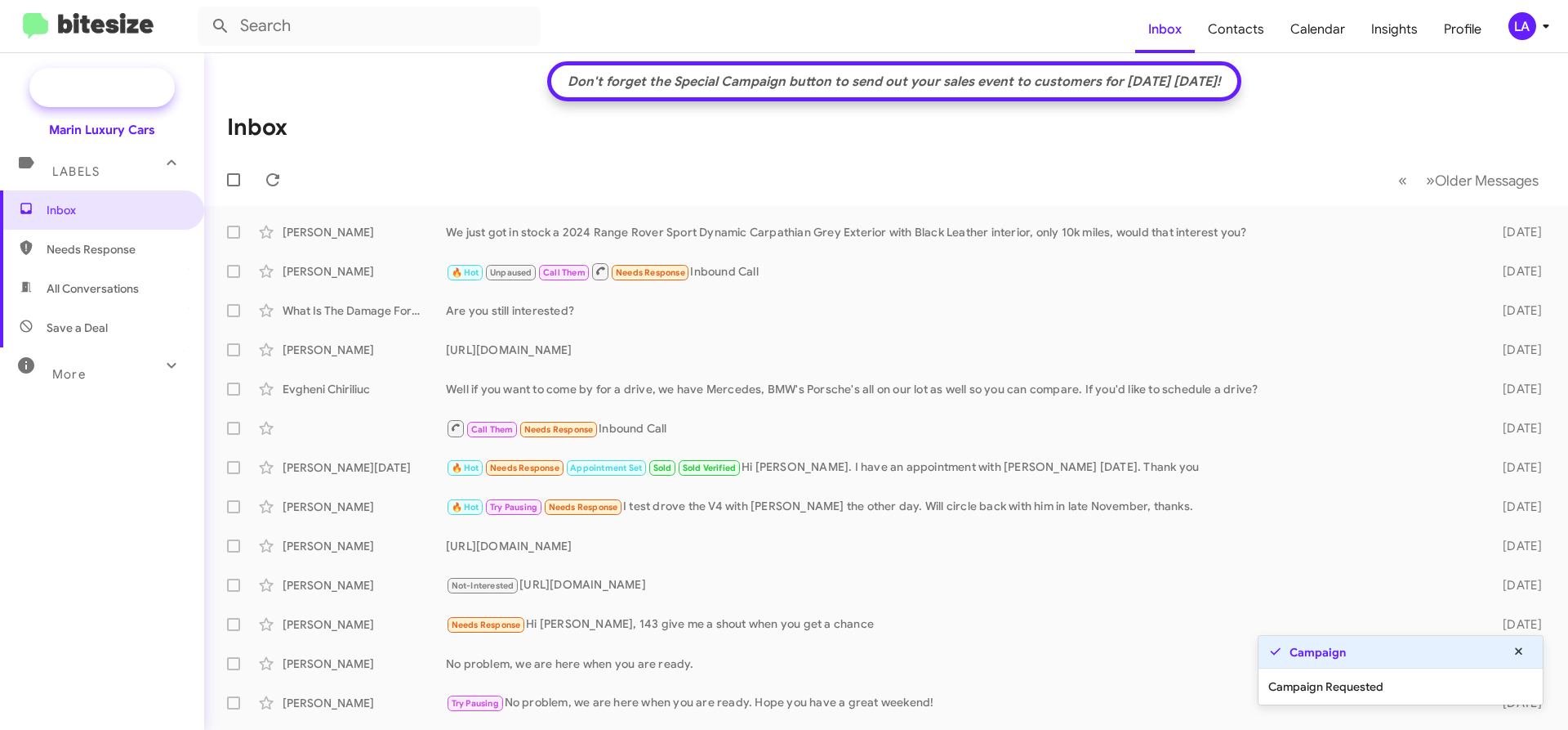
click at [88, 90] on span "New Campaign" at bounding box center [120, 87] width 84 height 16
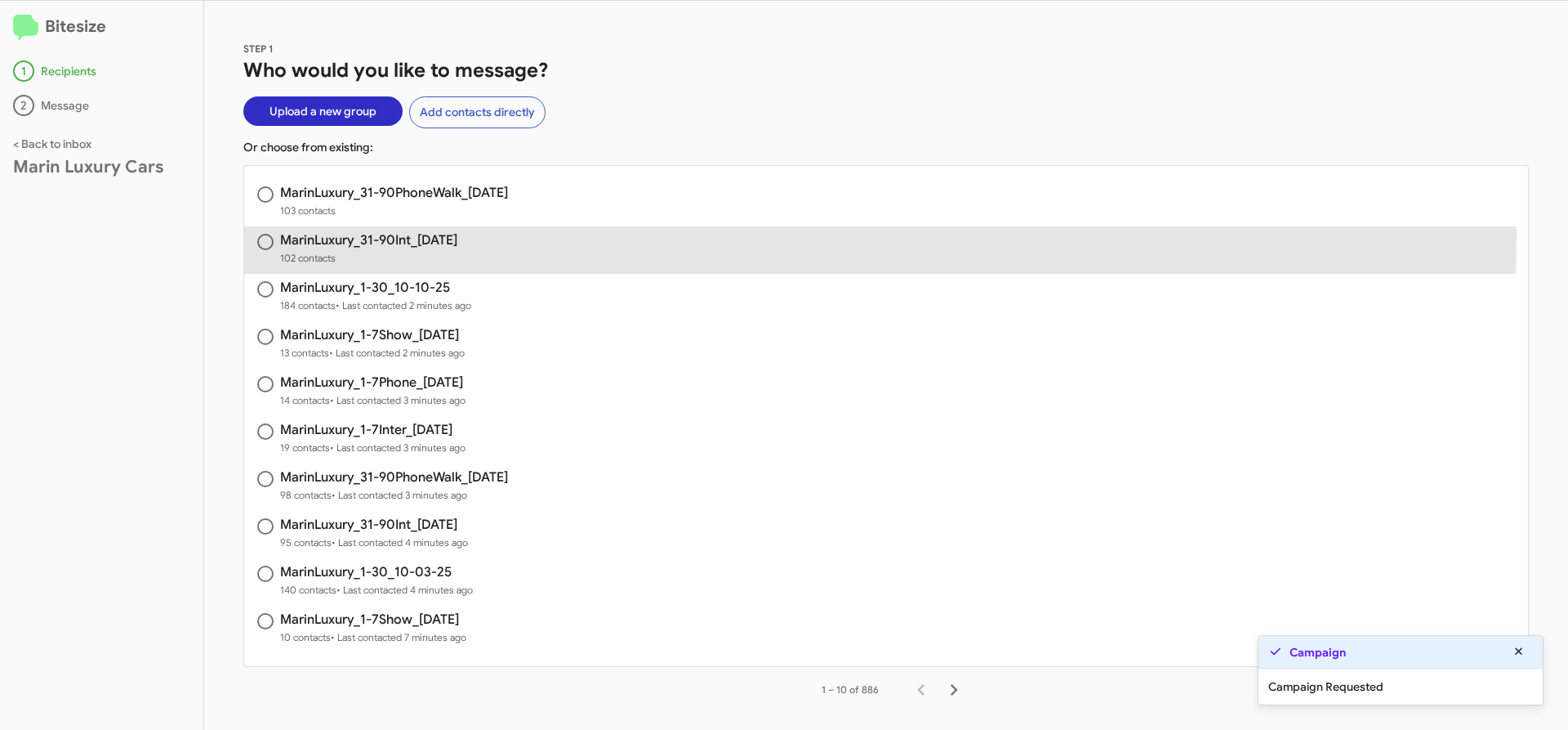
click at [482, 233] on span "MarinLuxury_31-90Int_[DATE] 102 contacts" at bounding box center [886, 250] width 1284 height 47
radio input "true"
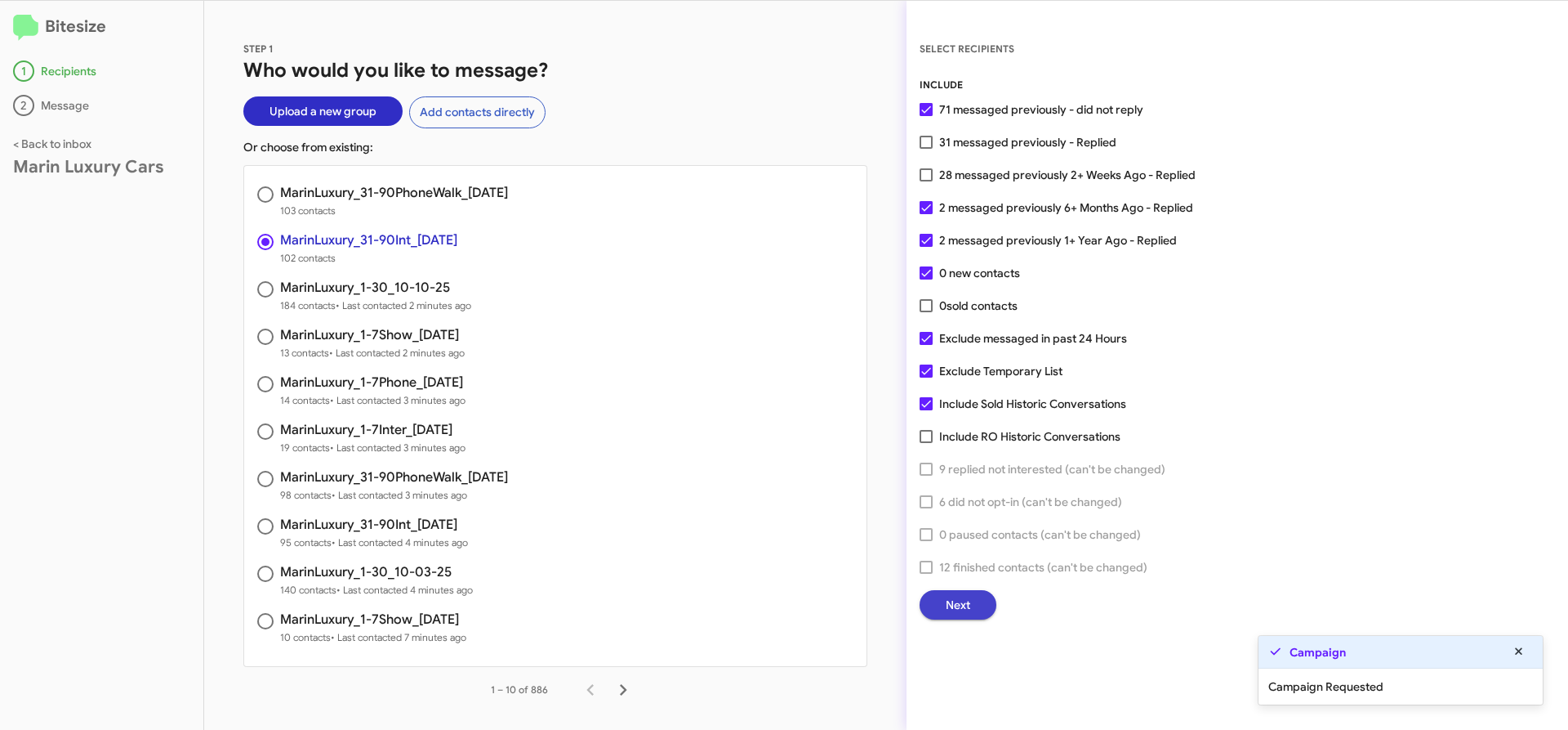
click at [967, 599] on span "Next" at bounding box center [958, 605] width 24 height 29
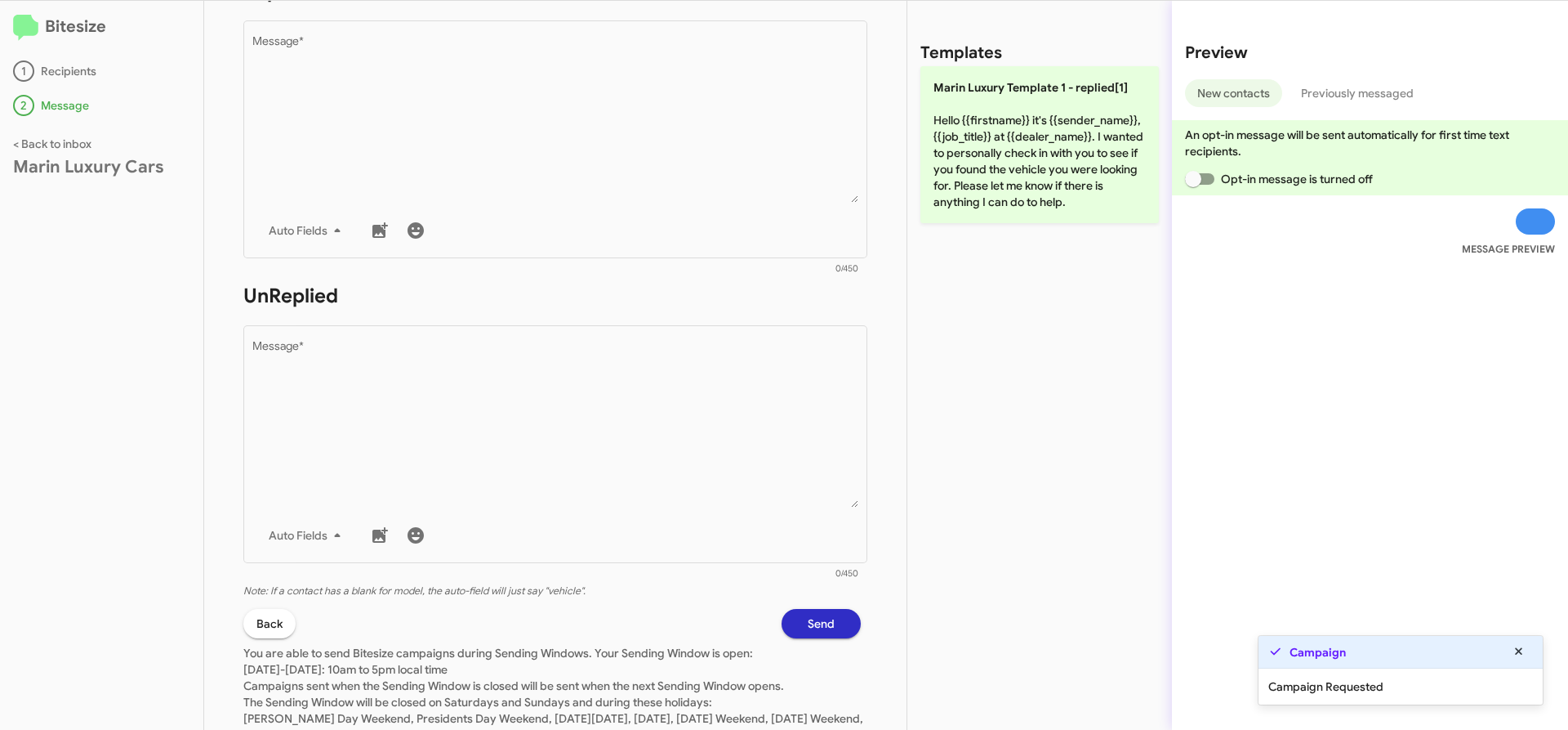
scroll to position [397, 0]
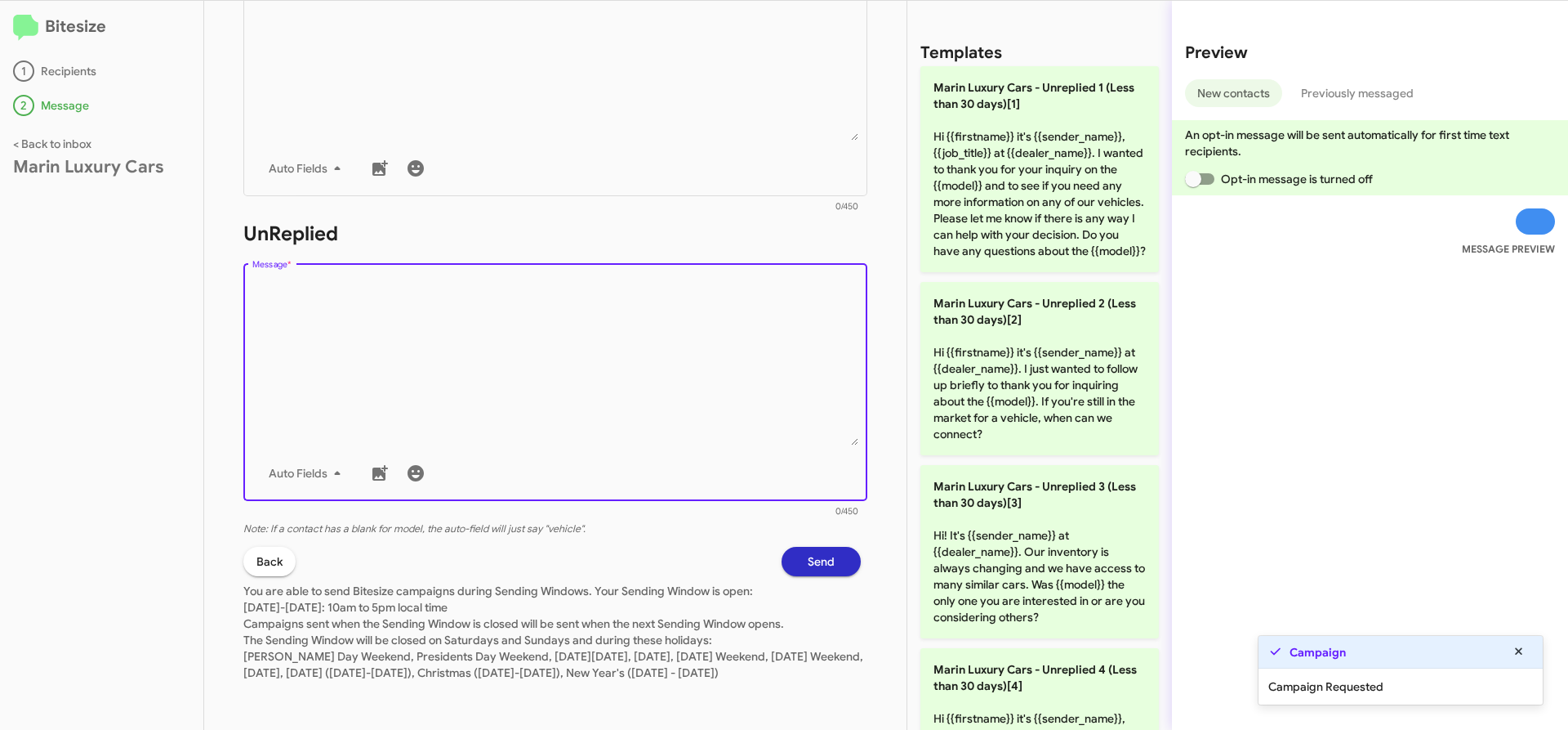
click at [454, 371] on textarea "Message *" at bounding box center [556, 361] width 607 height 166
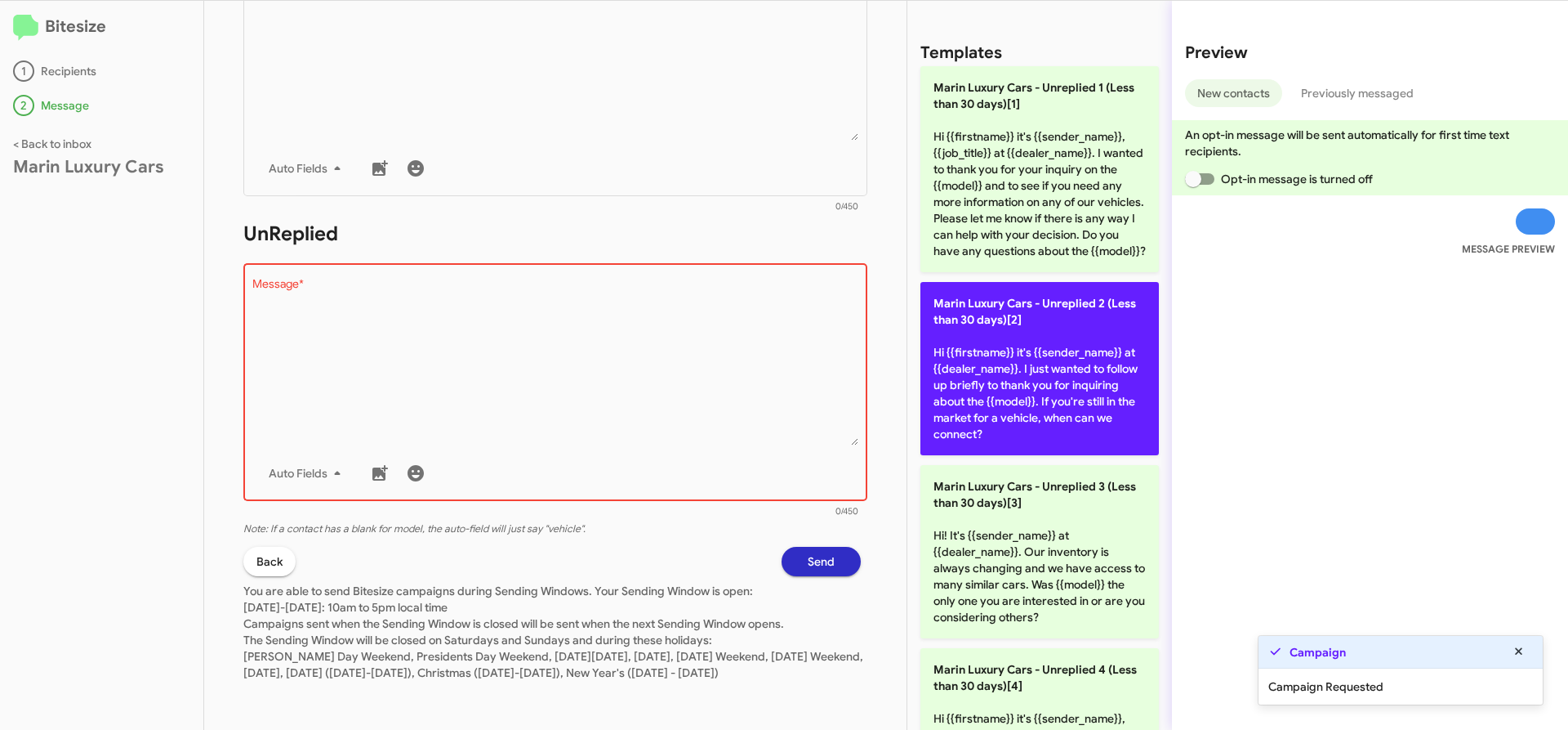
click at [1024, 375] on p "Marin Luxury Cars - Unreplied 2 (Less than 30 days)[2] Hi {{firstname}} it's {{…" at bounding box center [1039, 368] width 239 height 173
type textarea "Hi {{firstname}} it's {{sender_name}} at {{dealer_name}}. I just wanted to foll…"
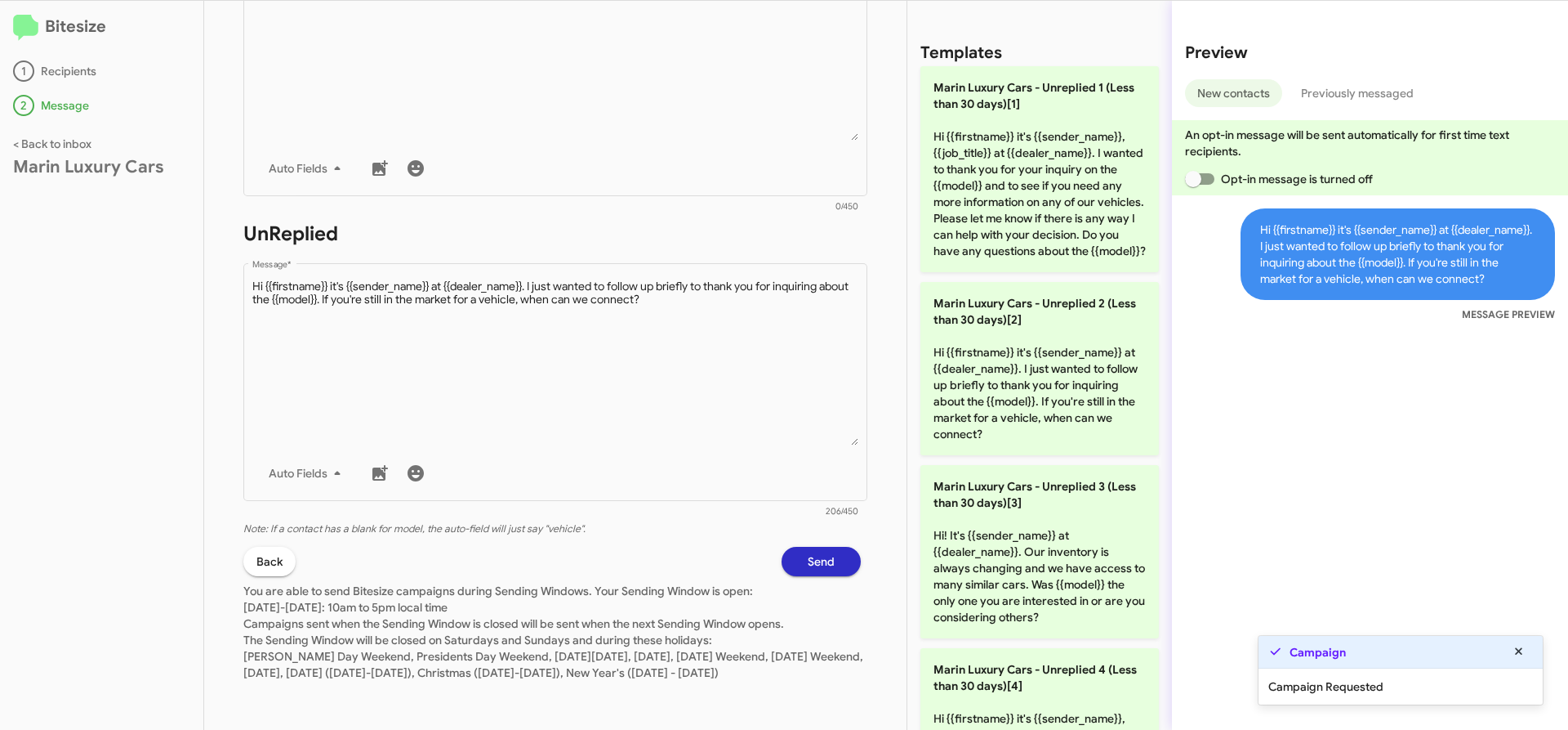
click at [825, 546] on button "Send" at bounding box center [821, 561] width 79 height 29
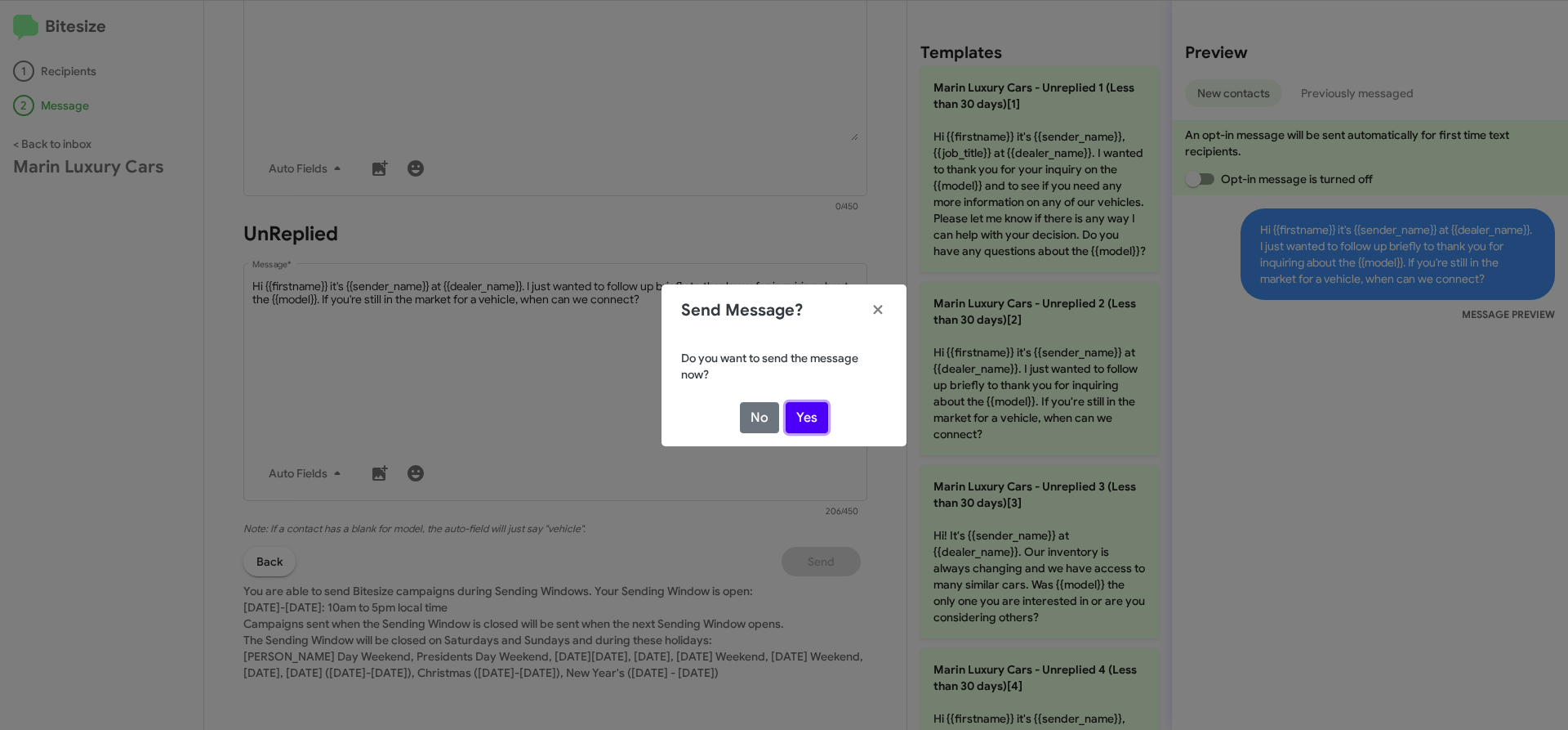
click at [808, 416] on button "Yes" at bounding box center [806, 417] width 42 height 31
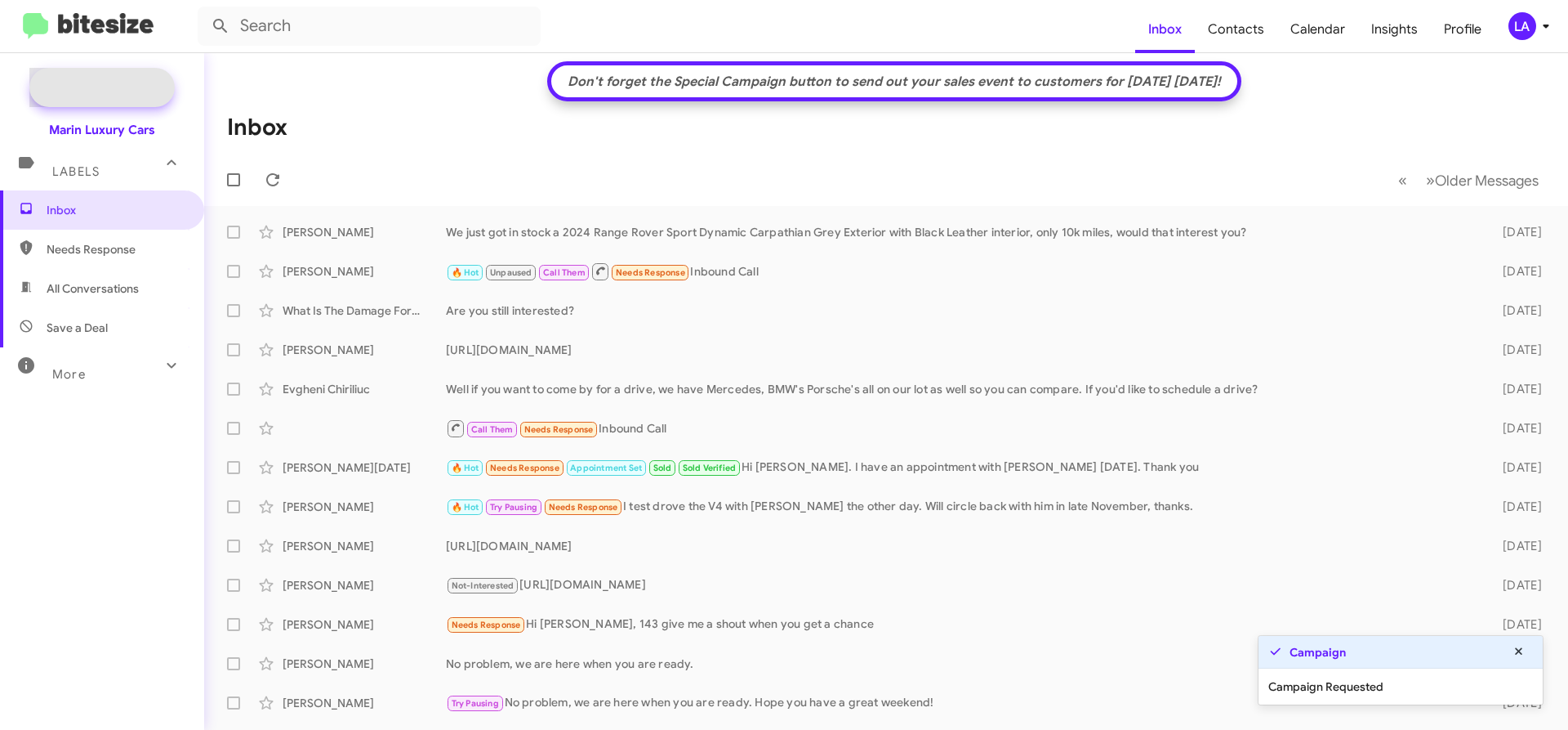
click at [83, 76] on span "New Campaign" at bounding box center [102, 88] width 146 height 40
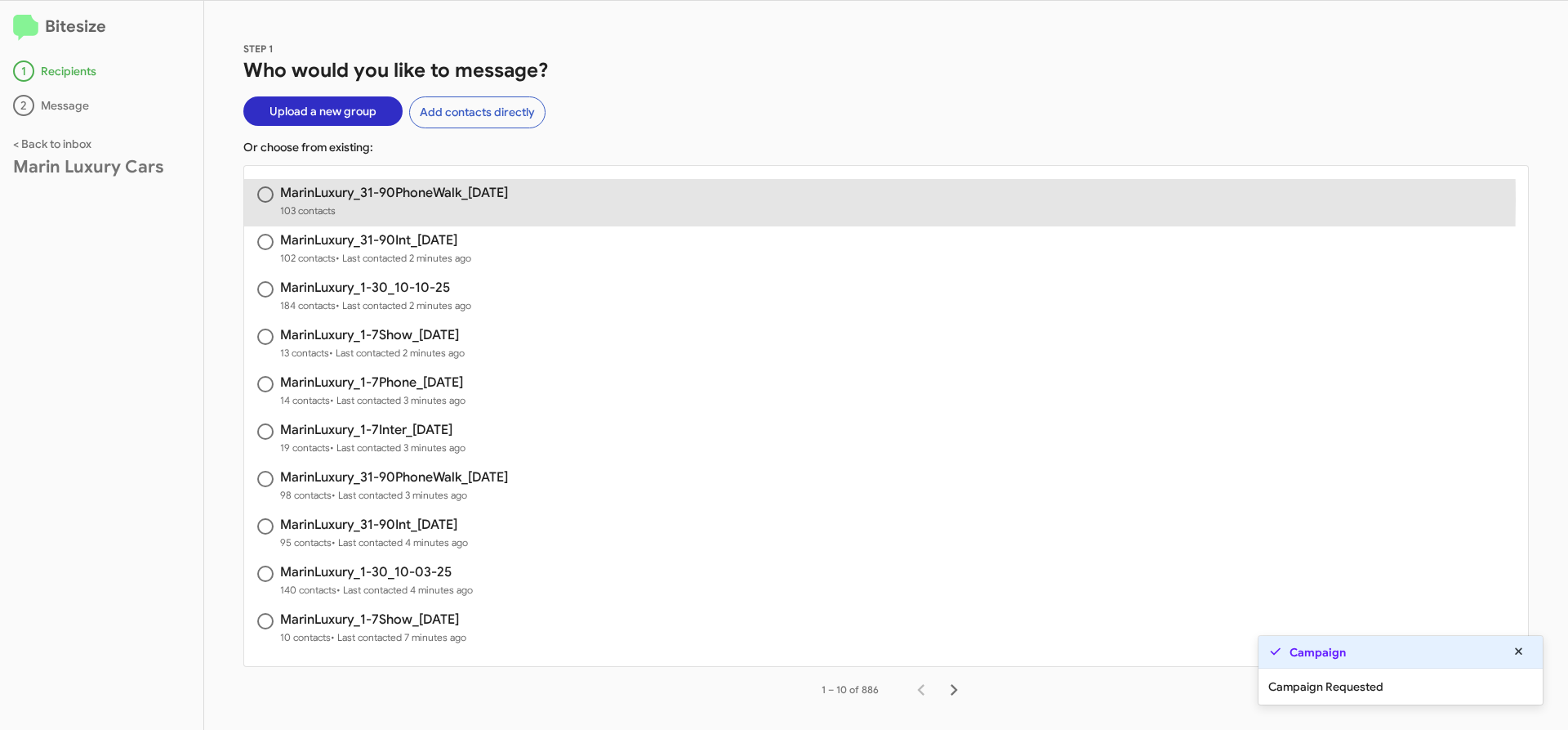
click at [444, 199] on h3 "MarinLuxury_31-90PhoneWalk_[DATE]" at bounding box center [394, 192] width 228 height 13
radio input "true"
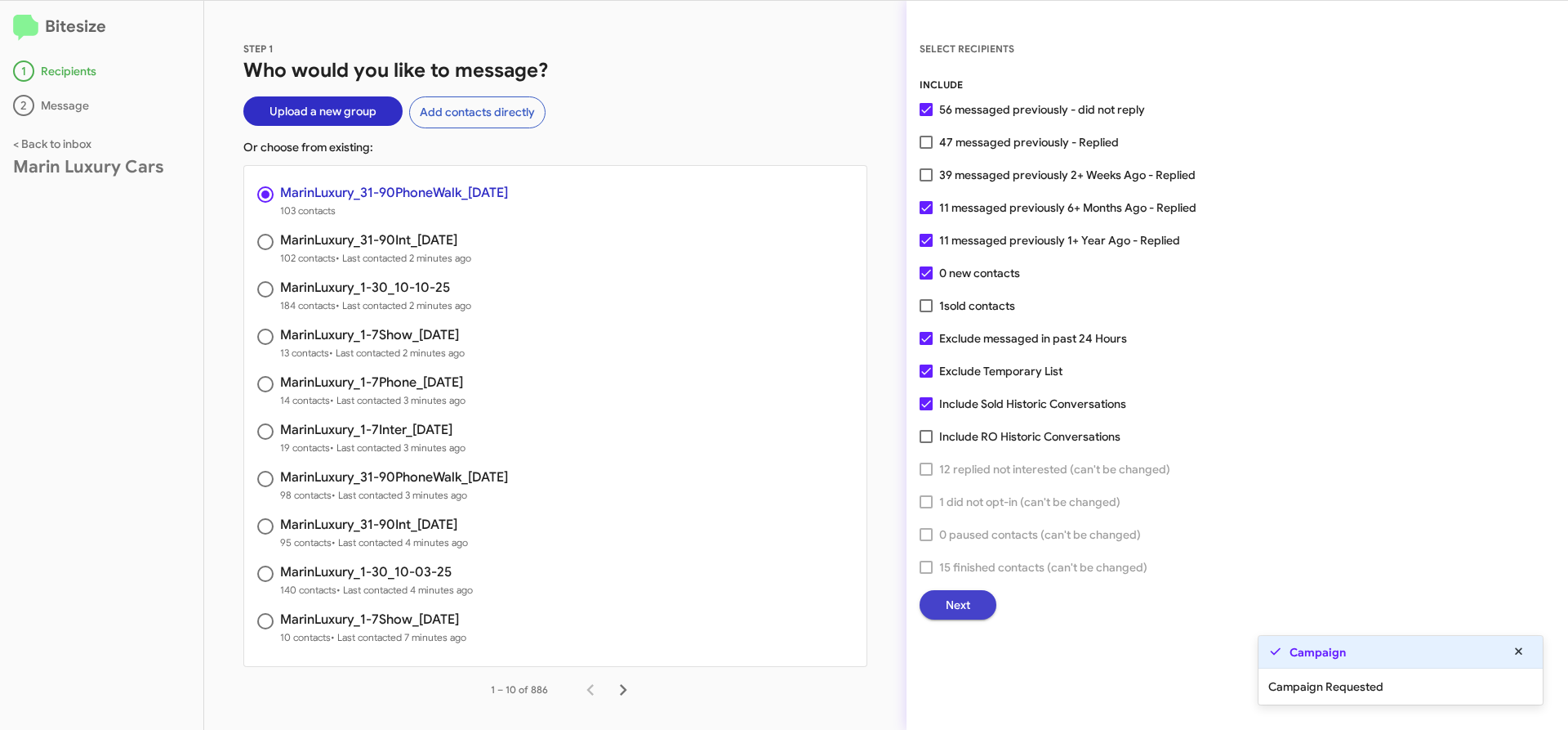
click at [964, 606] on span "Next" at bounding box center [958, 605] width 24 height 29
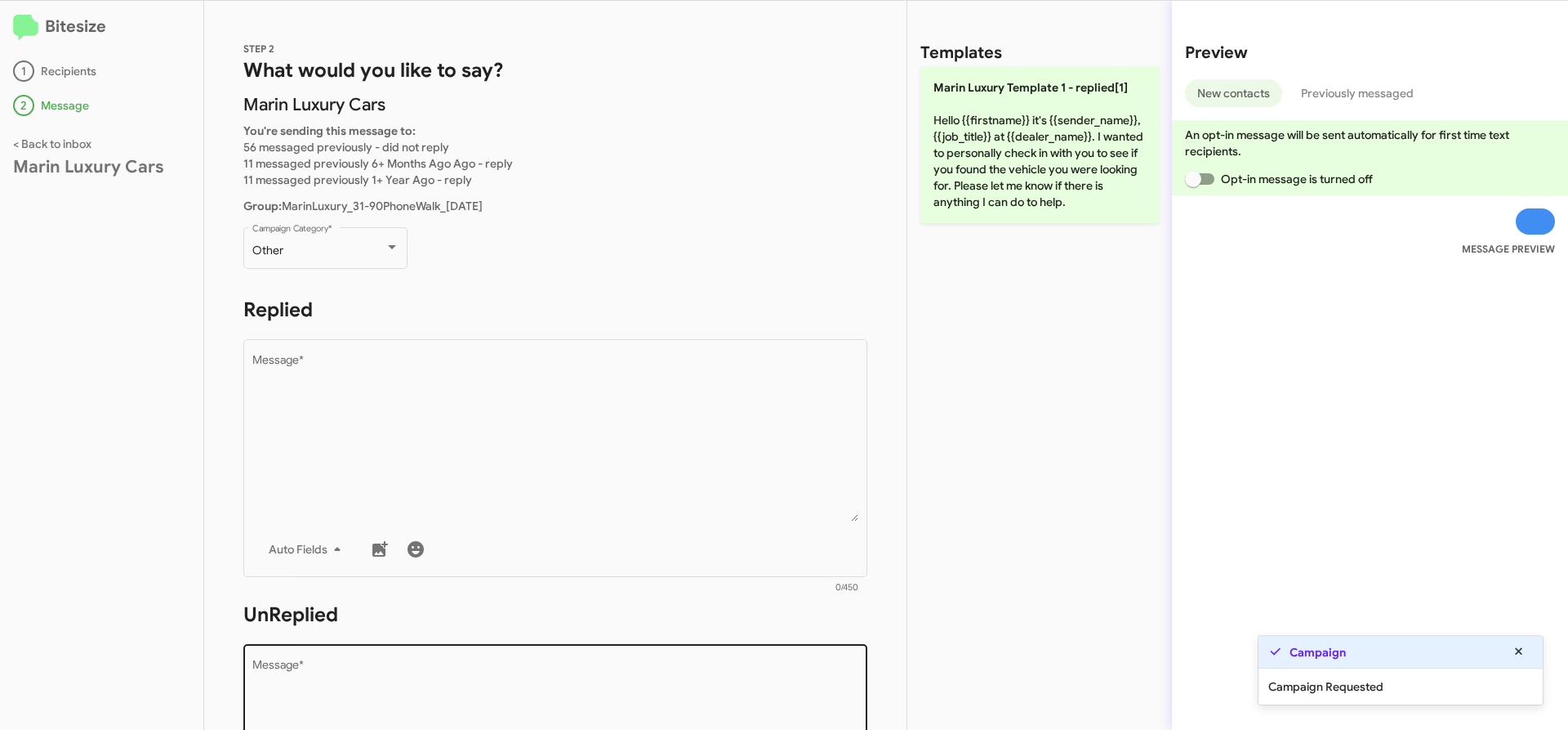
scroll to position [397, 0]
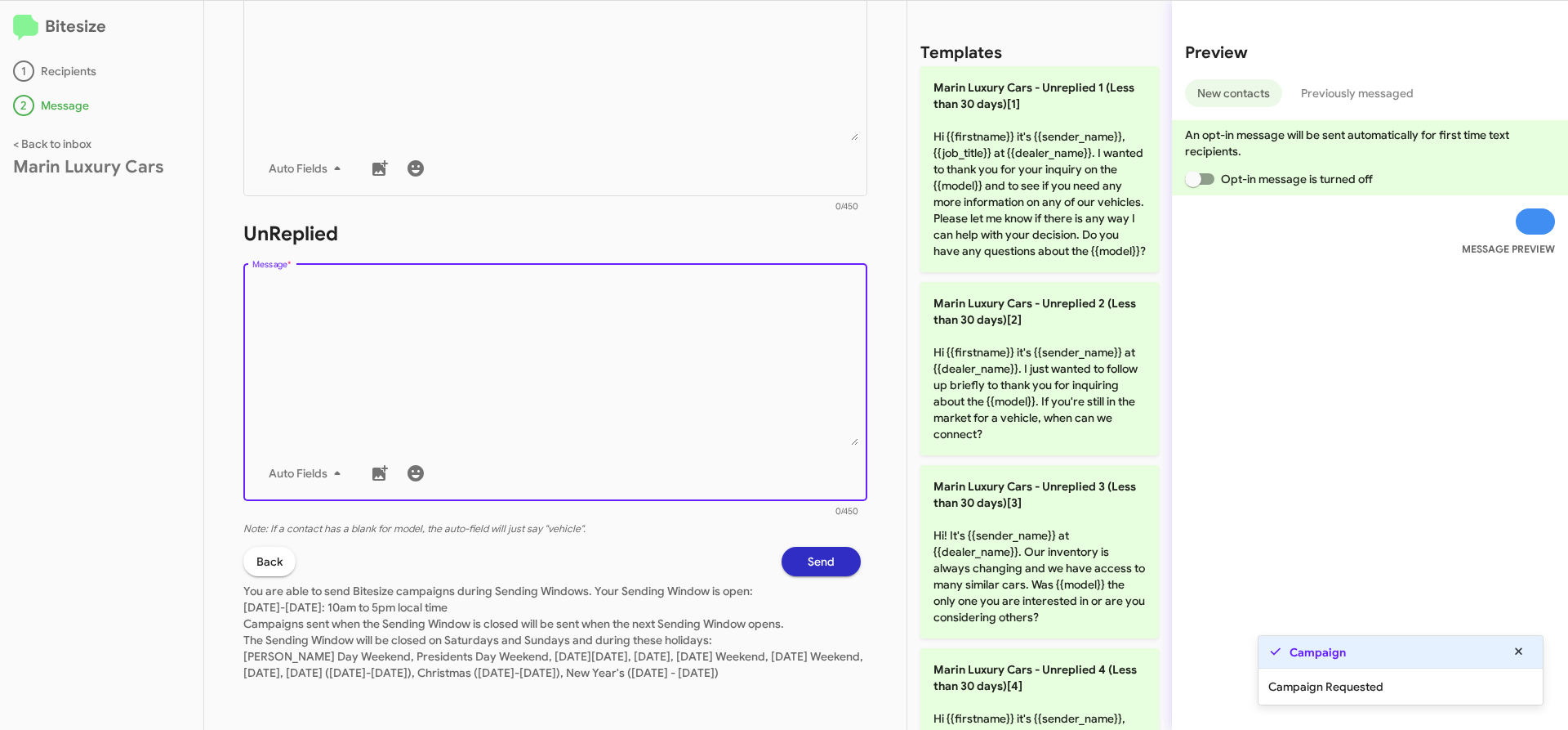
click at [518, 335] on textarea "Message *" at bounding box center [556, 361] width 607 height 166
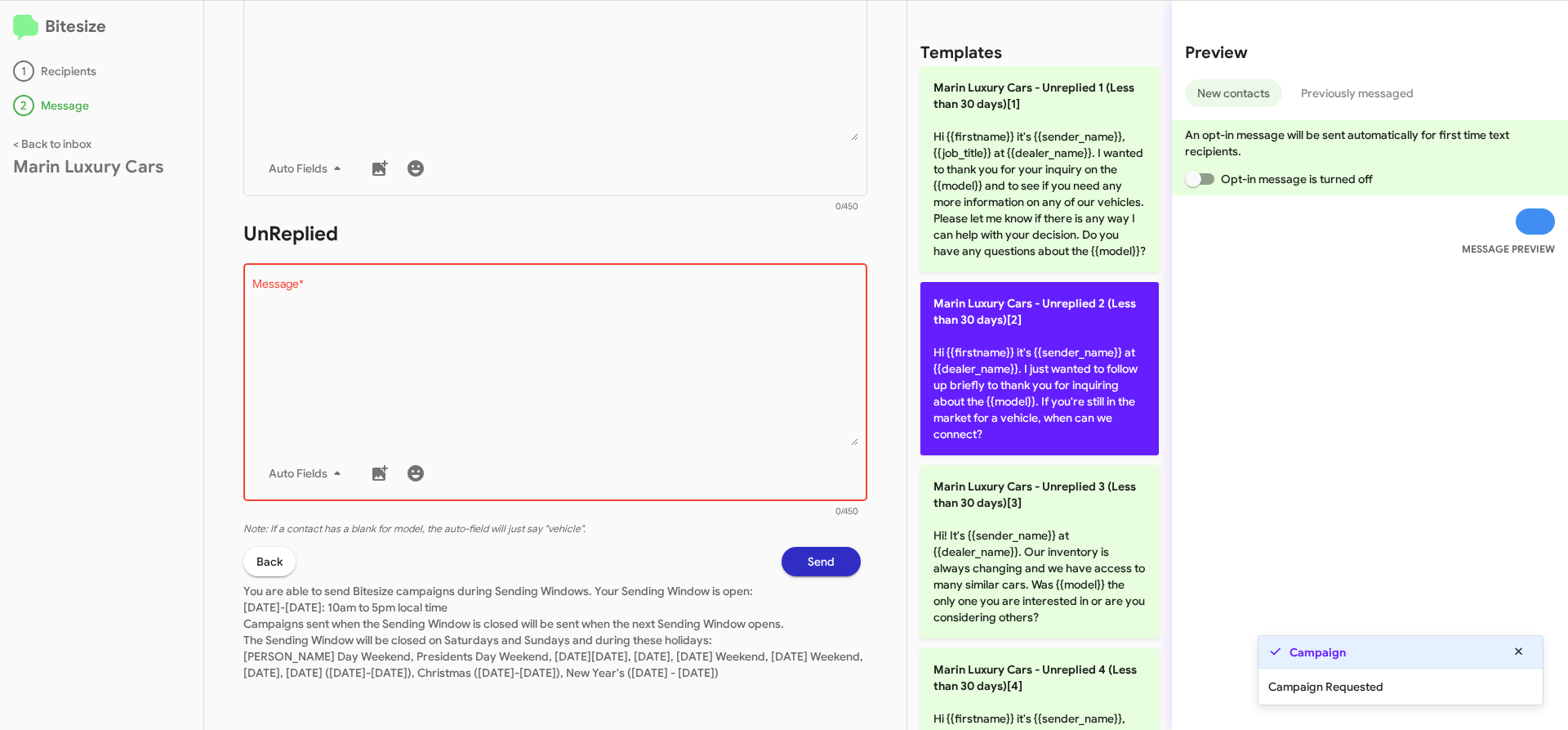
click at [976, 385] on p "Marin Luxury Cars - Unreplied 2 (Less than 30 days)[2] Hi {{firstname}} it's {{…" at bounding box center [1039, 368] width 239 height 173
type textarea "Hi {{firstname}} it's {{sender_name}} at {{dealer_name}}. I just wanted to foll…"
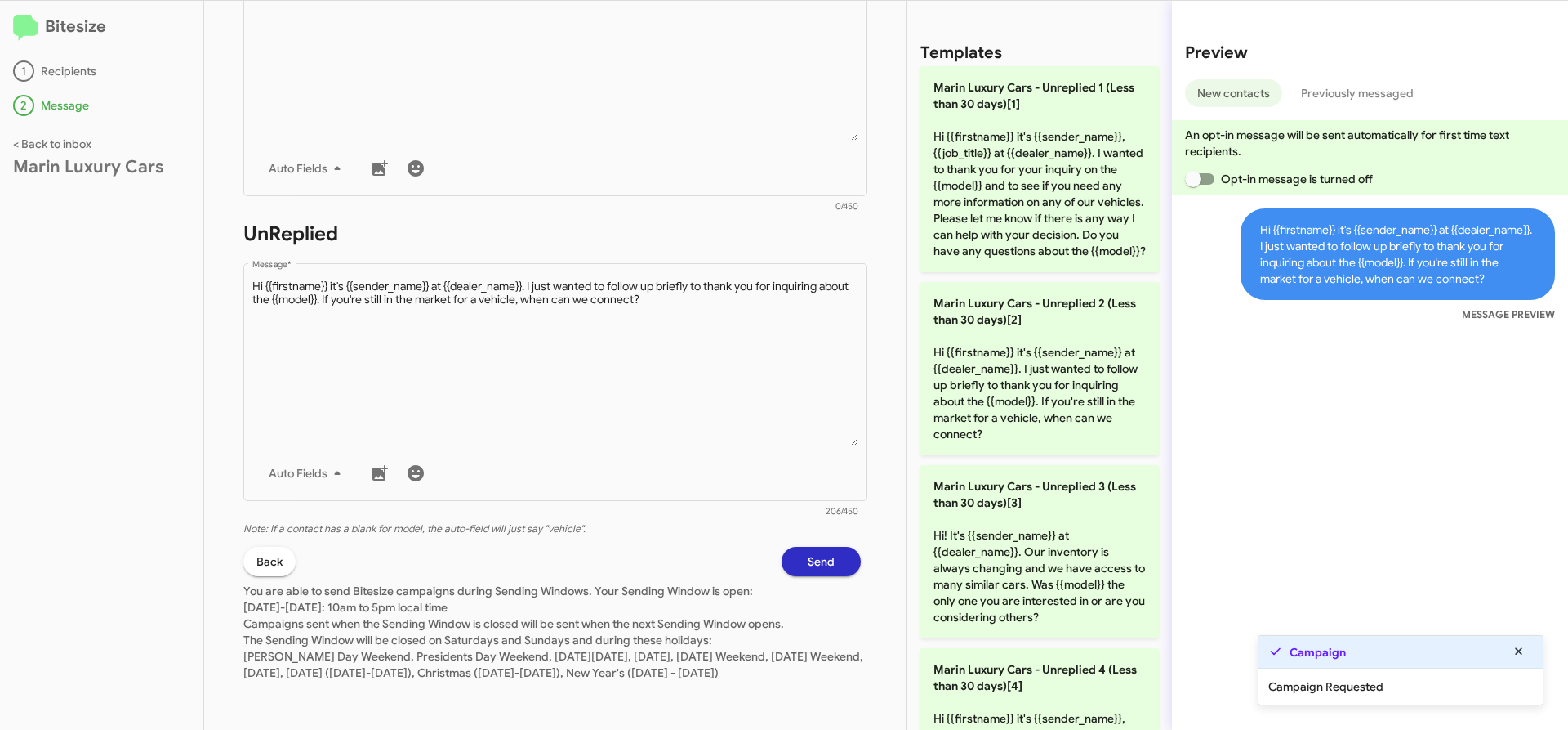
click at [808, 546] on span "Send" at bounding box center [821, 561] width 27 height 29
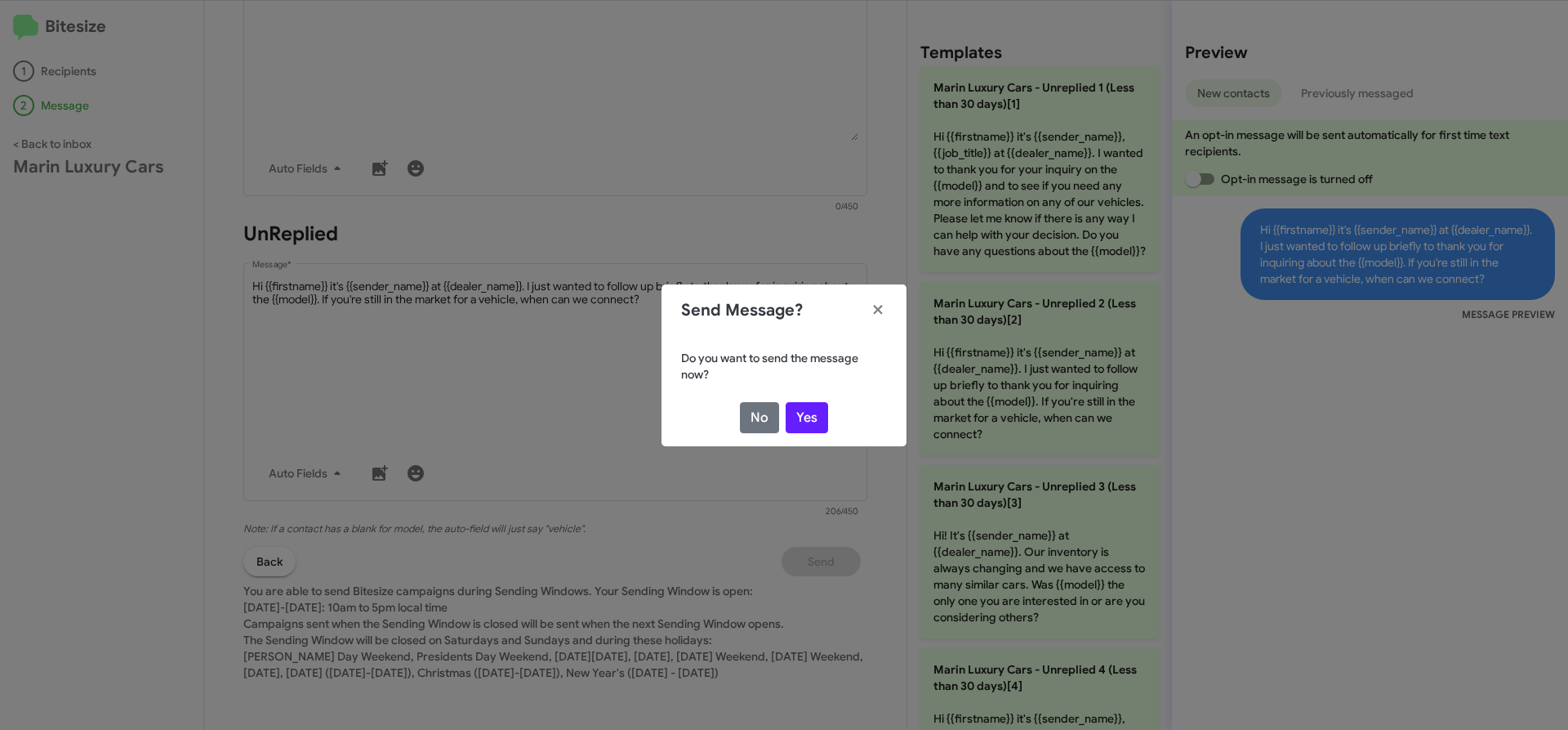
click at [817, 399] on div "Do you want to send the message now? No Yes" at bounding box center [784, 391] width 245 height 109
click at [811, 417] on button "Yes" at bounding box center [806, 417] width 42 height 31
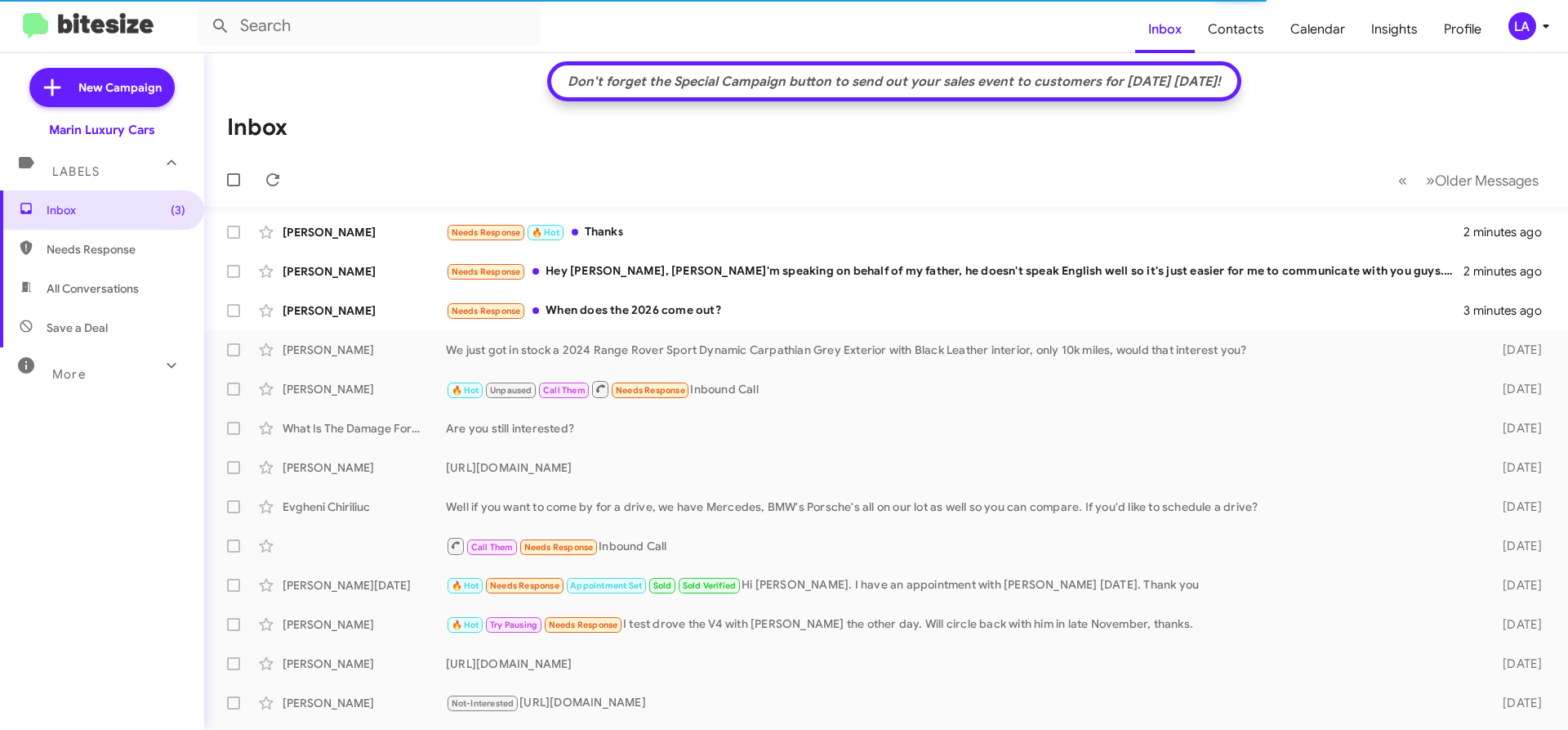
click at [1539, 22] on icon at bounding box center [1546, 26] width 20 height 20
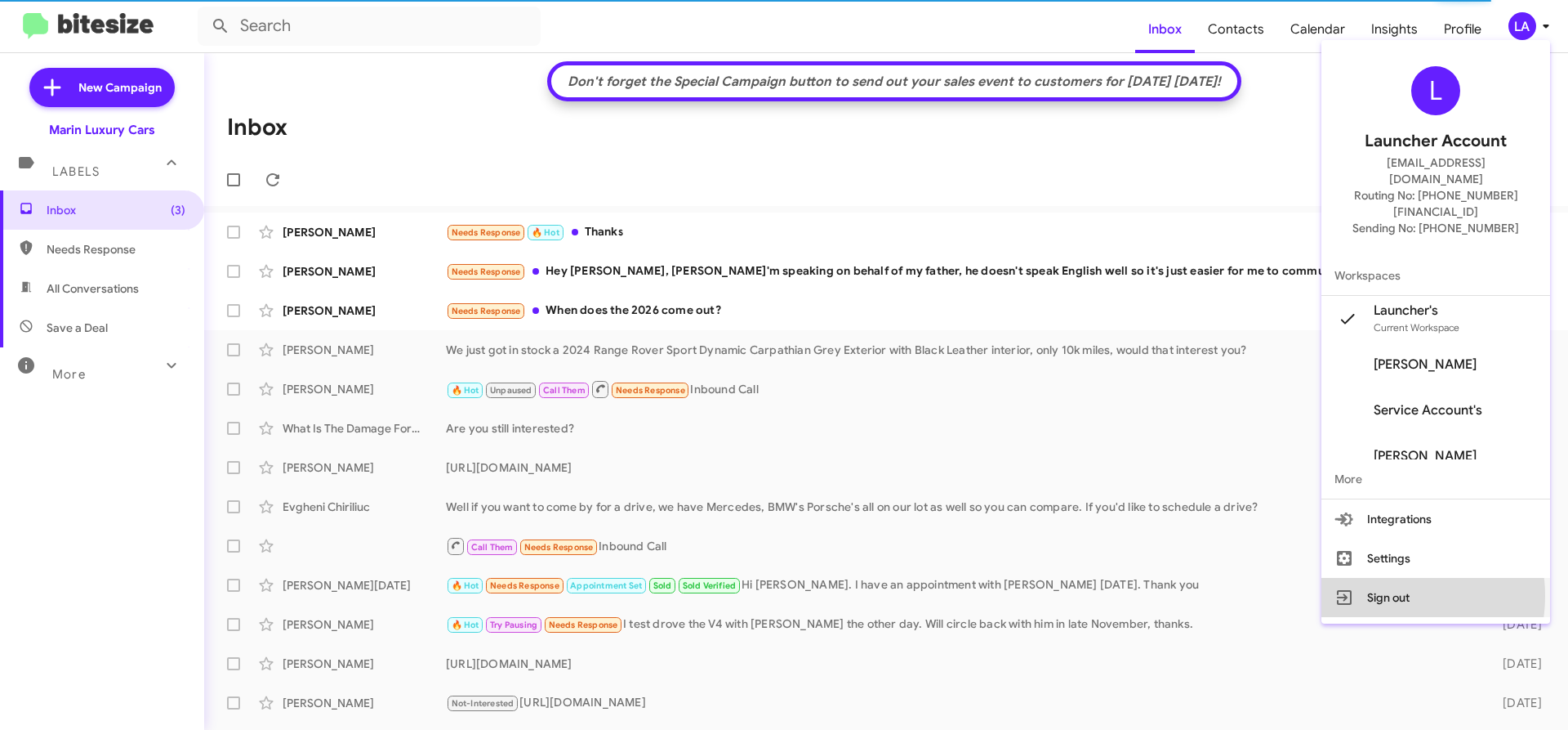
click at [1391, 577] on button "Sign out" at bounding box center [1435, 597] width 228 height 40
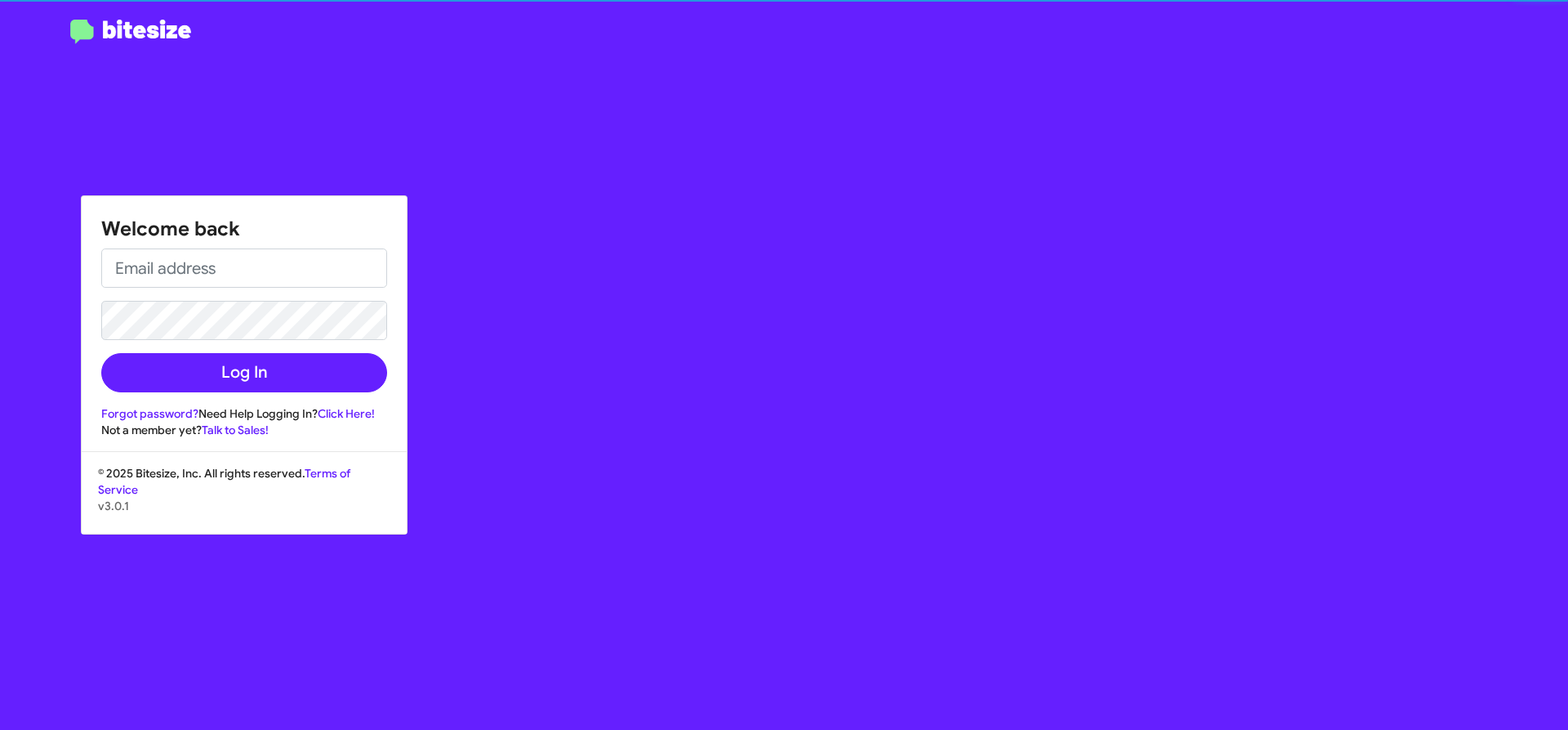
type input "[EMAIL_ADDRESS][DOMAIN_NAME]"
